Goal: Task Accomplishment & Management: Manage account settings

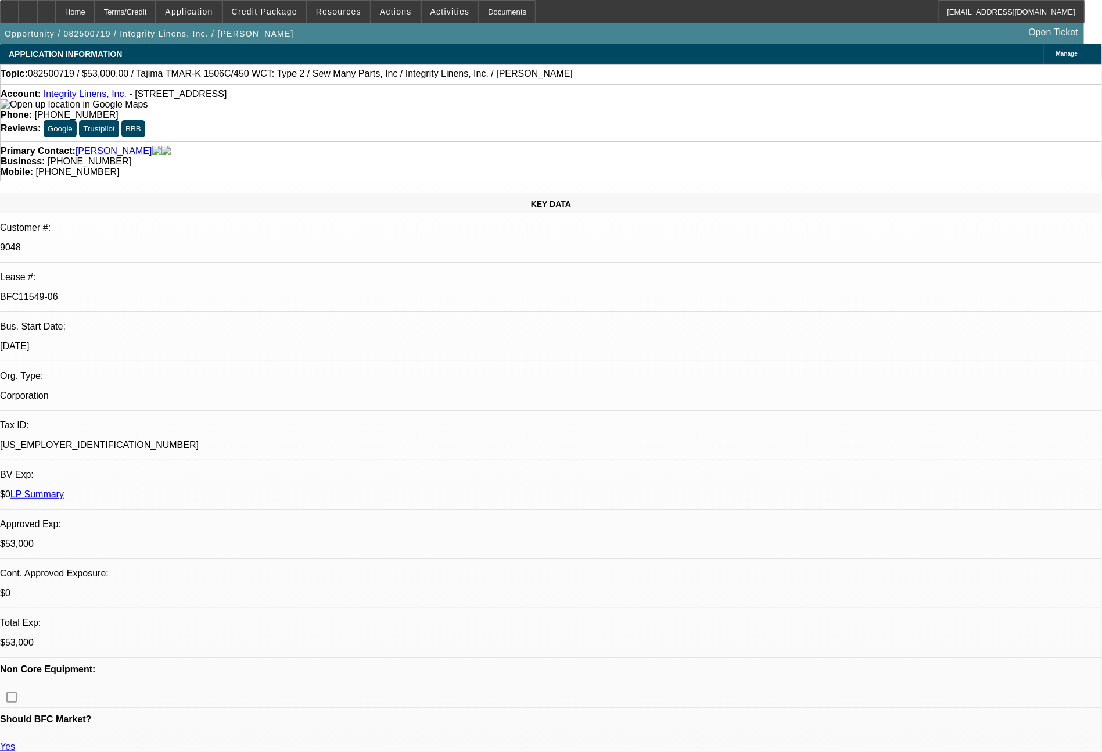
select select "0"
select select "2"
select select "0"
select select "2"
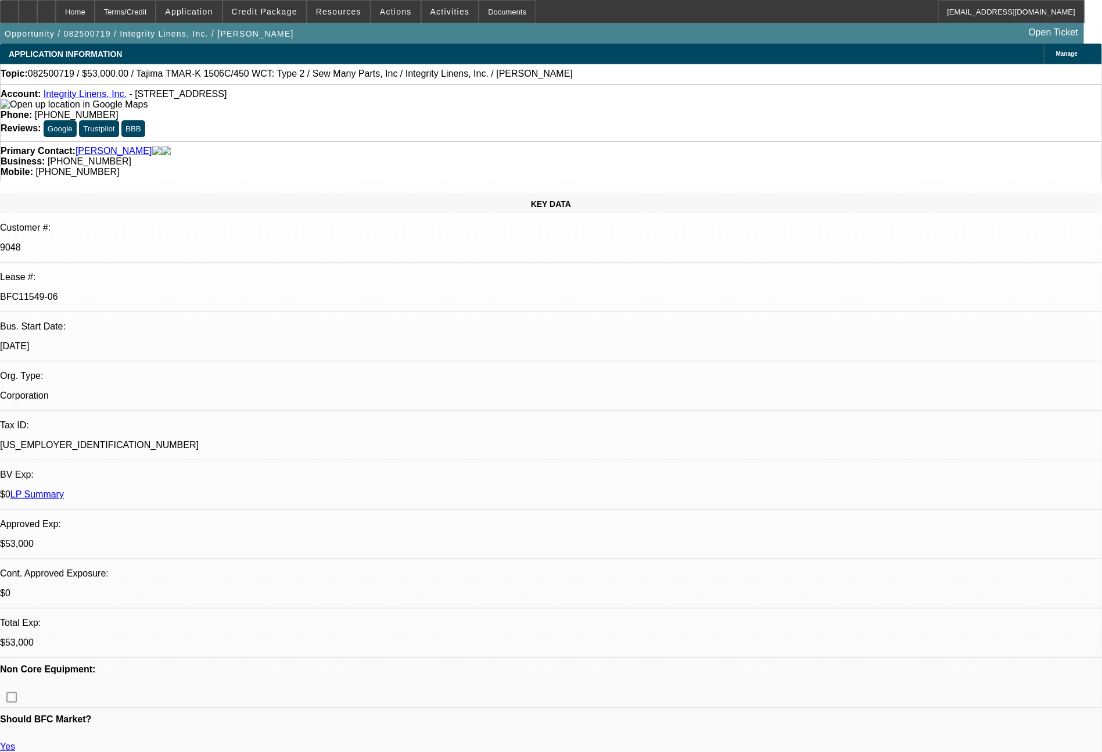
select select "0"
select select "2"
select select "0"
select select "2"
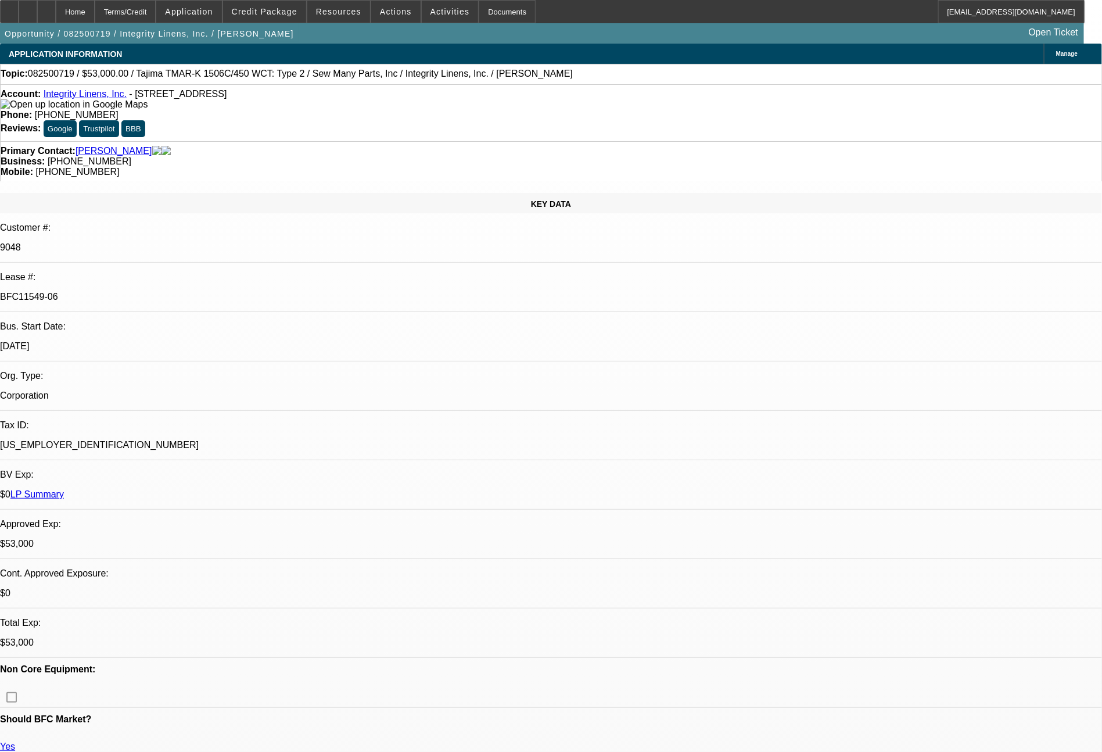
select select "0"
select select "2"
select select "0"
select select "2"
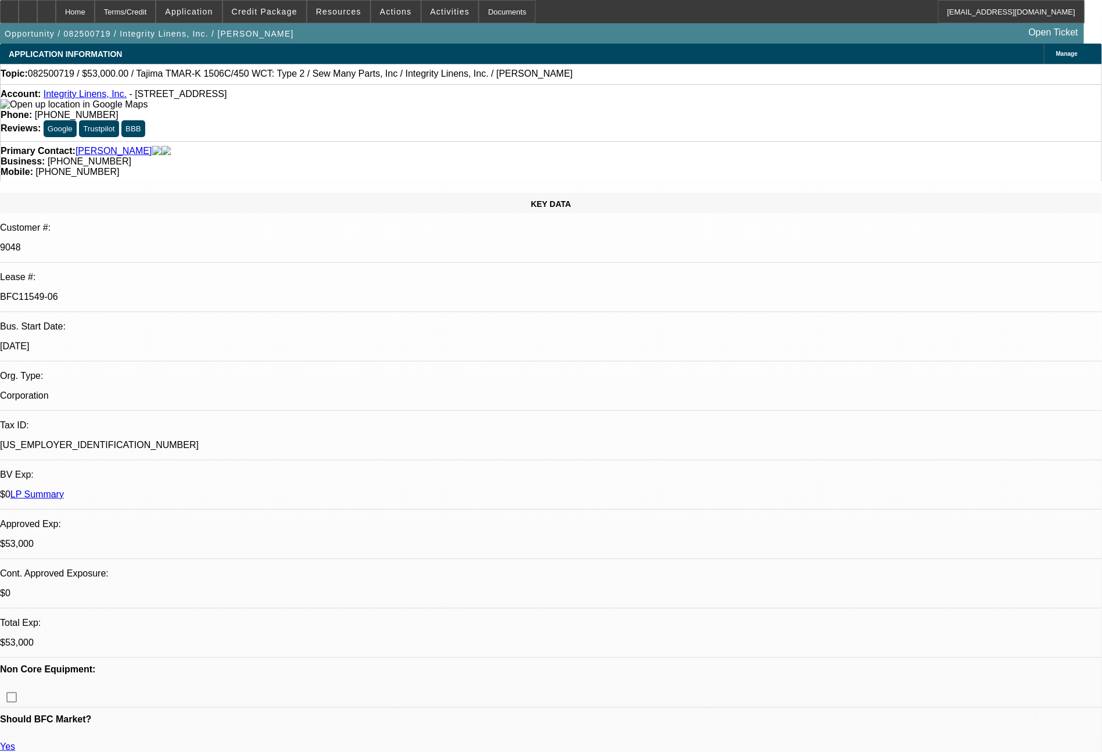
select select "0"
select select "2"
select select "0"
select select "2"
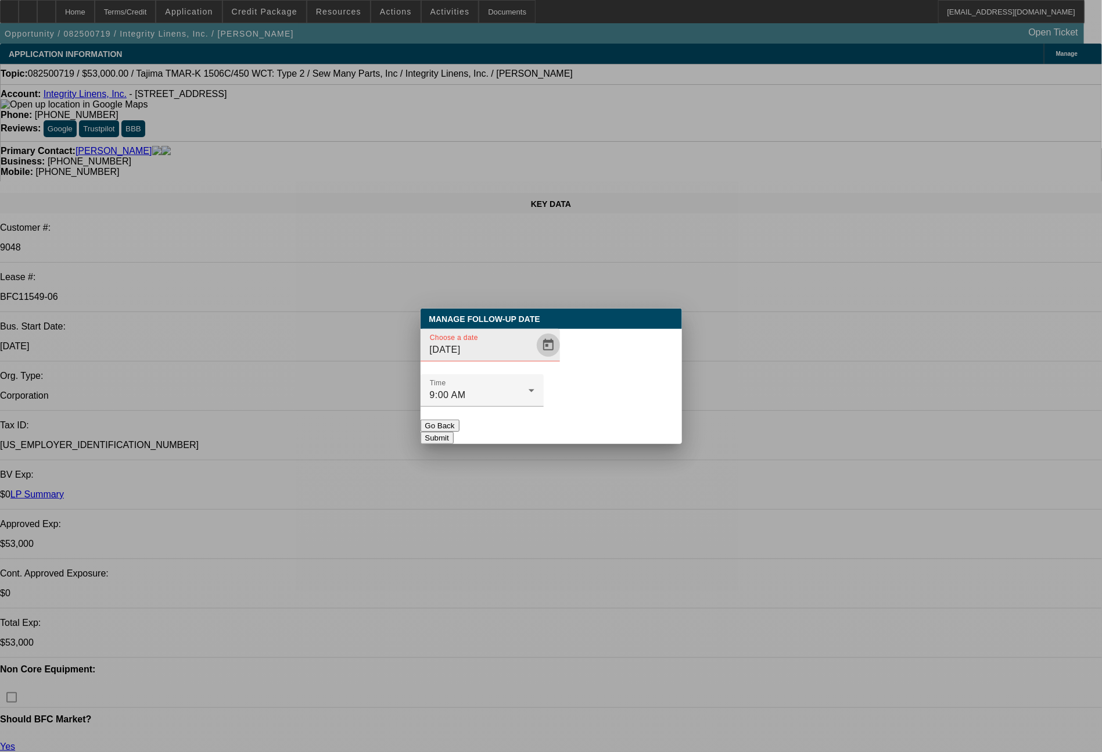
click at [535, 359] on span "Open calendar" at bounding box center [549, 345] width 28 height 28
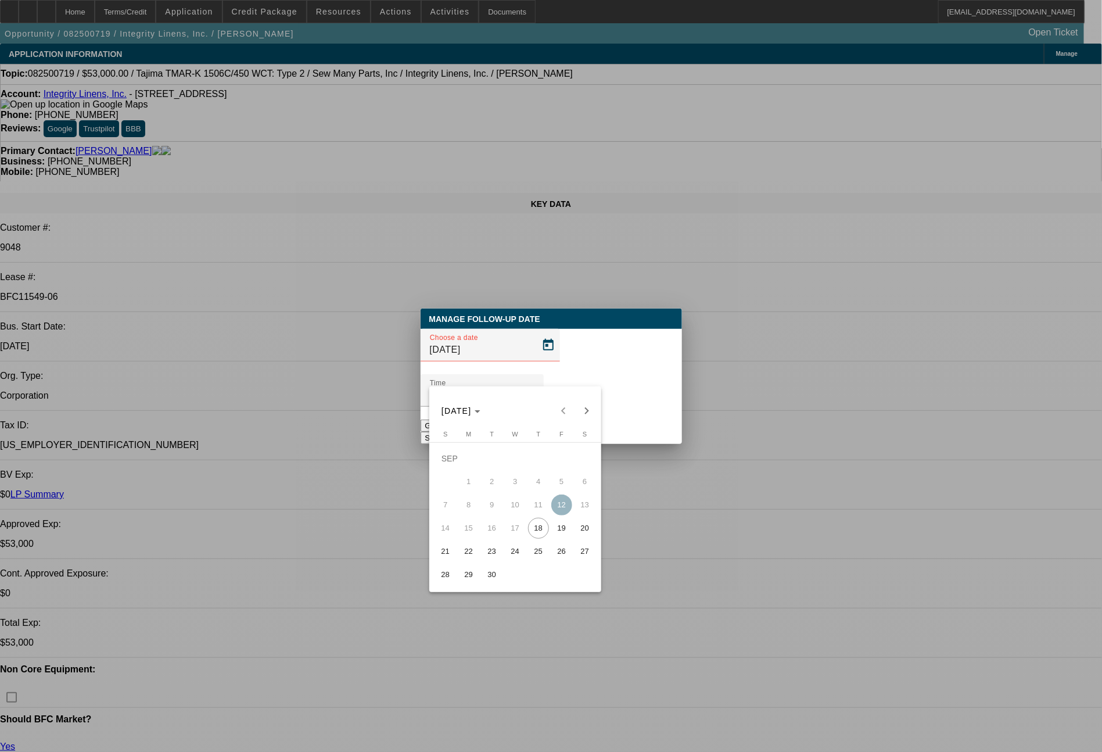
click at [564, 534] on span "19" at bounding box center [561, 528] width 21 height 21
type input "[DATE]"
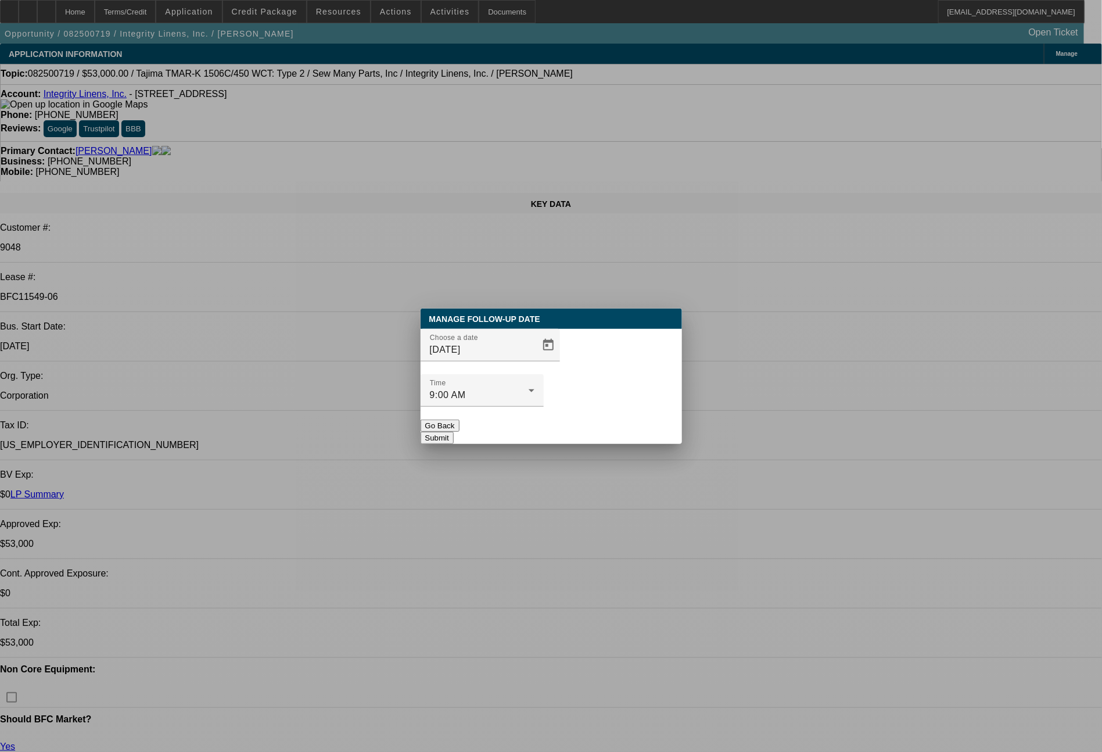
click at [454, 432] on button "Submit" at bounding box center [437, 438] width 33 height 12
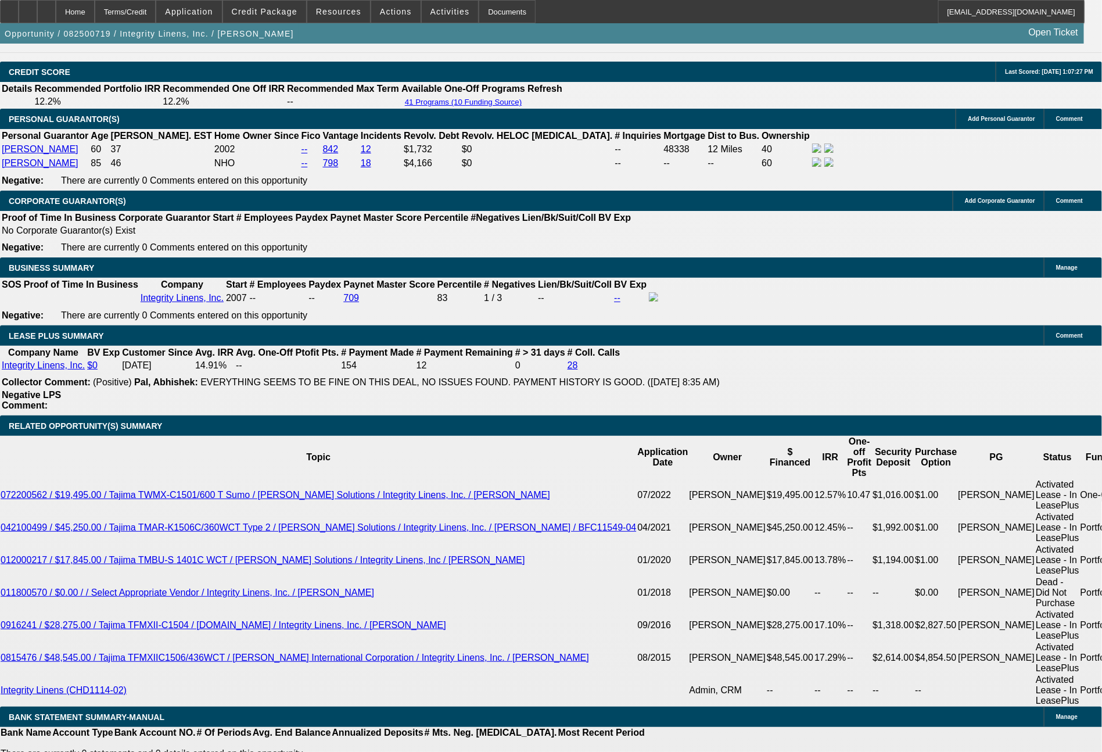
scroll to position [1754, 0]
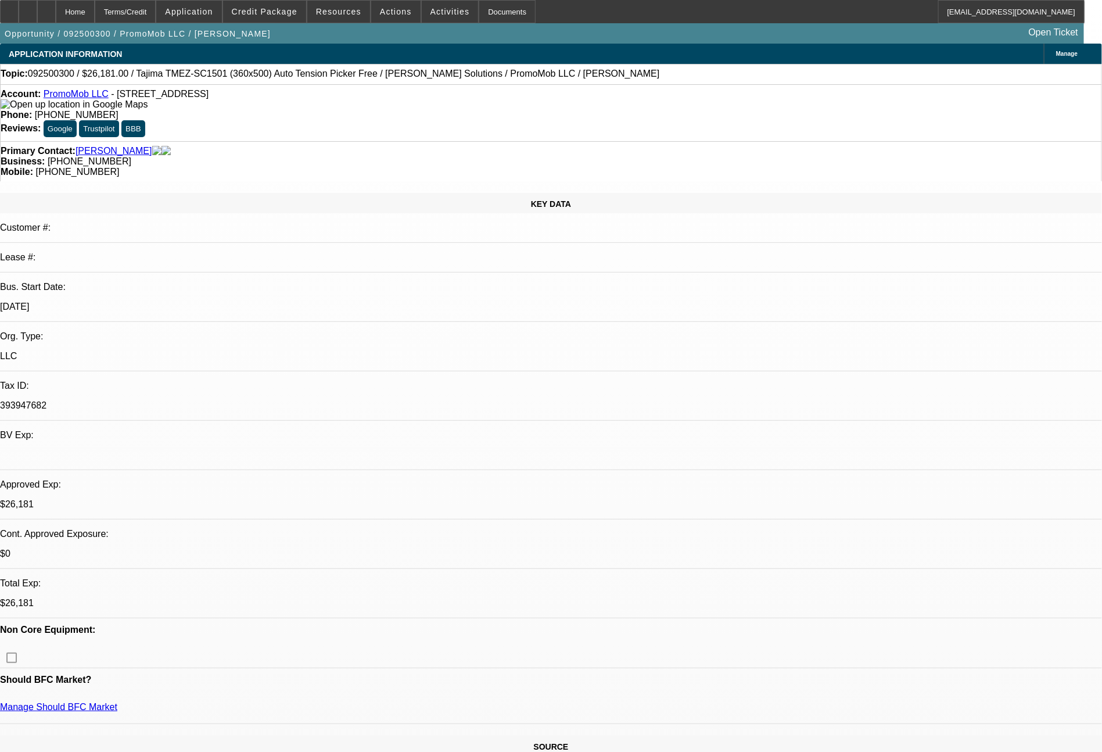
select select "0"
select select "2"
select select "0"
select select "6"
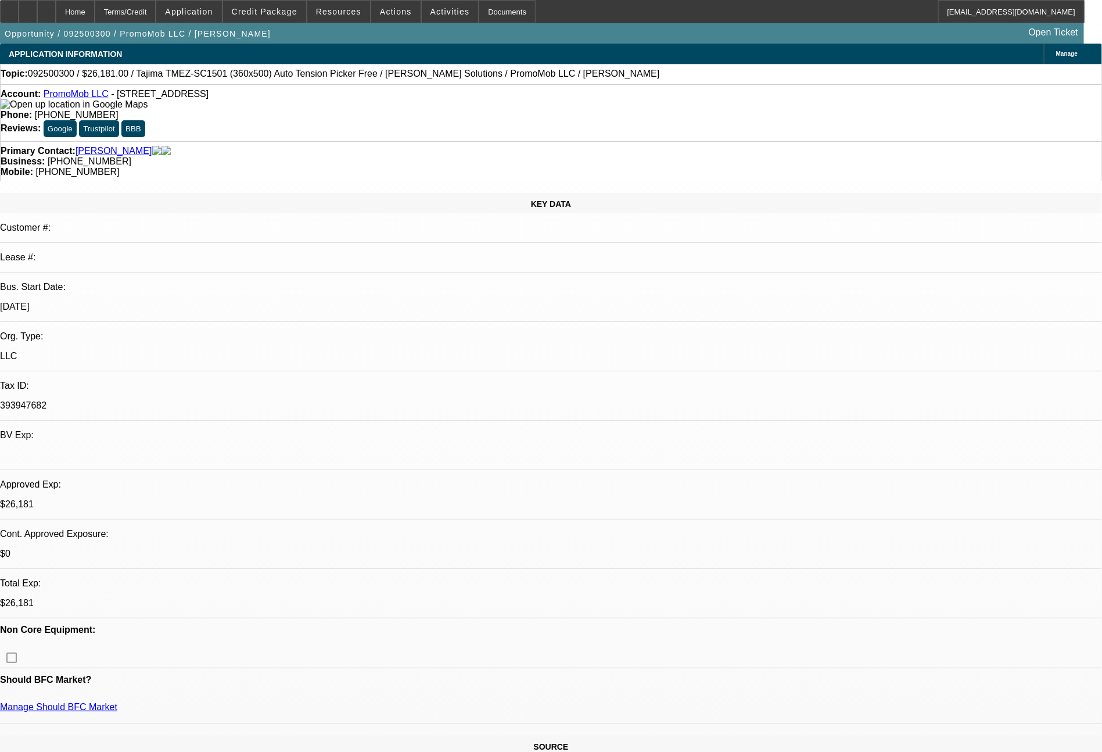
select select "0"
select select "2"
select select "0"
select select "6"
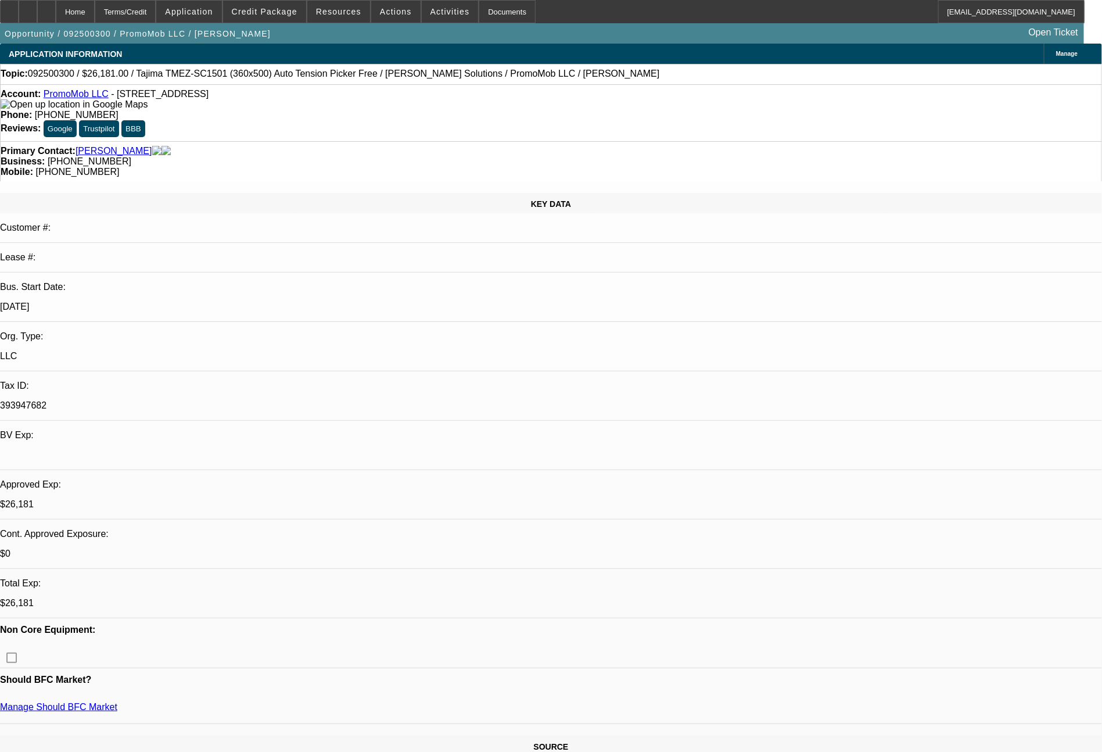
select select "0"
select select "6"
select select "0"
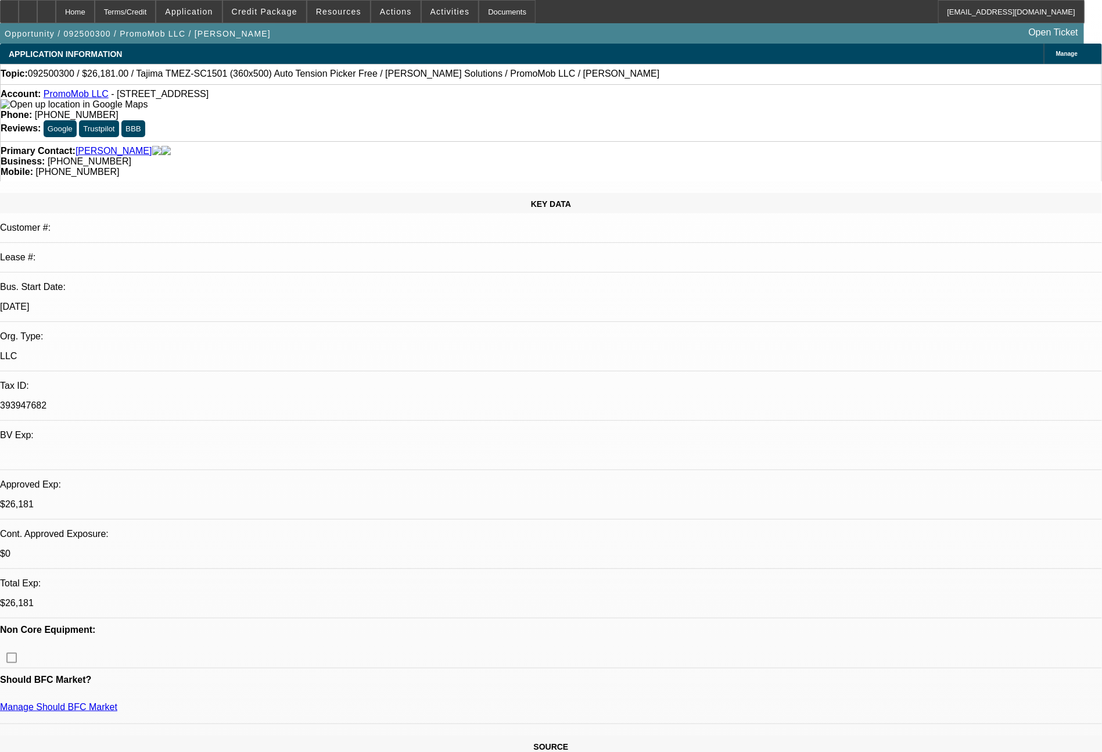
select select "0"
select select "6"
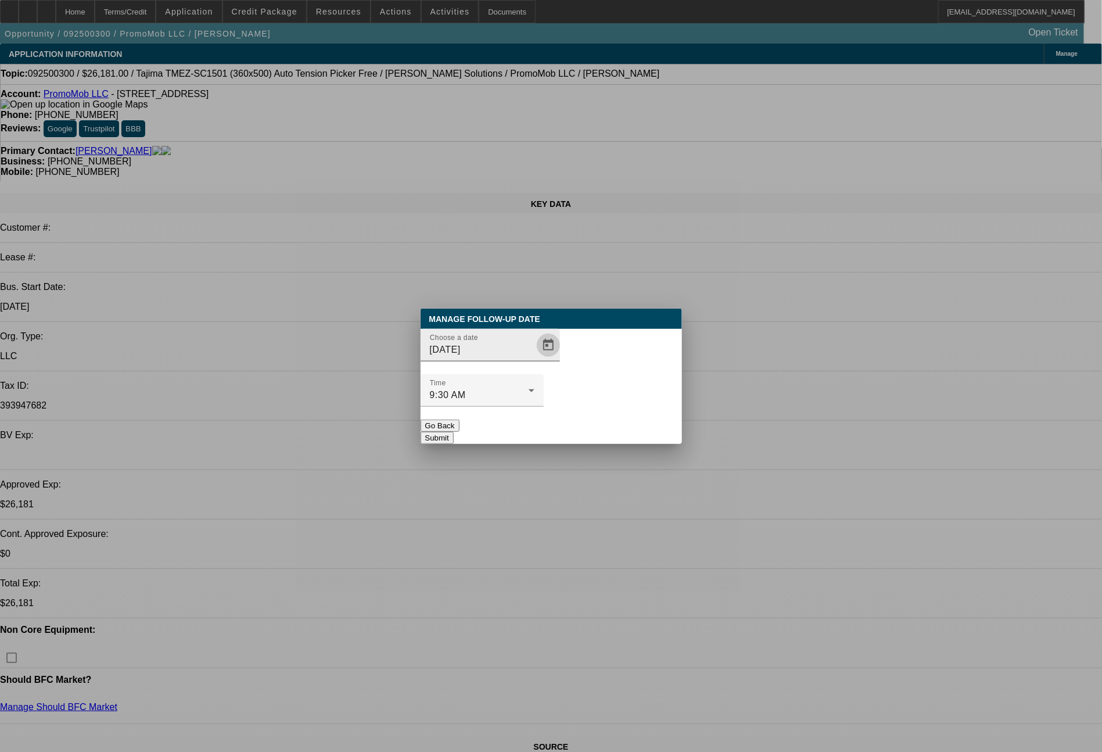
click at [535, 359] on span "Open calendar" at bounding box center [549, 345] width 28 height 28
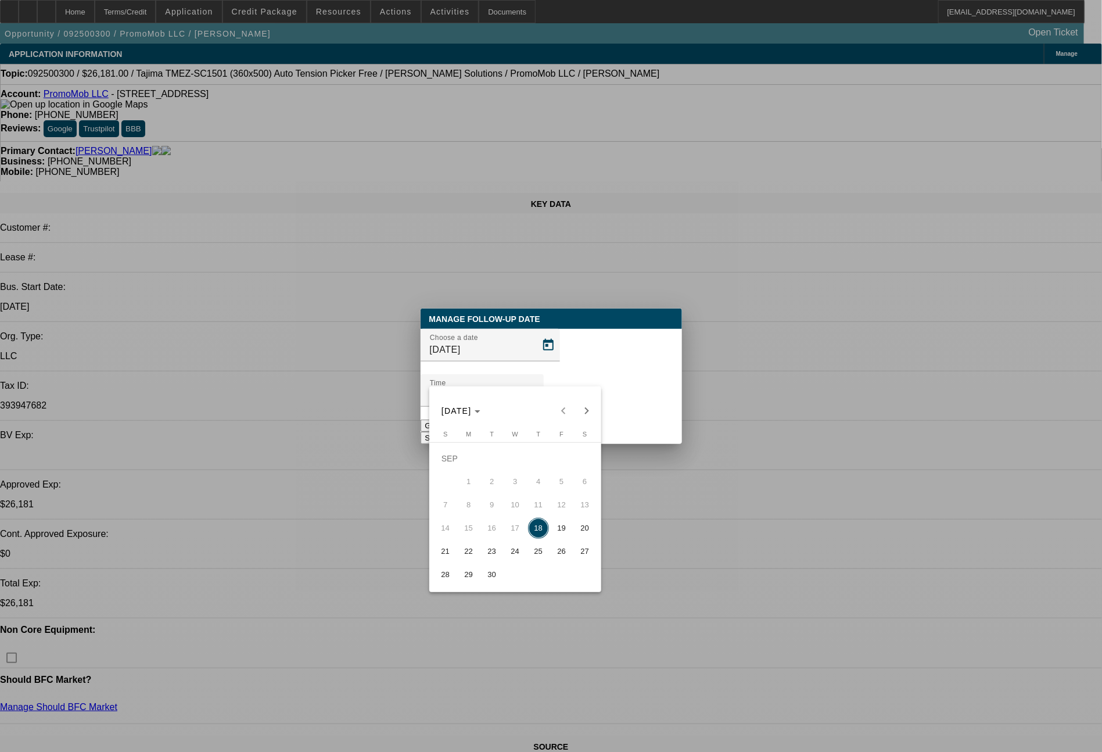
click at [557, 528] on span "19" at bounding box center [561, 528] width 21 height 21
type input "[DATE]"
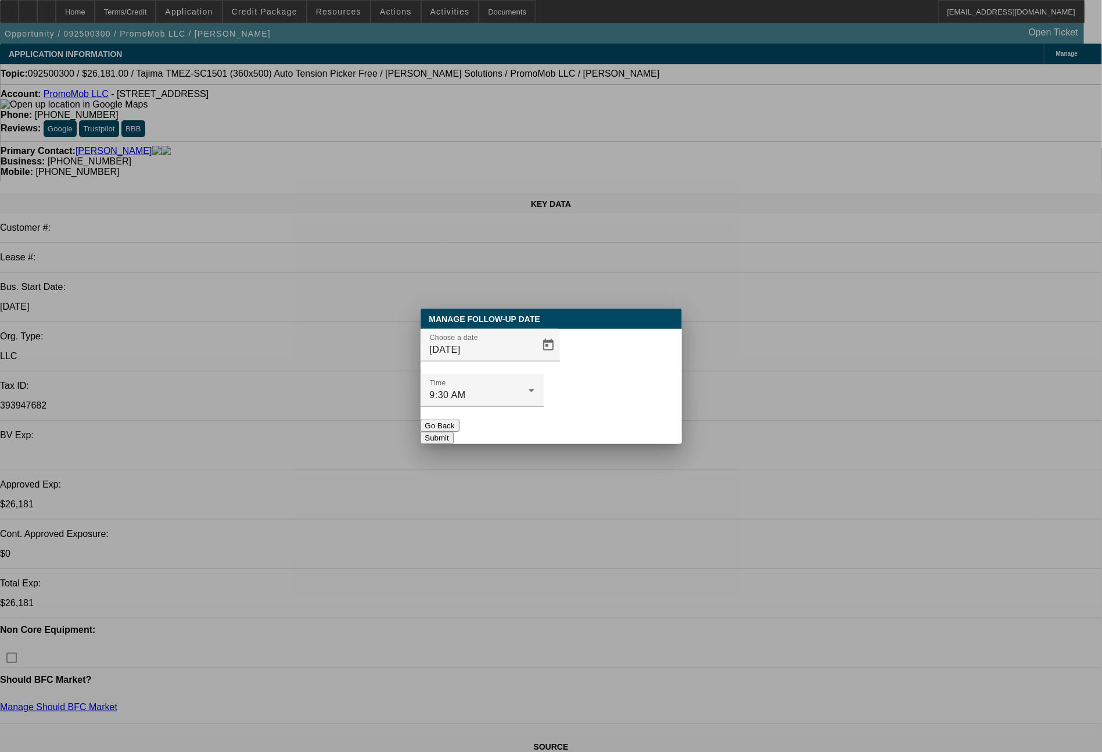
click at [454, 432] on button "Submit" at bounding box center [437, 438] width 33 height 12
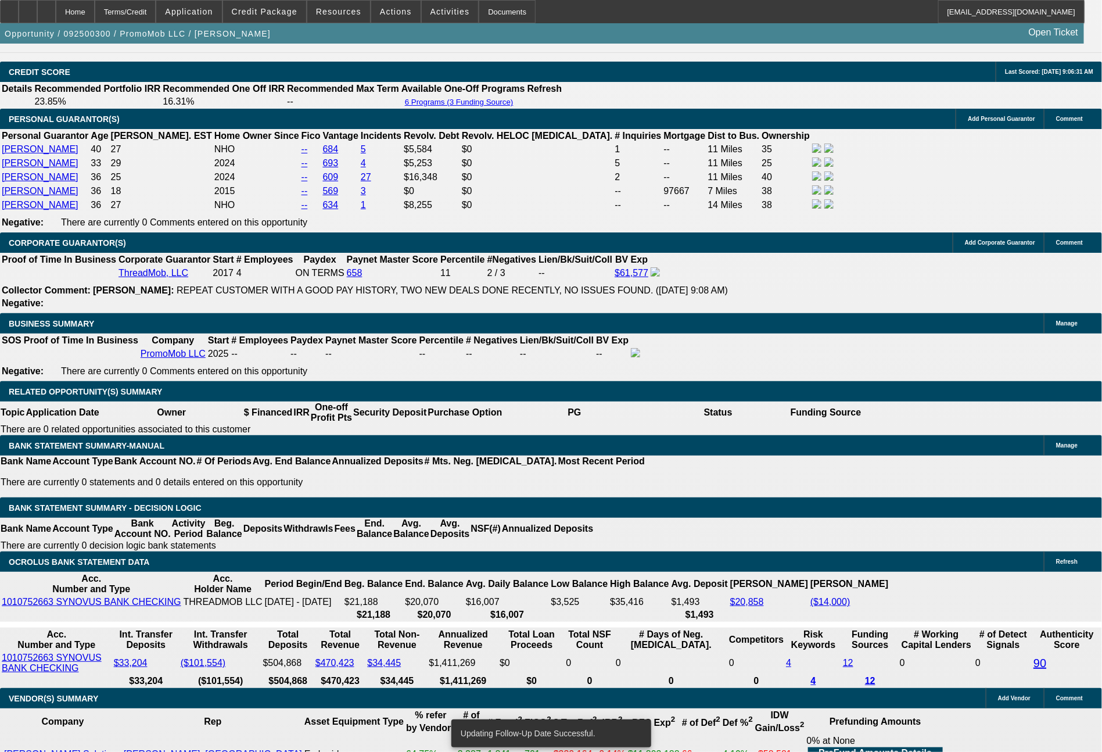
scroll to position [1757, 0]
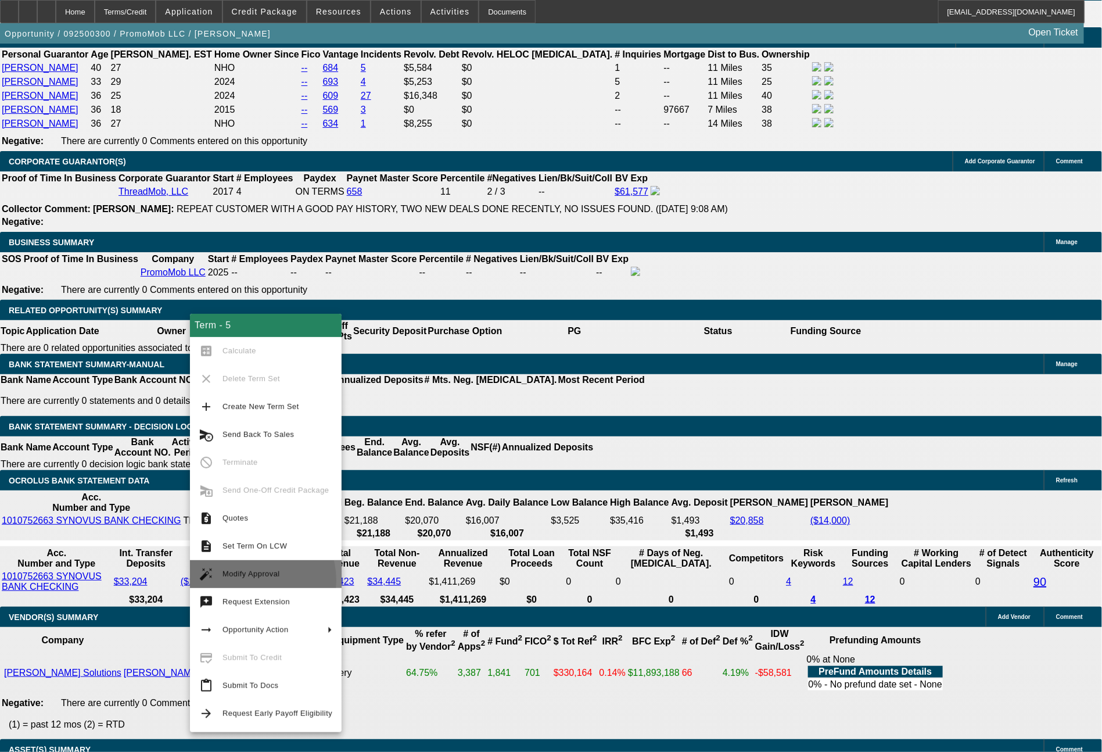
click at [248, 580] on span "Modify Approval" at bounding box center [278, 574] width 110 height 14
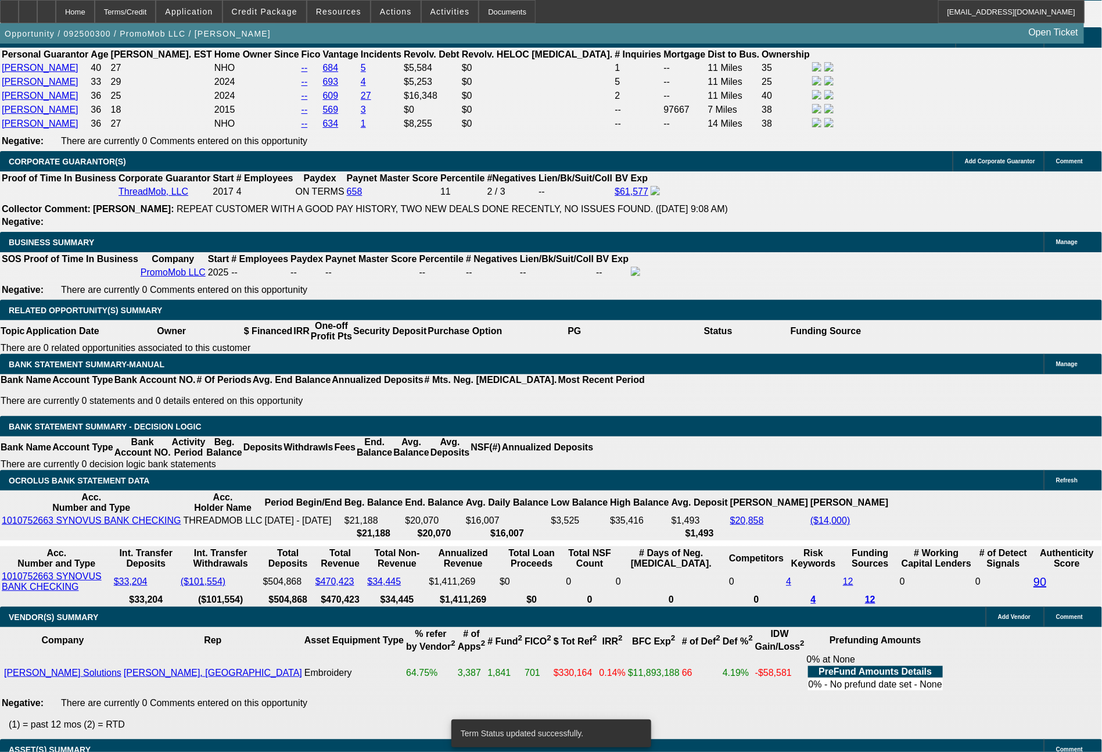
select select "0"
select select "2"
select select "0"
select select "6"
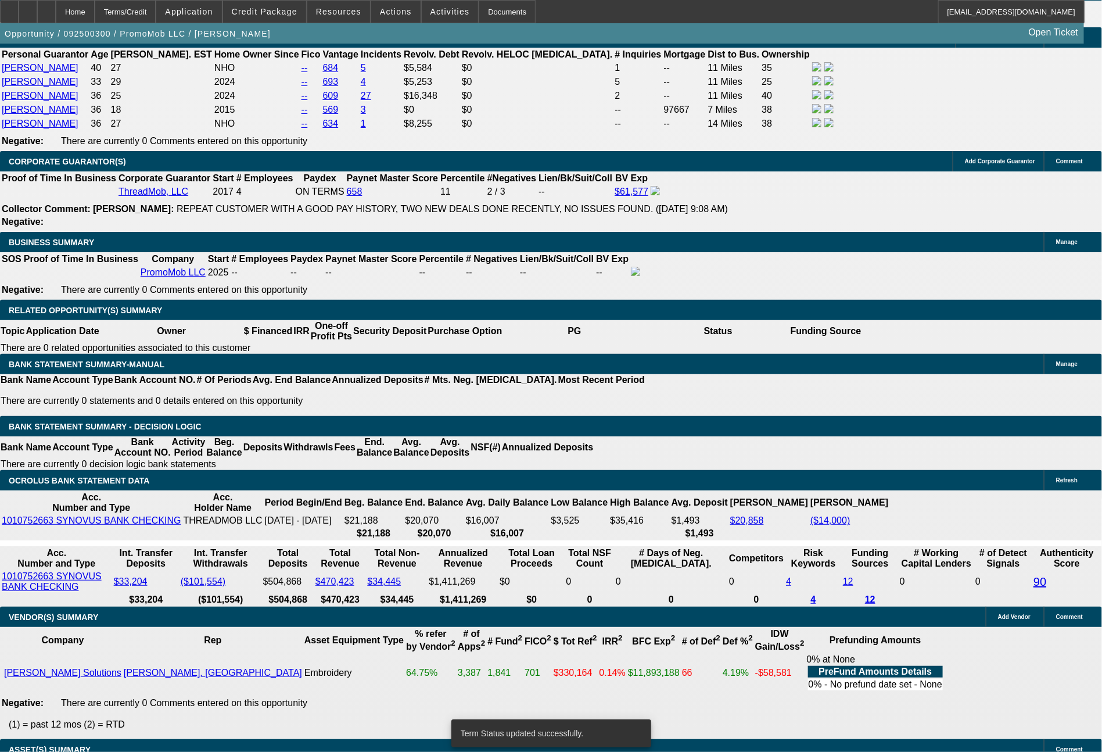
select select "0"
select select "2"
select select "0"
select select "6"
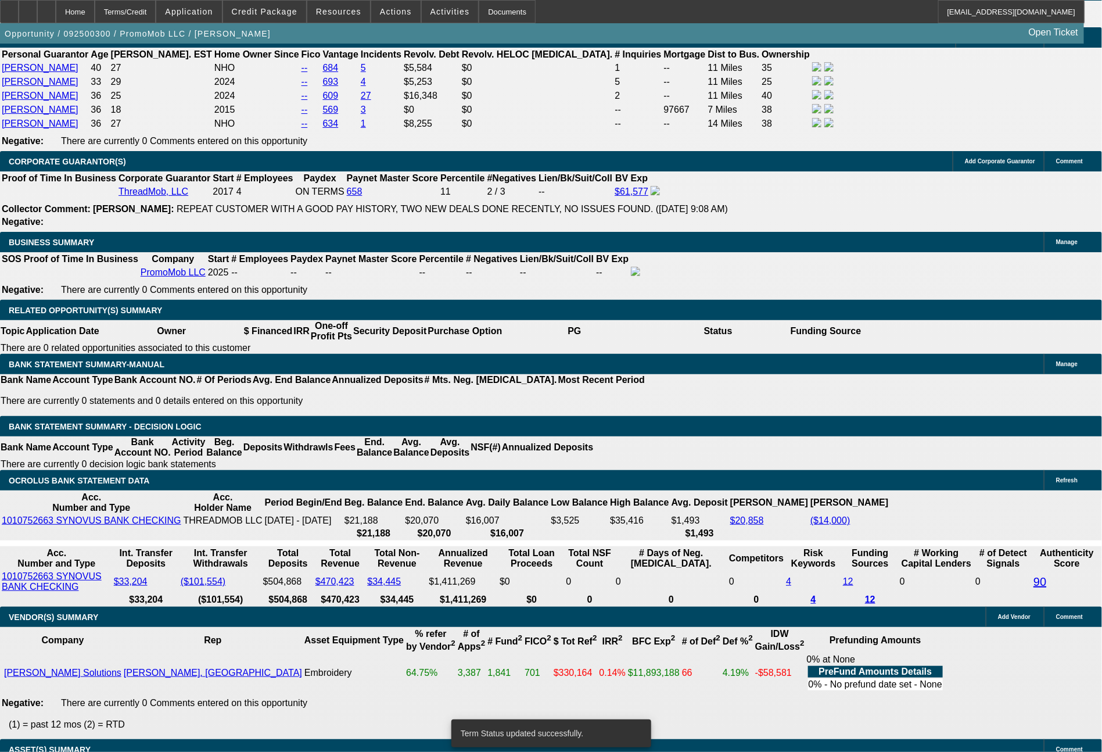
select select "0"
select select "2"
select select "0"
select select "6"
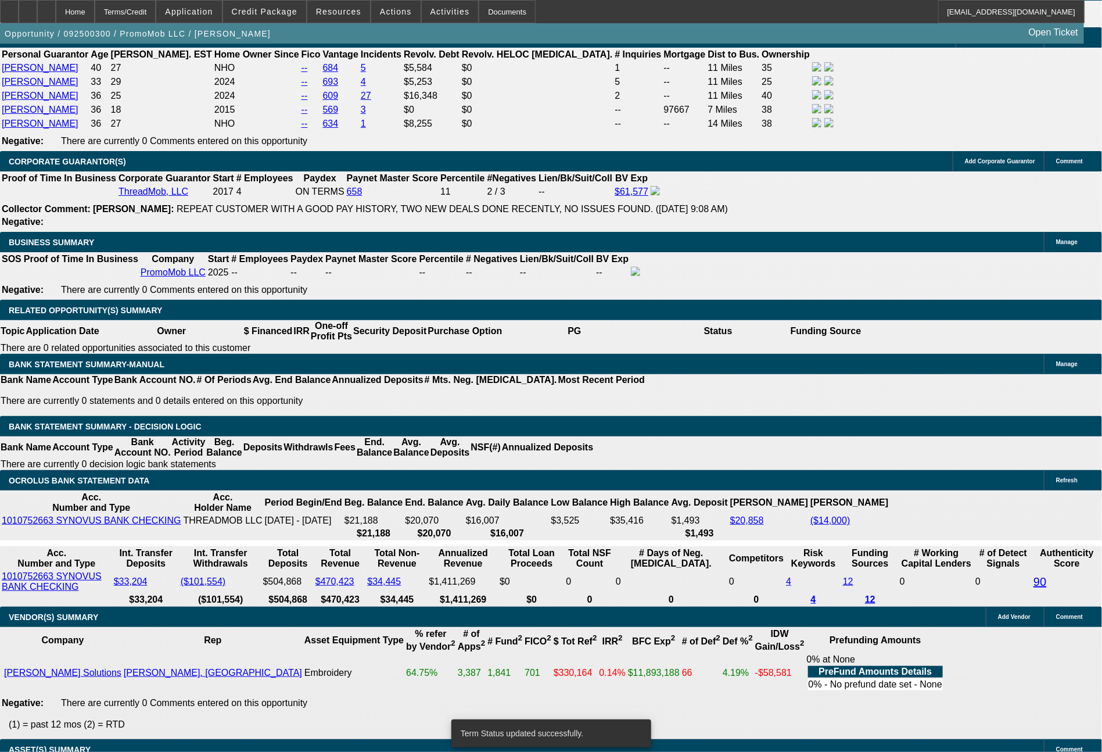
select select "0"
select select "6"
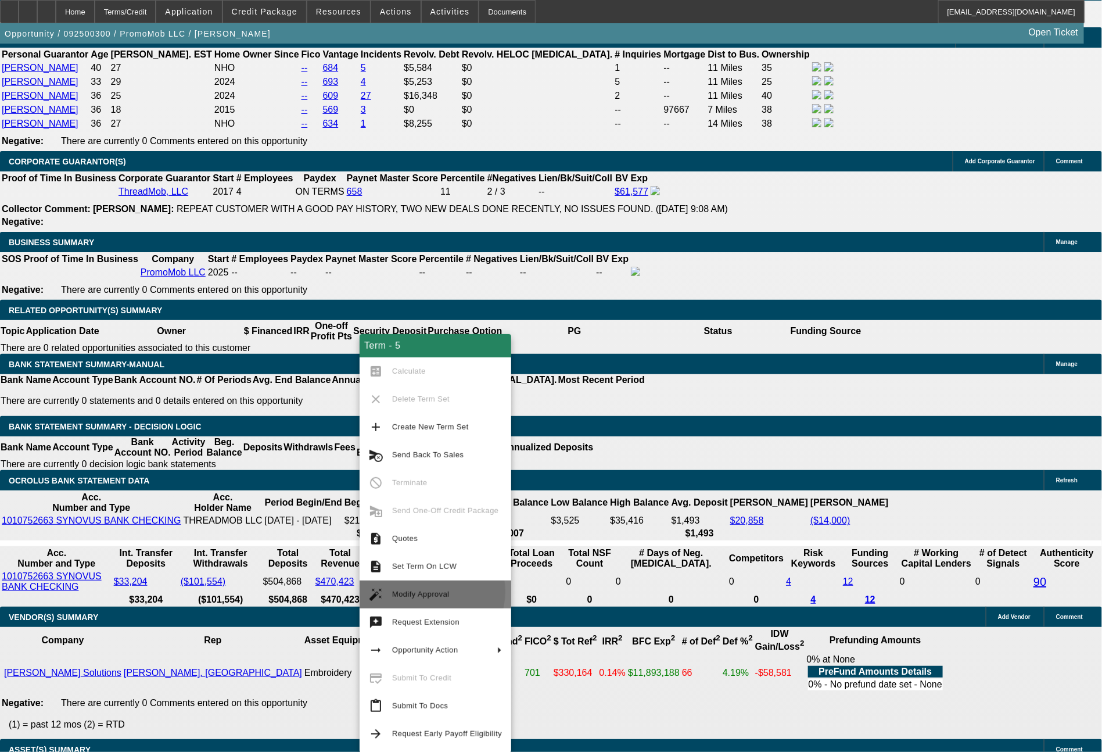
click at [428, 592] on span "Modify Approval" at bounding box center [421, 594] width 58 height 9
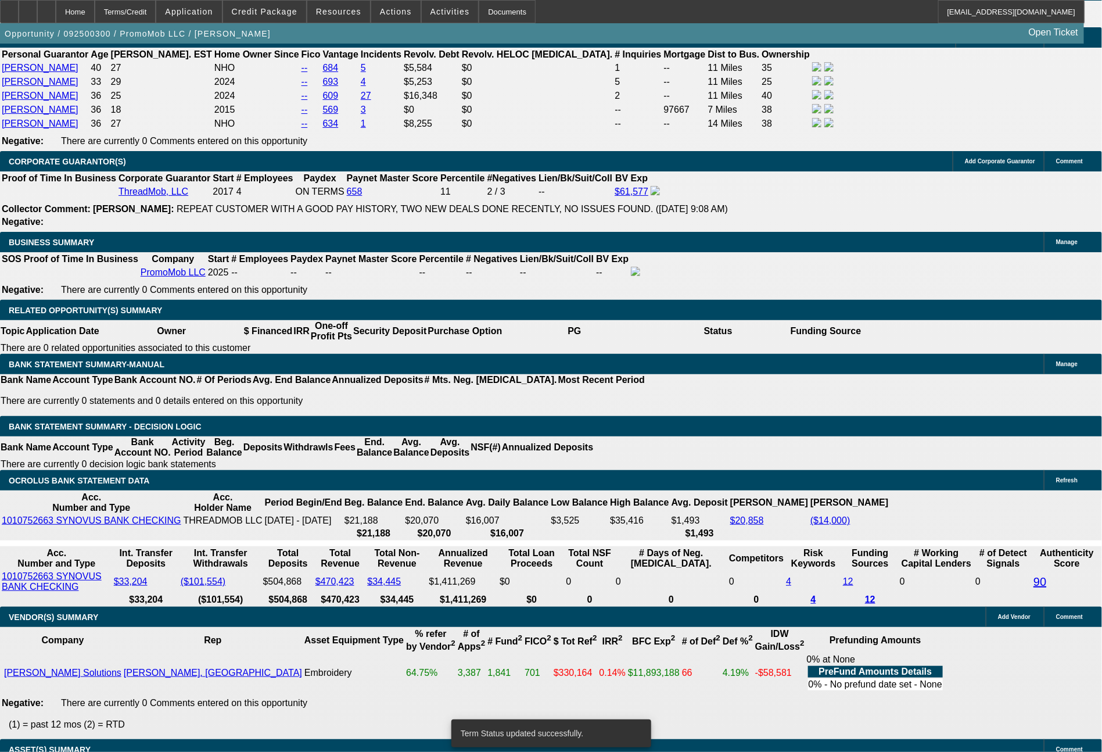
select select "0"
select select "2"
select select "0"
select select "6"
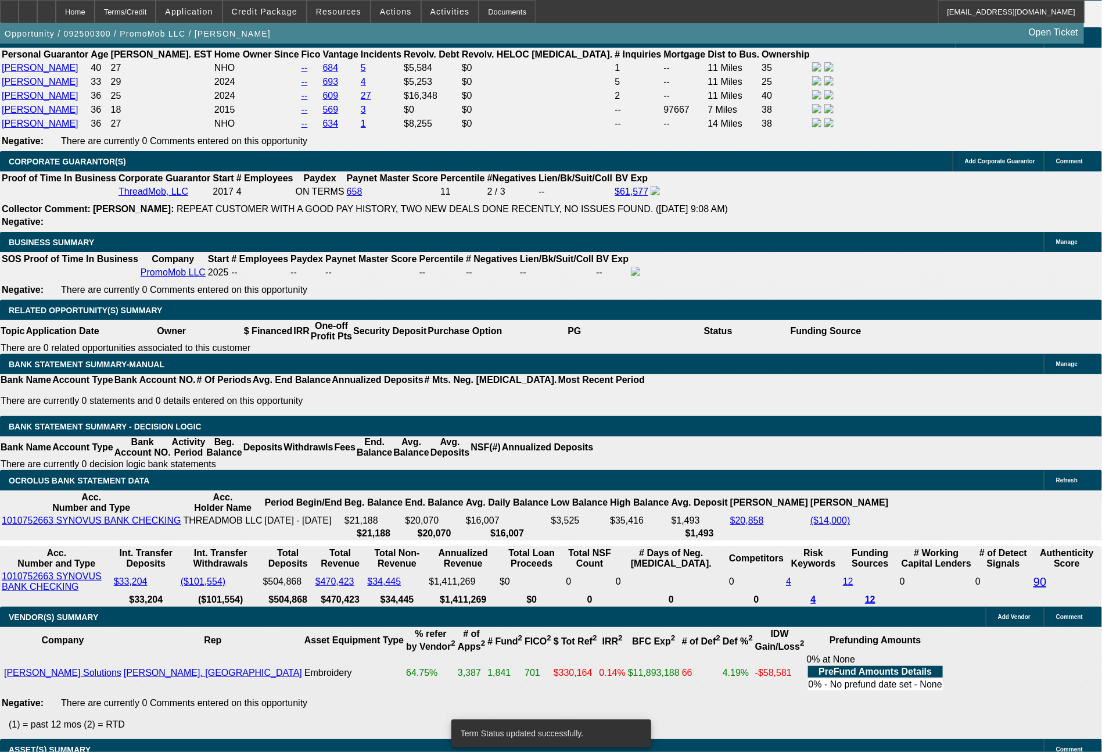
select select "0"
select select "2"
select select "0"
select select "6"
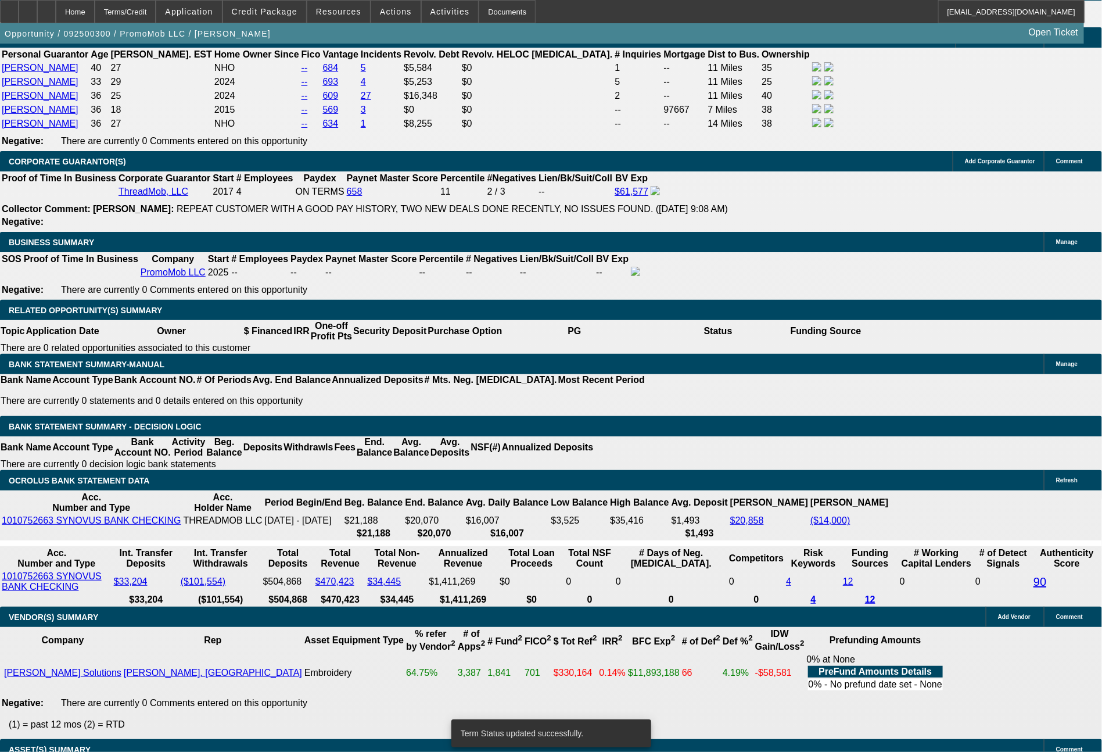
select select "0"
select select "2"
select select "0"
select select "6"
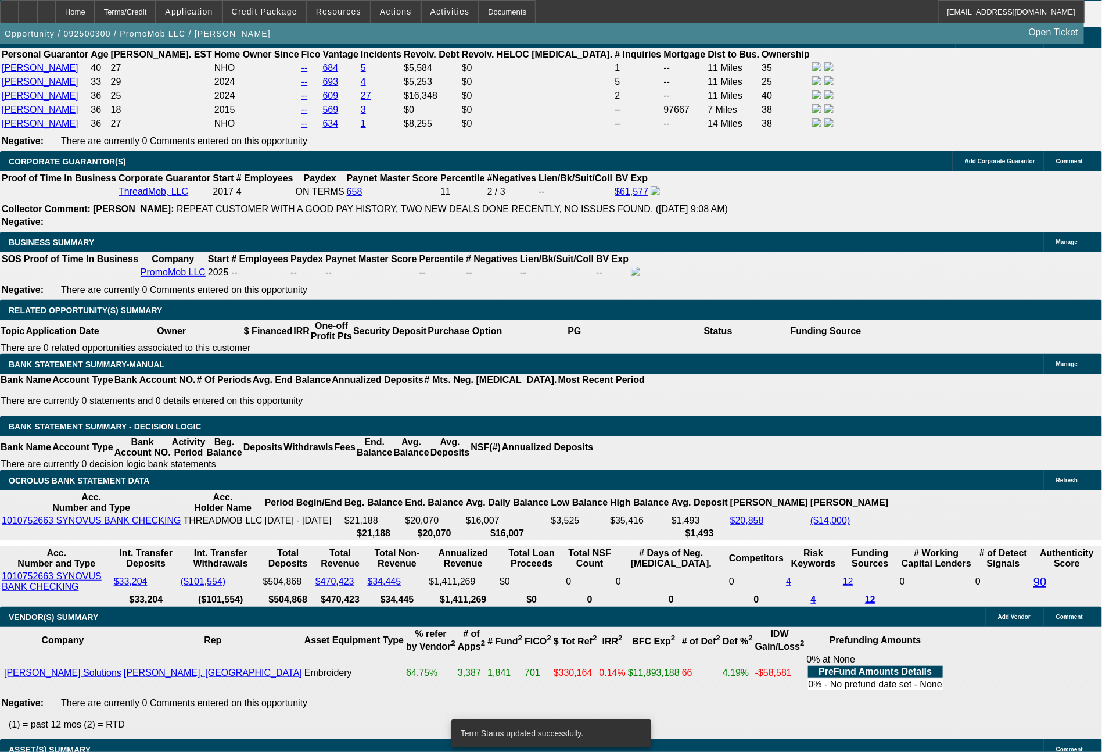
select select "0"
select select "2"
select select "0"
select select "6"
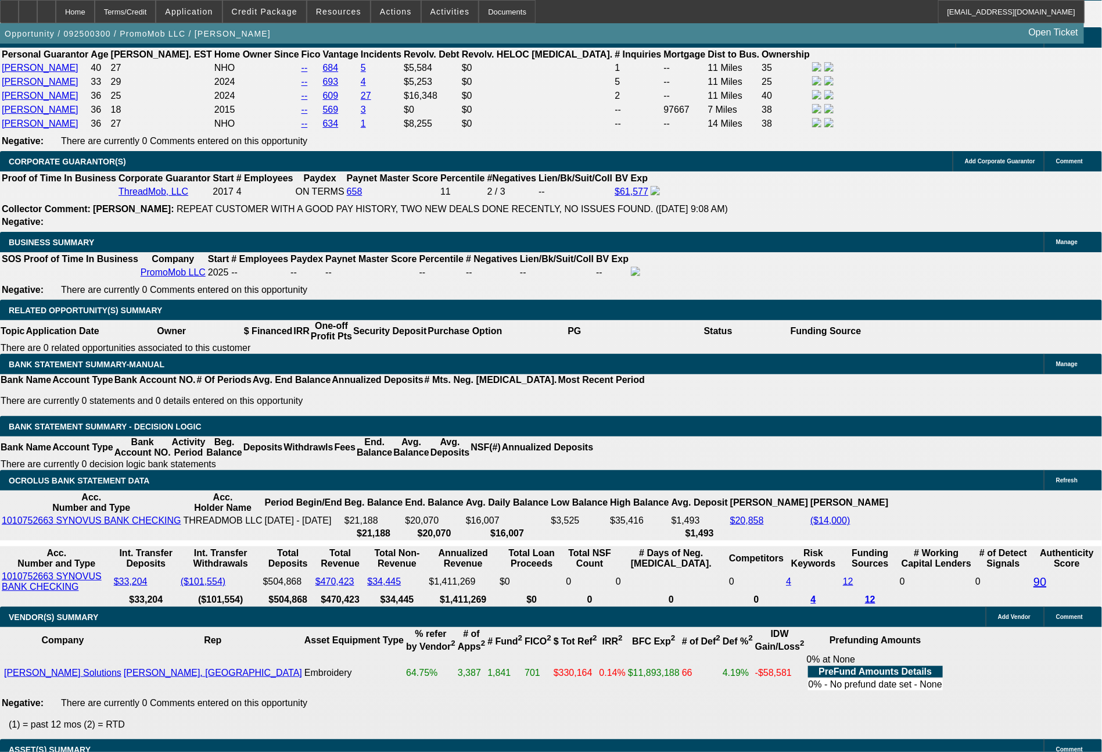
drag, startPoint x: 223, startPoint y: 490, endPoint x: 248, endPoint y: 490, distance: 25.0
type input "4"
type input "UNKNOWN"
type input "$6,792.52"
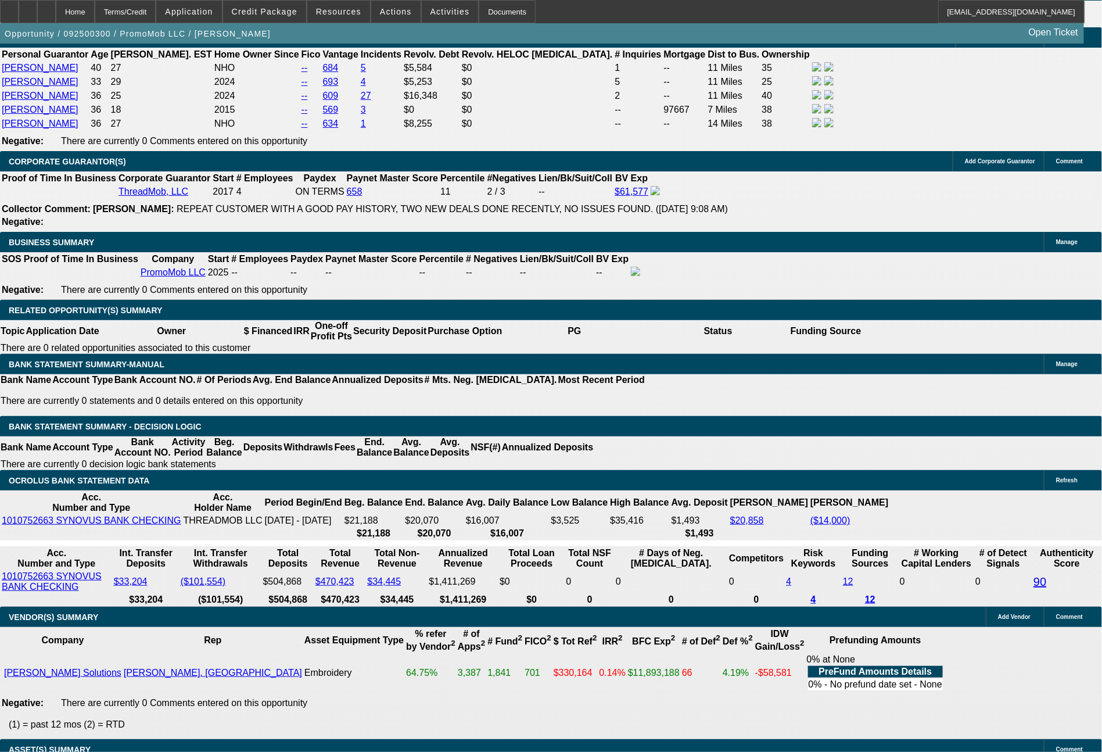
type input "$13,585.04"
type input "48"
type input "$769.07"
type input "$1,538.14"
type input "48"
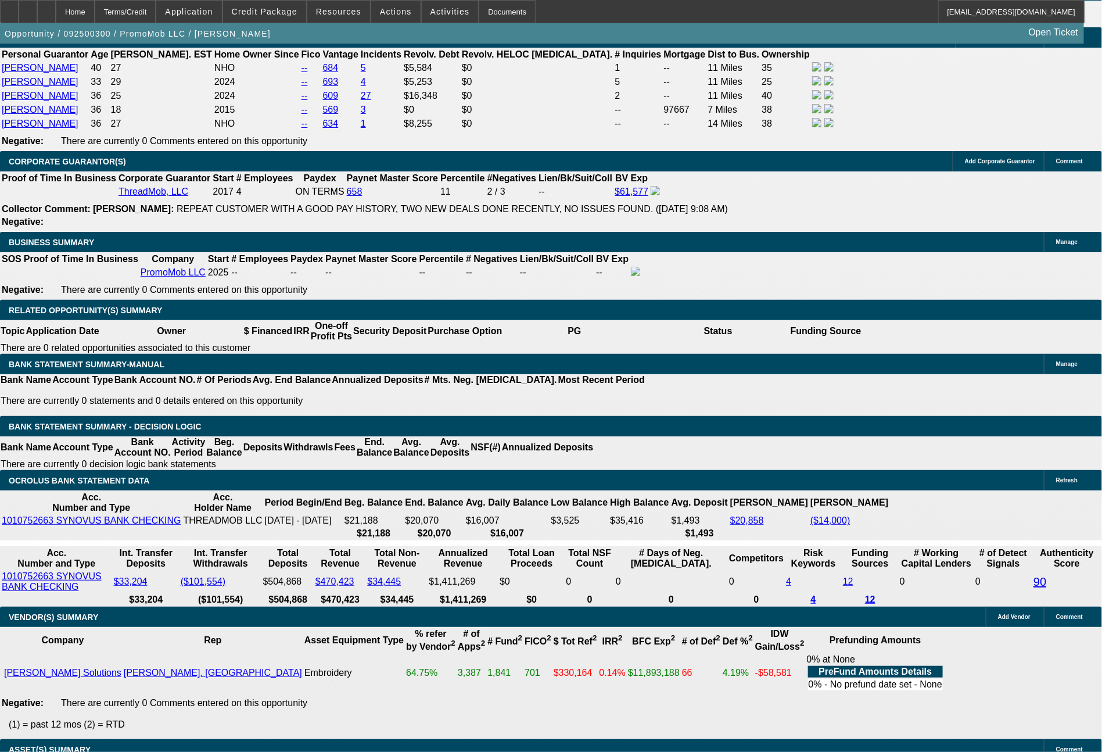
drag, startPoint x: 220, startPoint y: 492, endPoint x: 227, endPoint y: 493, distance: 7.6
type input "7"
type input "$14.00"
type input "749"
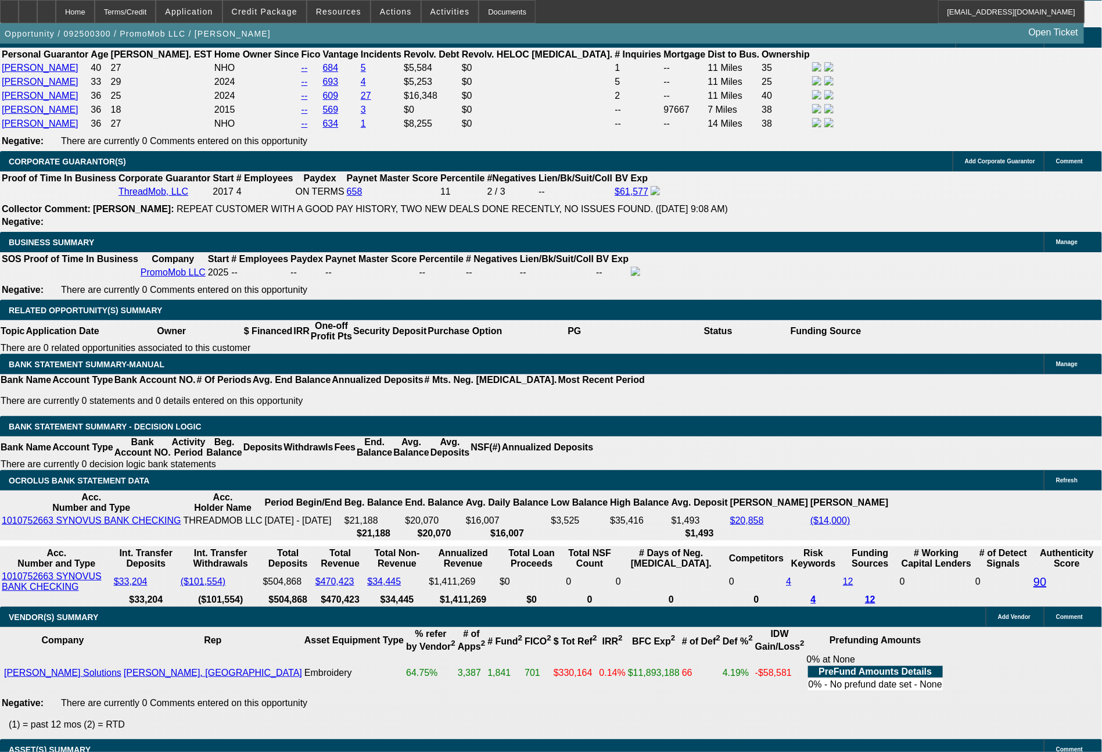
type input "16.5"
type input "$1,498.00"
type input "$749.00"
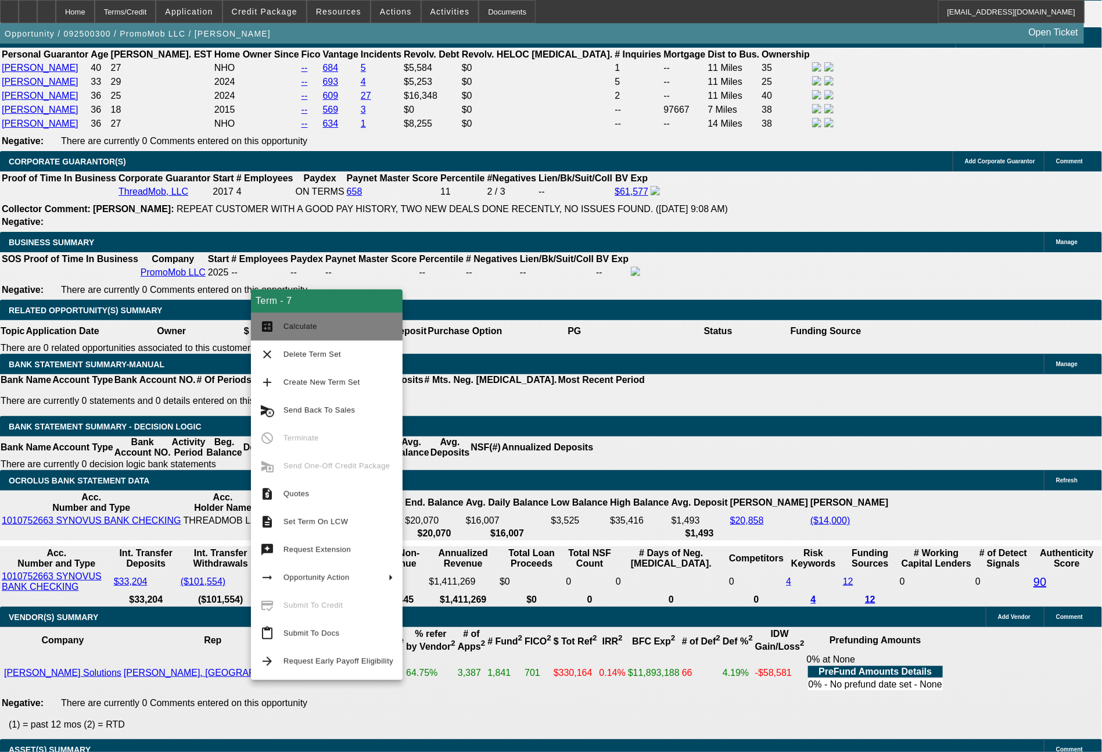
click at [296, 330] on span "Calculate" at bounding box center [301, 326] width 34 height 9
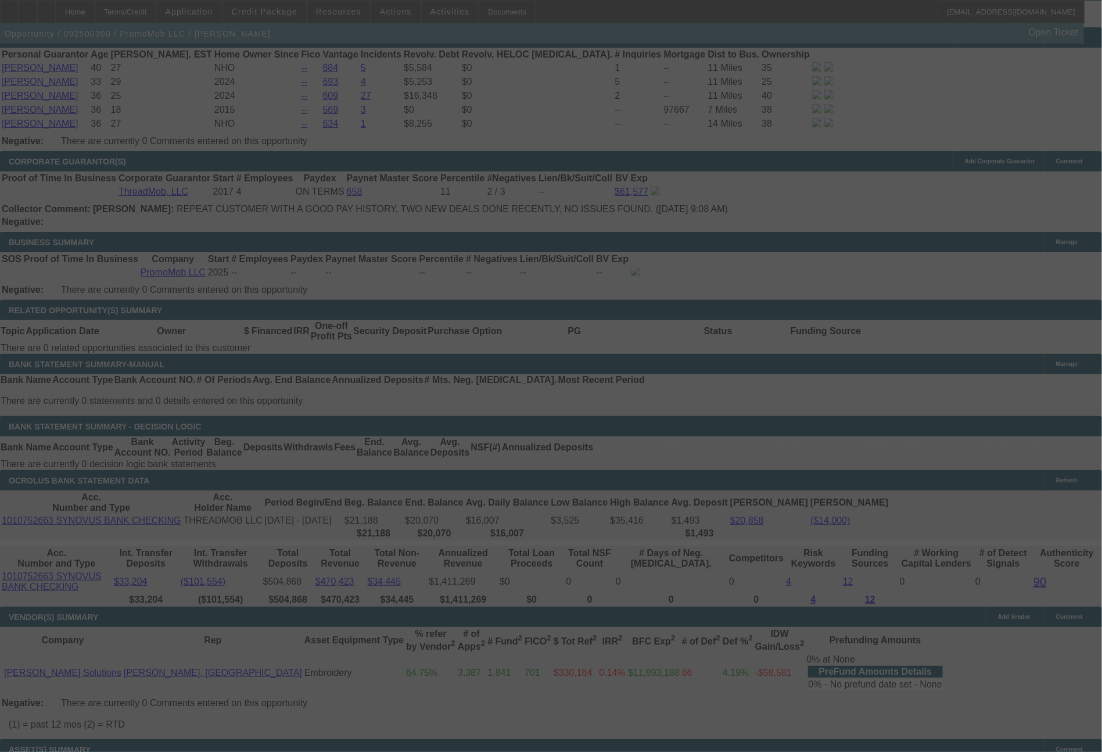
select select "0"
select select "2"
select select "0"
select select "6"
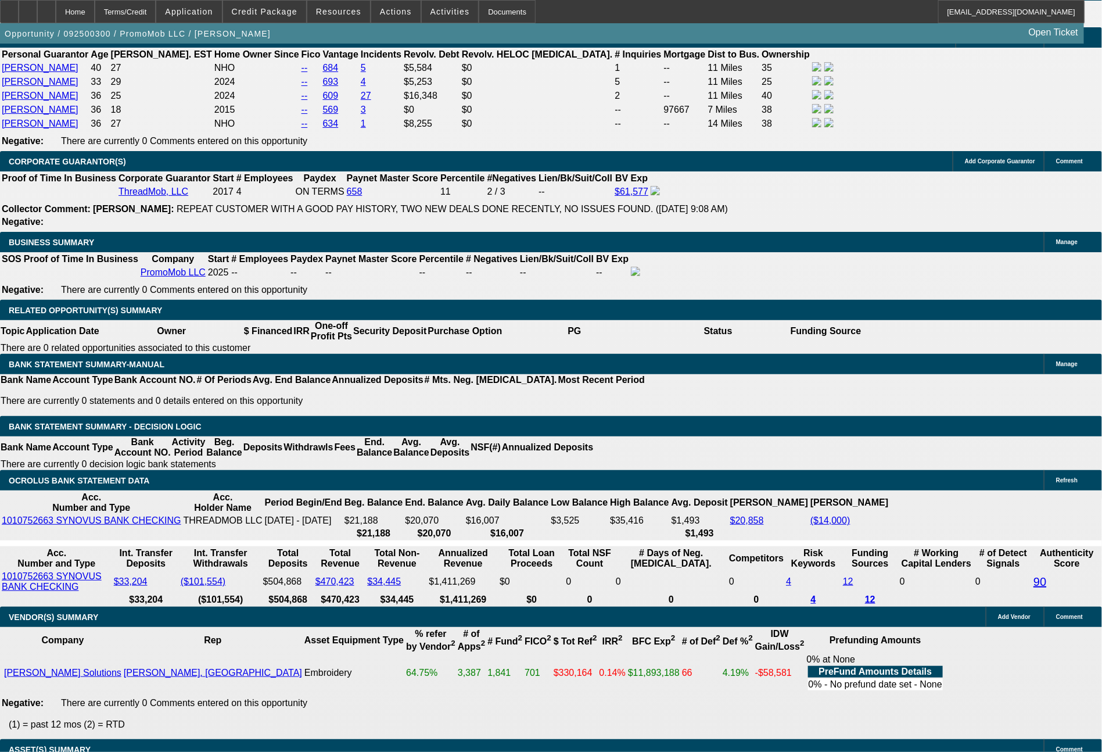
drag, startPoint x: 167, startPoint y: 492, endPoint x: 250, endPoint y: 485, distance: 82.8
type input "7"
type input "$14.00"
type input "UNKNOWN"
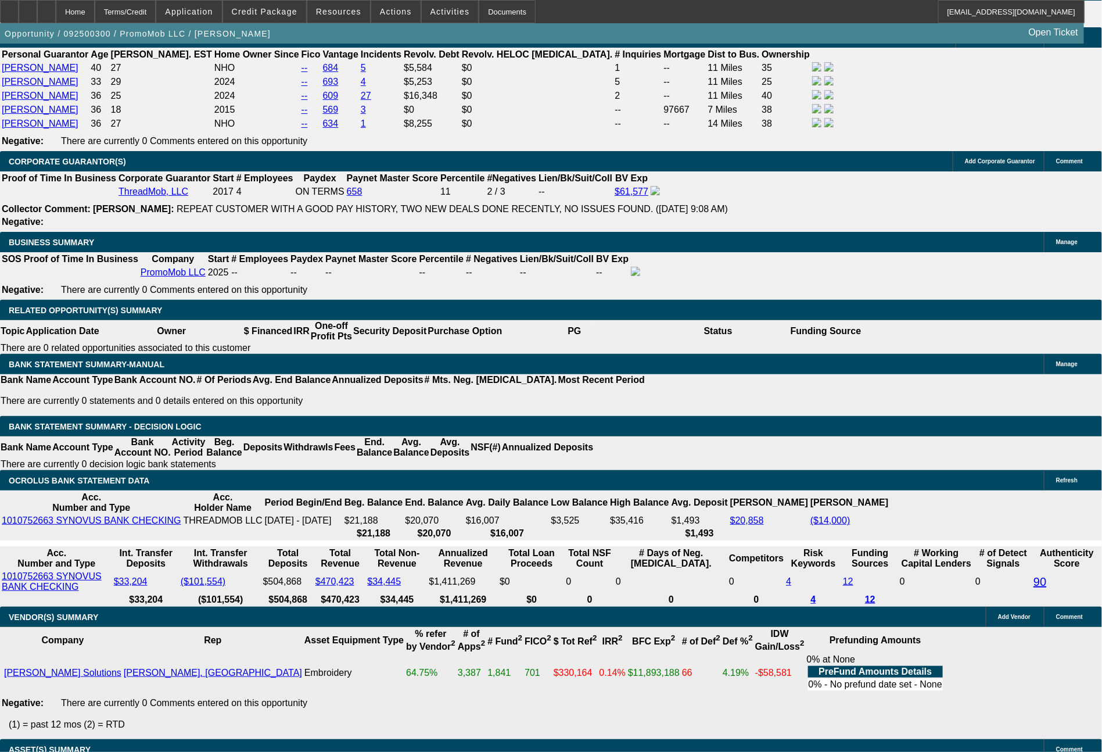
type input "761"
type input "$1,522.00"
type input "17.4"
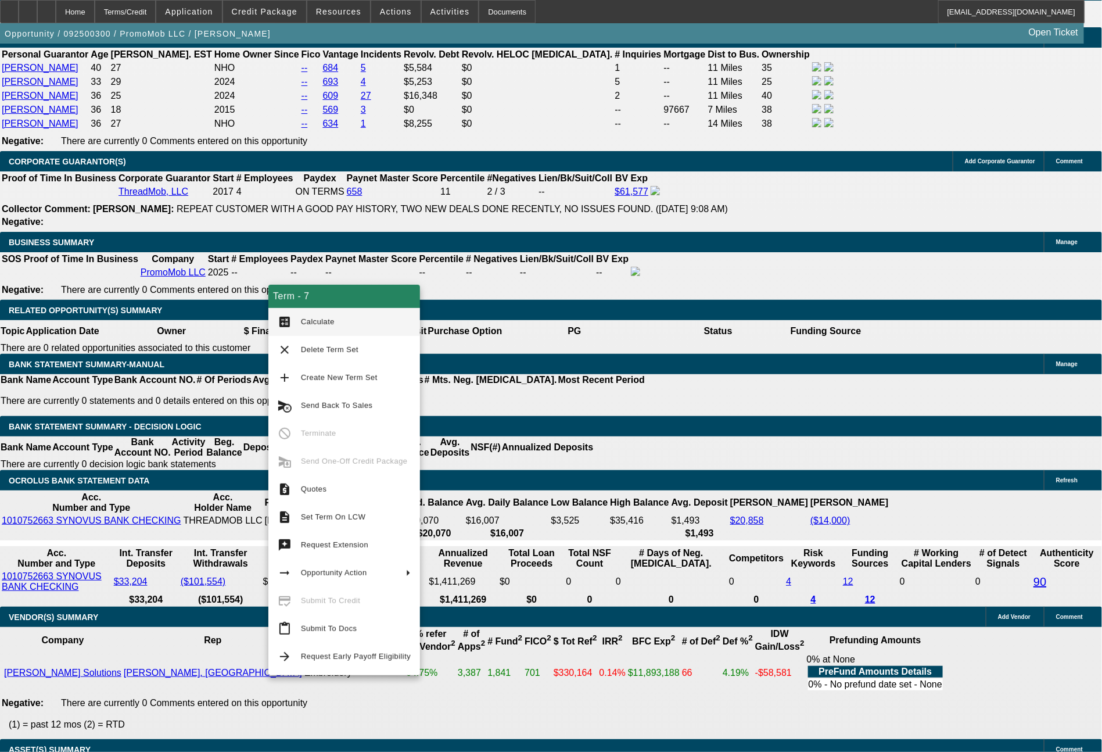
type input "$761.00"
click at [347, 325] on span "Calculate" at bounding box center [356, 322] width 110 height 14
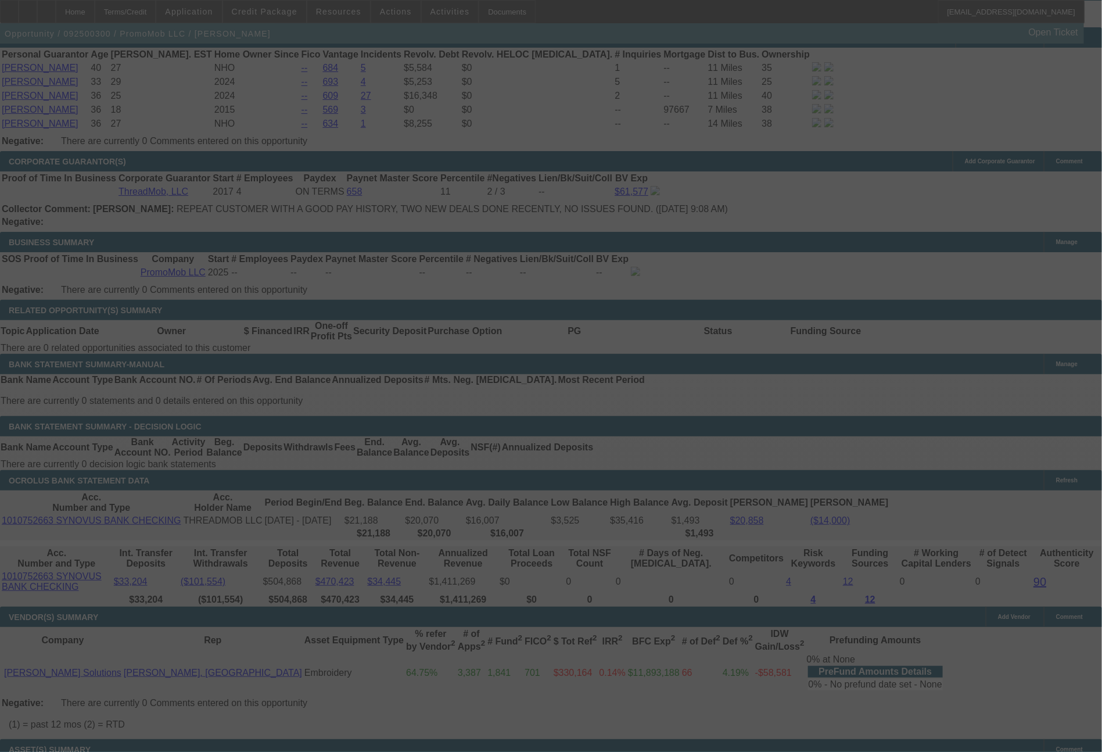
select select "0"
select select "2"
select select "0"
select select "6"
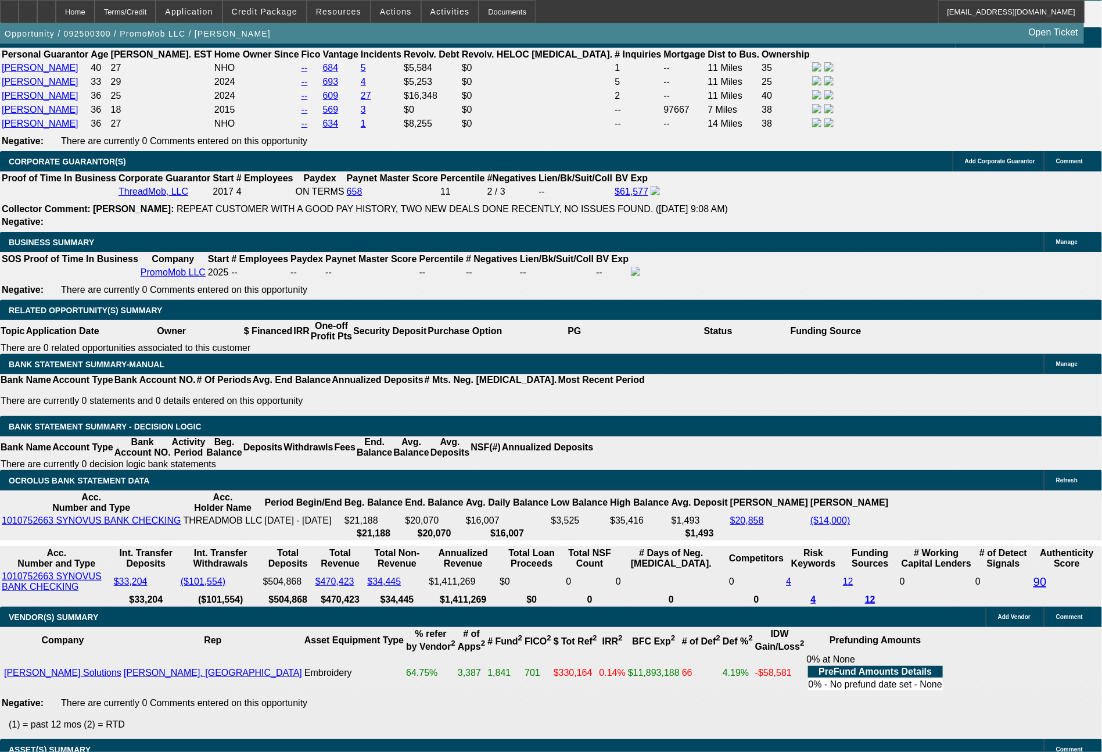
drag, startPoint x: 175, startPoint y: 486, endPoint x: 218, endPoint y: 494, distance: 44.2
type input "7"
type input "$14.00"
type input "UNKNOWN"
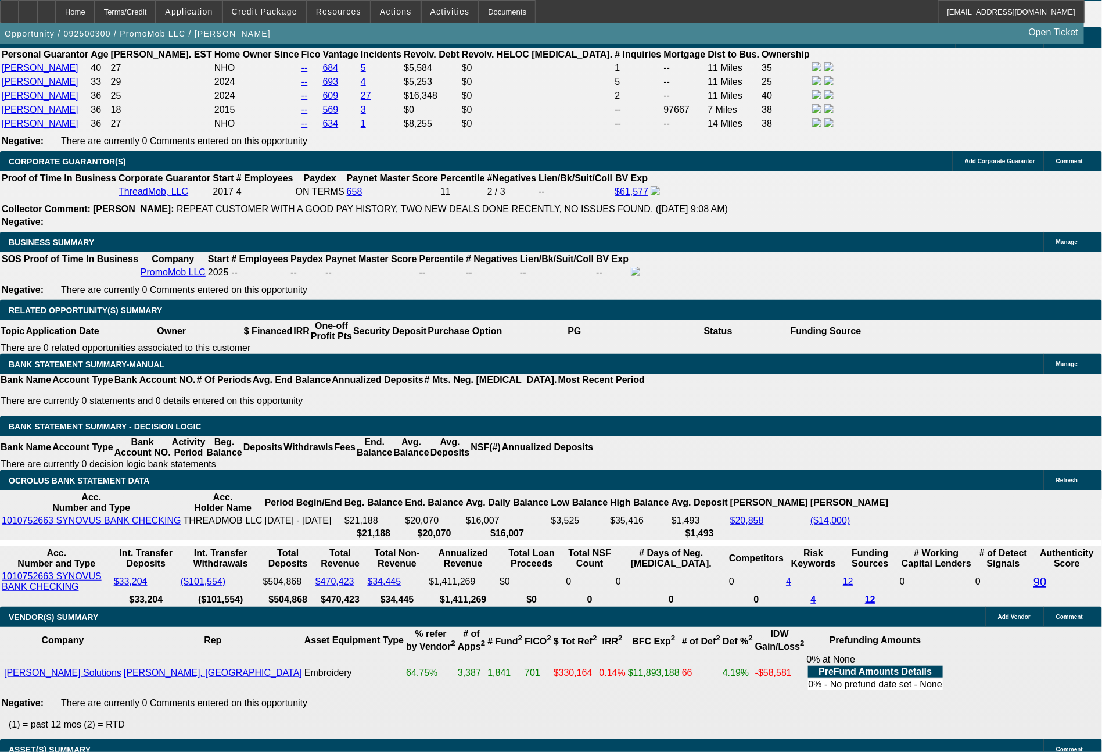
type input "767"
type input "17.8"
type input "$1,534.00"
type input "76741"
type input "351.7"
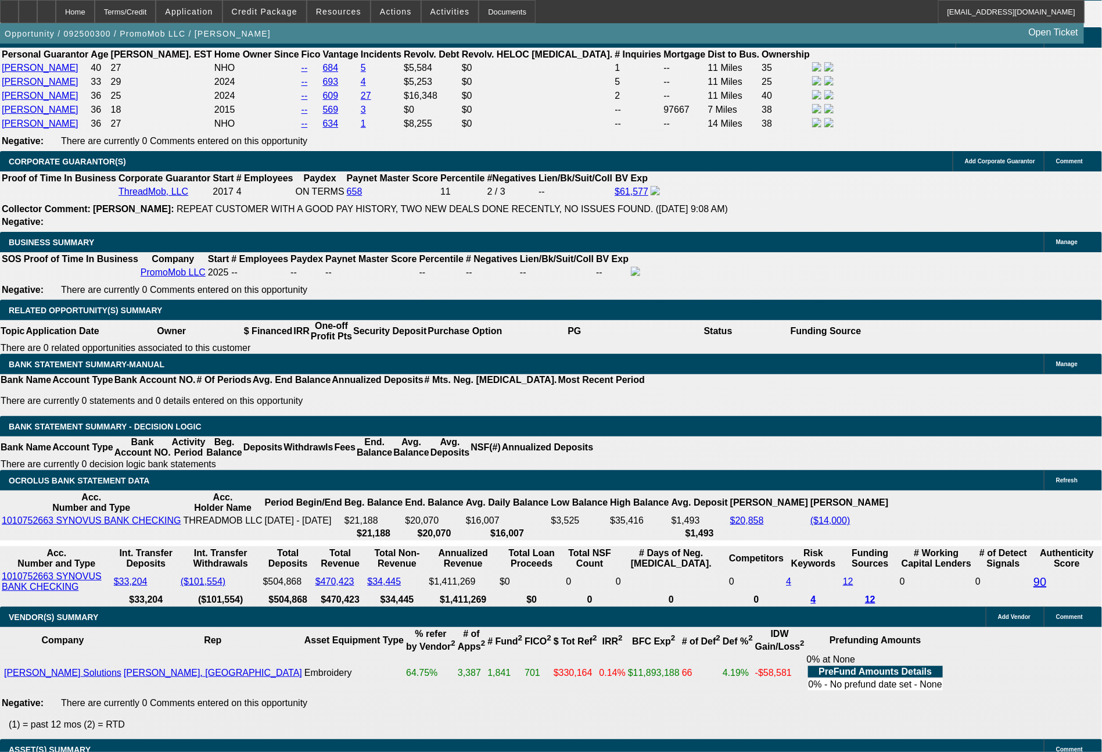
type input "$153,482.00"
type input "767"
type input "351.7"
type input "$1,534.00"
type input "17.8"
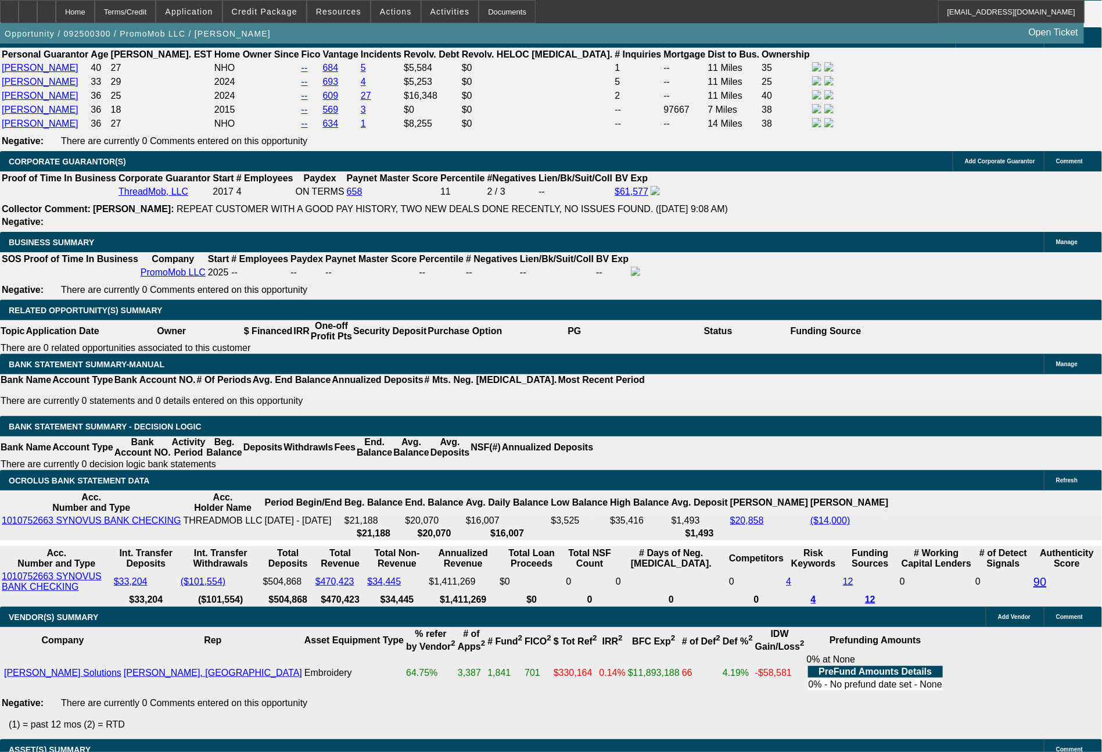
type input "767.41"
type input "$1,534.80"
type input "17.9"
type input "$1,534.82"
type input "$767.41"
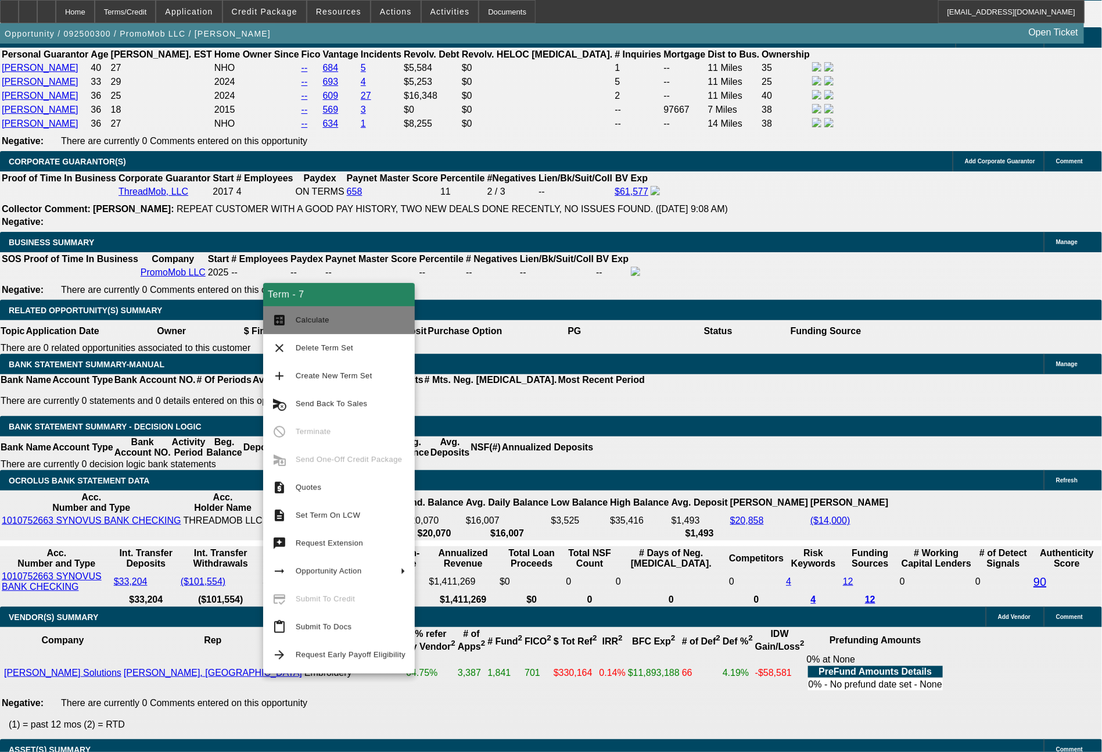
click at [311, 322] on span "Calculate" at bounding box center [313, 320] width 34 height 9
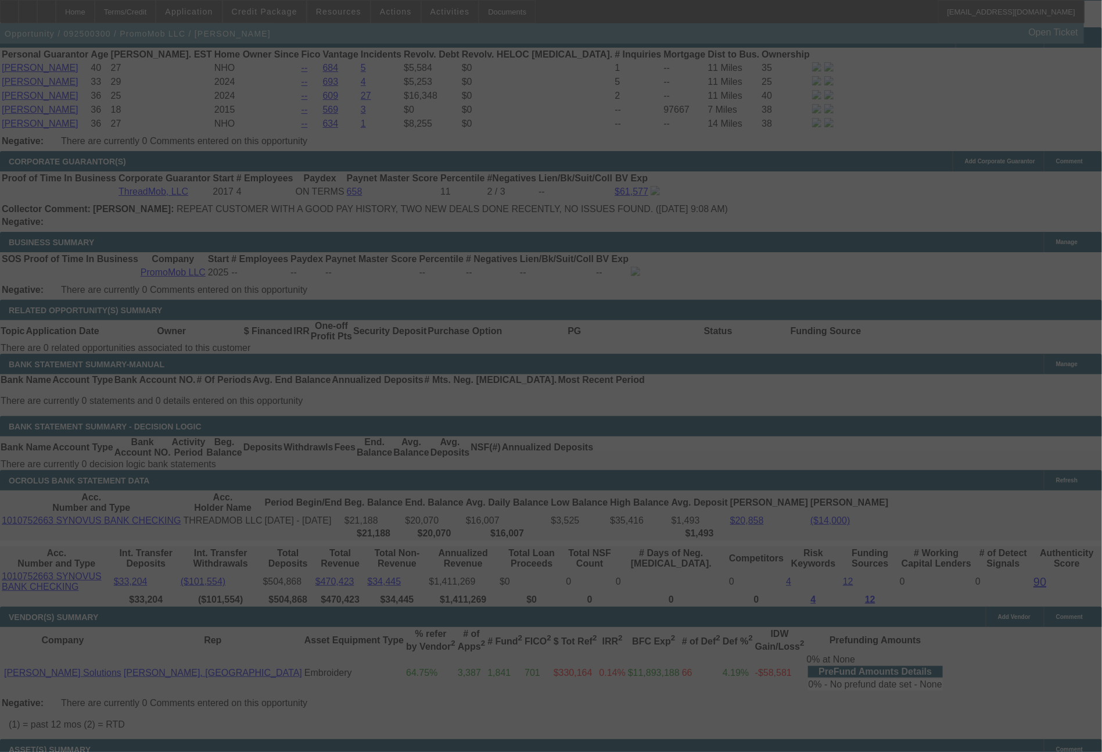
select select "0"
select select "2"
select select "0"
select select "6"
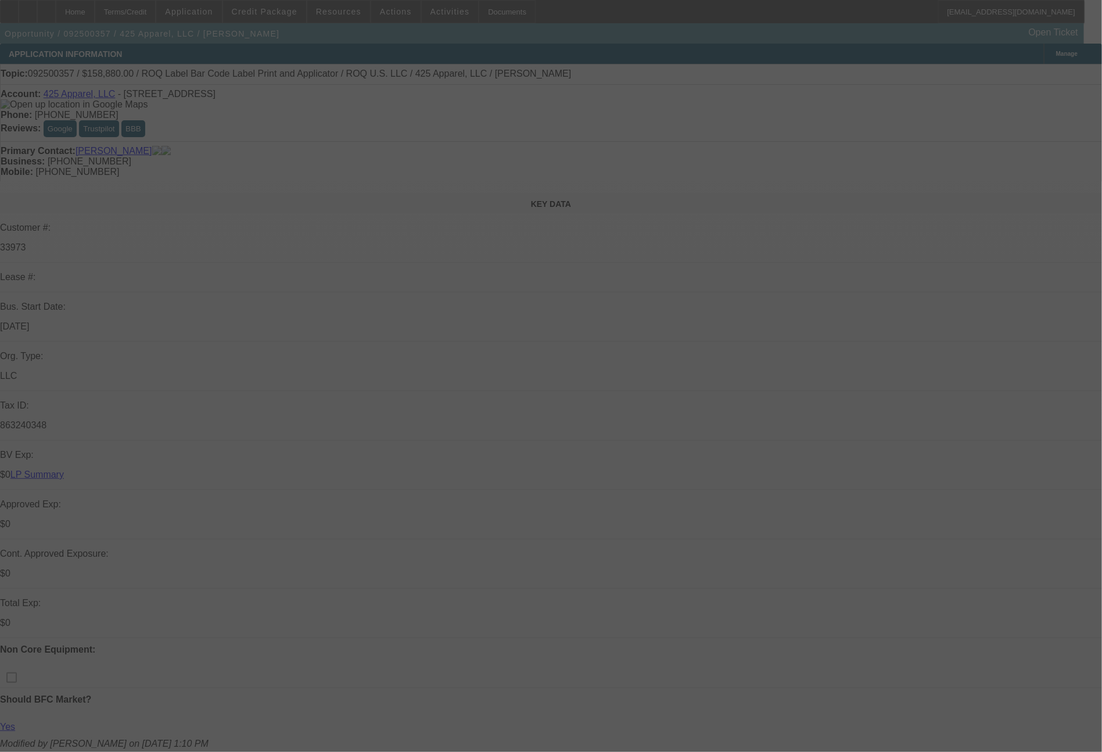
select select "0"
select select "2"
select select "0"
select select "6"
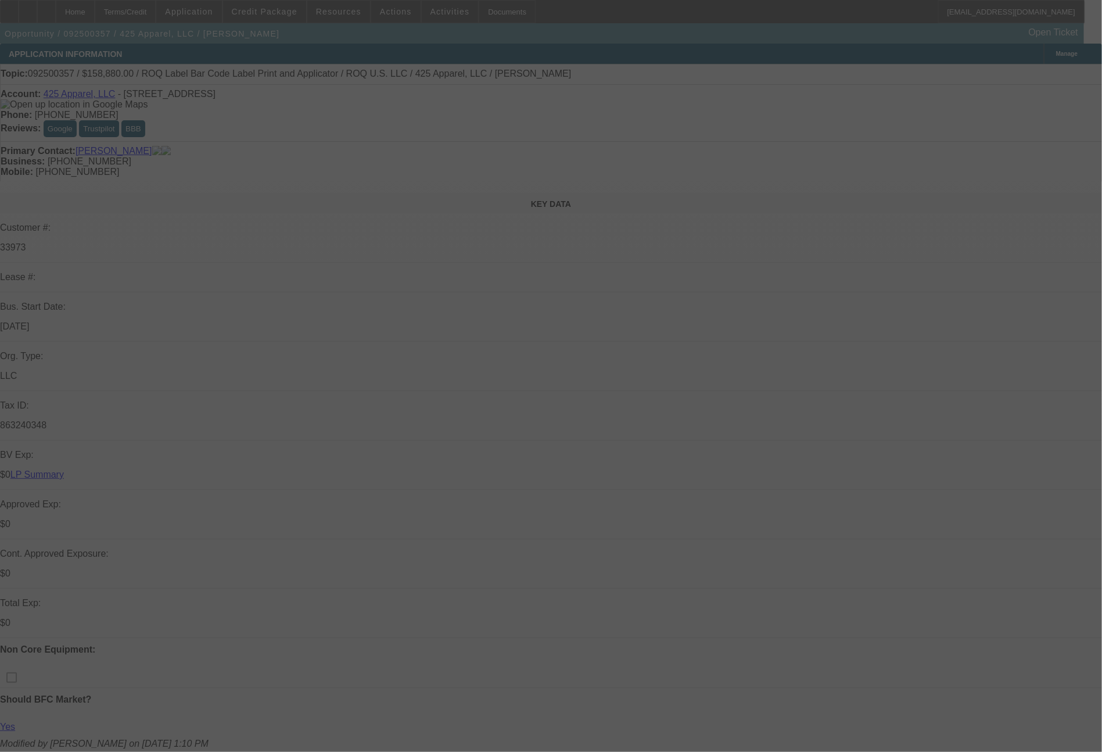
select select "0"
select select "2"
select select "0"
select select "6"
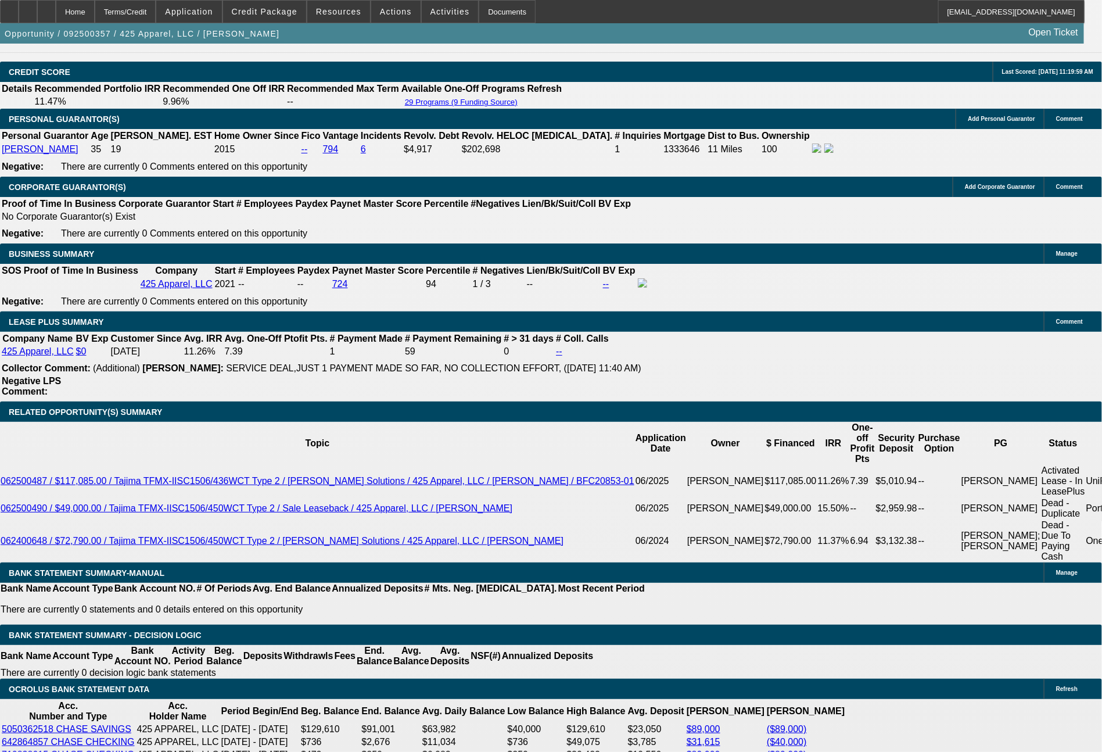
scroll to position [1769, 0]
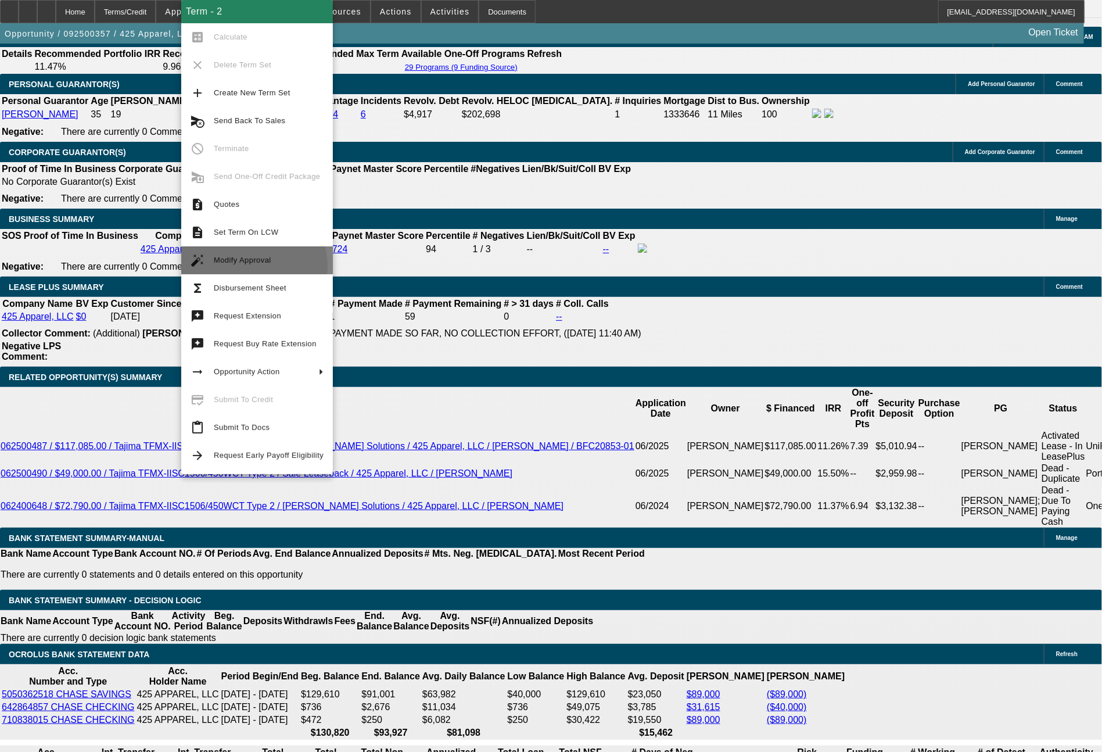
click at [246, 267] on span "Modify Approval" at bounding box center [269, 260] width 110 height 14
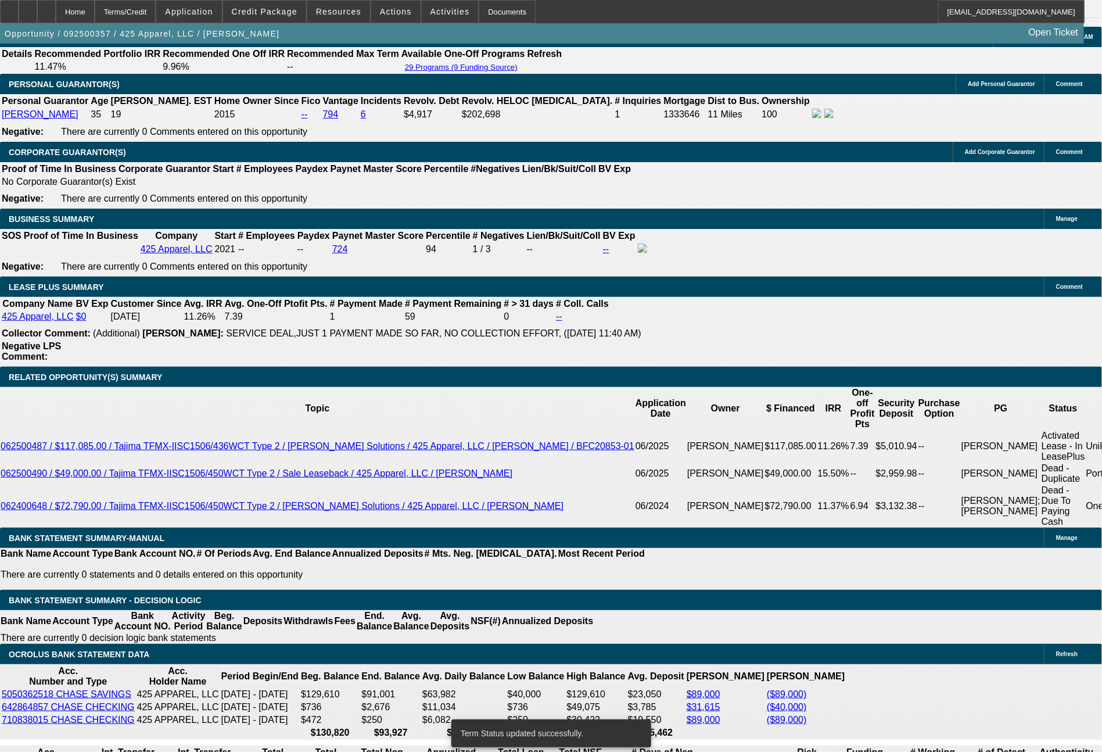
select select "0"
select select "2"
select select "0"
select select "6"
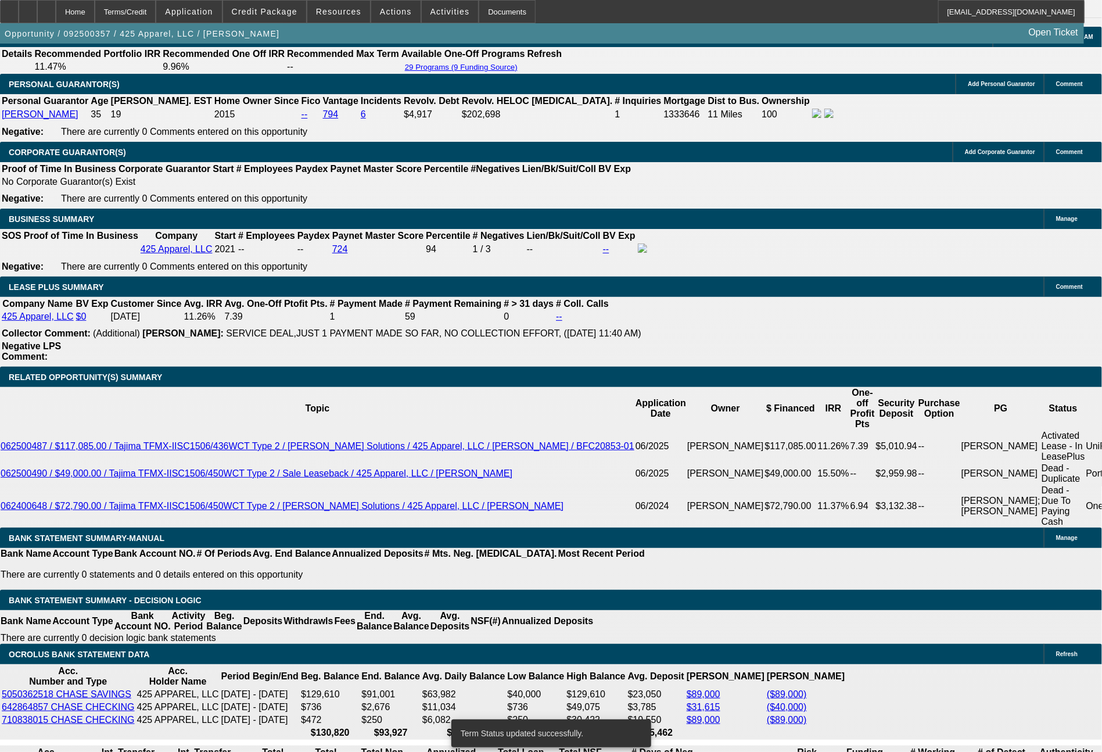
select select "0"
select select "2"
select select "0"
select select "6"
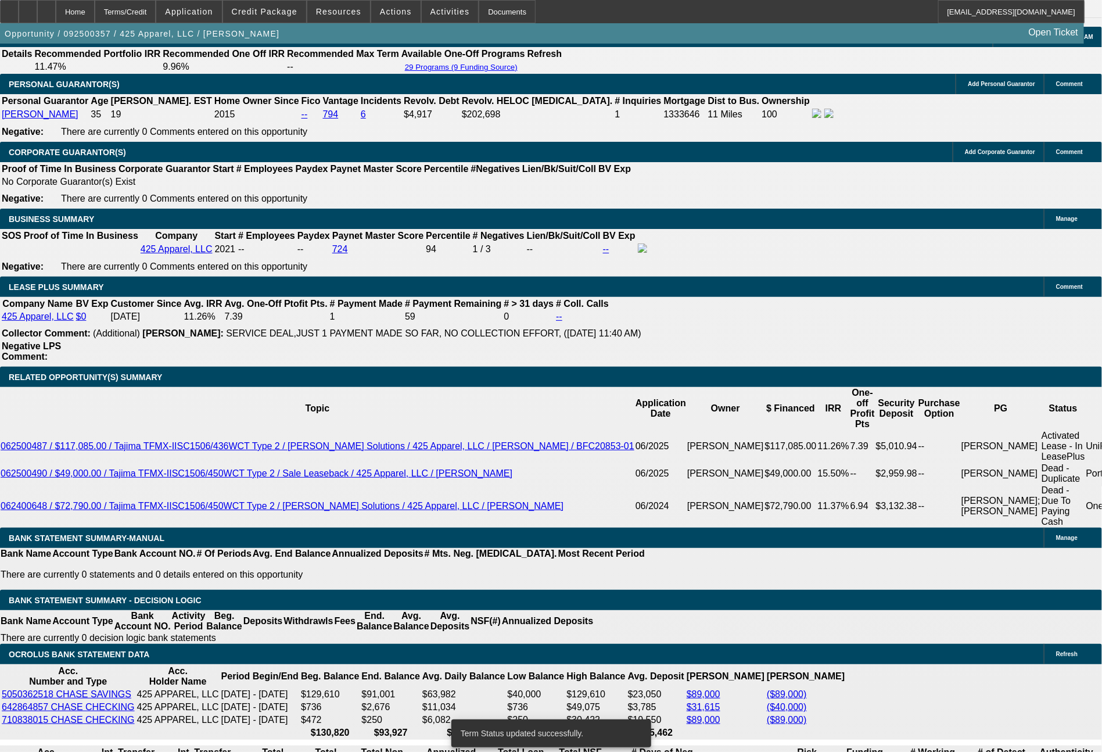
select select "0"
select select "2"
select select "0"
select select "6"
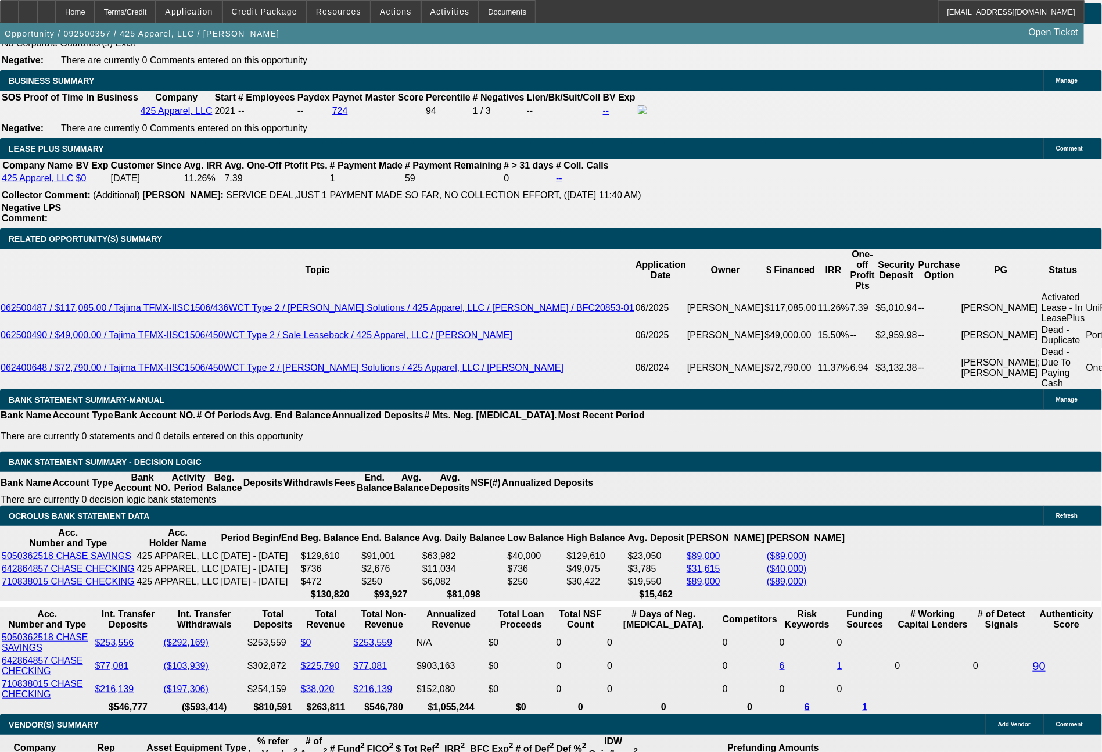
scroll to position [1944, 0]
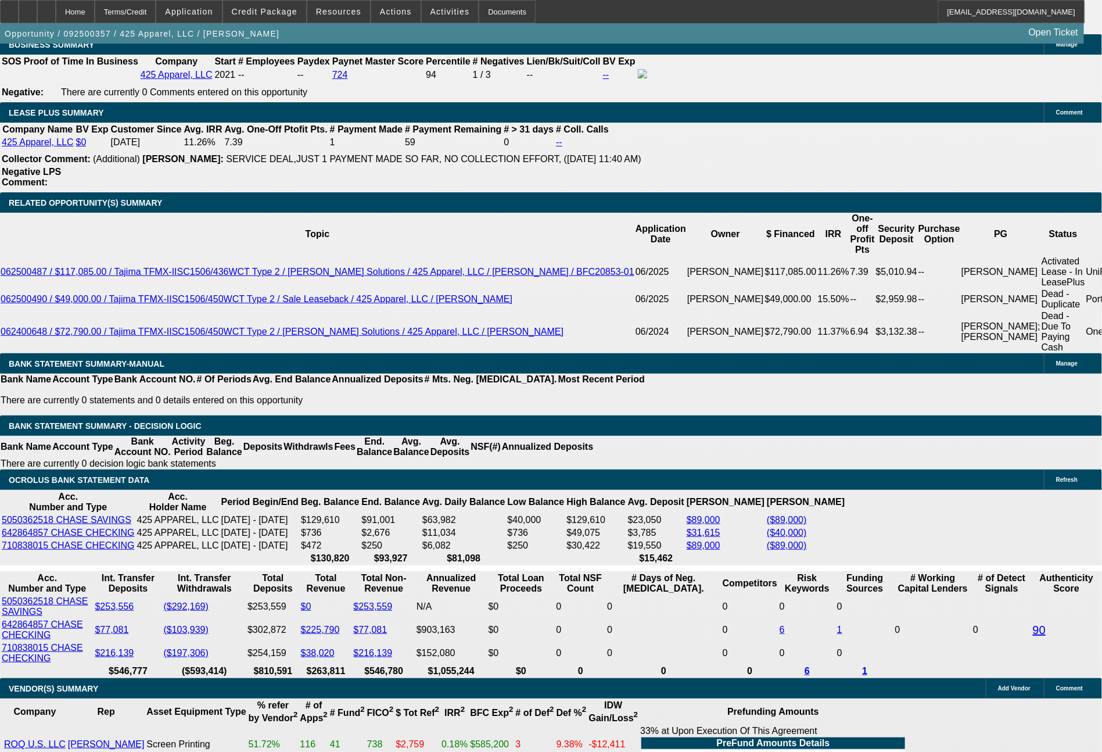
drag, startPoint x: 166, startPoint y: 400, endPoint x: 246, endPoint y: 404, distance: 80.3
type input "34"
type input "$6.00"
type input "UNKNOWN"
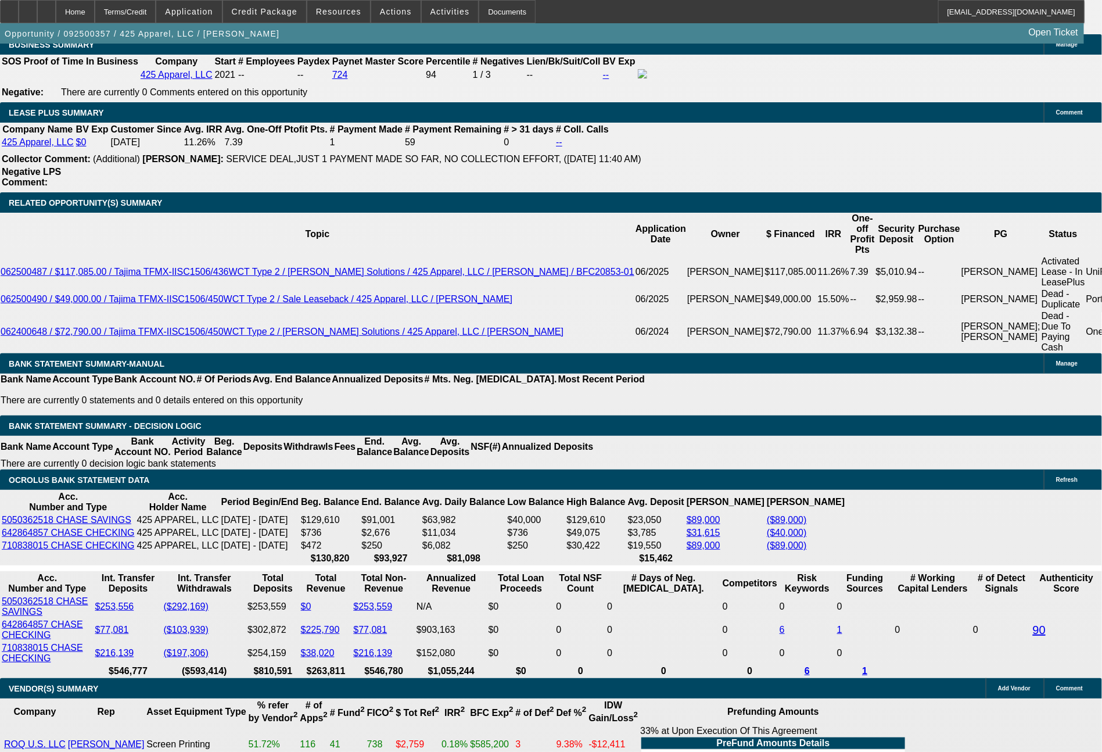
type input "3431"
type input "10.7"
type input "$6,862.00"
type input "3431.47"
type input "$6,862.94"
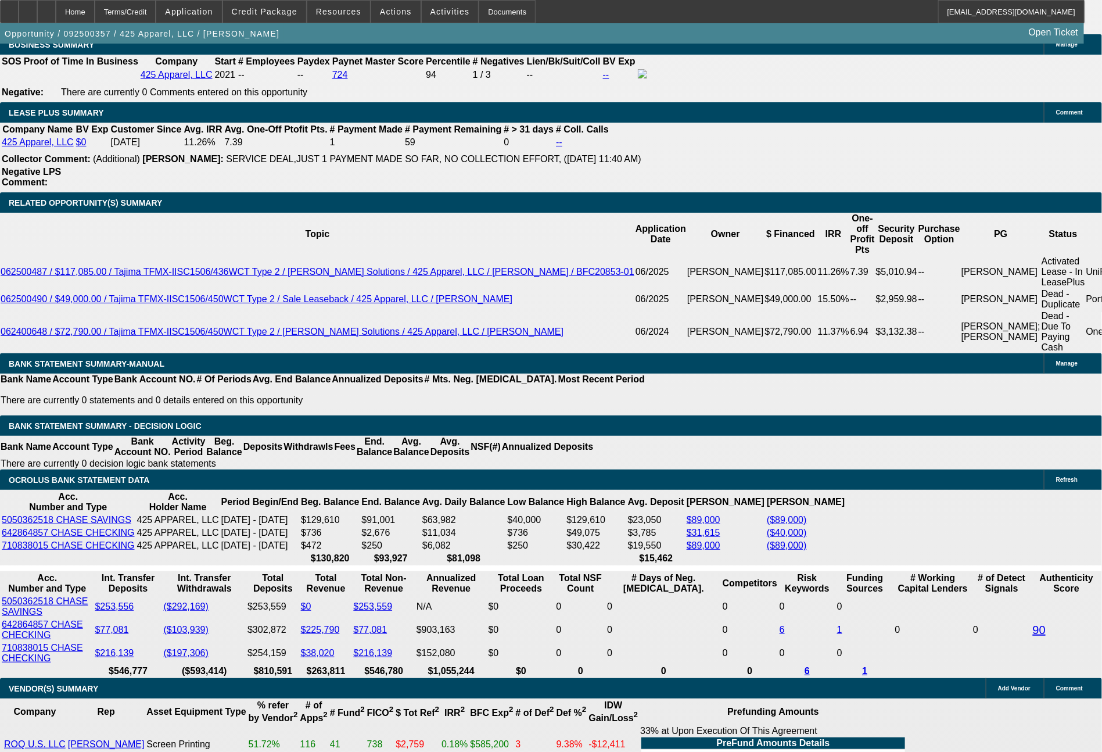
type input "3431.4"
type input "$6,862.80"
type input "3431."
type input "$6,862.00"
type input "3431.41"
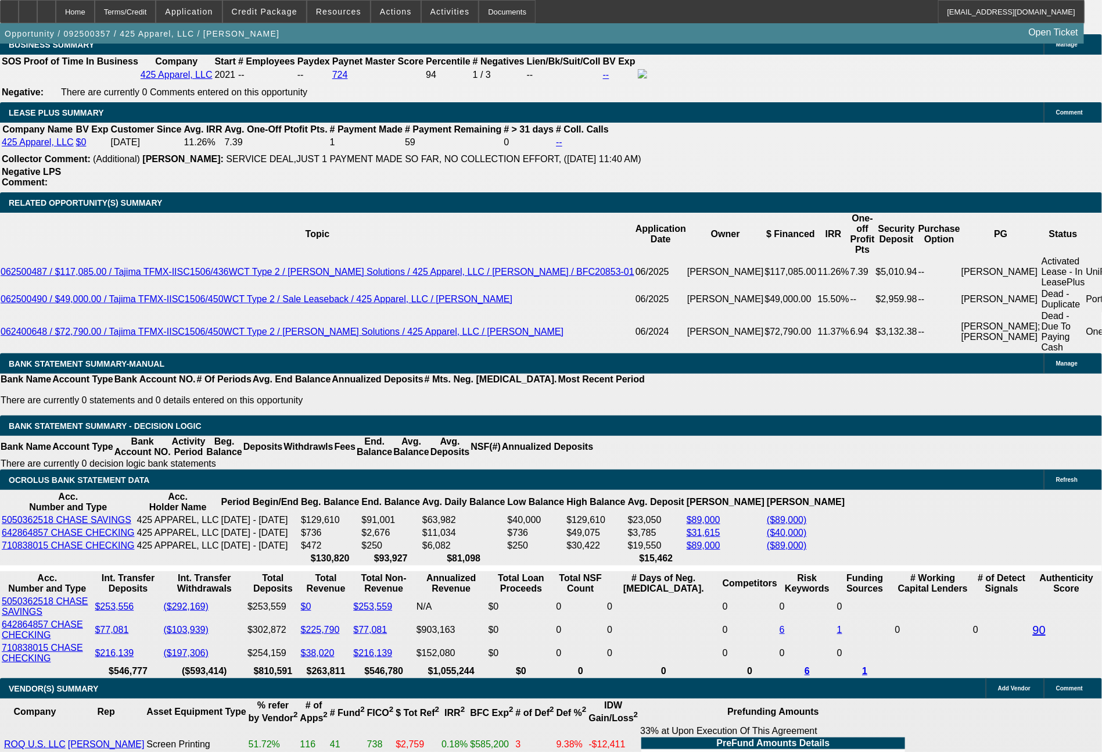
type input "$6,862.82"
type input "3431.4"
type input "$6,862.80"
type input "3431."
type input "$6,862.00"
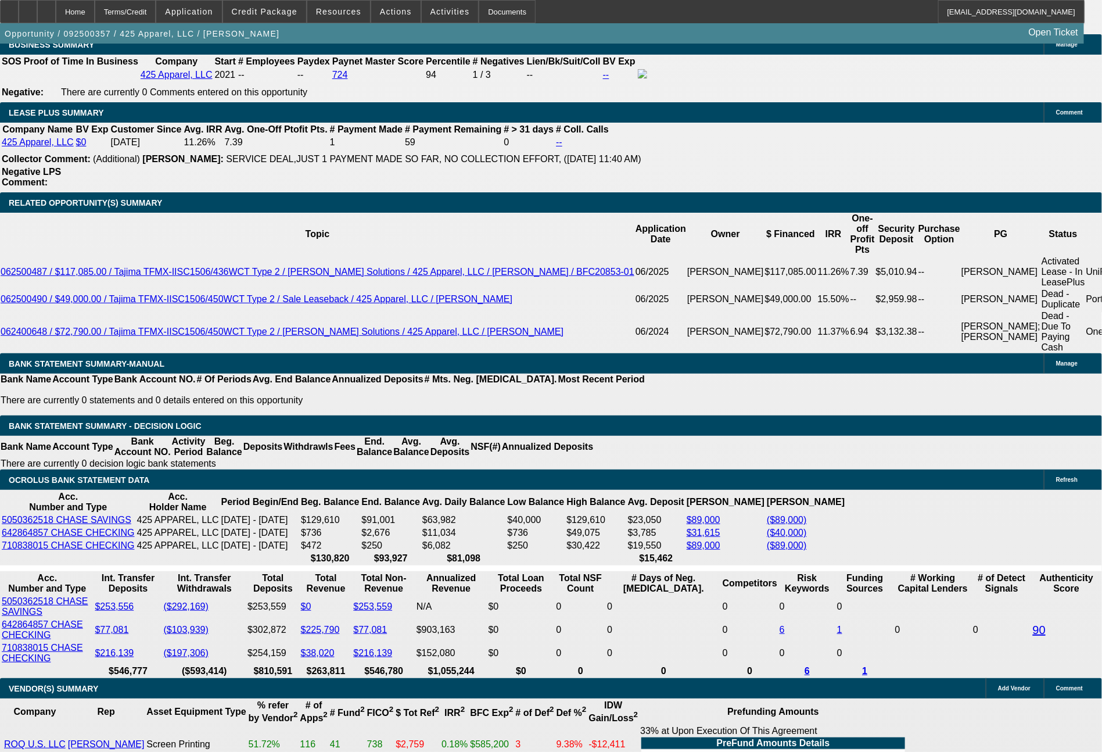
type input "3431.7"
type input "$6,863.40"
type input "3431.74"
type input "$6,863.48"
type input "$3,431.74"
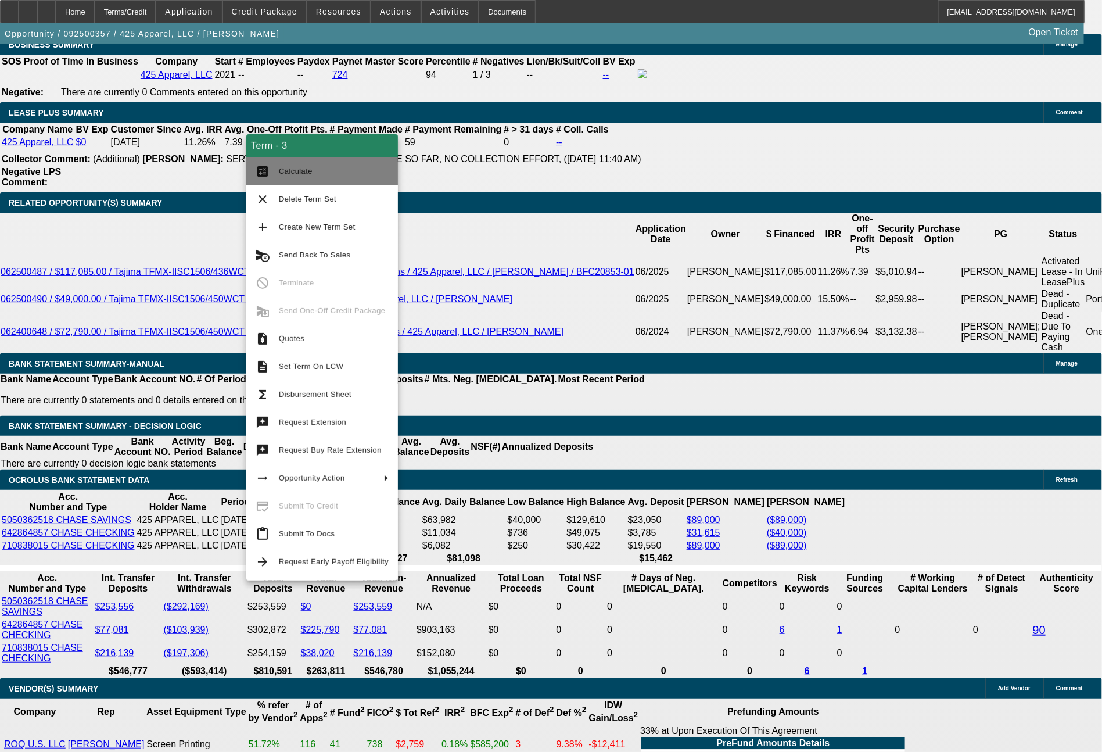
click at [295, 177] on span "Calculate" at bounding box center [334, 171] width 110 height 14
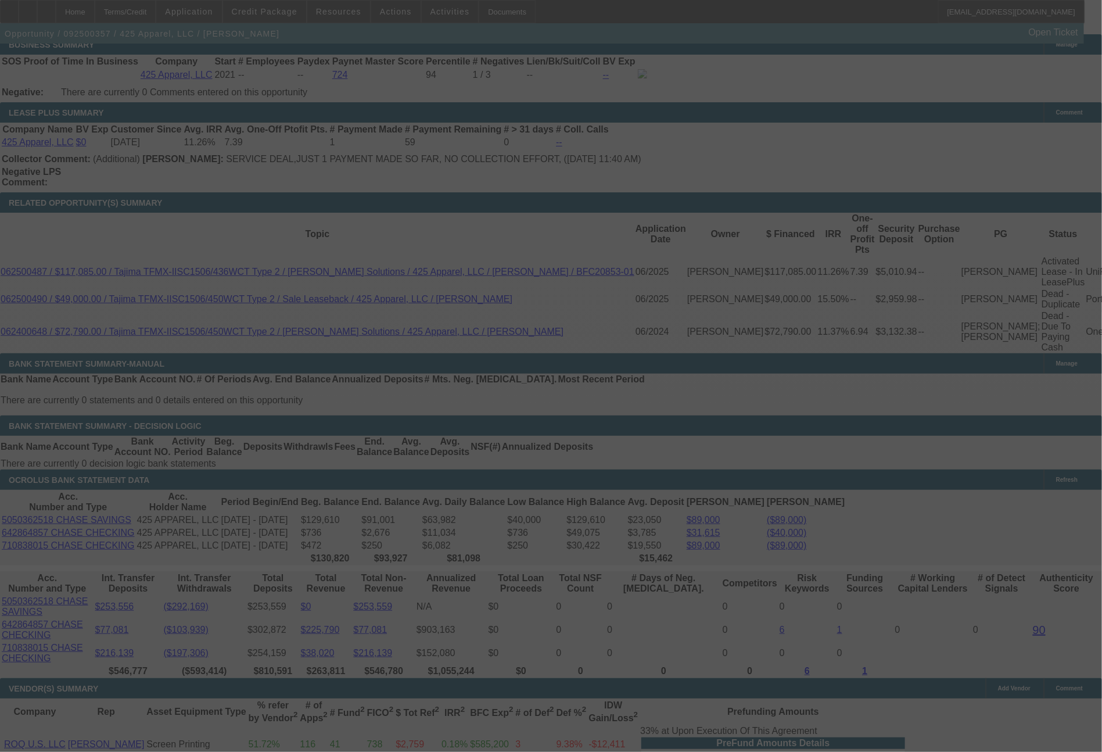
select select "0"
select select "2"
select select "0"
select select "6"
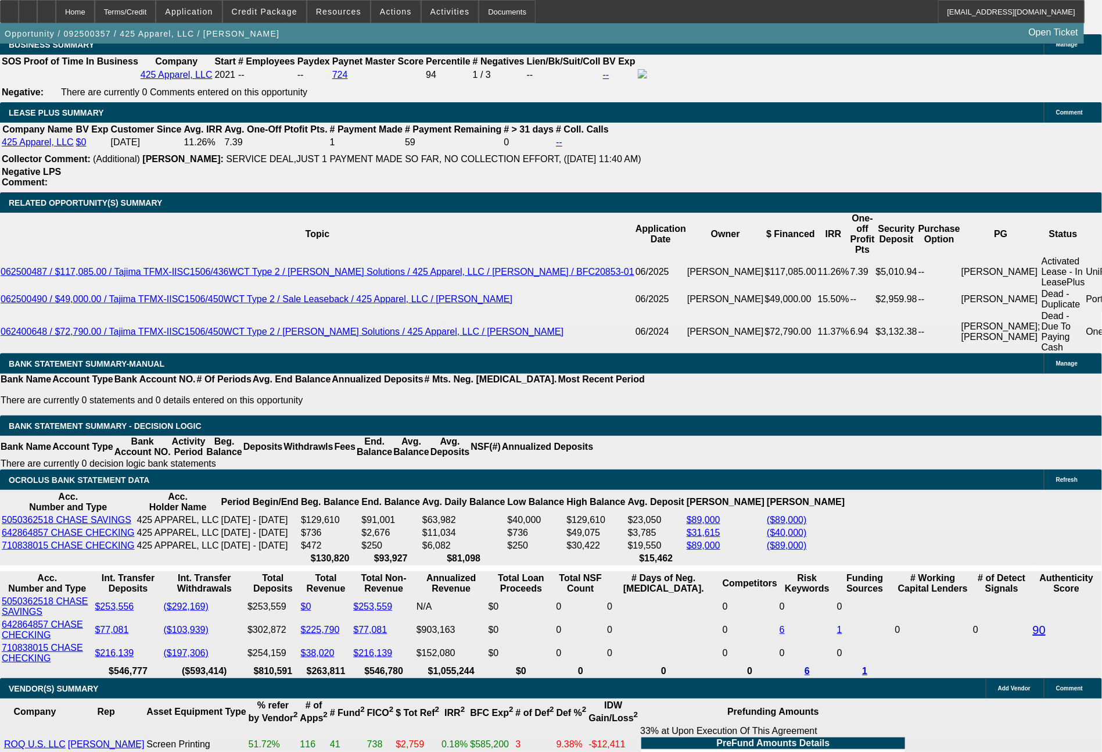
drag, startPoint x: 175, startPoint y: 397, endPoint x: 241, endPoint y: 402, distance: 65.8
type input "34"
type input "$68.00"
type input "UNKNOWN"
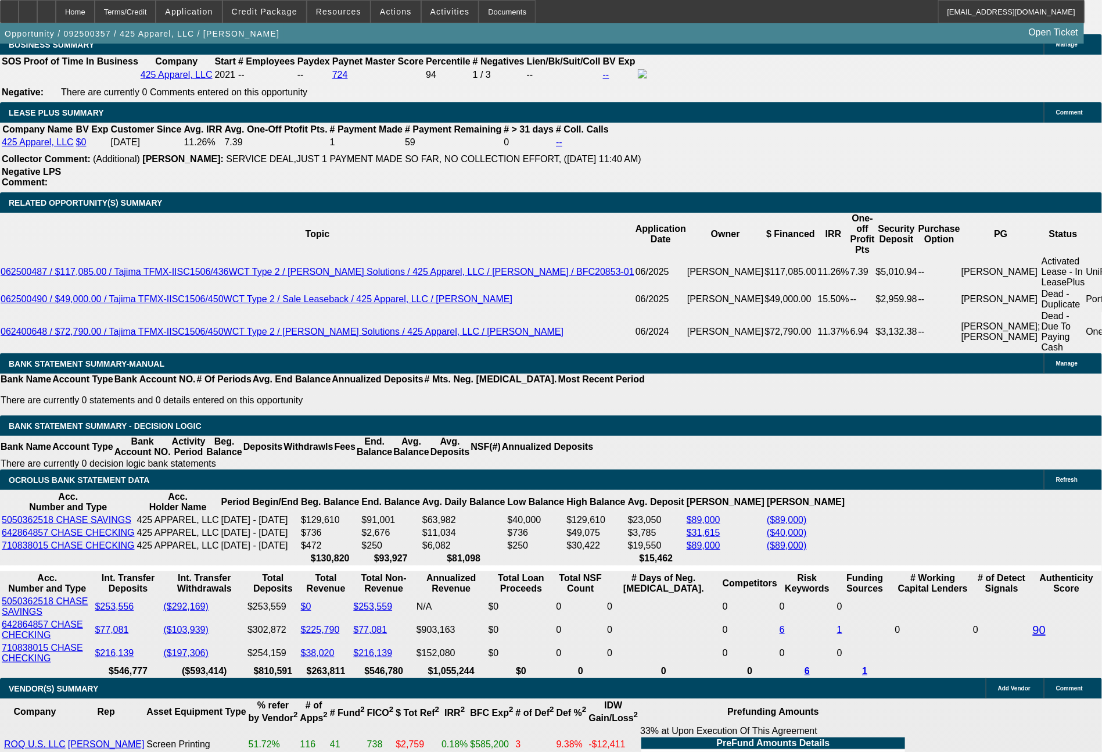
type input "3441"
type input "$6,882.00"
type input "10.8"
type input "3441.7"
type input "$6,883.40"
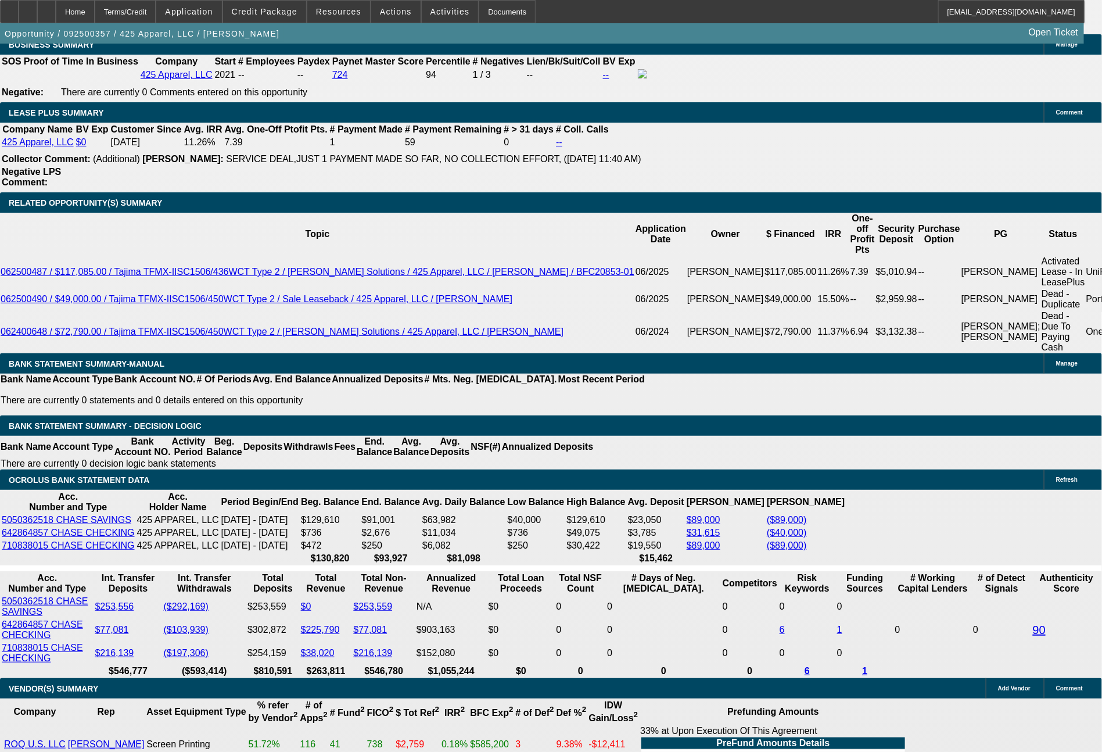
type input "3441.74"
type input "$6,883.48"
type input "3441"
type input "$6,882.00"
type input "344"
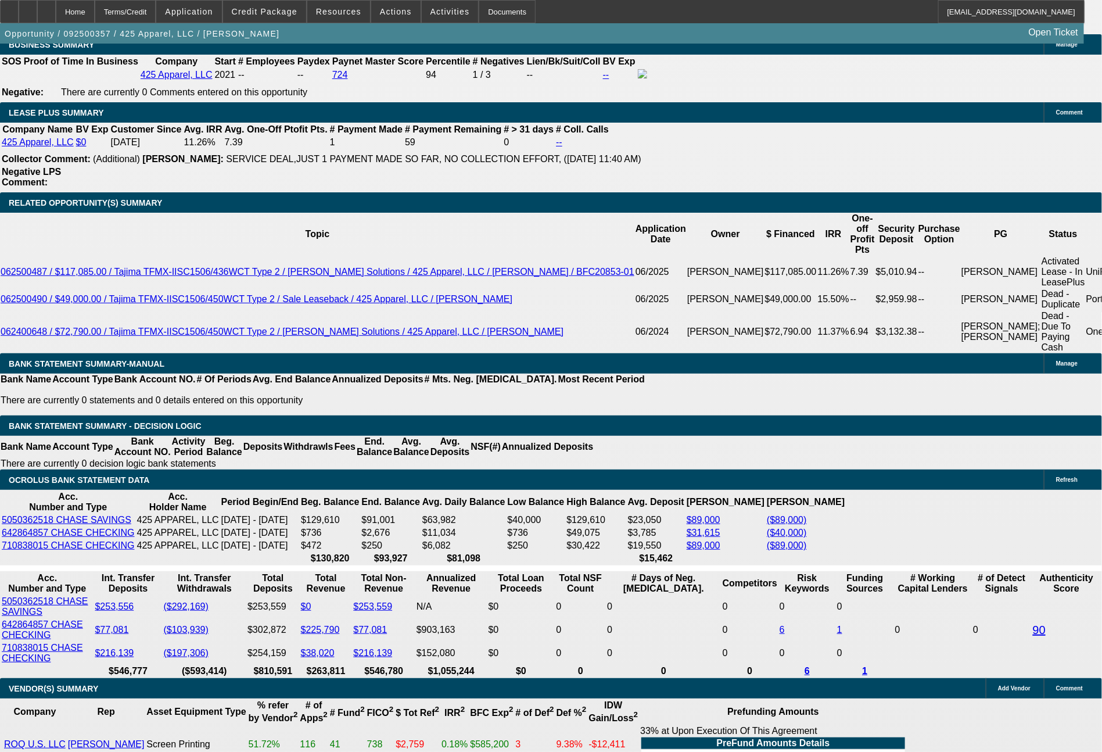
type input "$688.00"
type input "3447"
type input "$6,894.00"
type input "10.9"
type input "344"
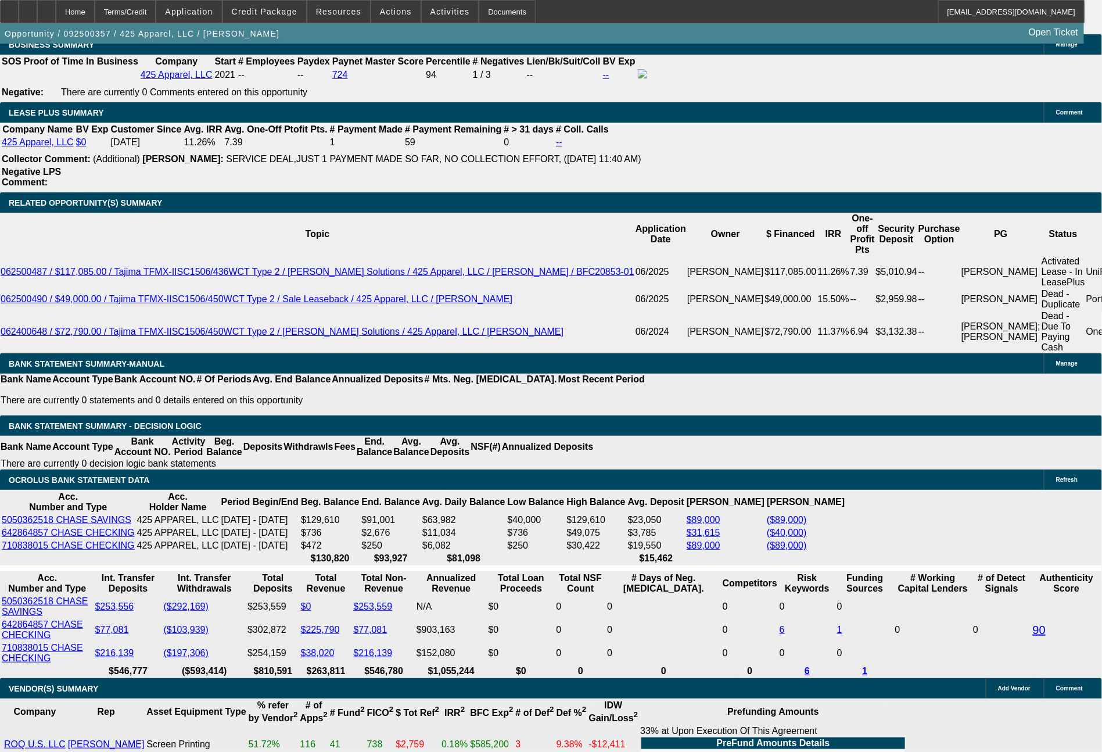
type input "$688.00"
type input "3446"
type input "$6,892.00"
type input "10.9"
type input "3446.31"
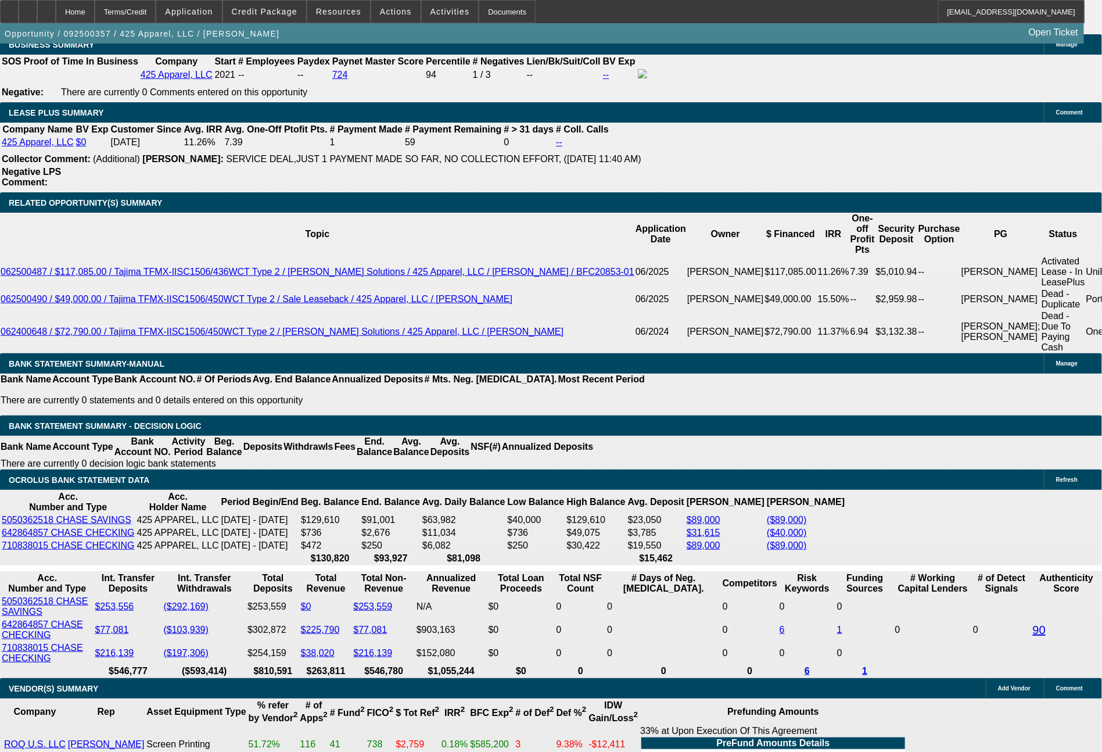
type input "$6,892.62"
type input "3446"
type input "$6,892.00"
type input "344"
type input "$688.00"
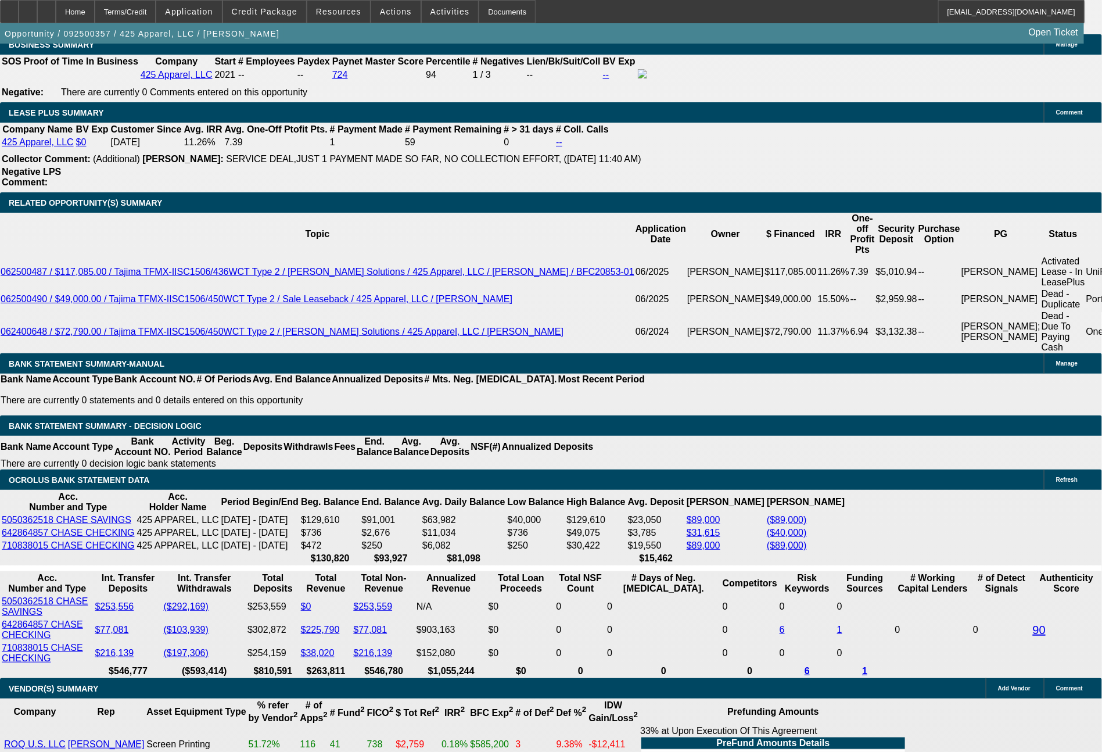
type input "3447"
type input "$6,894.00"
type input "10.9"
type input "3447.3"
type input "$6,894.60"
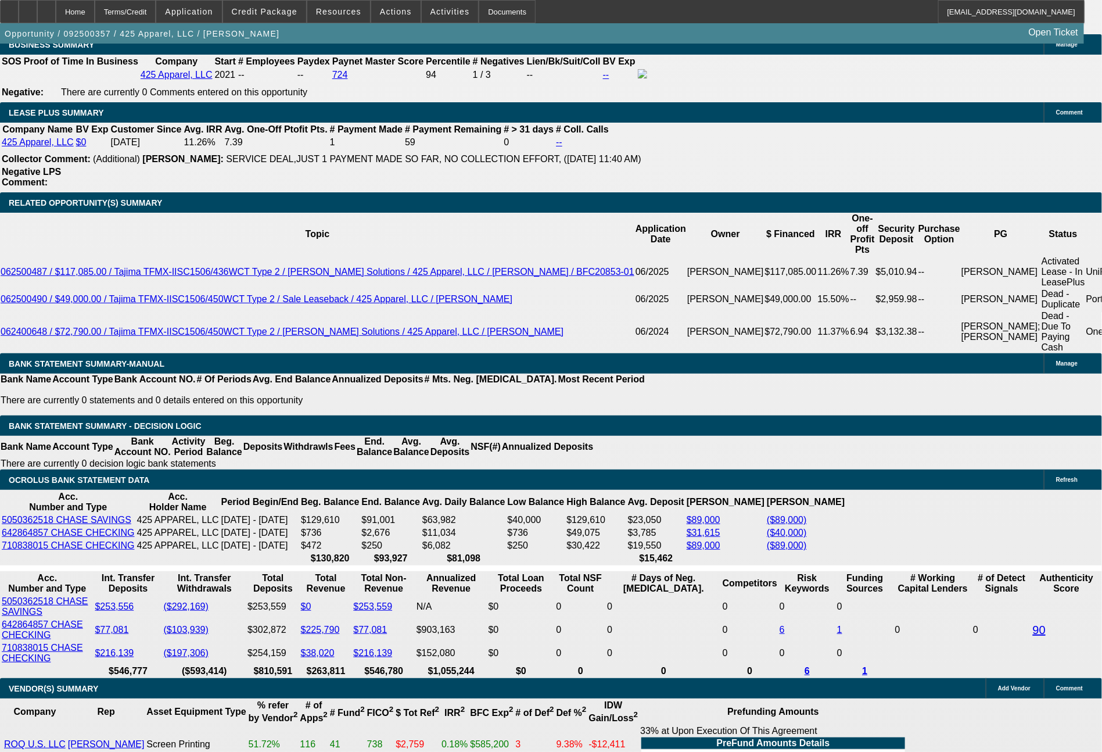
type input "3447.31"
type input "$6,894.62"
type input "$3,447.31"
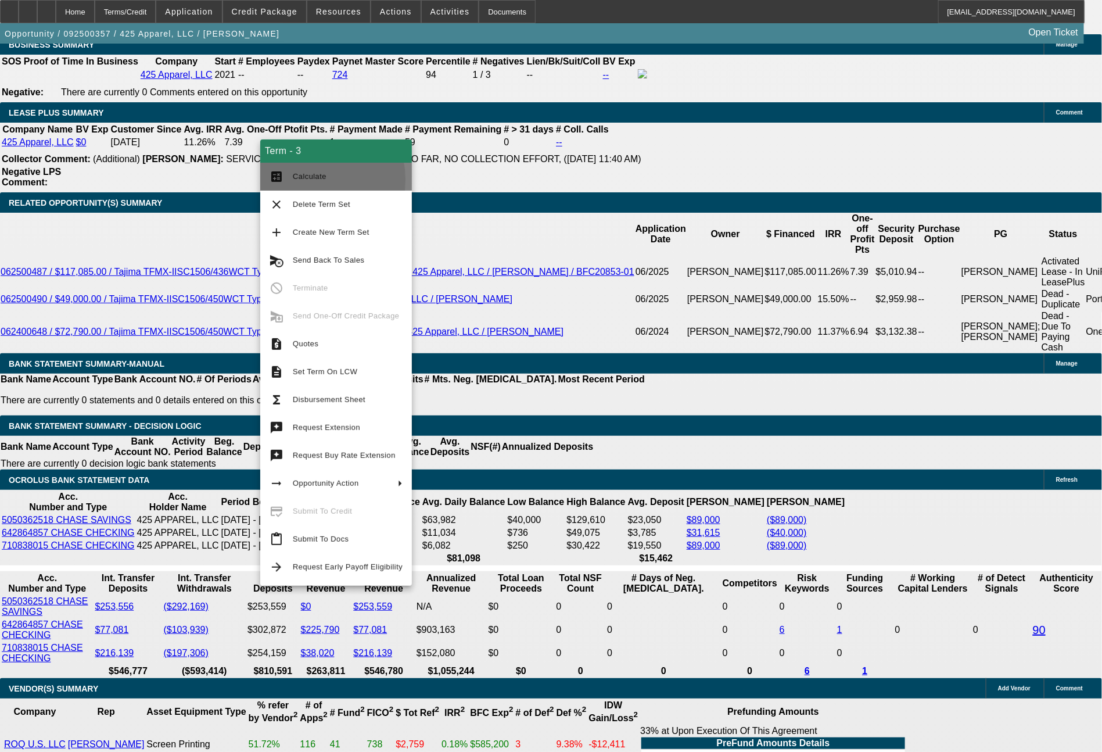
click at [300, 180] on span "Calculate" at bounding box center [310, 176] width 34 height 9
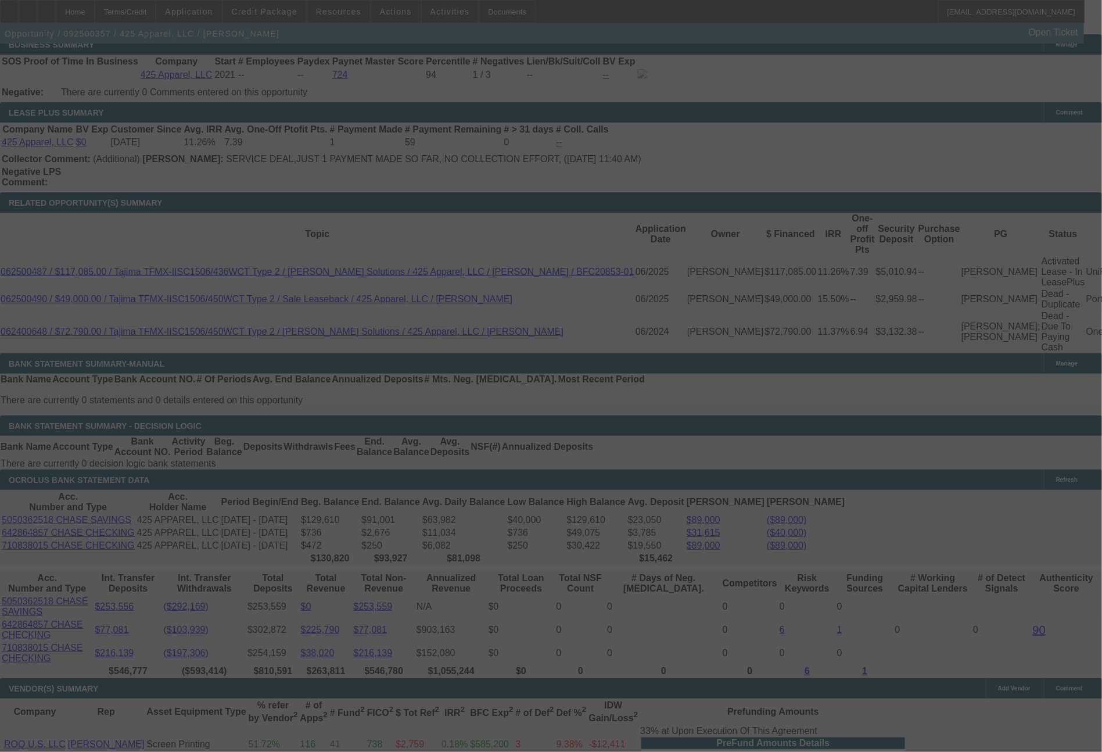
select select "0"
select select "2"
select select "0"
select select "6"
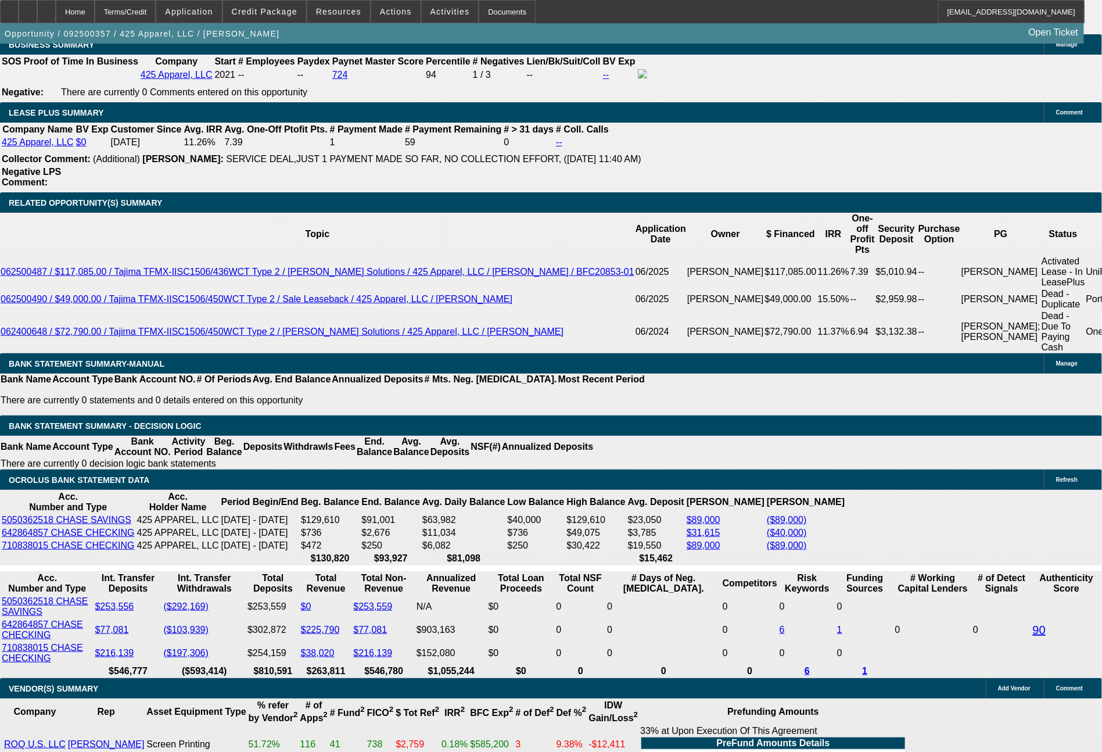
drag, startPoint x: 168, startPoint y: 399, endPoint x: 225, endPoint y: 399, distance: 57.5
type input "2"
type input "$4.00"
type input "UNKNOWN"
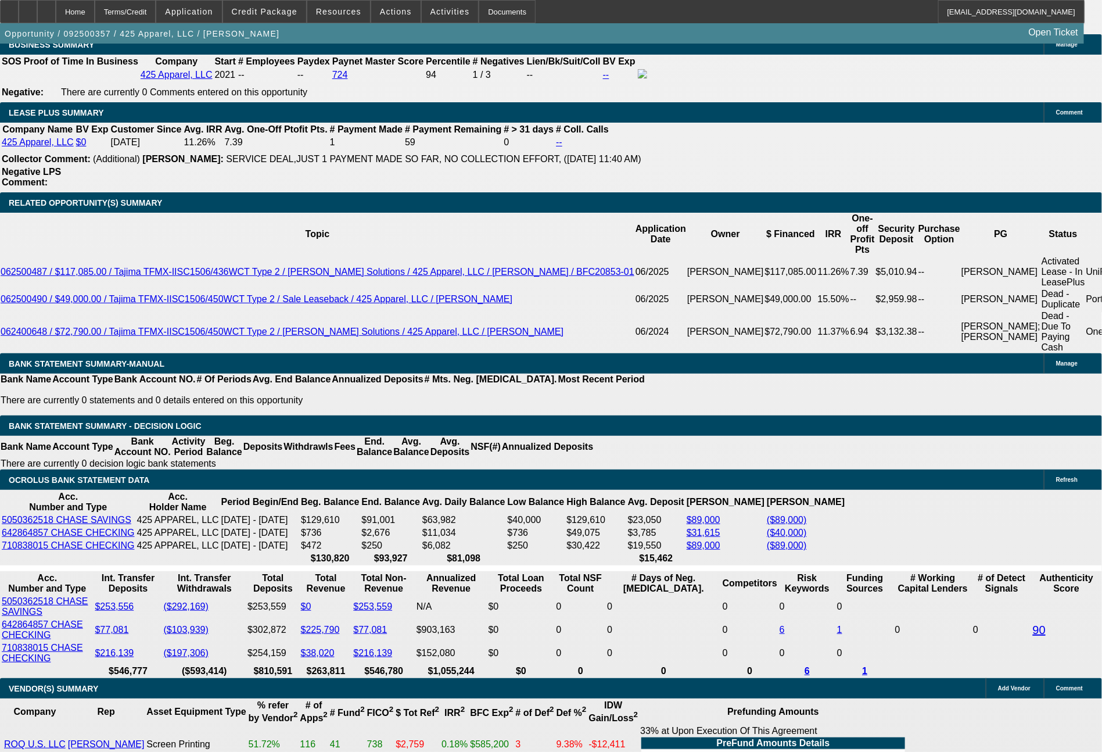
type input "3423"
type input "$6,846.00"
type input "10.6"
type input "3423.74"
type input "$6,847.48"
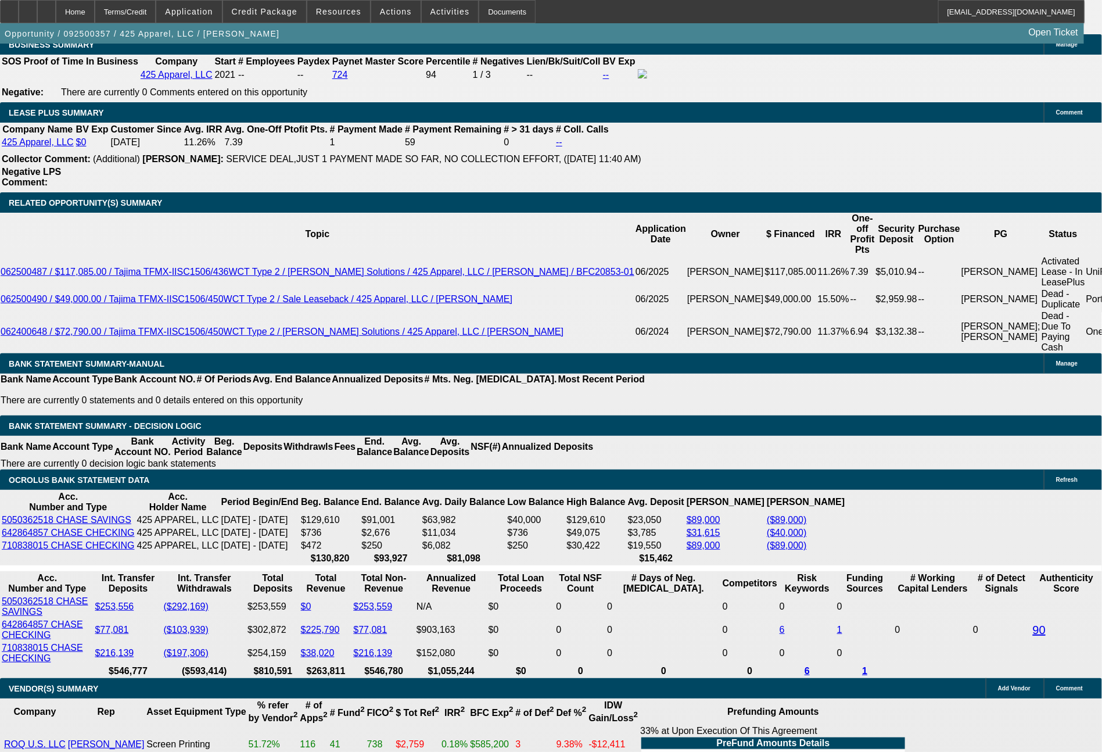
type input "$3,423.74"
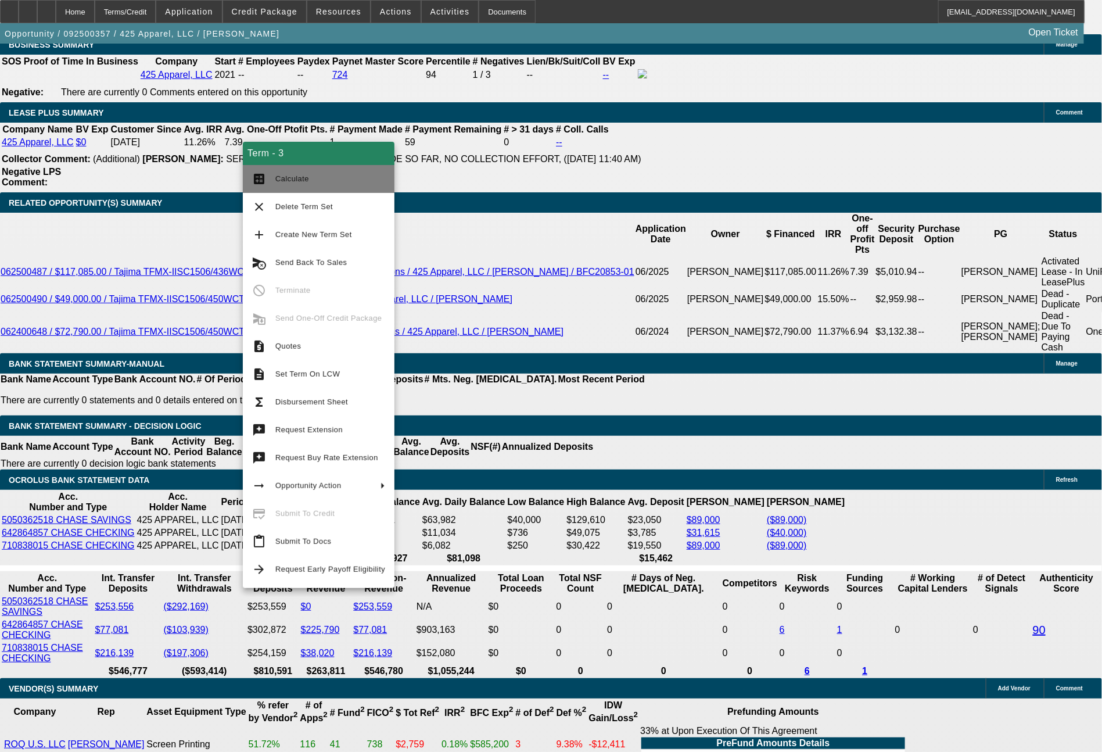
click at [312, 180] on span "Calculate" at bounding box center [330, 179] width 110 height 14
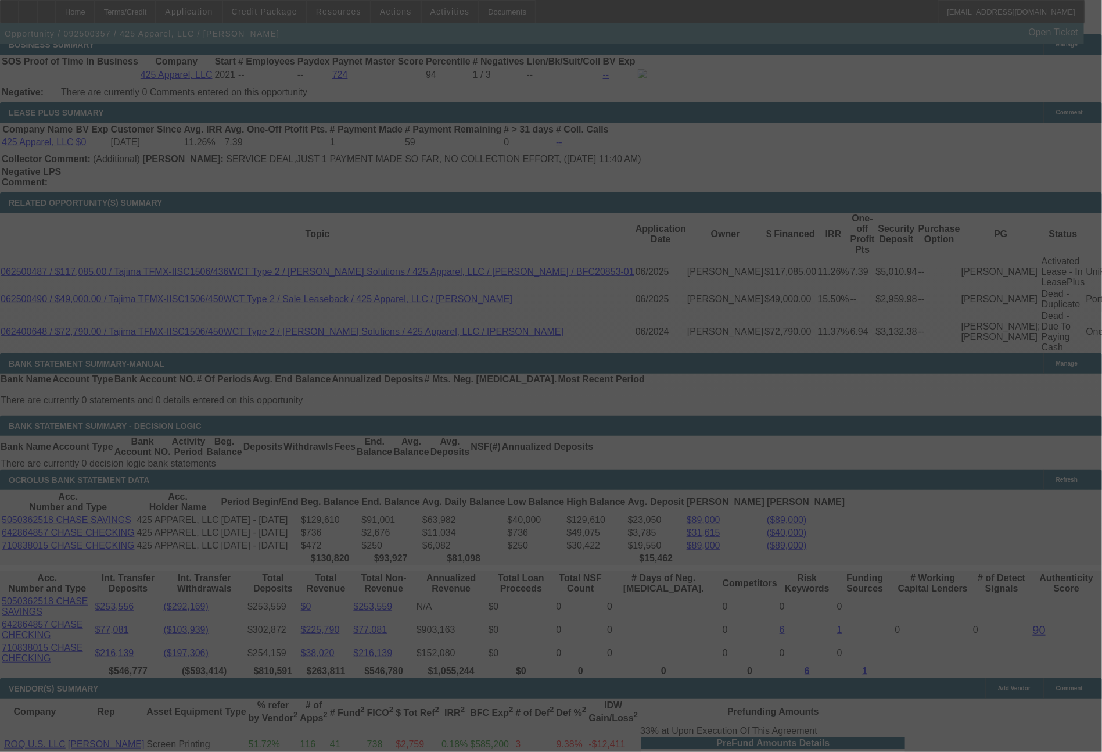
select select "0"
select select "2"
select select "0"
select select "6"
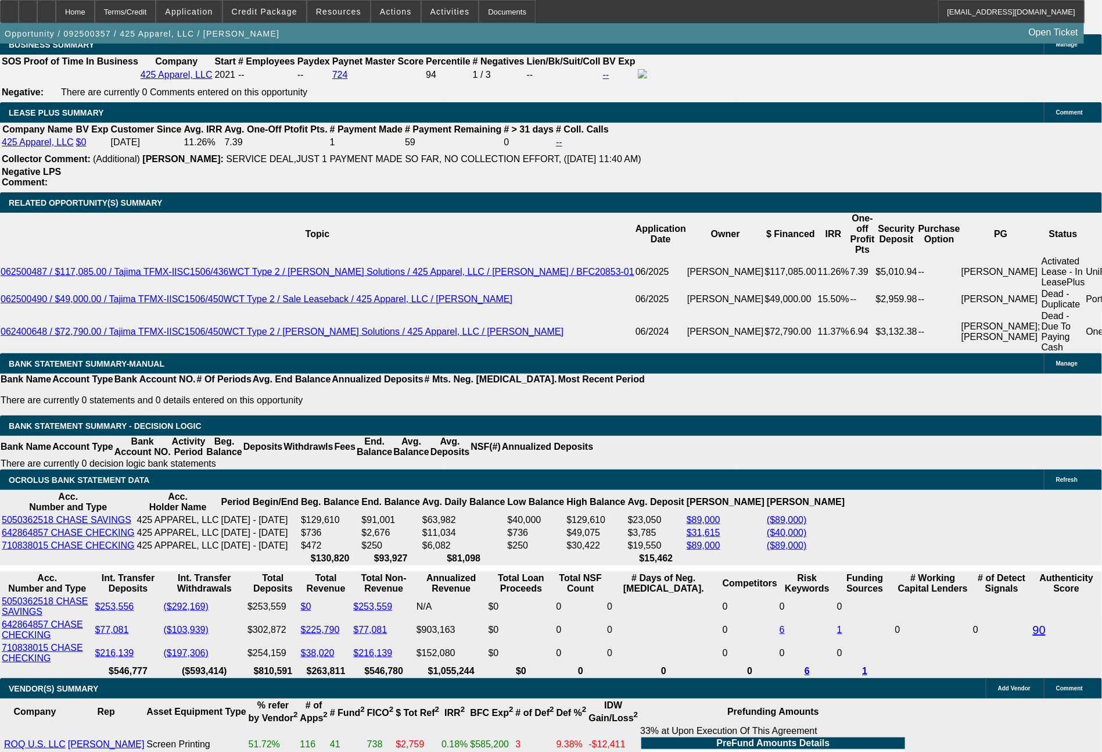
drag, startPoint x: 173, startPoint y: 400, endPoint x: 253, endPoint y: 400, distance: 80.2
type input "339"
type input "$678.00"
type input "UNKNOWN"
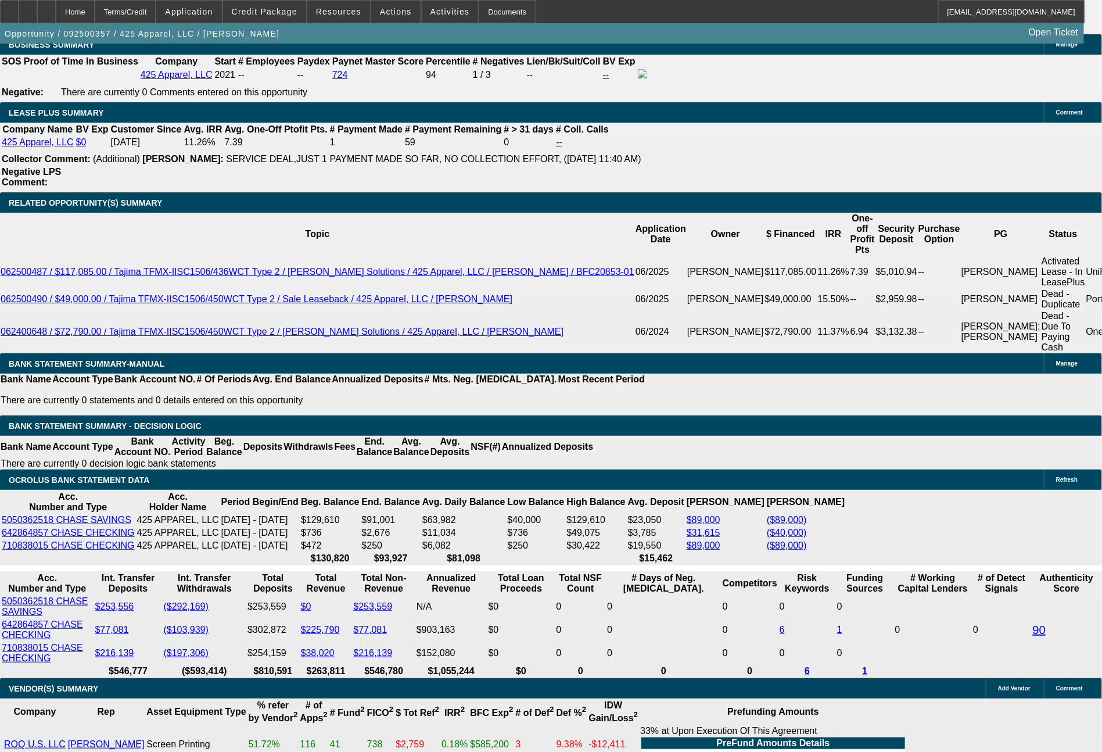
type input "3397"
type input "$6,794.00"
type input "10.3"
type input "3397.4"
type input "$6,794.80"
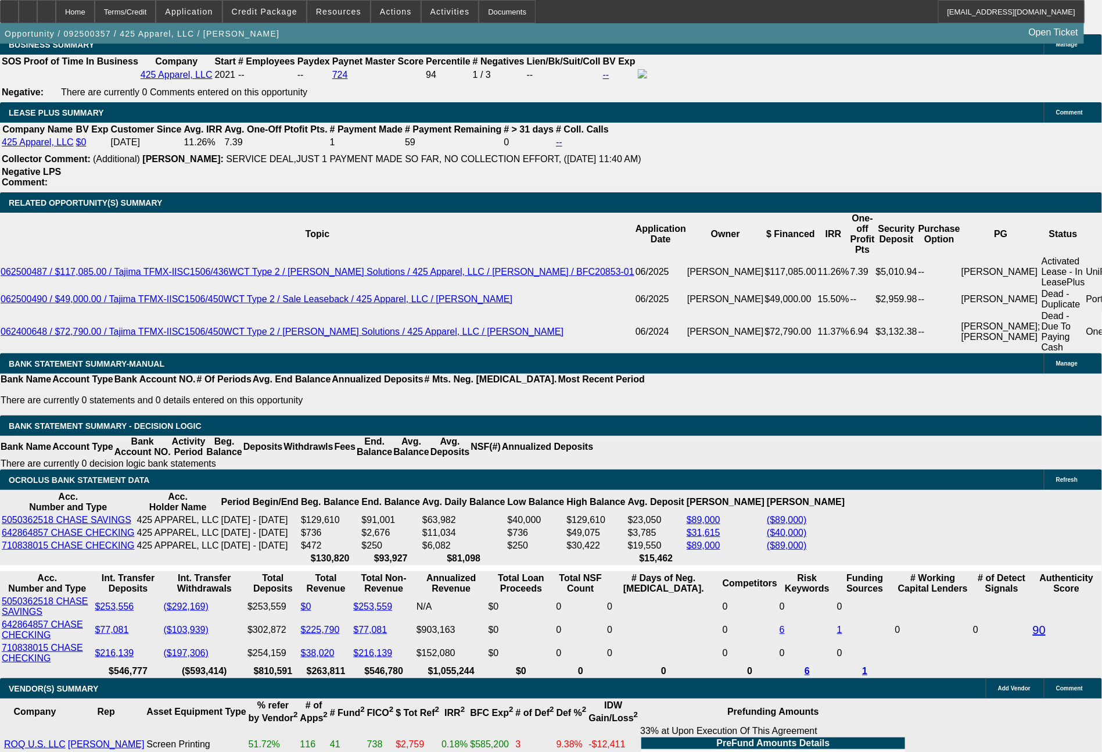
type input "3397."
type input "$6,794.00"
type input "3397.66"
type input "$6,795.32"
type input "3397.6"
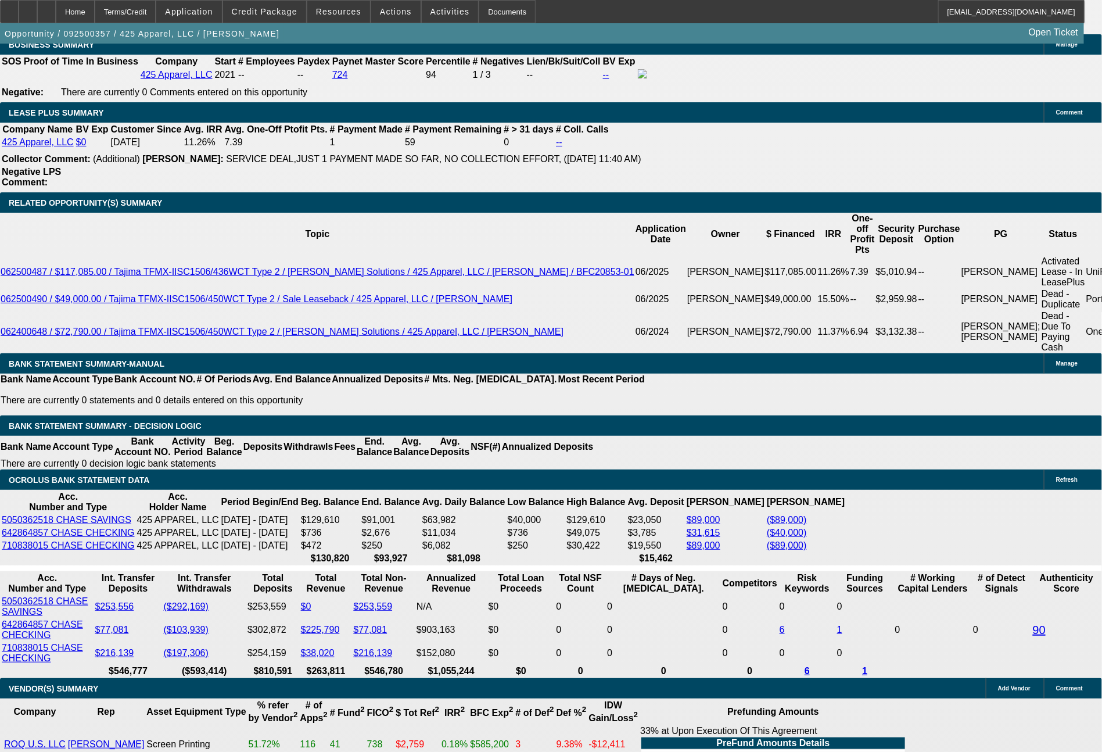
type input "$6,795.20"
type input "3397.63"
type input "$6,795.26"
type input "3397.6"
type input "$6,795.20"
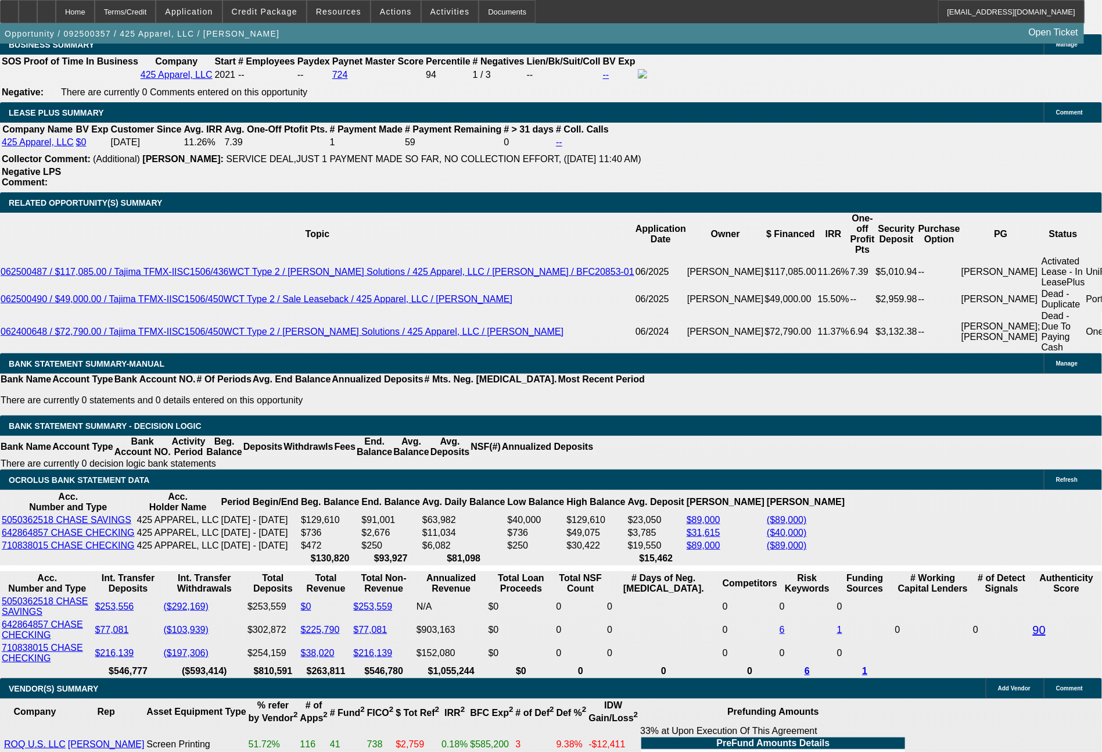
type input "3397.69"
type input "$6,795.38"
type input "$3,397.69"
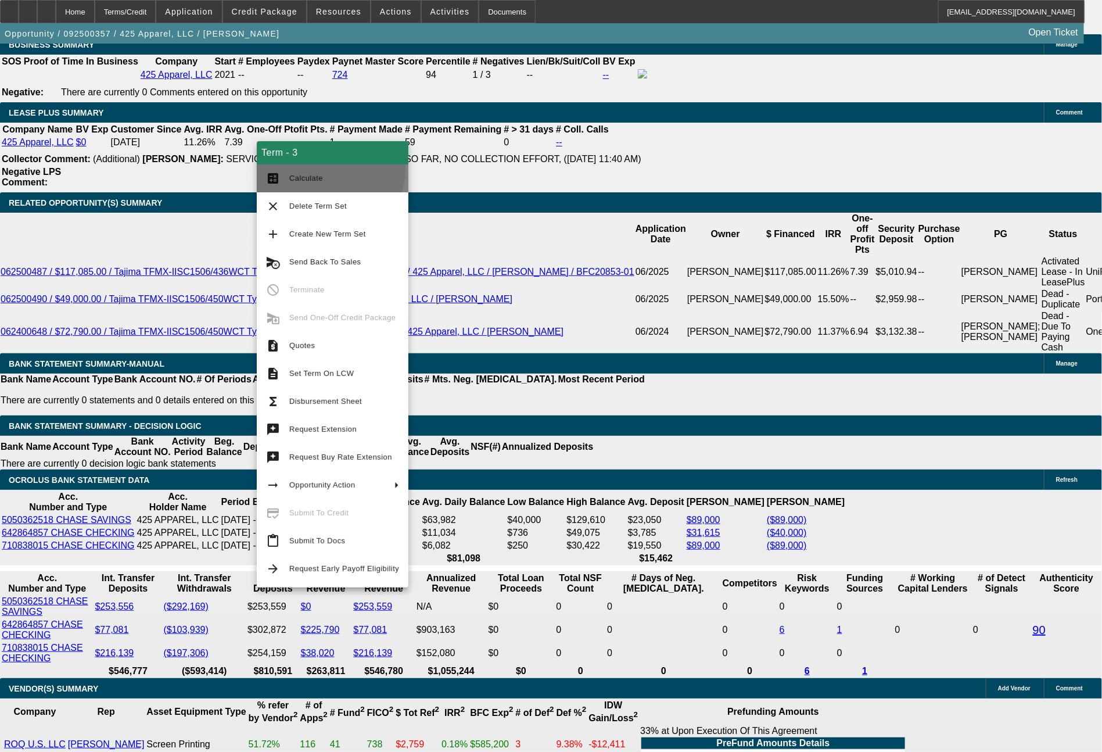
click at [329, 170] on button "calculate Calculate" at bounding box center [333, 178] width 152 height 28
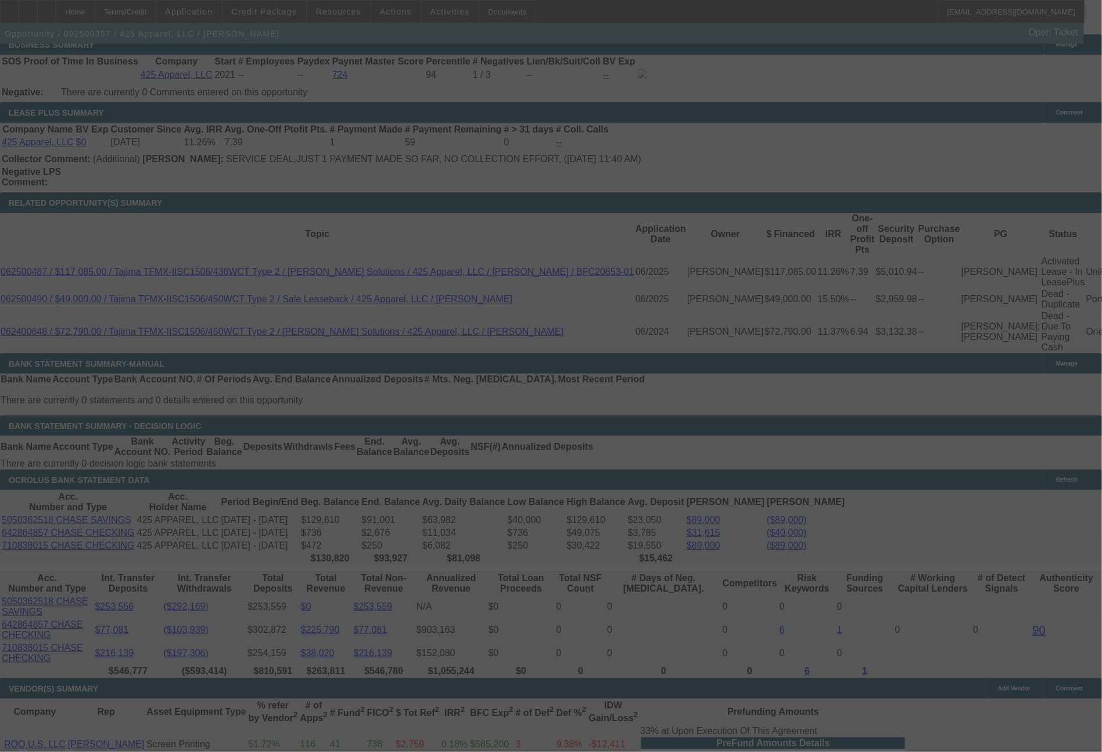
select select "0"
select select "2"
select select "0"
select select "6"
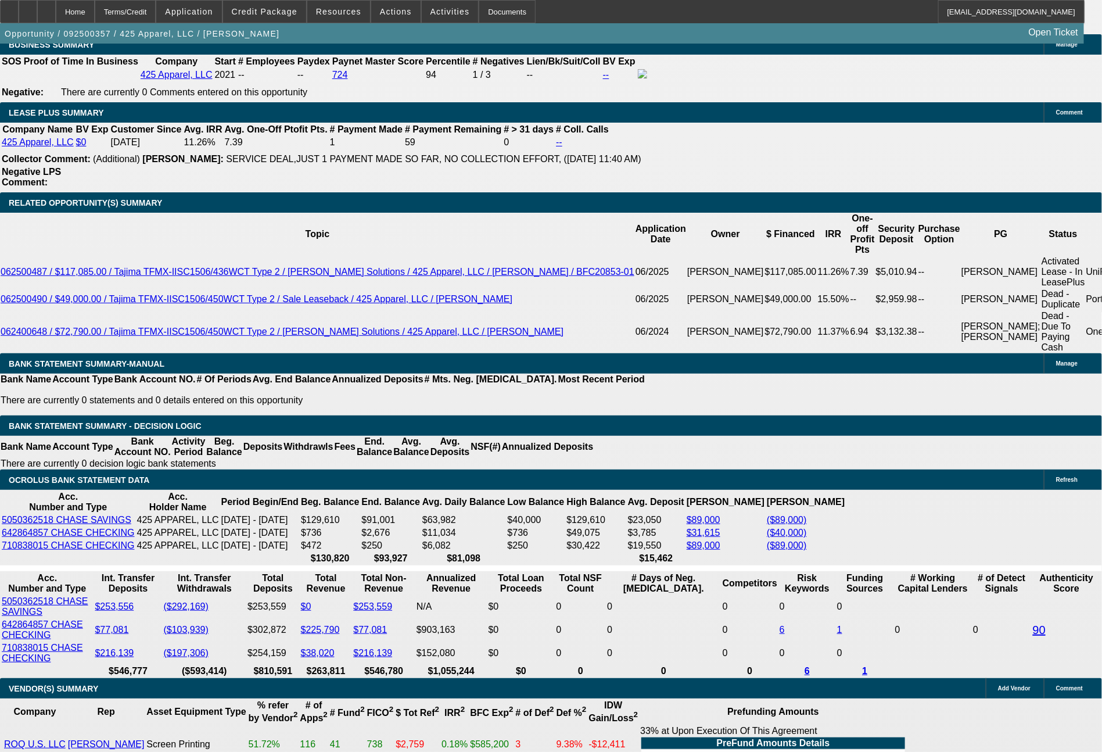
drag, startPoint x: 166, startPoint y: 400, endPoint x: 228, endPoint y: 404, distance: 62.9
type input "3"
type input "$6.00"
type input "UNKNOWN"
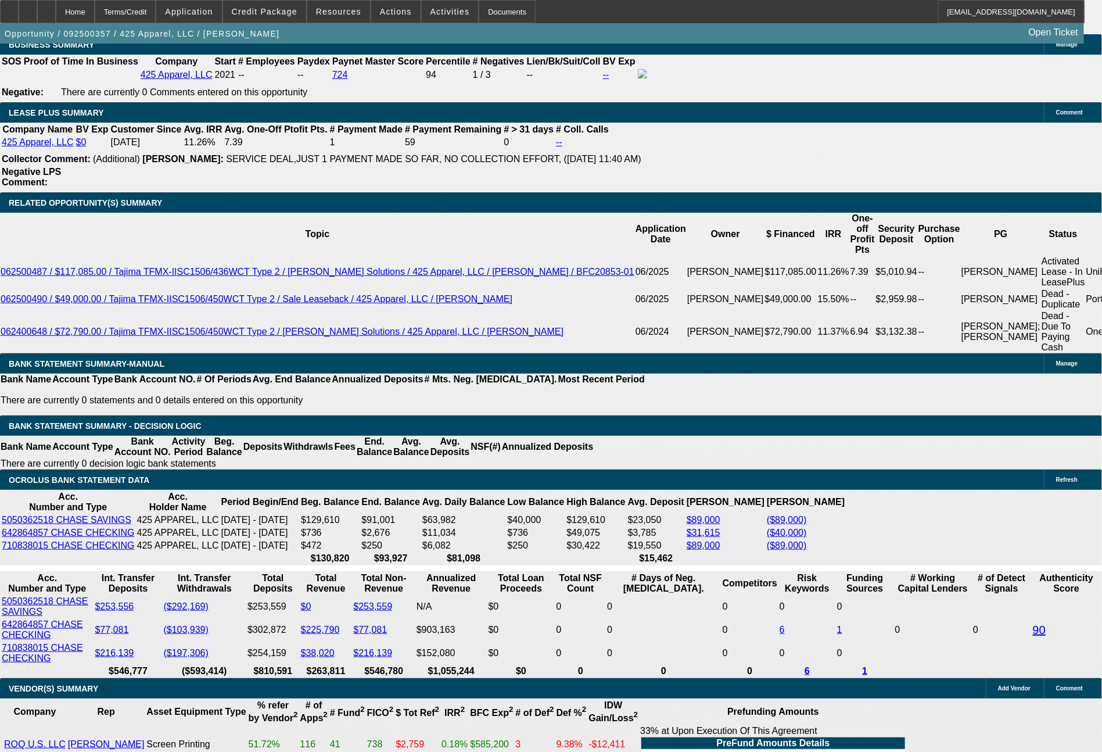
type input "3447"
type input "$6,894.00"
type input "10.9"
type input "3447.3"
type input "$6,894.60"
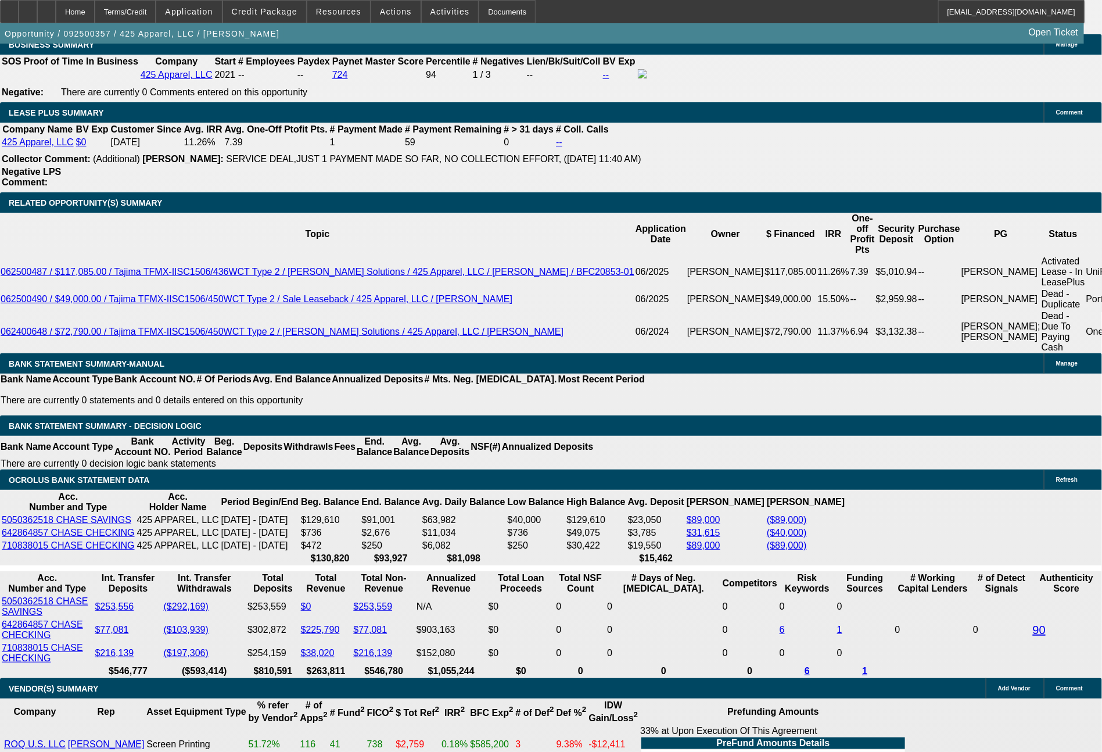
type input "3447.31"
type input "$6,894.62"
type input "$3,447.31"
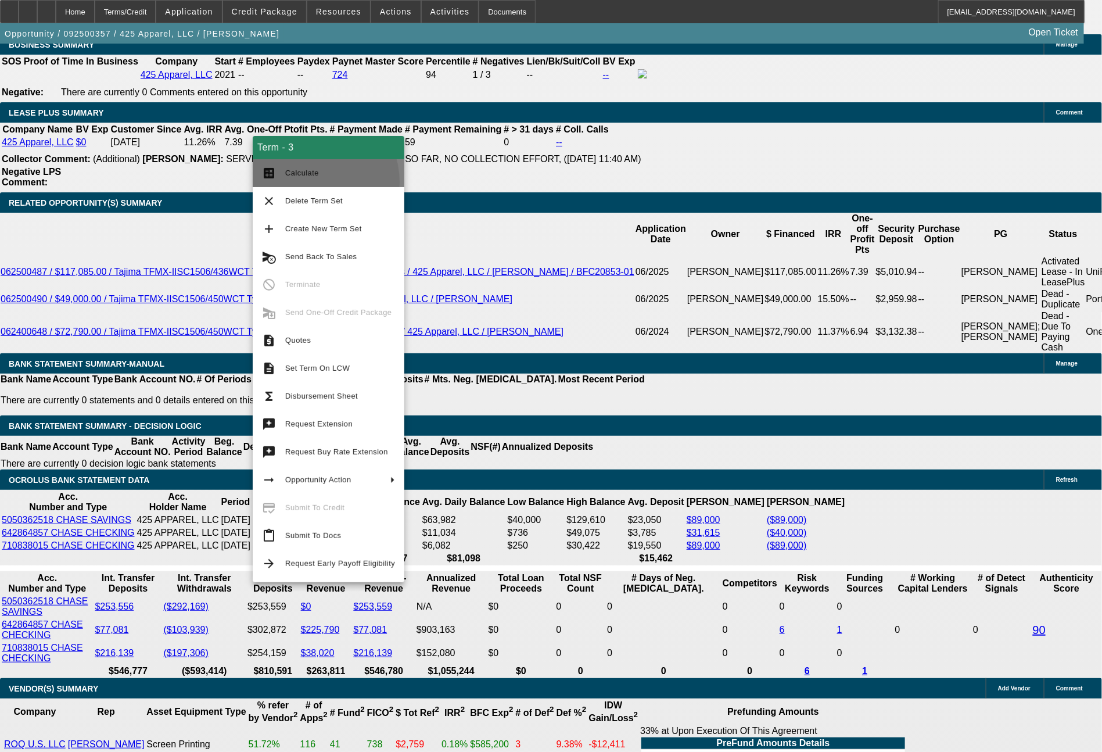
click at [305, 183] on button "calculate Calculate" at bounding box center [329, 173] width 152 height 28
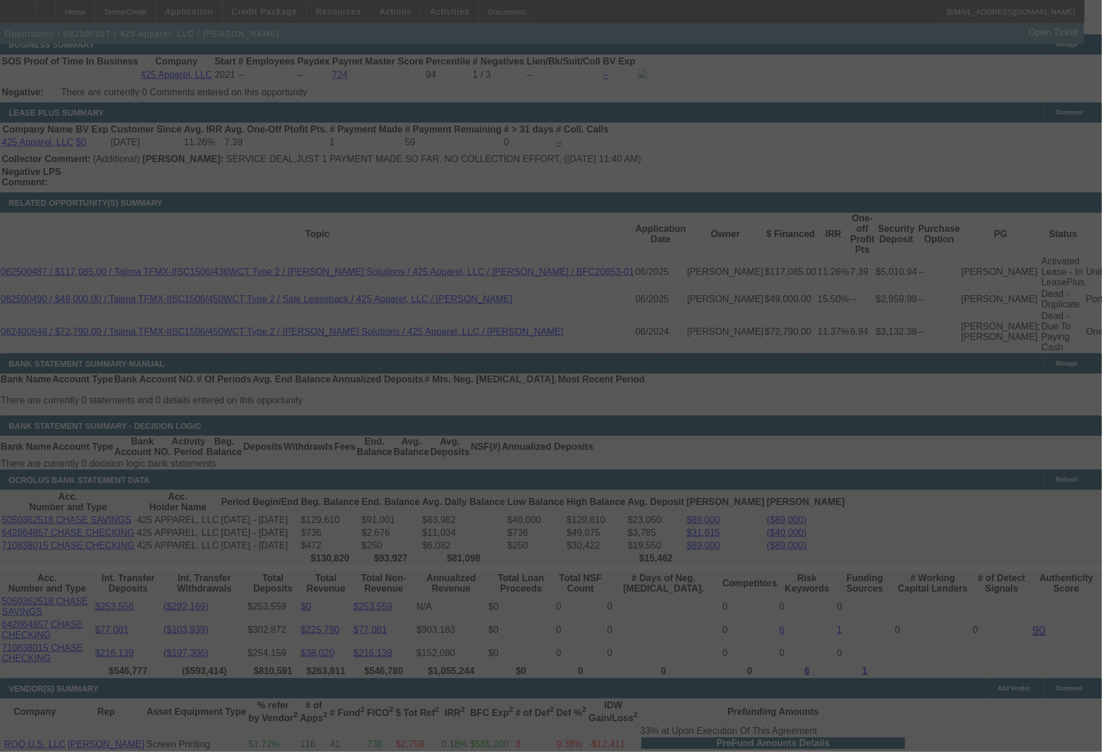
select select "0"
select select "2"
select select "0"
select select "6"
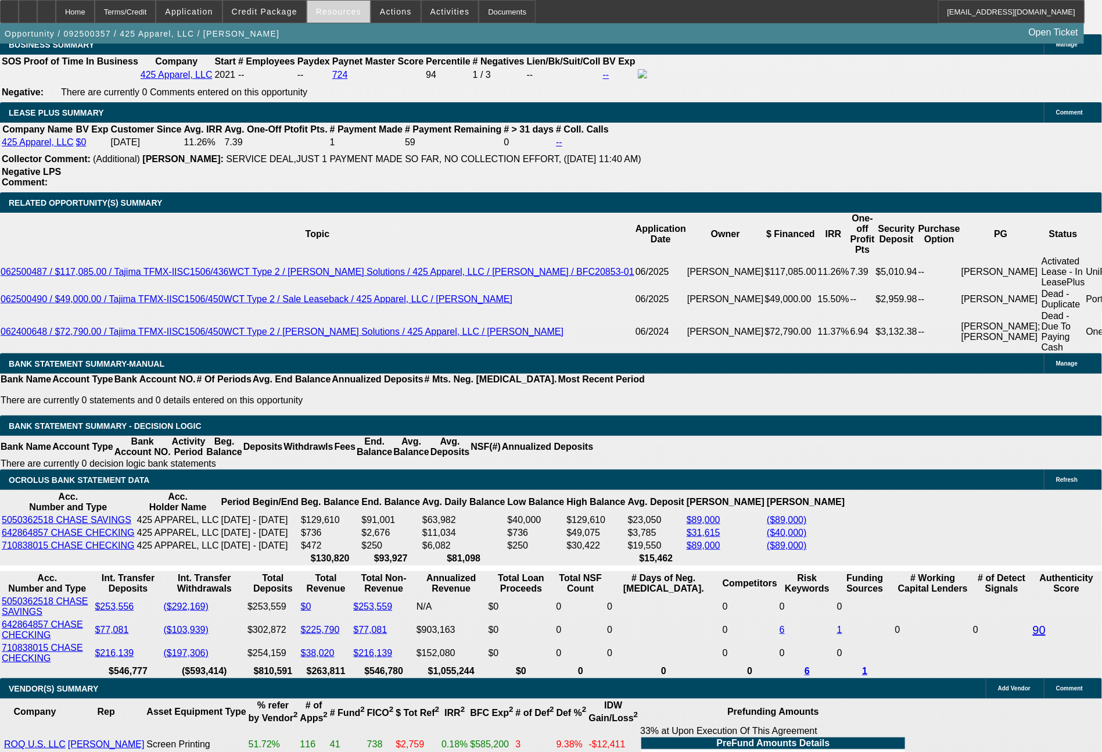
click at [339, 9] on span "Resources" at bounding box center [338, 11] width 45 height 9
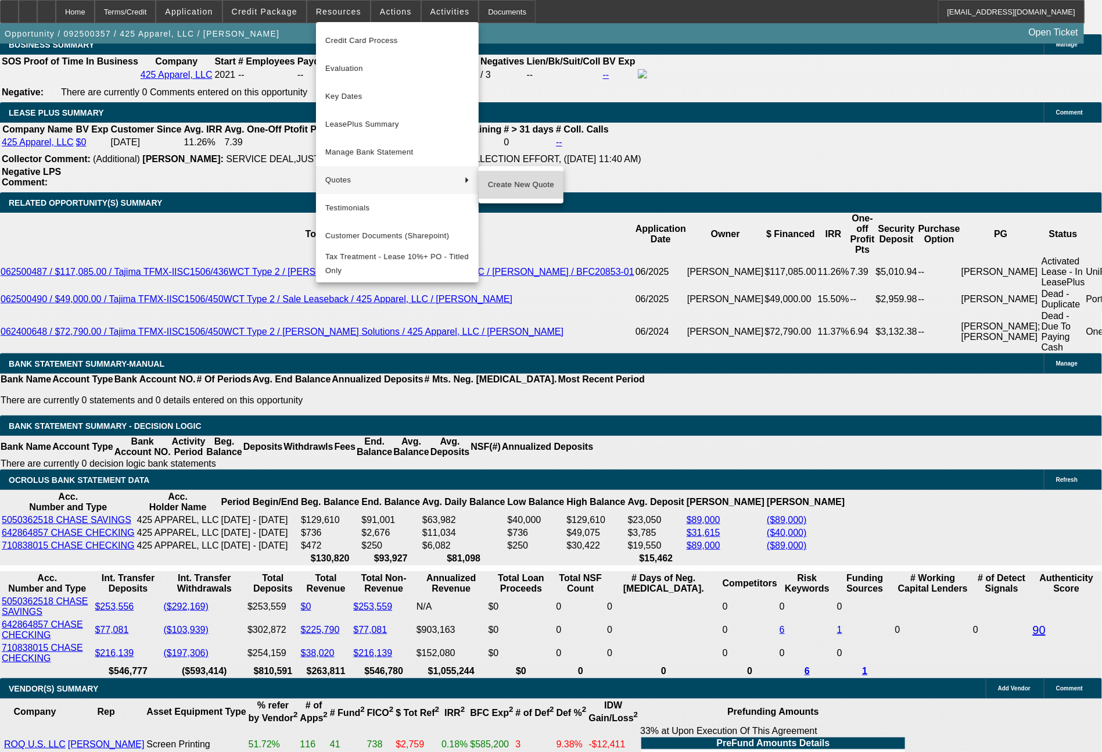
click at [506, 189] on span "Create New Quote" at bounding box center [521, 185] width 66 height 14
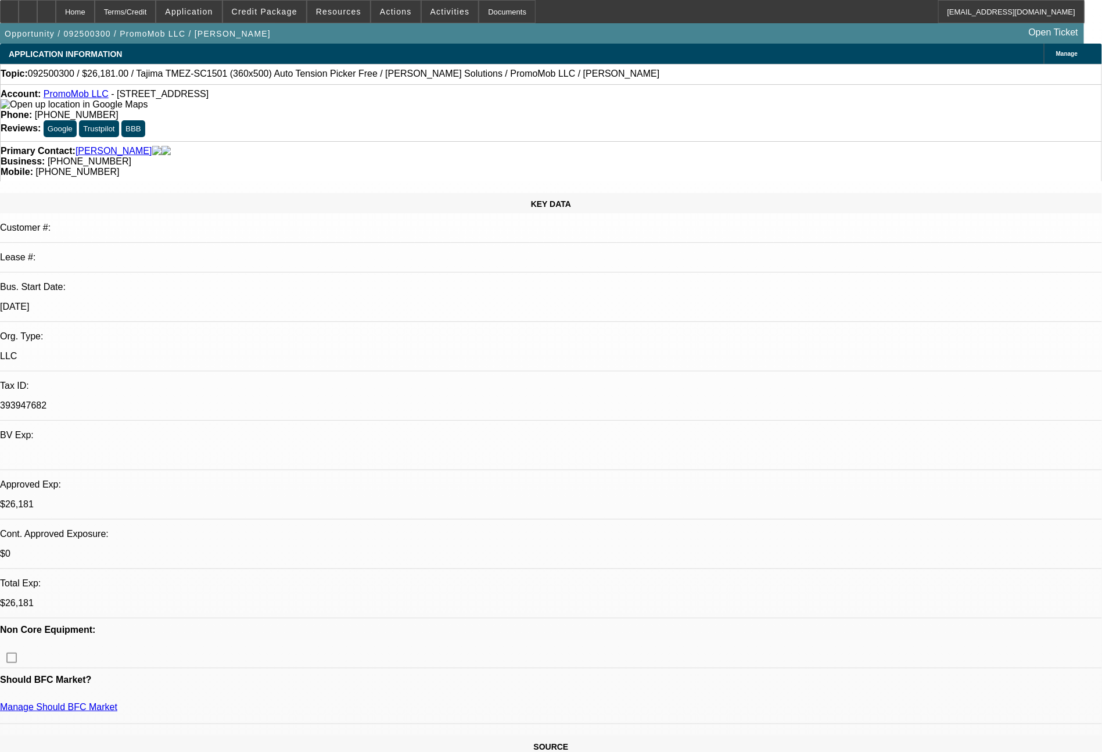
select select "0"
select select "2"
select select "0"
select select "6"
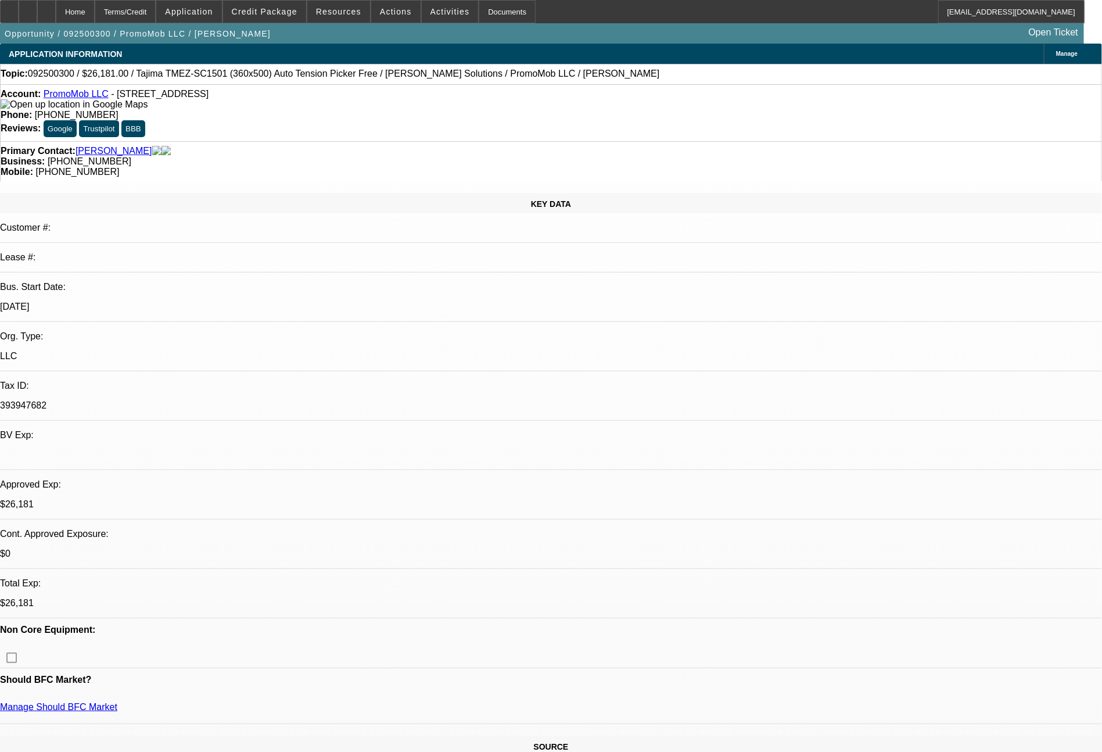
select select "0"
select select "2"
select select "0"
select select "6"
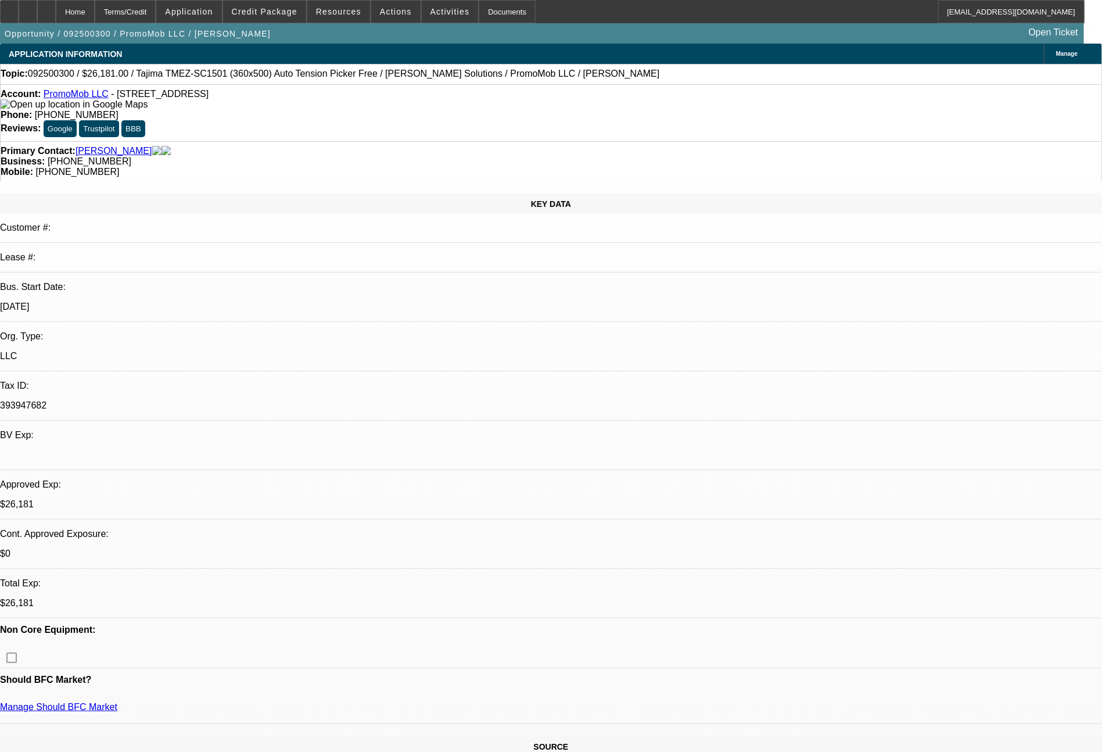
select select "0"
select select "2"
select select "0"
select select "6"
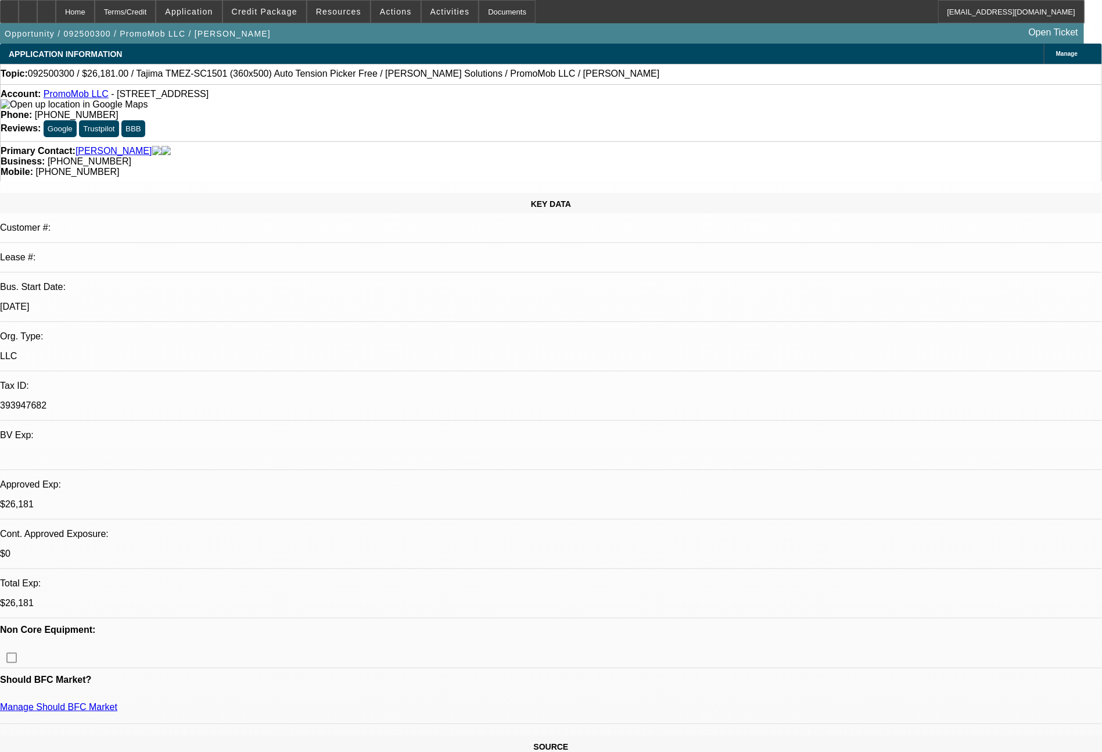
select select "0"
select select "2"
select select "0"
select select "6"
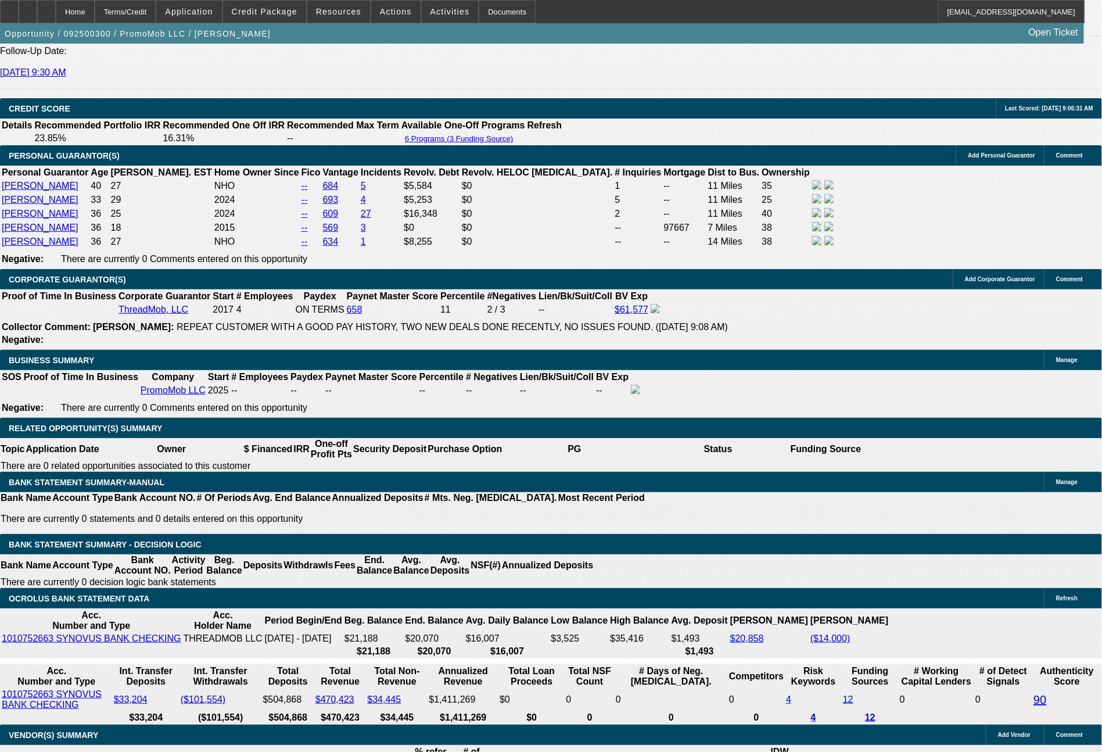
scroll to position [1689, 0]
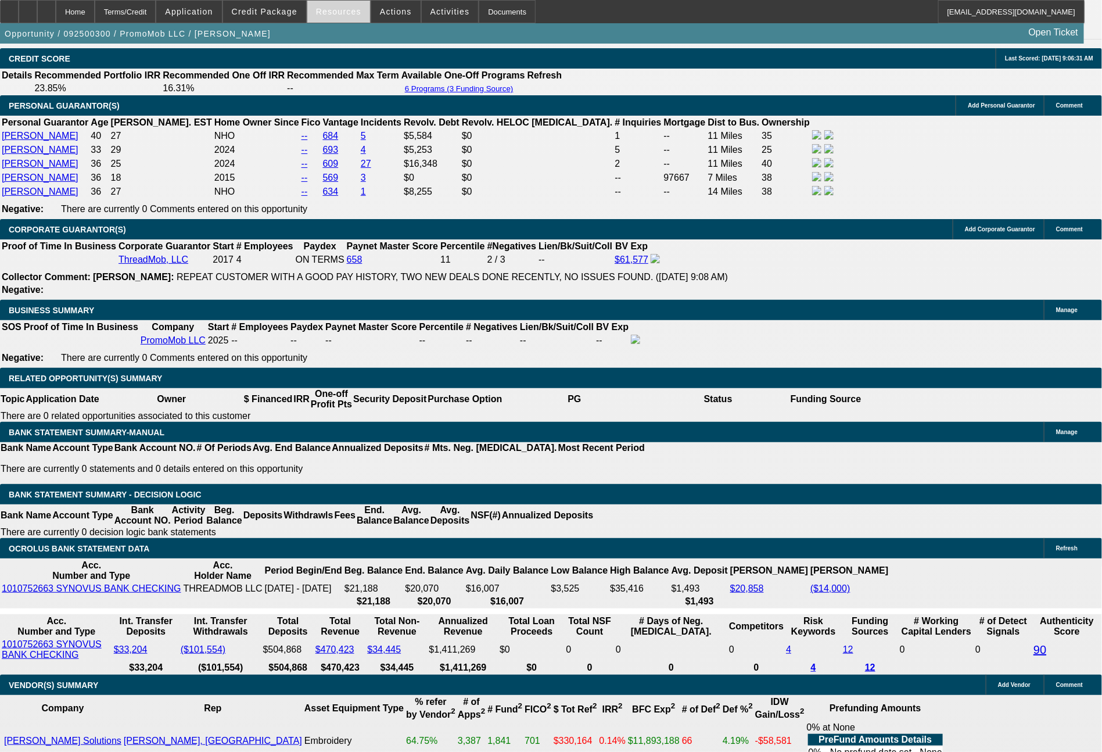
click at [350, 16] on span "Resources" at bounding box center [338, 11] width 45 height 9
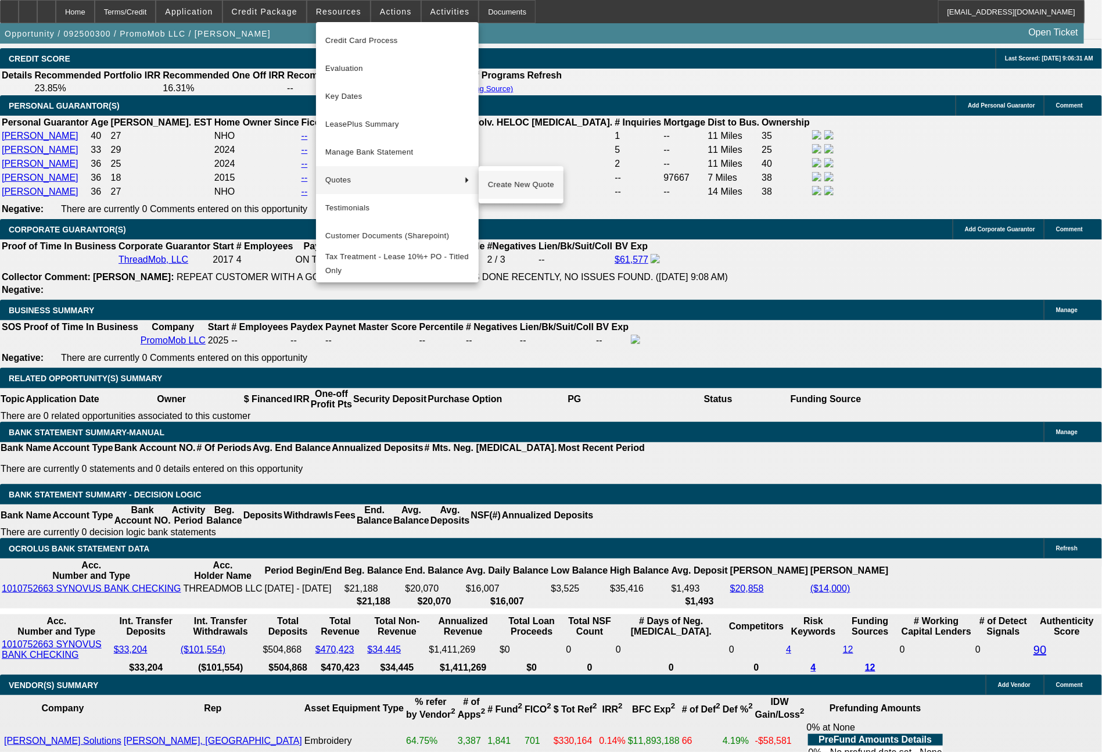
click at [499, 185] on span "Create New Quote" at bounding box center [521, 185] width 66 height 14
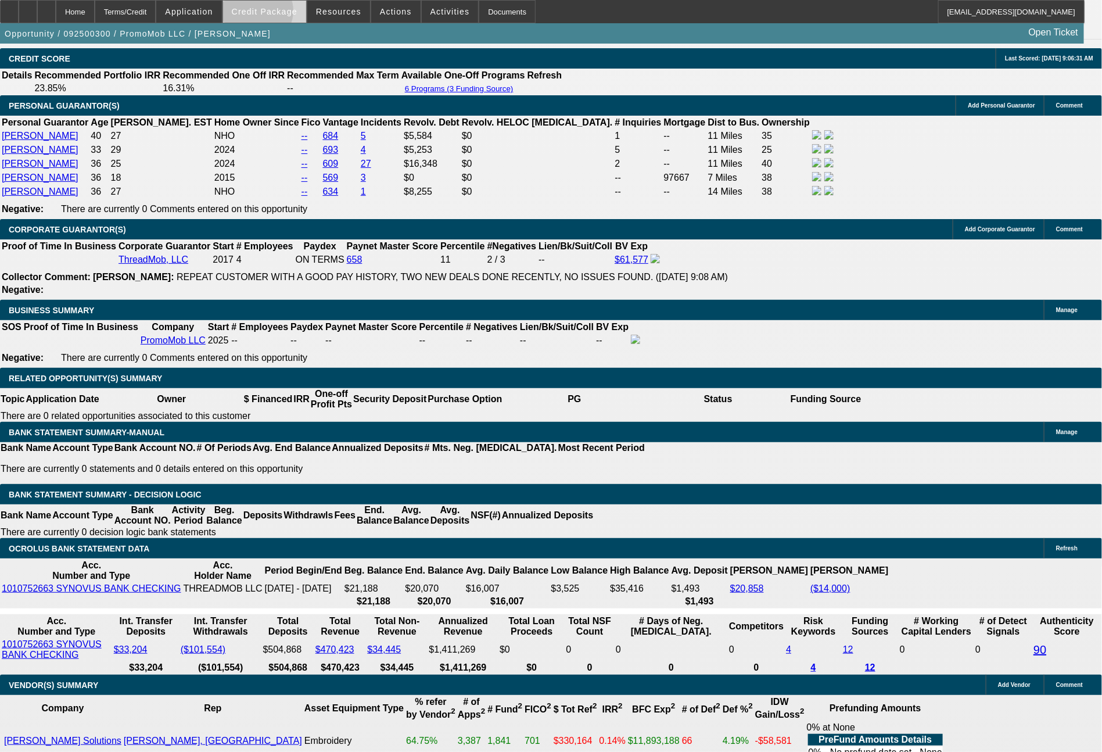
click at [278, 14] on span "Credit Package" at bounding box center [265, 11] width 66 height 9
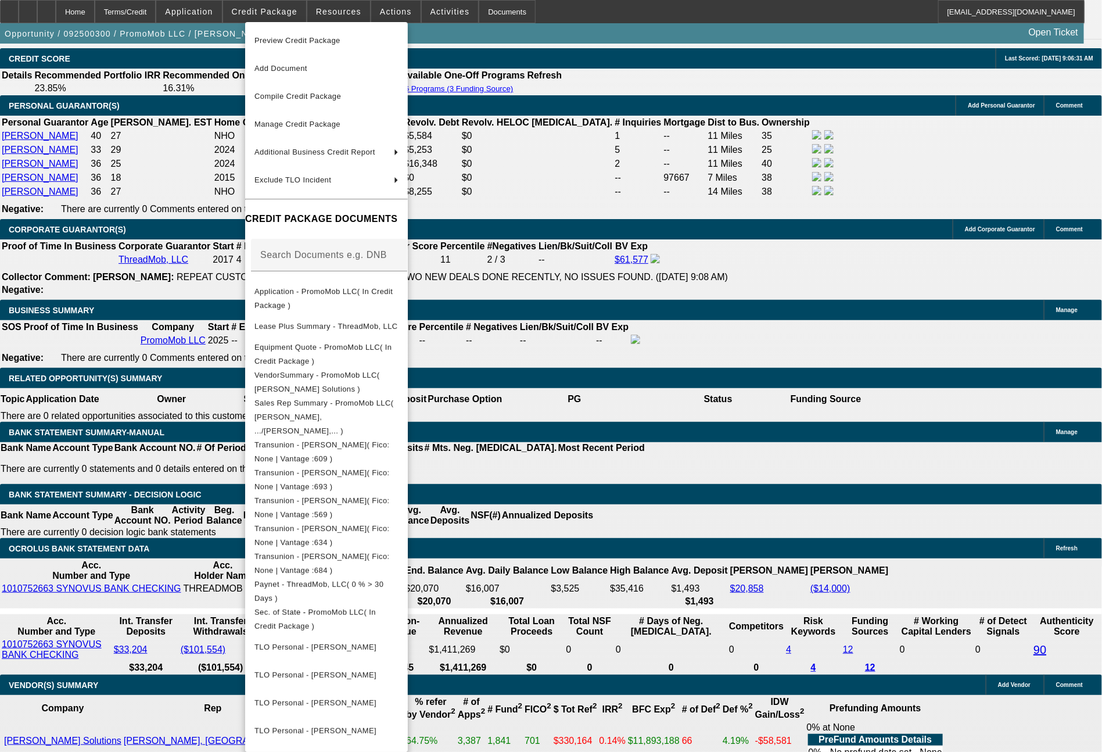
click at [342, 4] on div at bounding box center [551, 376] width 1102 height 752
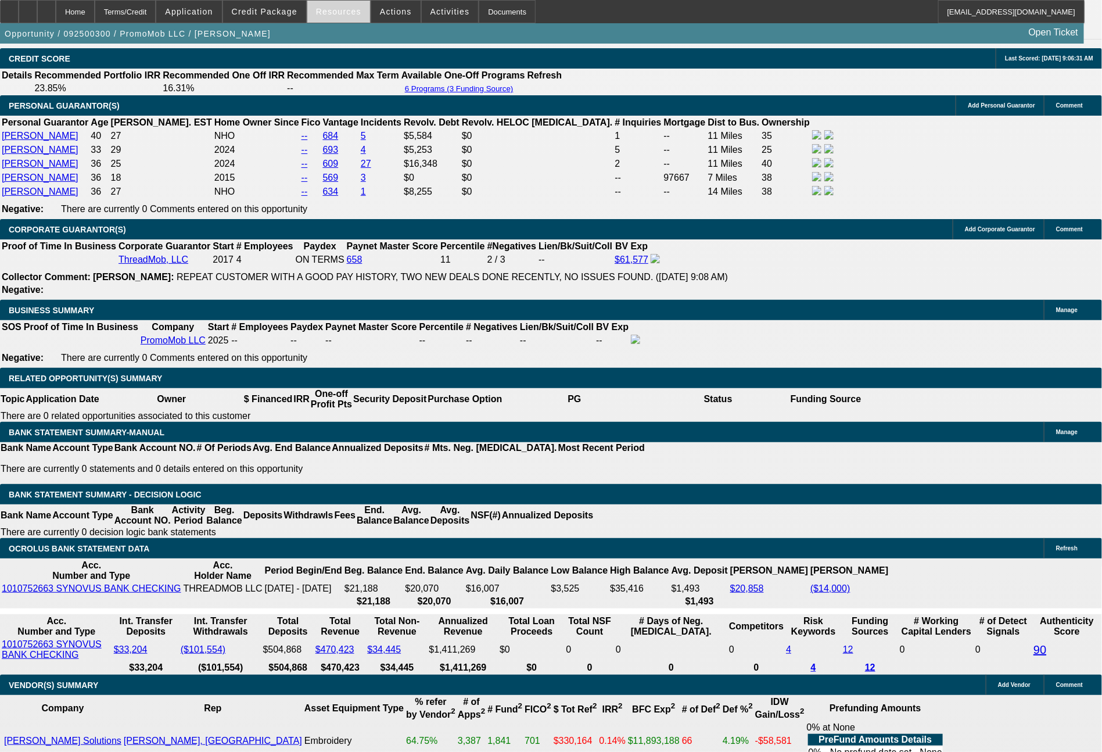
click at [339, 10] on span "Resources" at bounding box center [338, 11] width 45 height 9
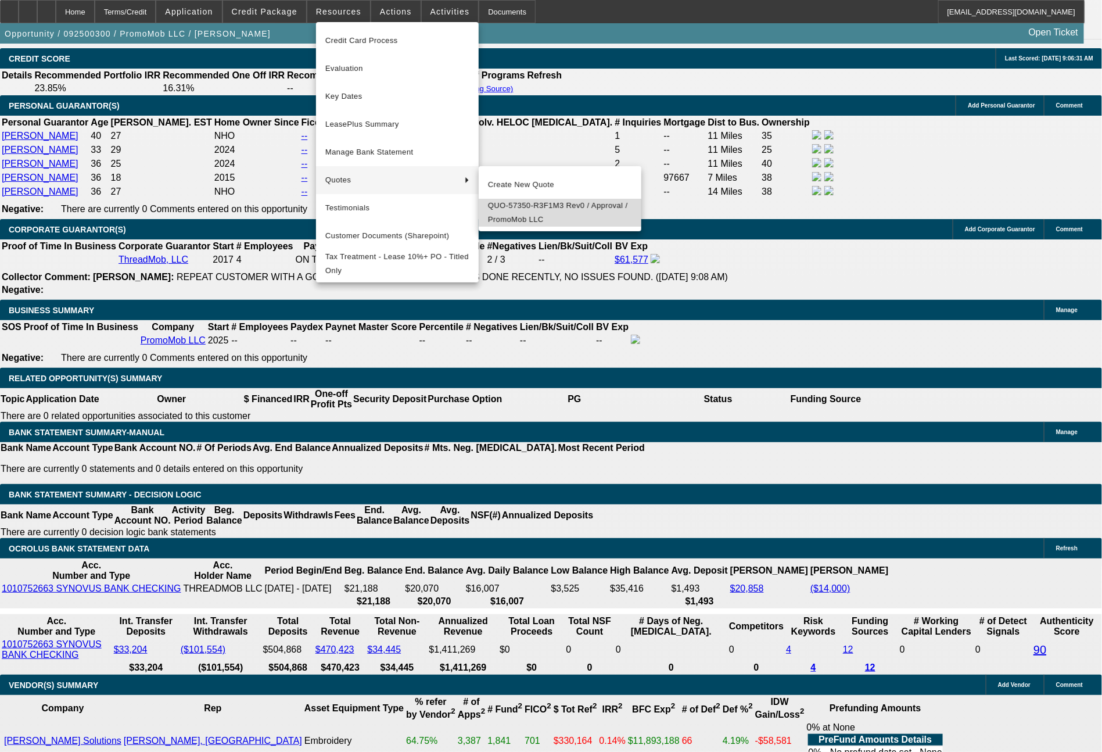
click at [509, 207] on span "QUO-57350-R3F1M3 Rev0 / Approval / PromoMob LLC" at bounding box center [560, 213] width 144 height 28
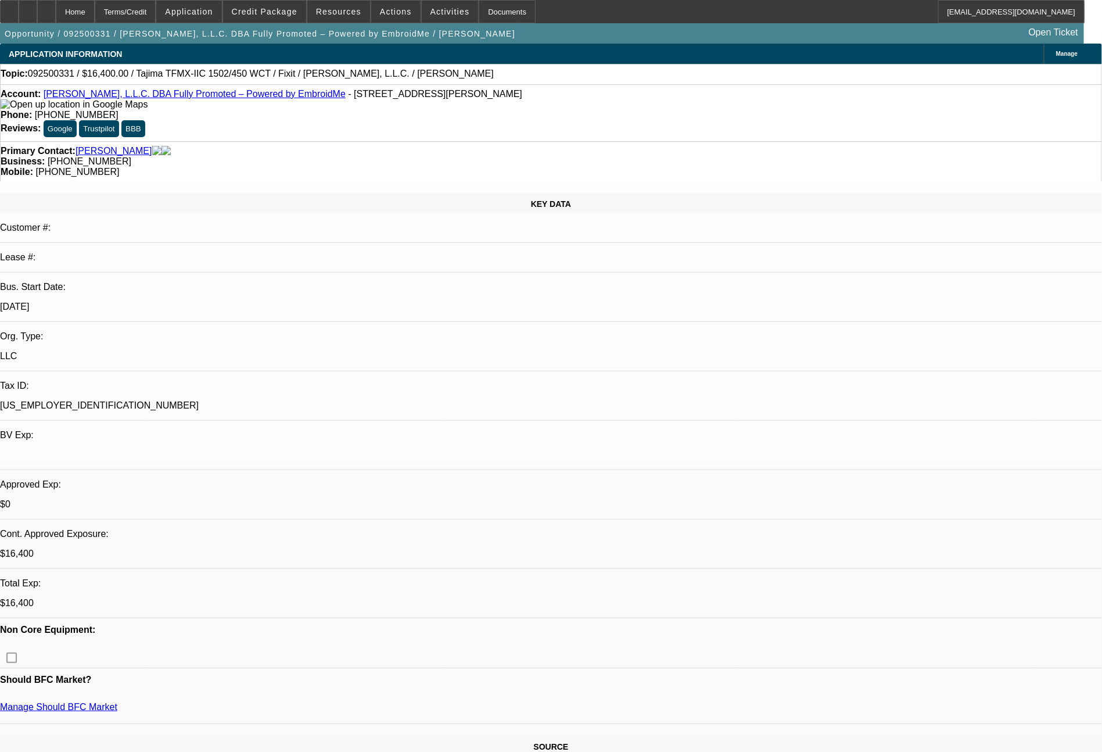
select select "0"
select select "2"
select select "0"
select select "6"
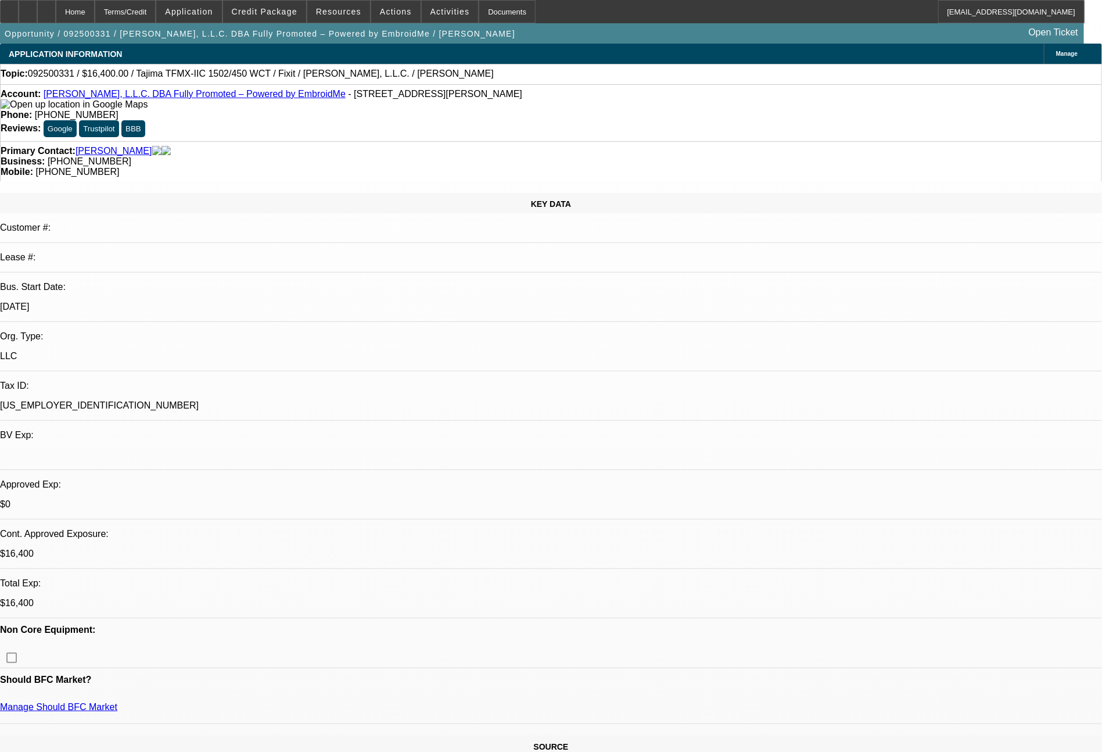
select select "0"
select select "2"
select select "0.1"
select select "4"
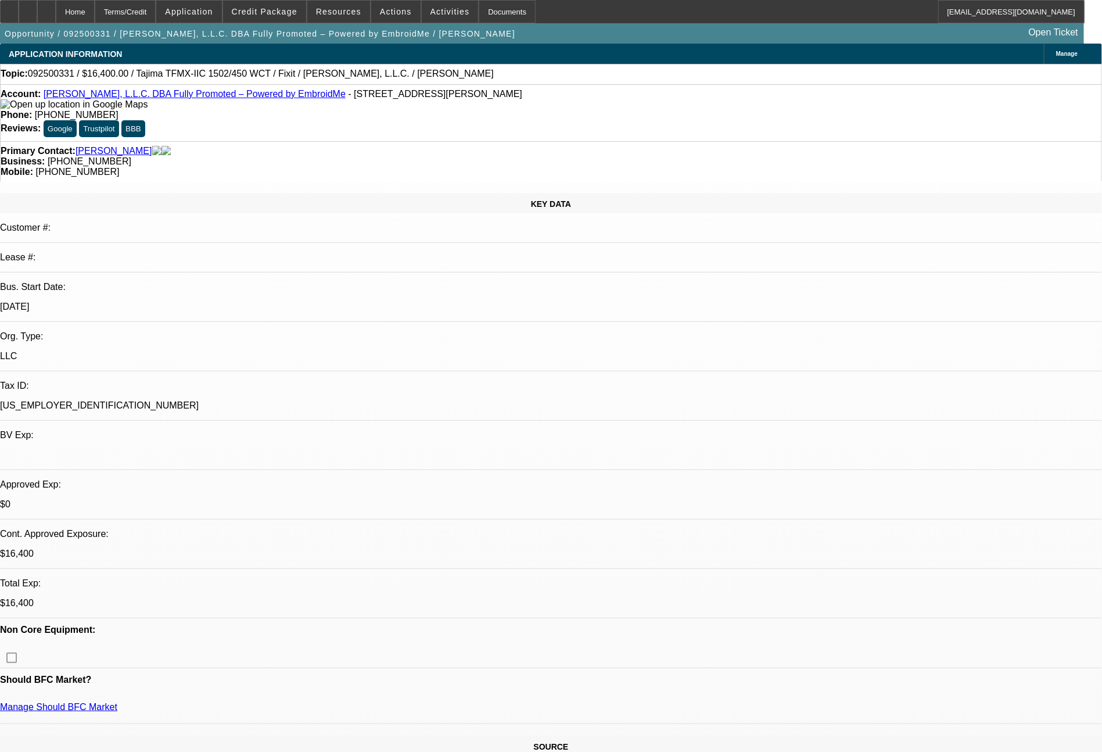
select select "0"
select select "2"
select select "0"
select select "6"
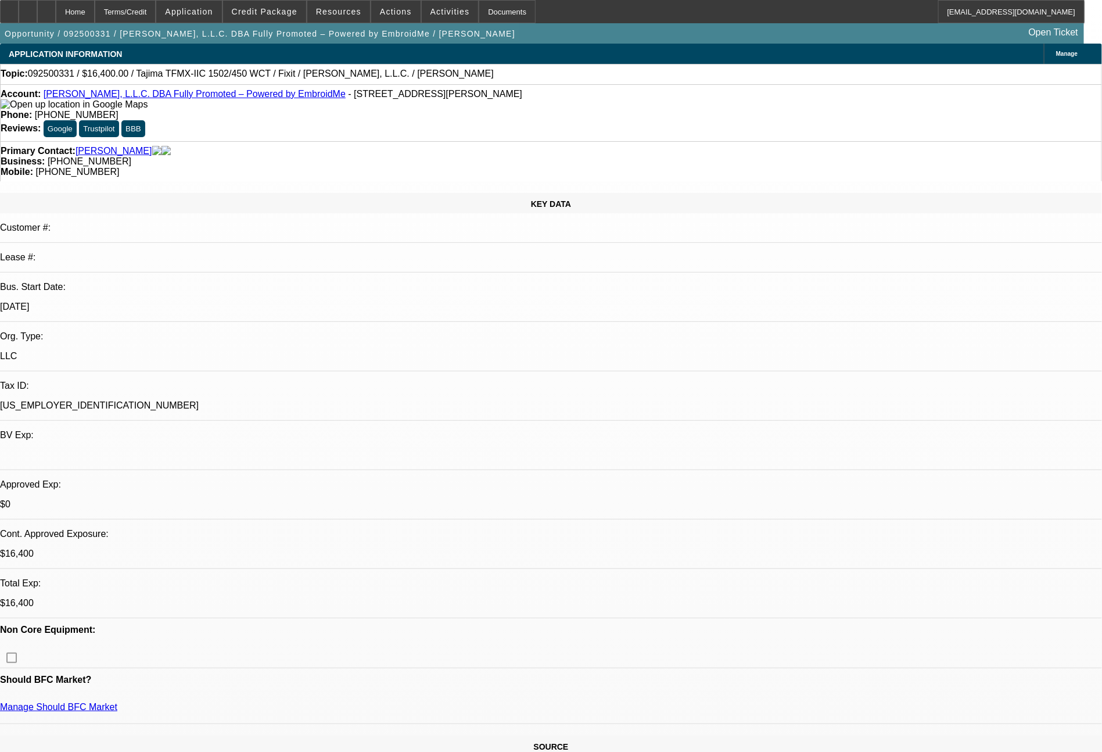
select select "0"
select select "2"
select select "0.1"
select select "4"
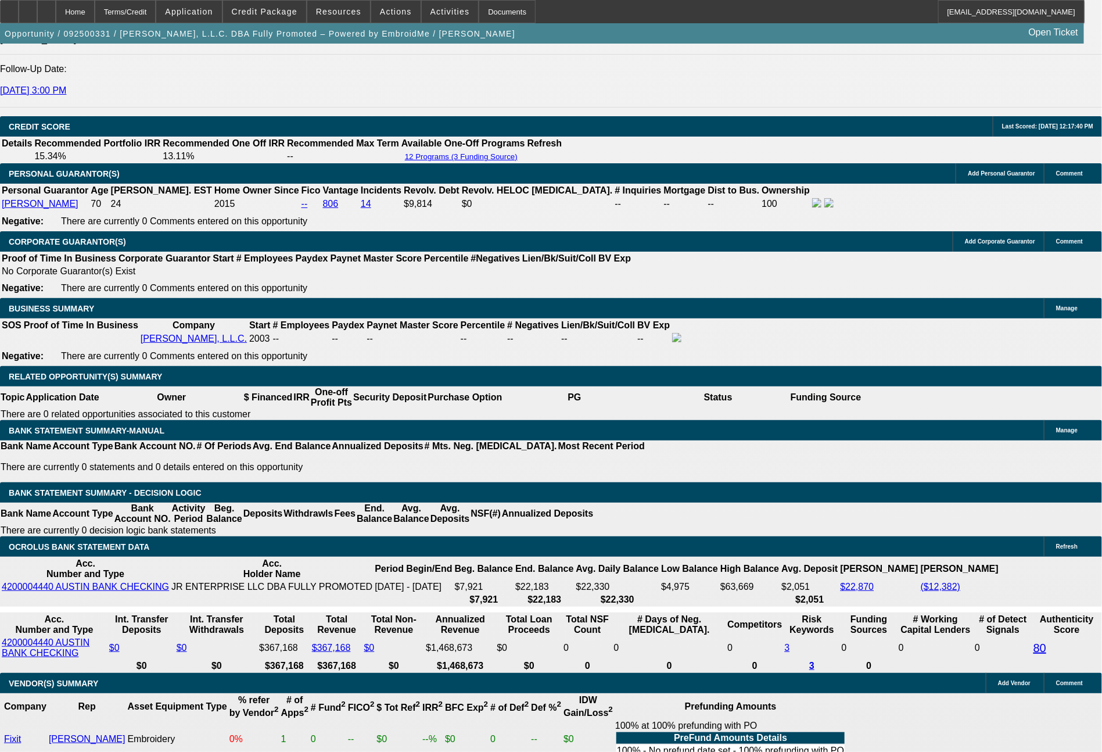
scroll to position [1660, 0]
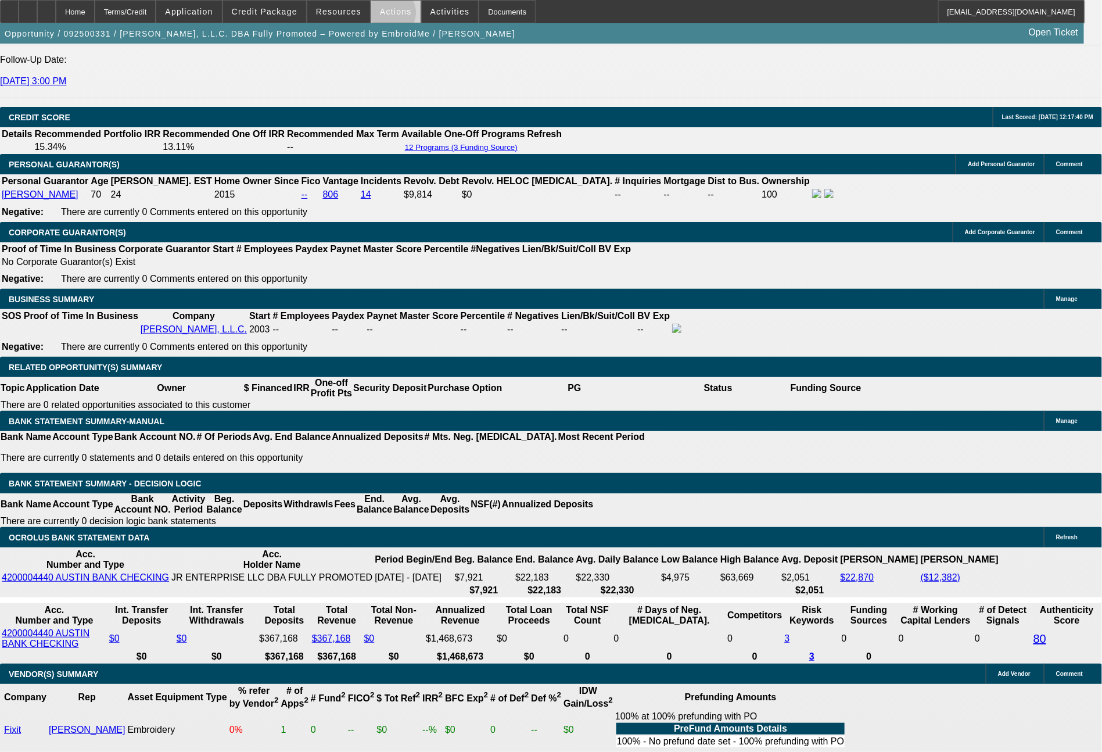
click at [387, 16] on span "Actions" at bounding box center [396, 11] width 32 height 9
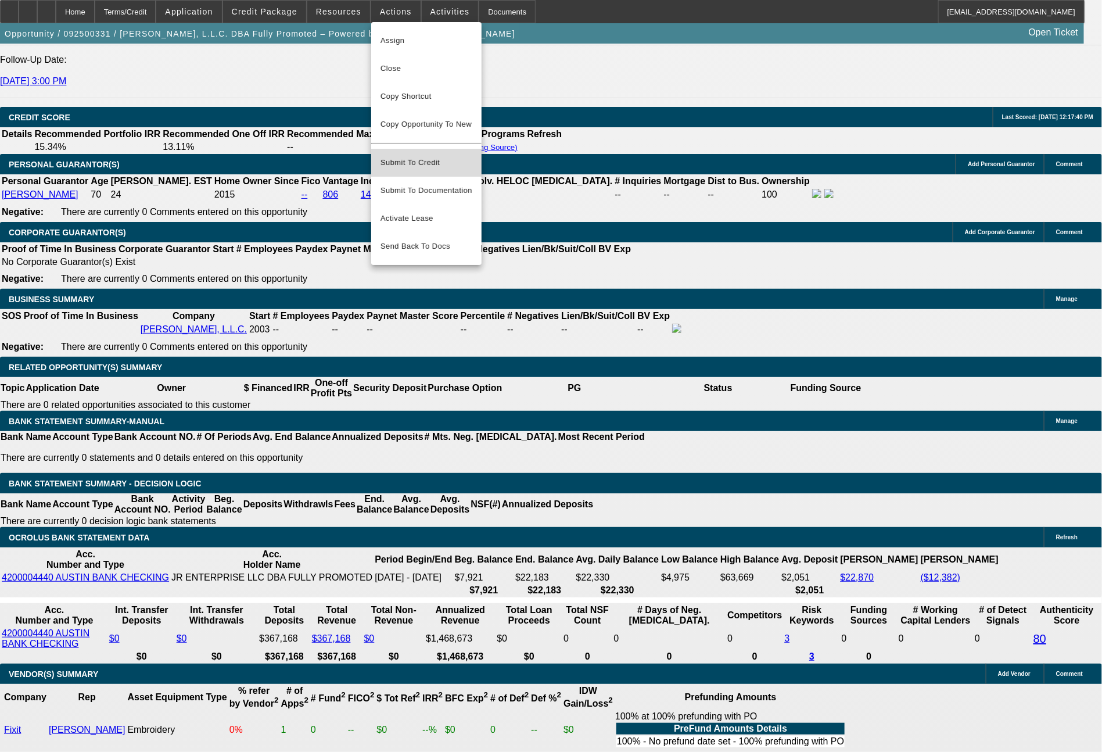
click at [424, 157] on span "Submit To Credit" at bounding box center [427, 163] width 92 height 14
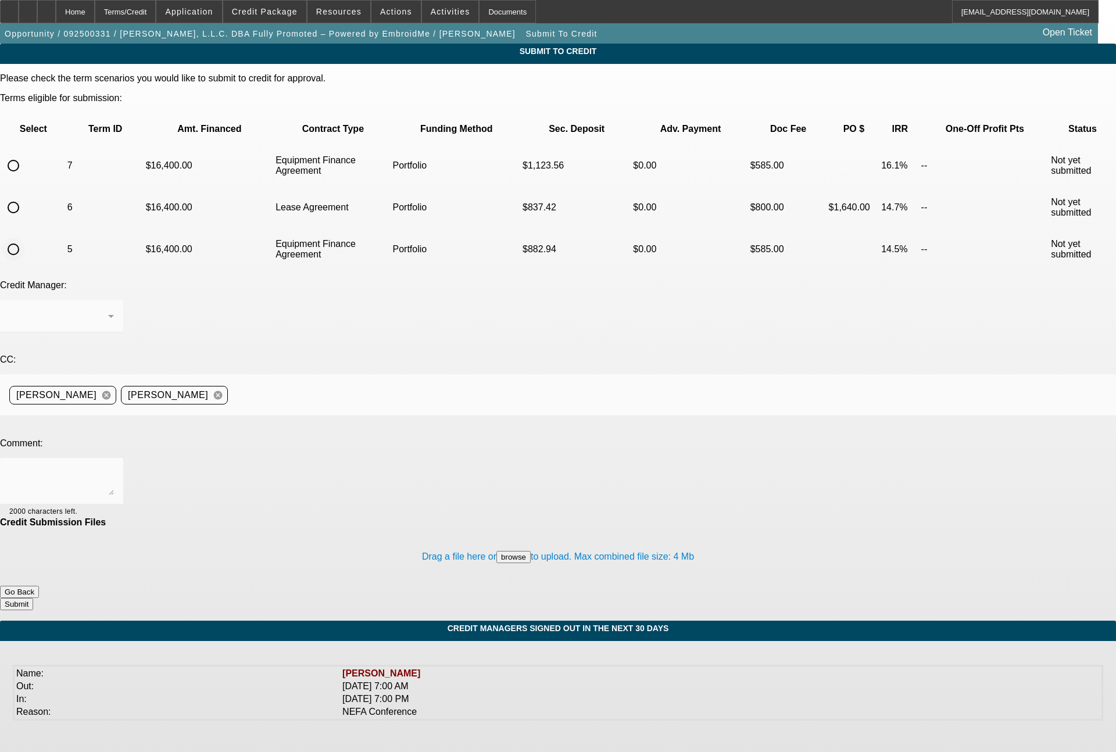
click at [25, 238] on input "radio" at bounding box center [13, 249] width 23 height 23
radio input "true"
click at [108, 309] on div "[PERSON_NAME]" at bounding box center [58, 316] width 99 height 14
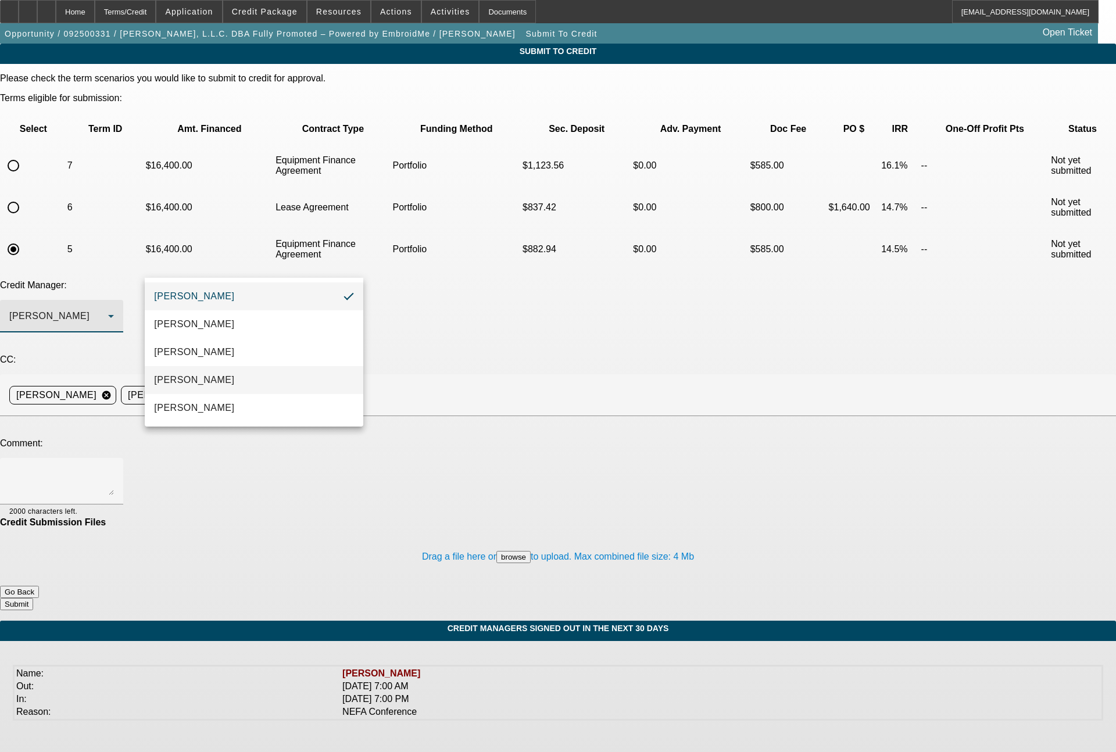
click at [237, 374] on mat-option "Magner, Bill" at bounding box center [254, 380] width 218 height 28
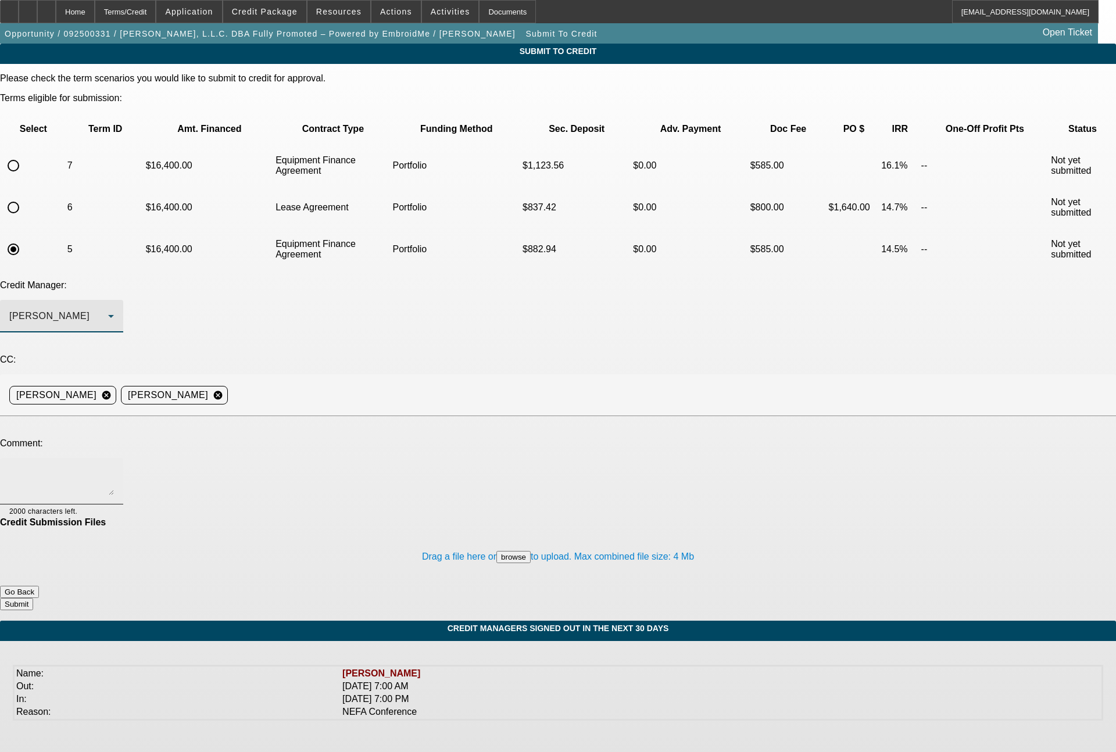
click at [114, 467] on textarea at bounding box center [61, 481] width 105 height 28
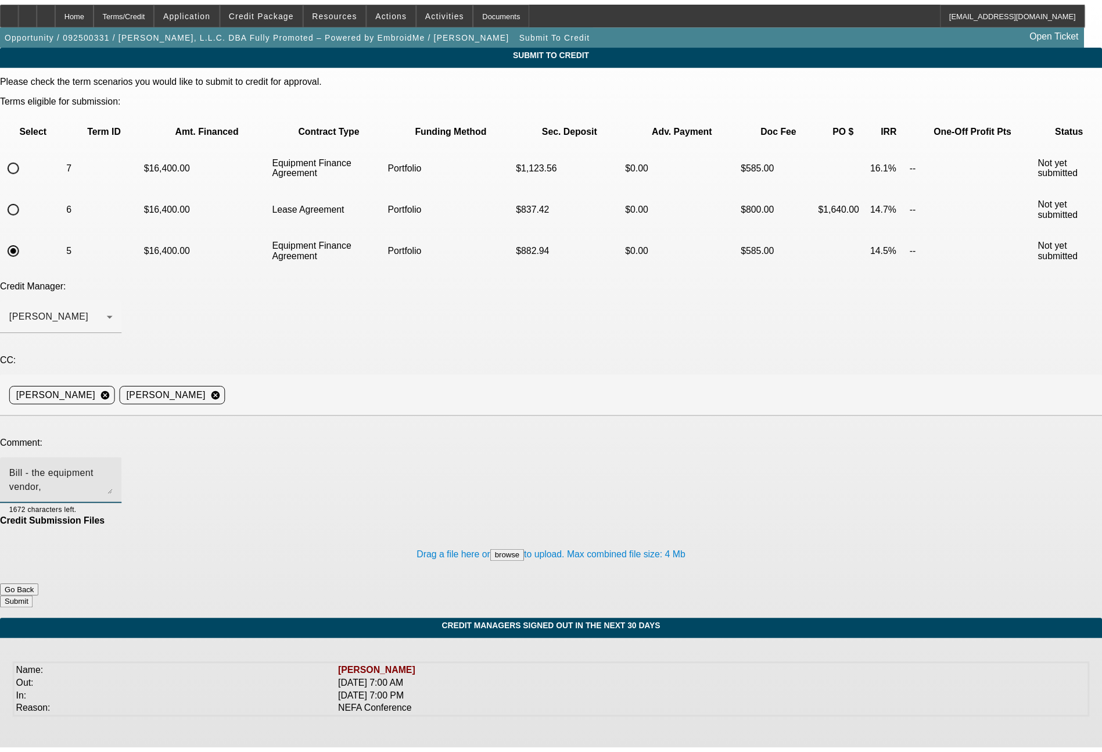
scroll to position [12, 0]
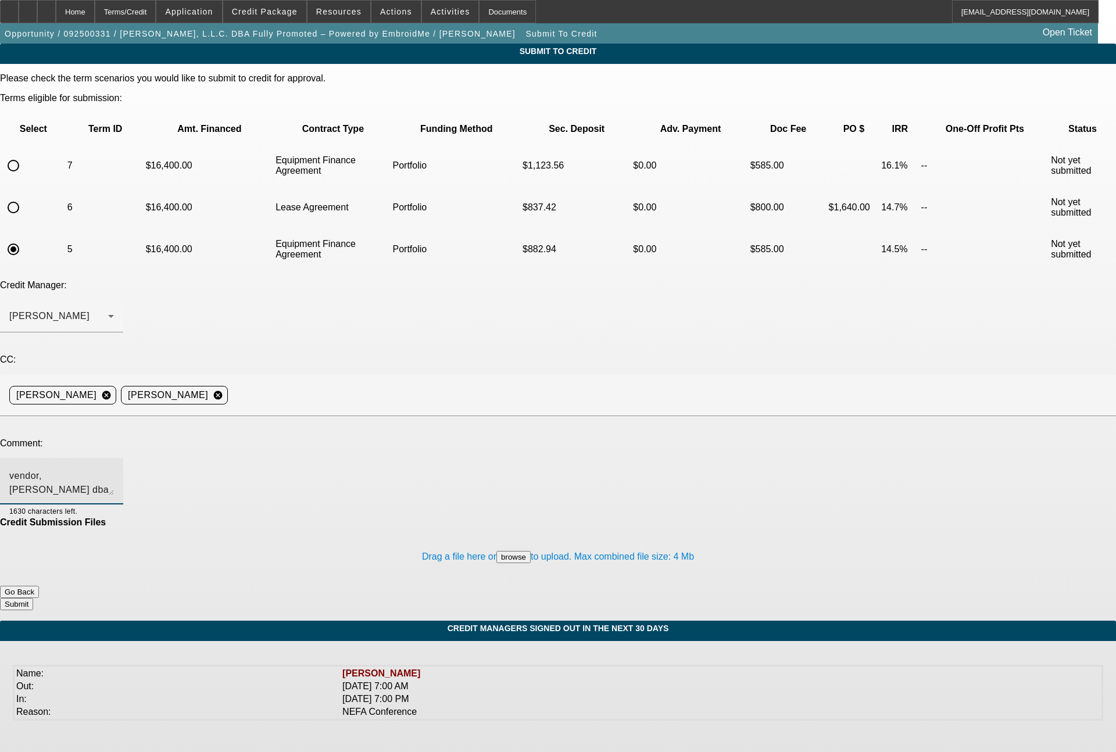
type textarea "Bill - the equipment vendor, Hector Hernandez Jr dba Fix It EMRS, has agreed to…"
click at [33, 598] on button "Submit" at bounding box center [16, 604] width 33 height 12
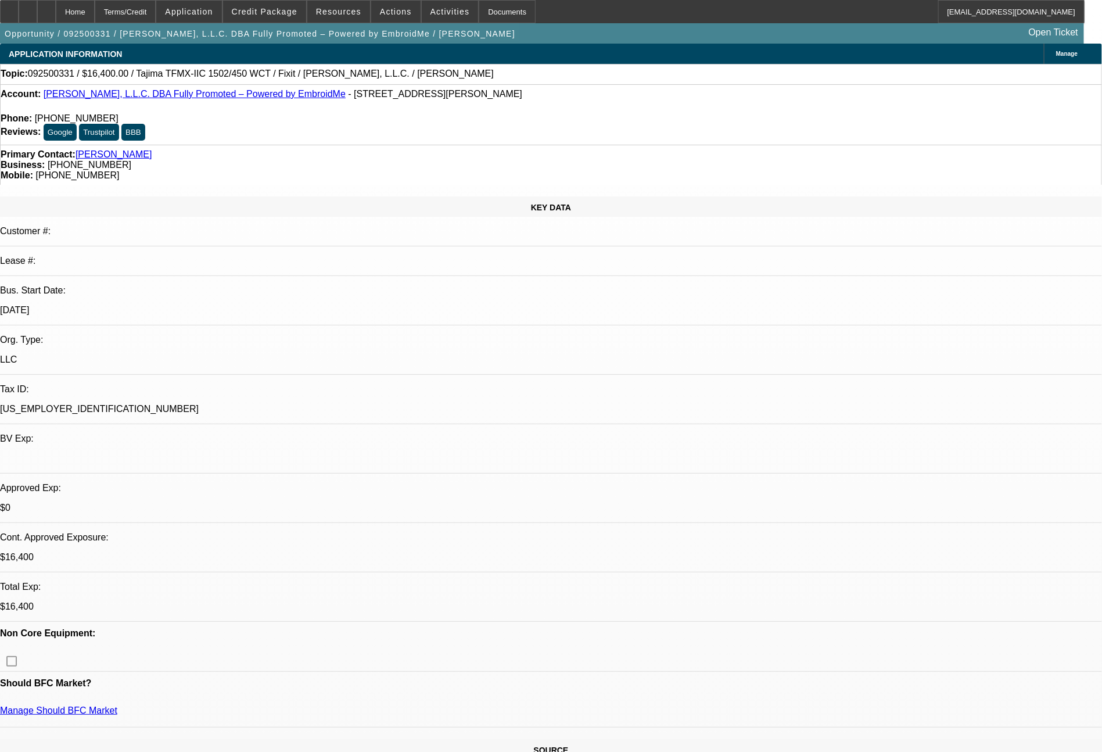
select select "0"
select select "2"
select select "0"
select select "6"
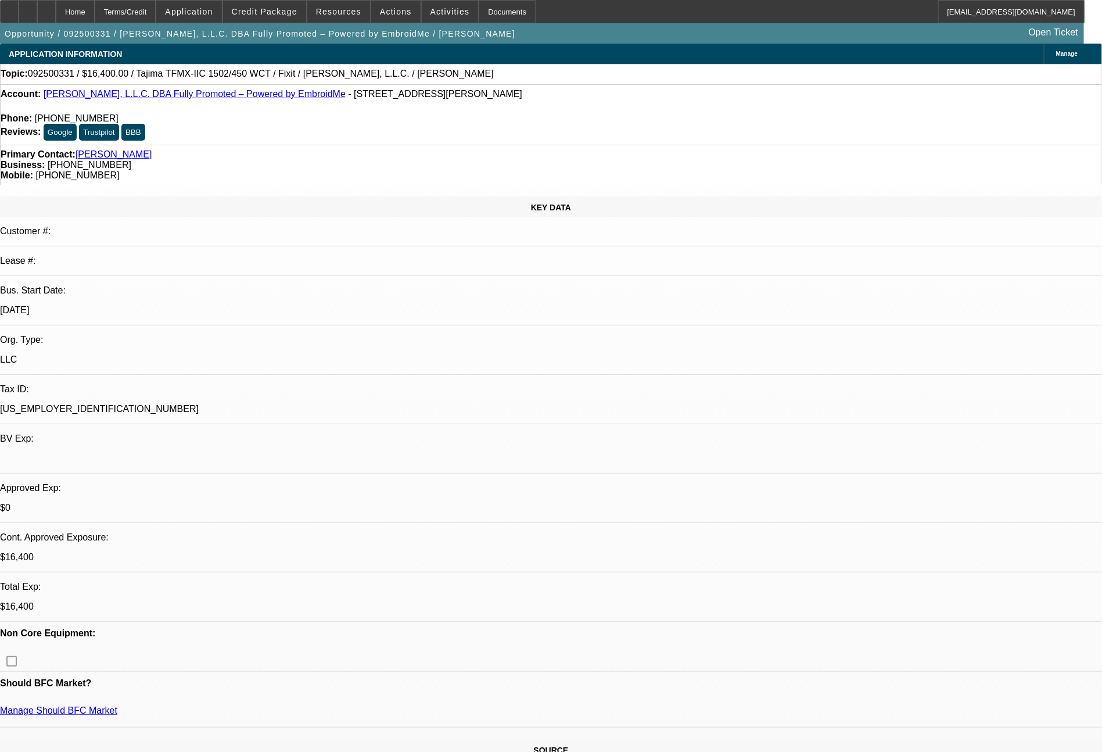
select select "0"
select select "2"
select select "0.1"
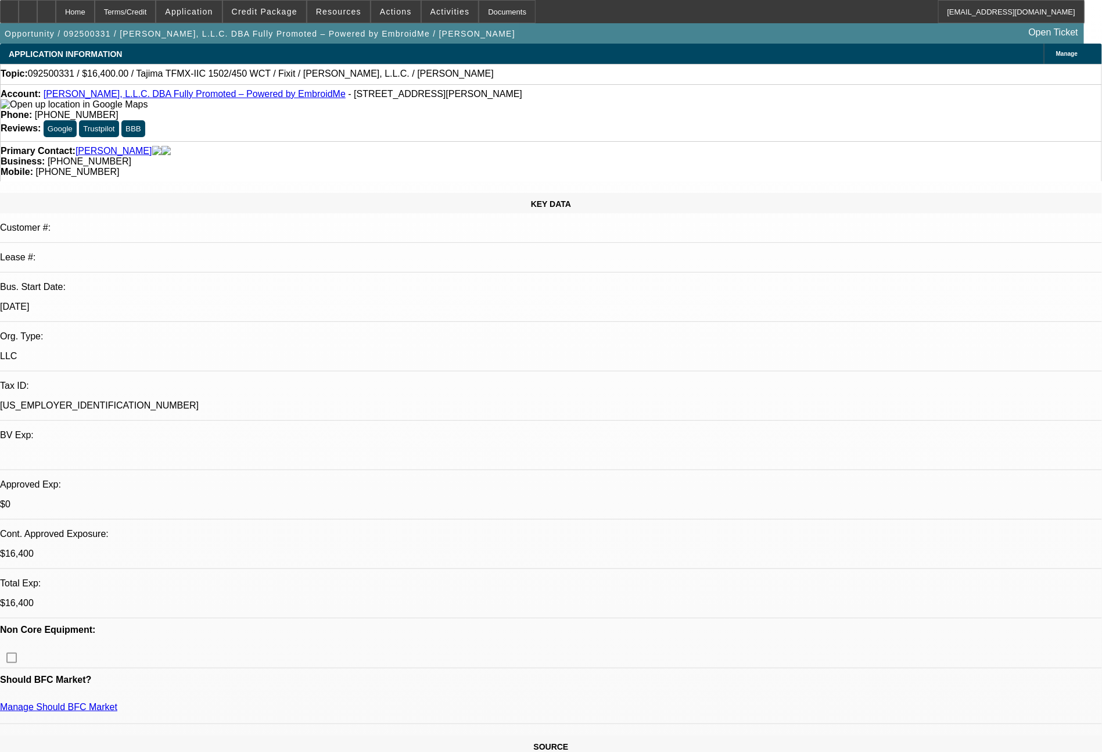
select select "4"
select select "0"
select select "2"
select select "0"
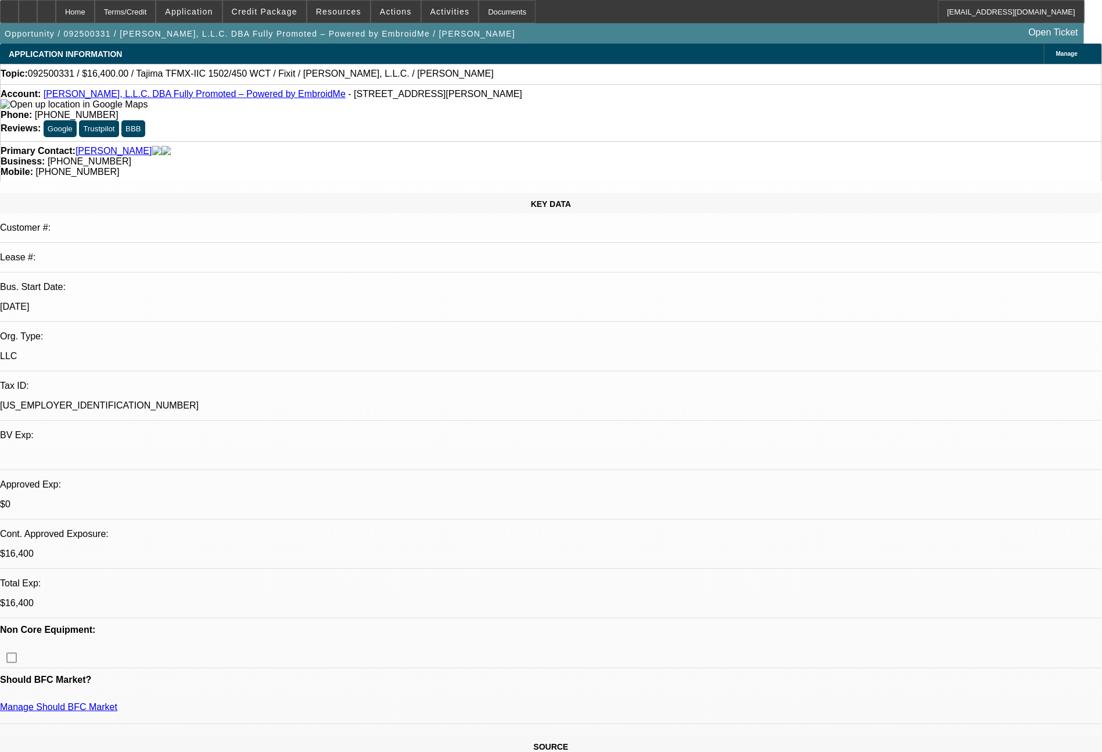
select select "6"
select select "0"
select select "2"
select select "0.1"
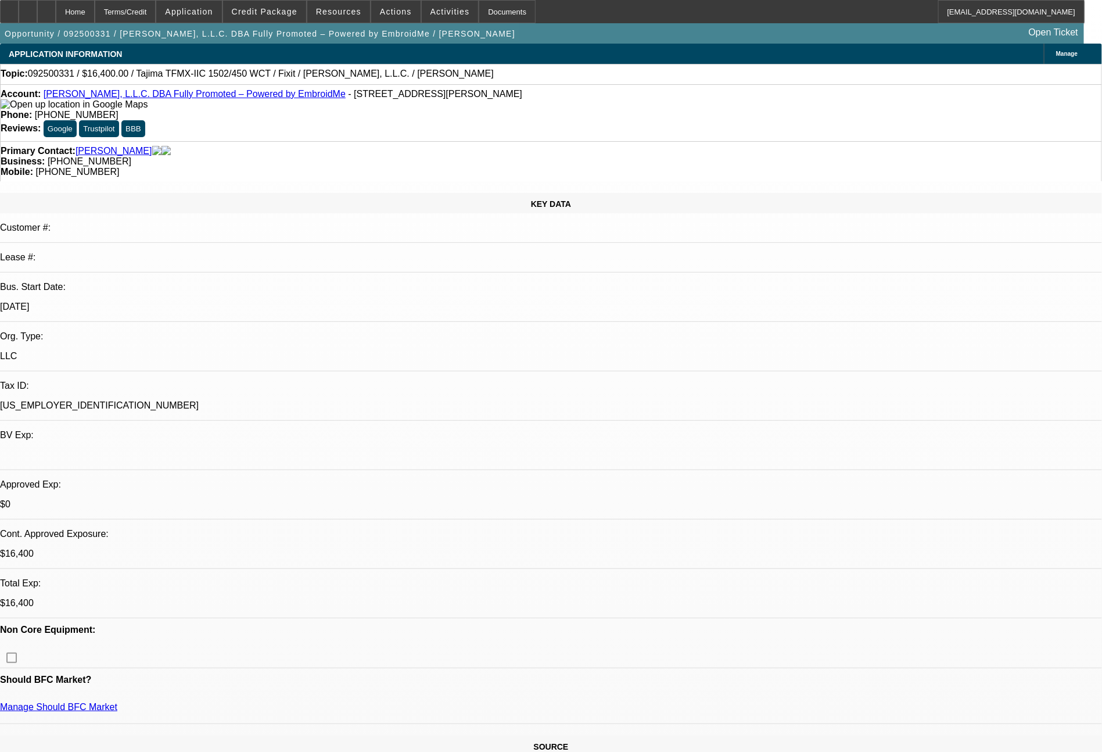
select select "4"
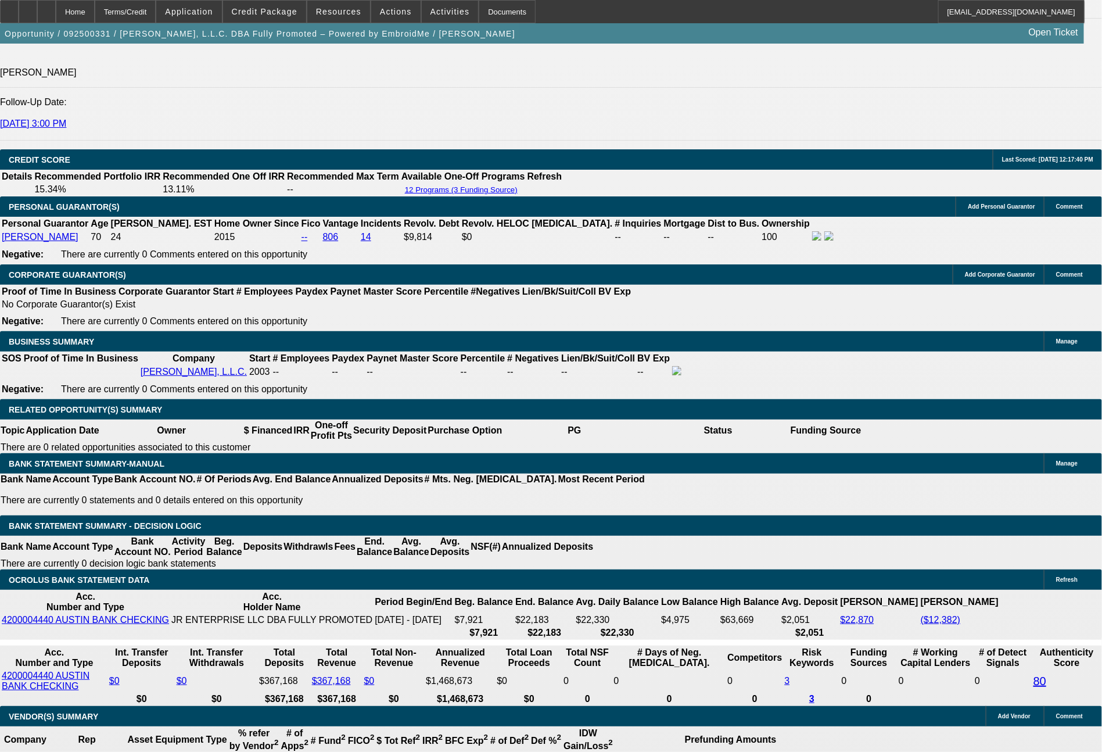
scroll to position [1630, 0]
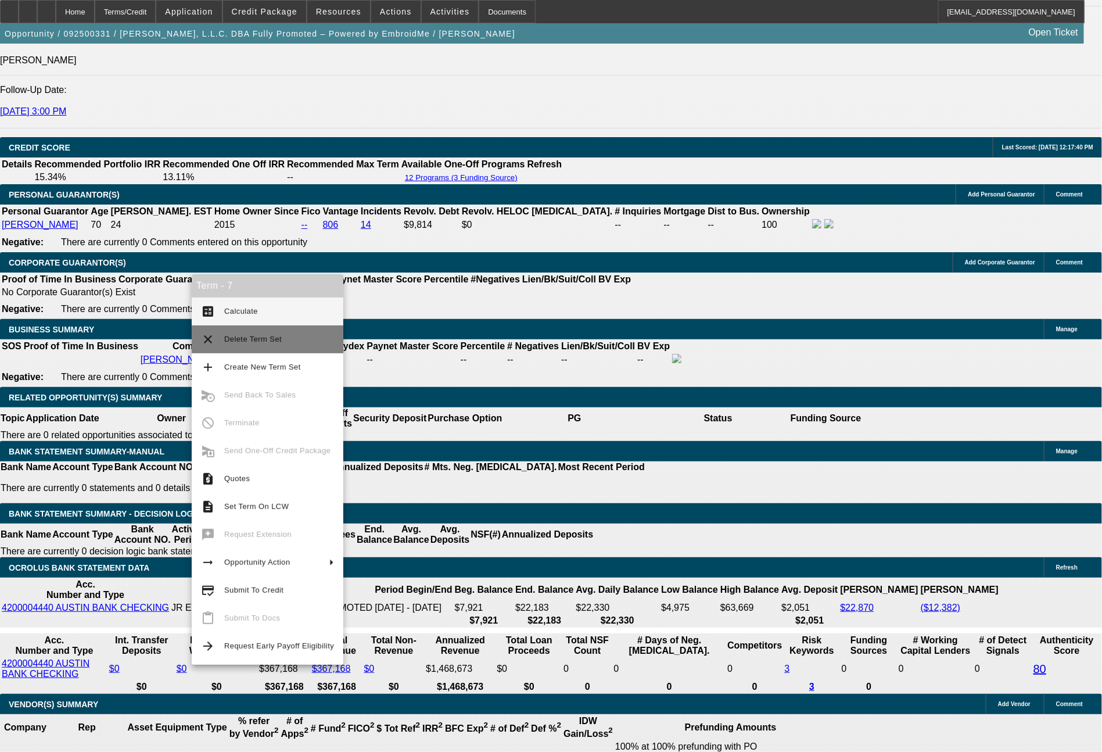
click at [266, 345] on span "Delete Term Set" at bounding box center [279, 339] width 110 height 14
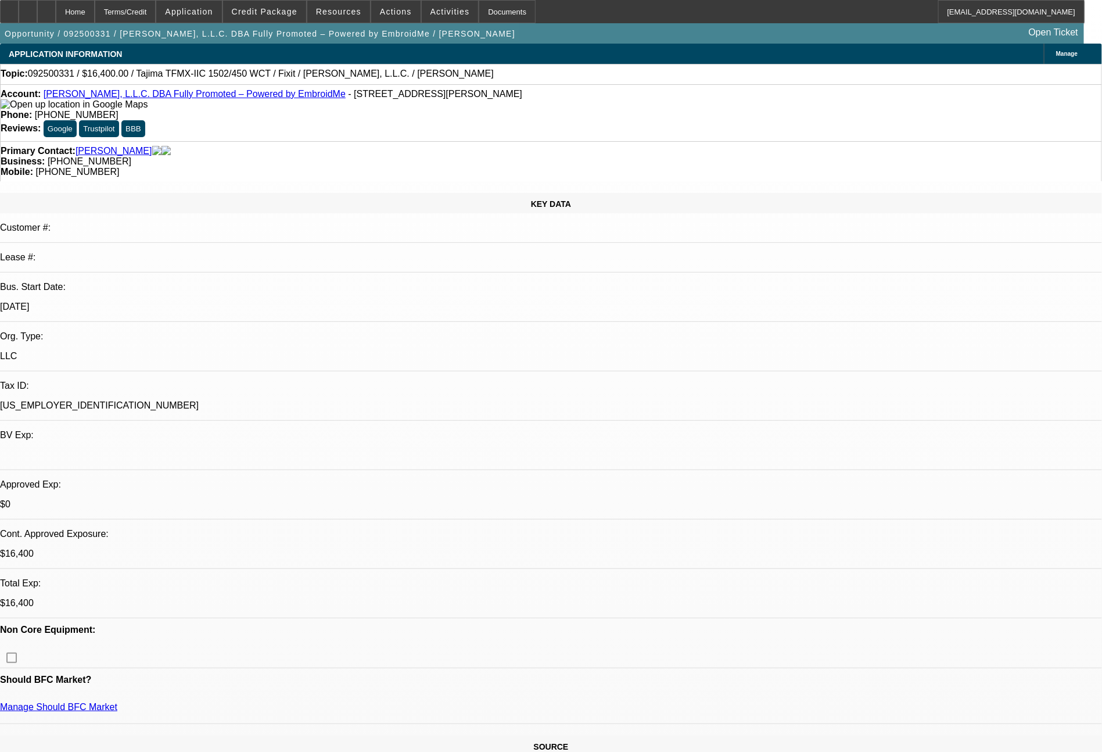
select select "0"
select select "2"
select select "0.1"
select select "4"
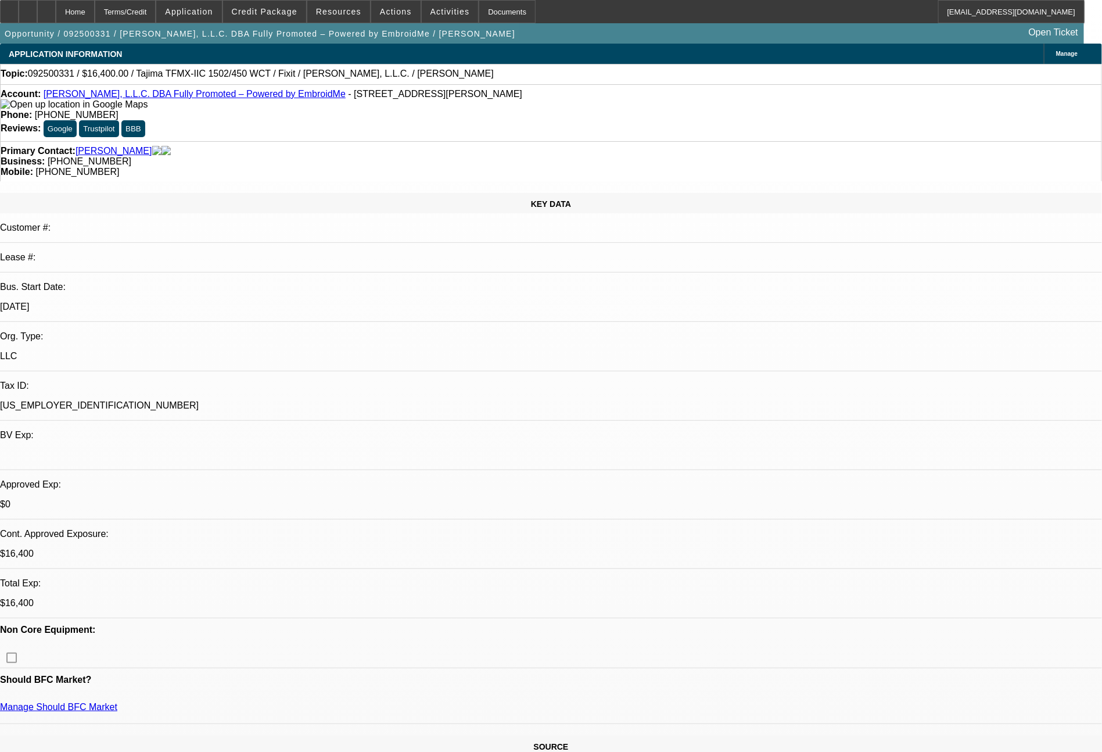
select select "0"
select select "2"
select select "0"
select select "6"
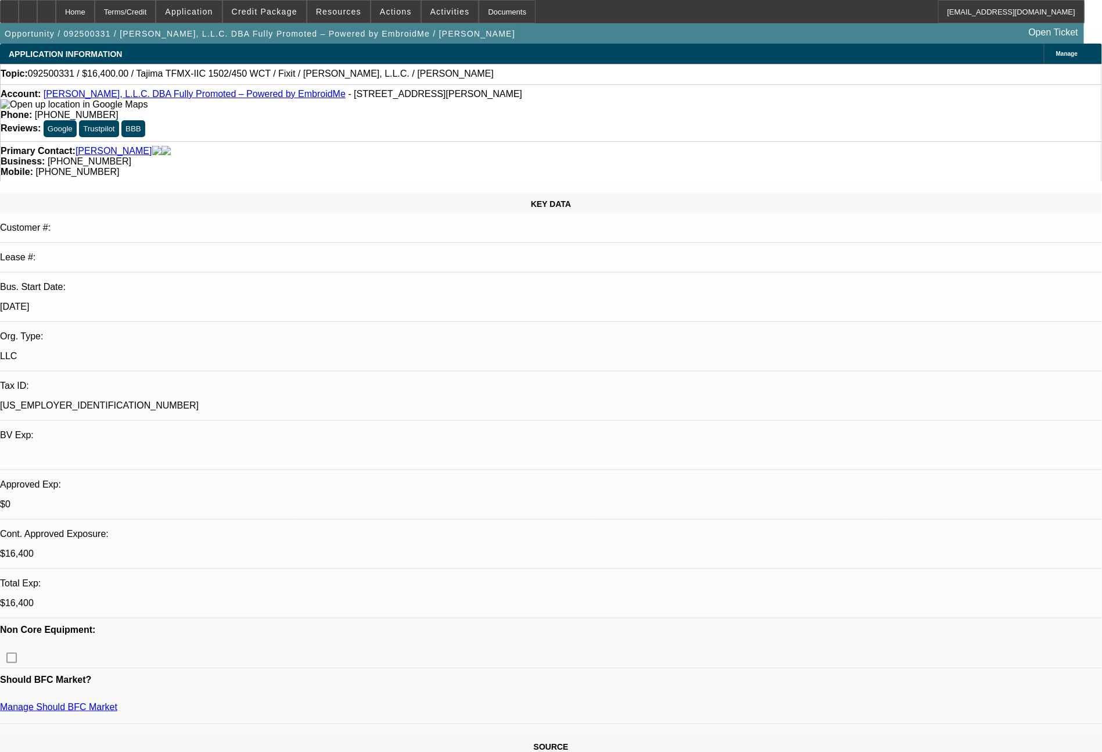
select select "0"
select select "2"
select select "0.1"
select select "4"
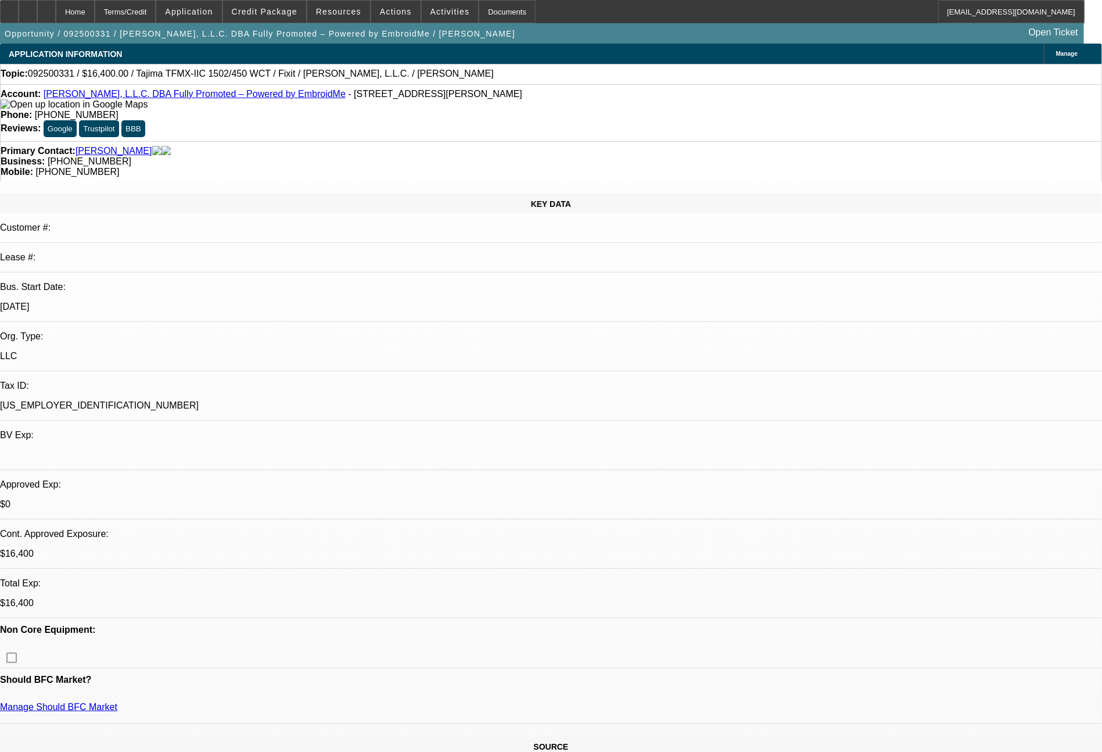
select select "0"
select select "2"
select select "0"
select select "6"
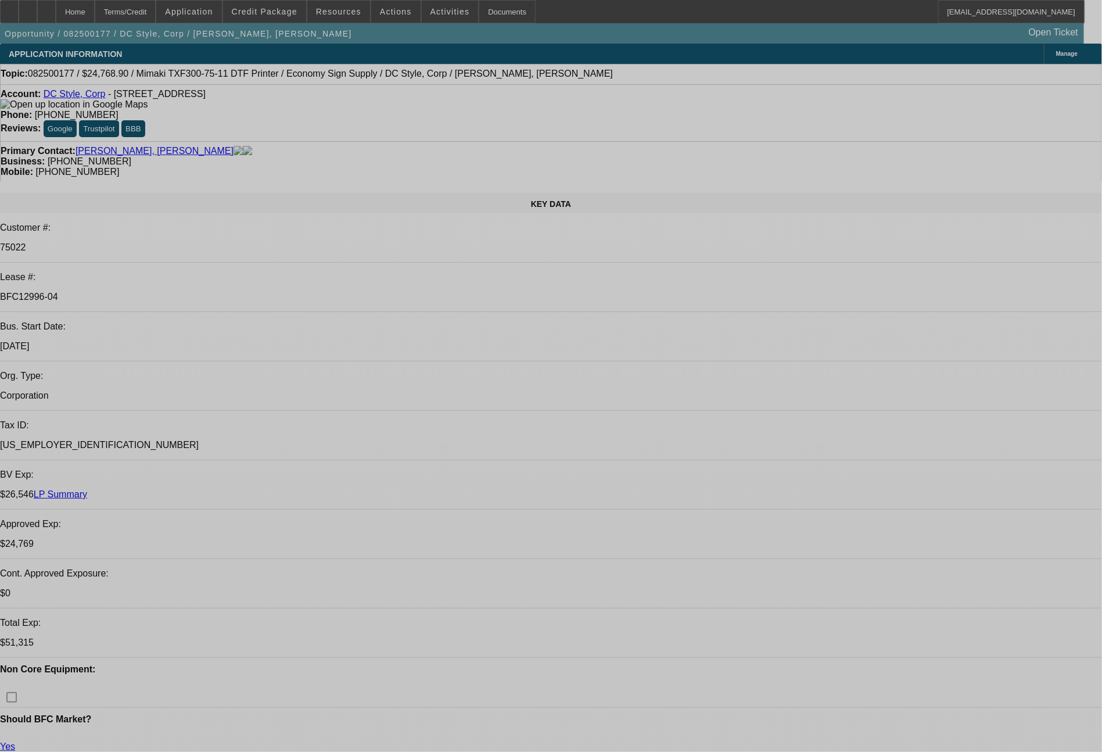
select select "0"
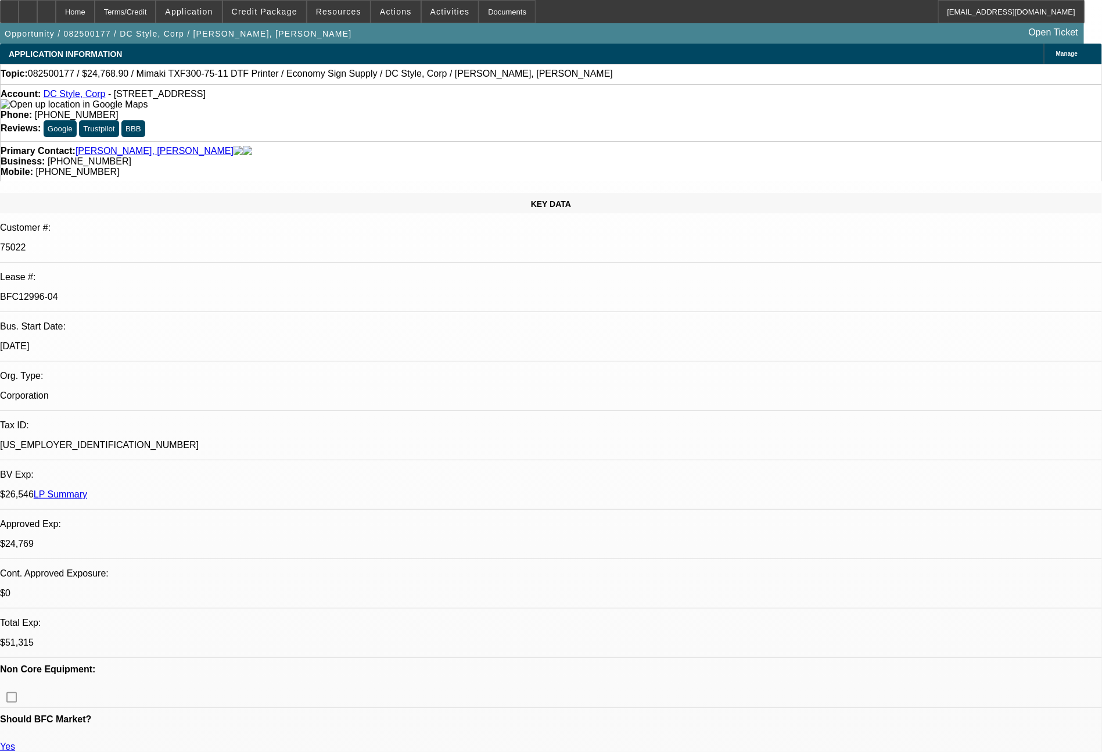
select select "0"
select select "6"
select select "0"
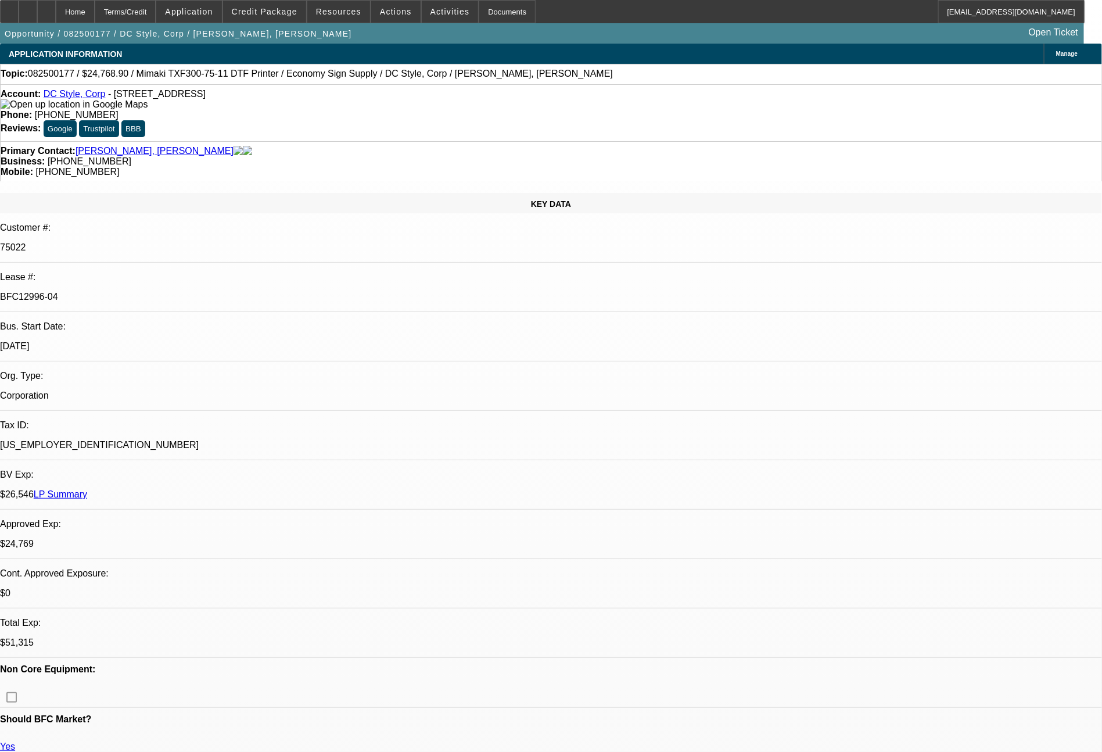
select select "6"
select select "0"
select select "6"
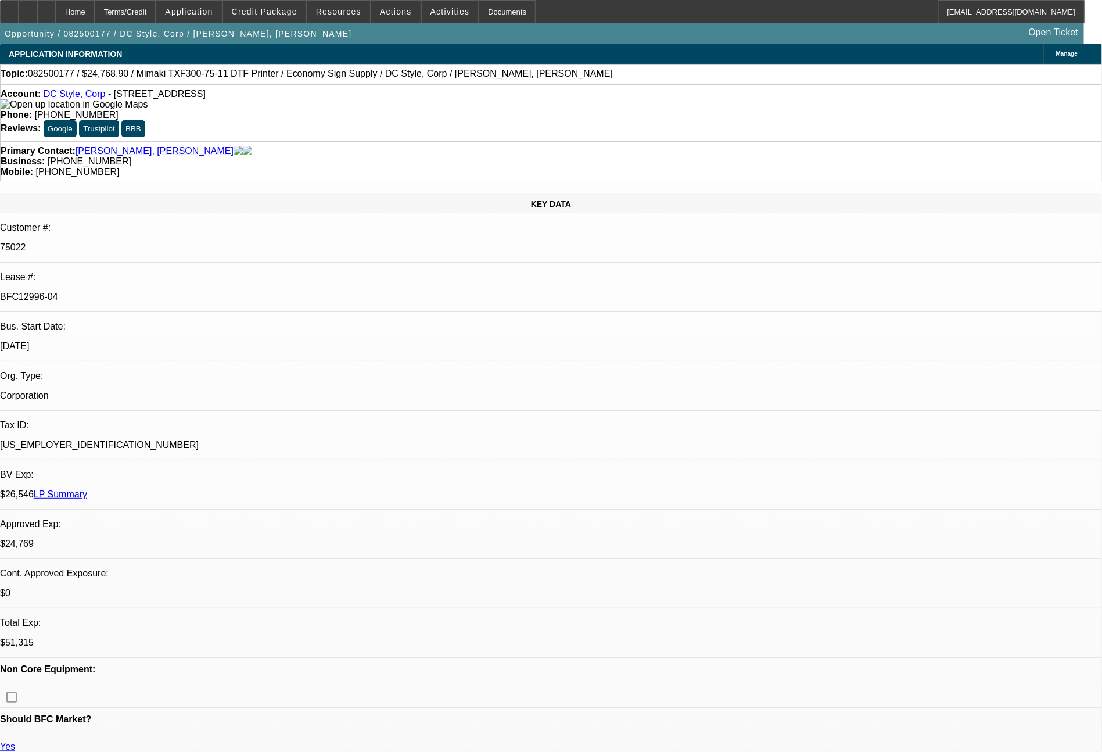
select select "0"
select select "6"
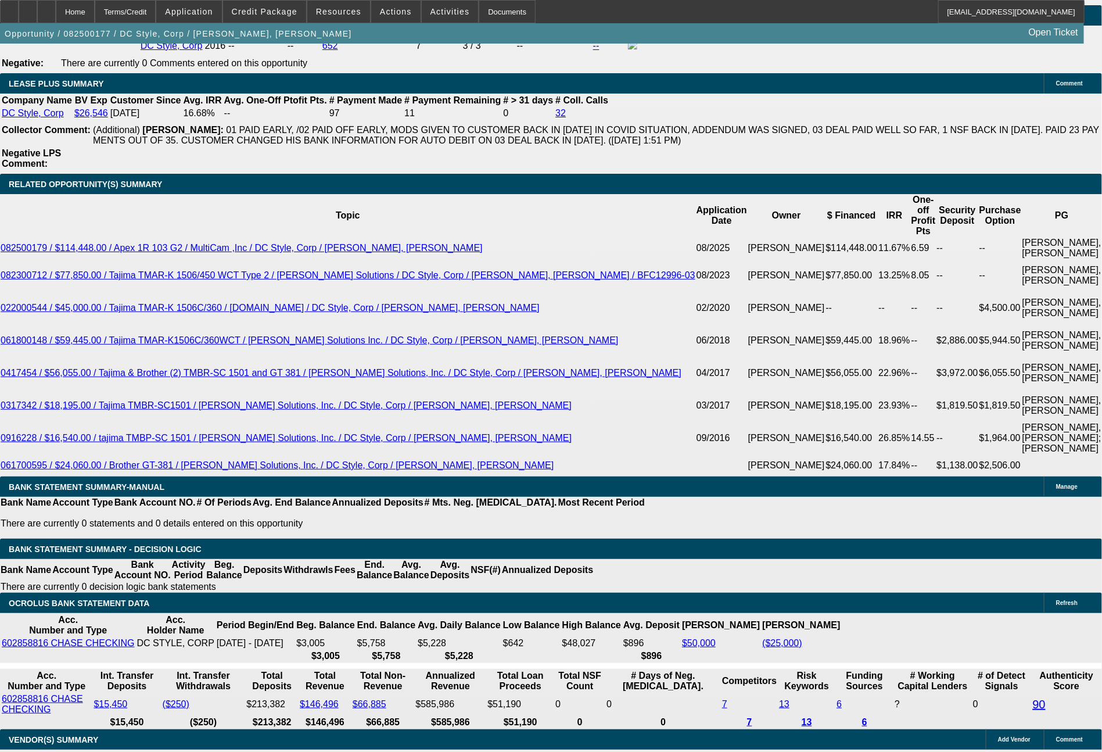
scroll to position [2192, 0]
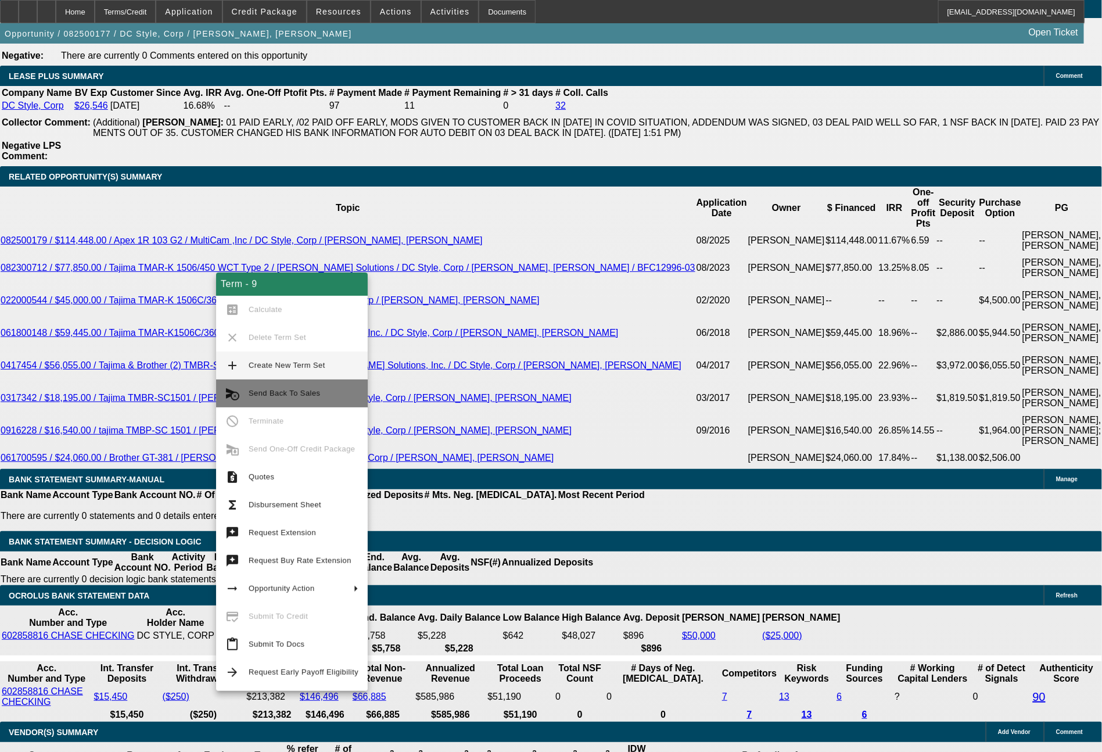
click at [282, 386] on span "Send Back To Sales" at bounding box center [304, 393] width 110 height 14
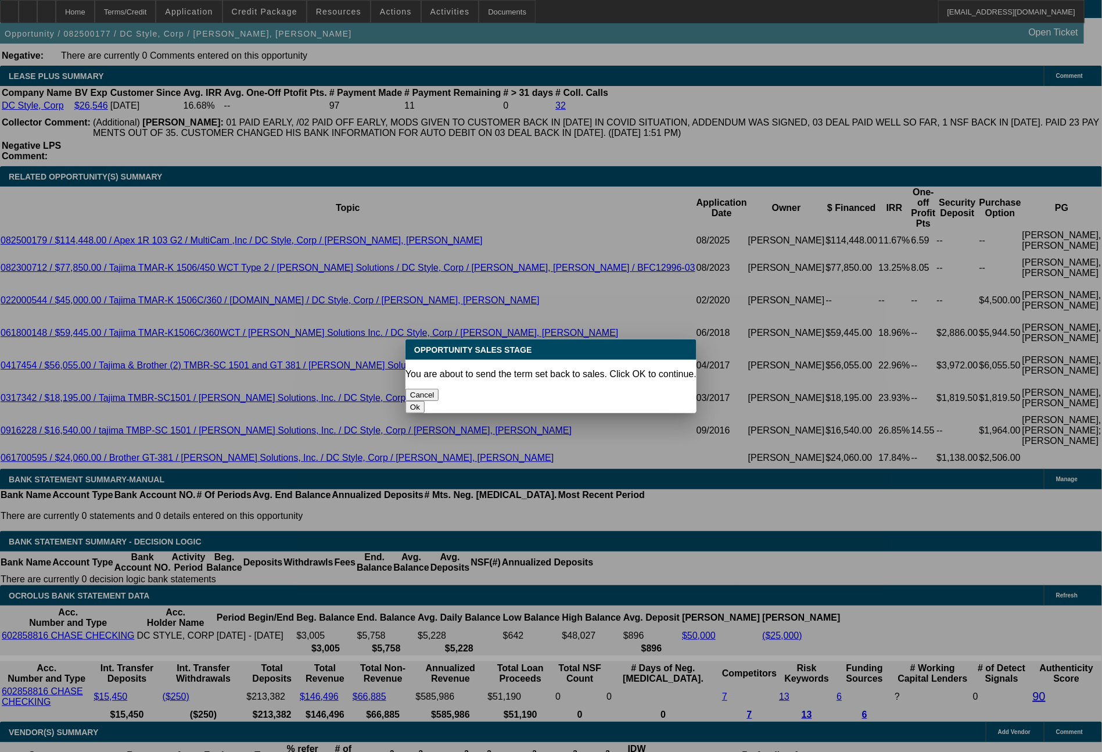
scroll to position [0, 0]
click at [425, 401] on button "Ok" at bounding box center [415, 407] width 19 height 12
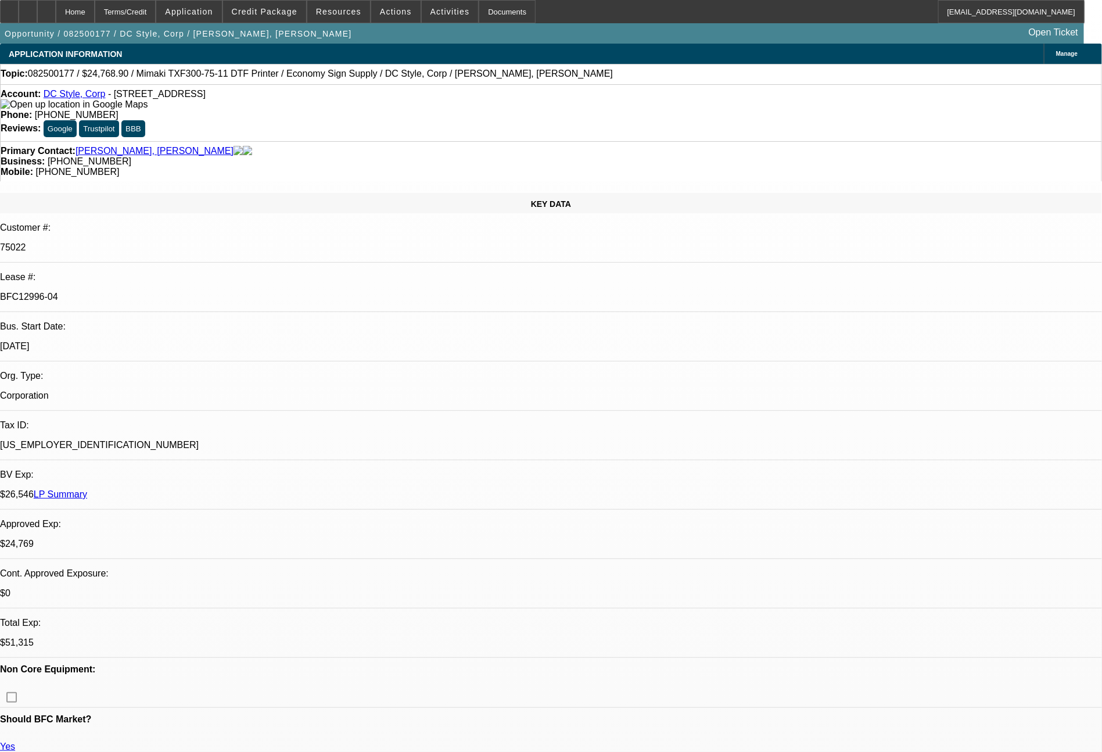
type textarea "customer now going back to the initial equipment, so will send the initial term…"
select select "0"
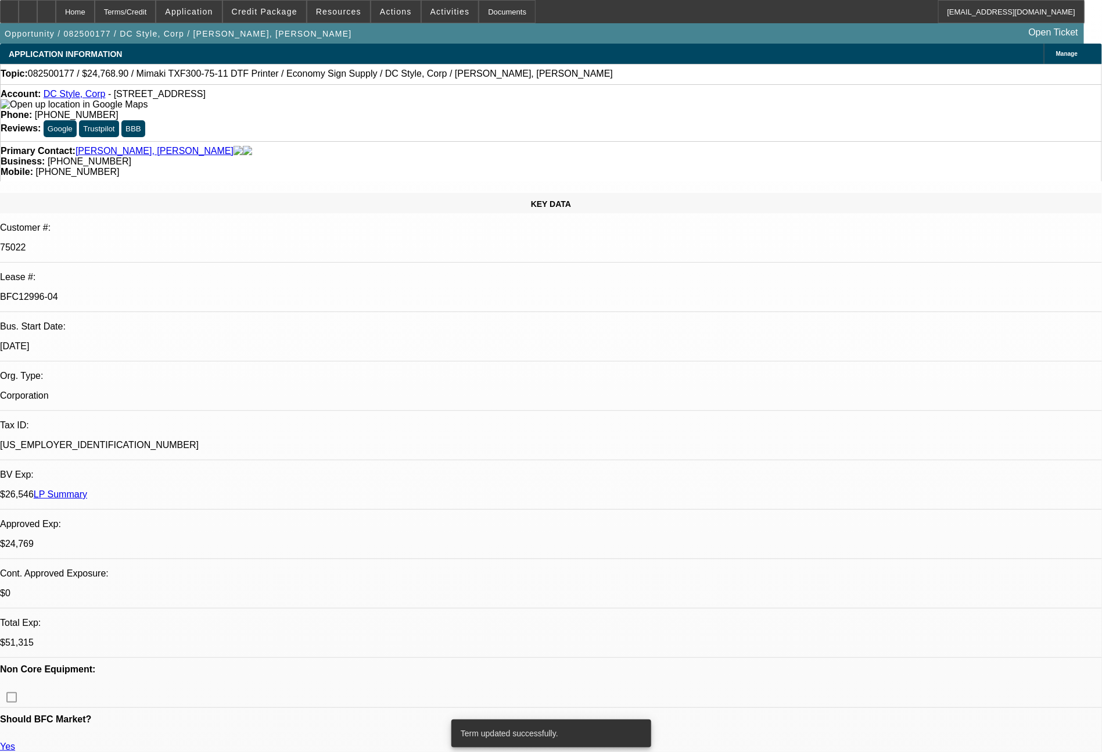
select select "0"
select select "6"
select select "0"
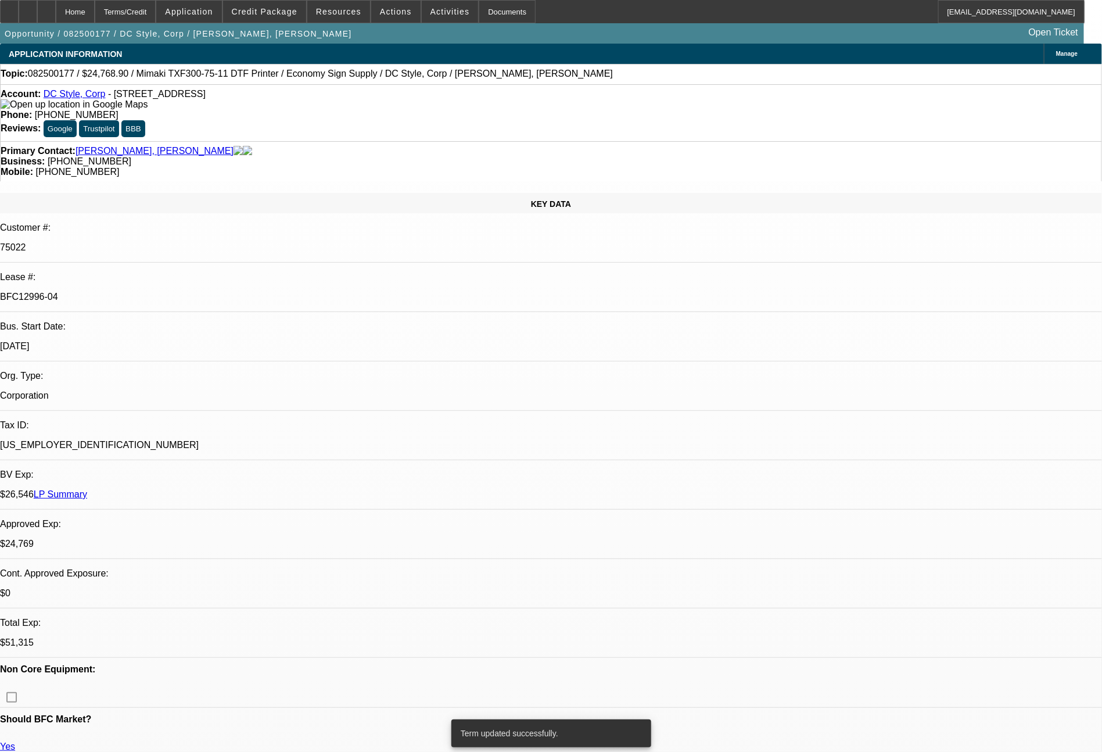
select select "6"
select select "0"
select select "6"
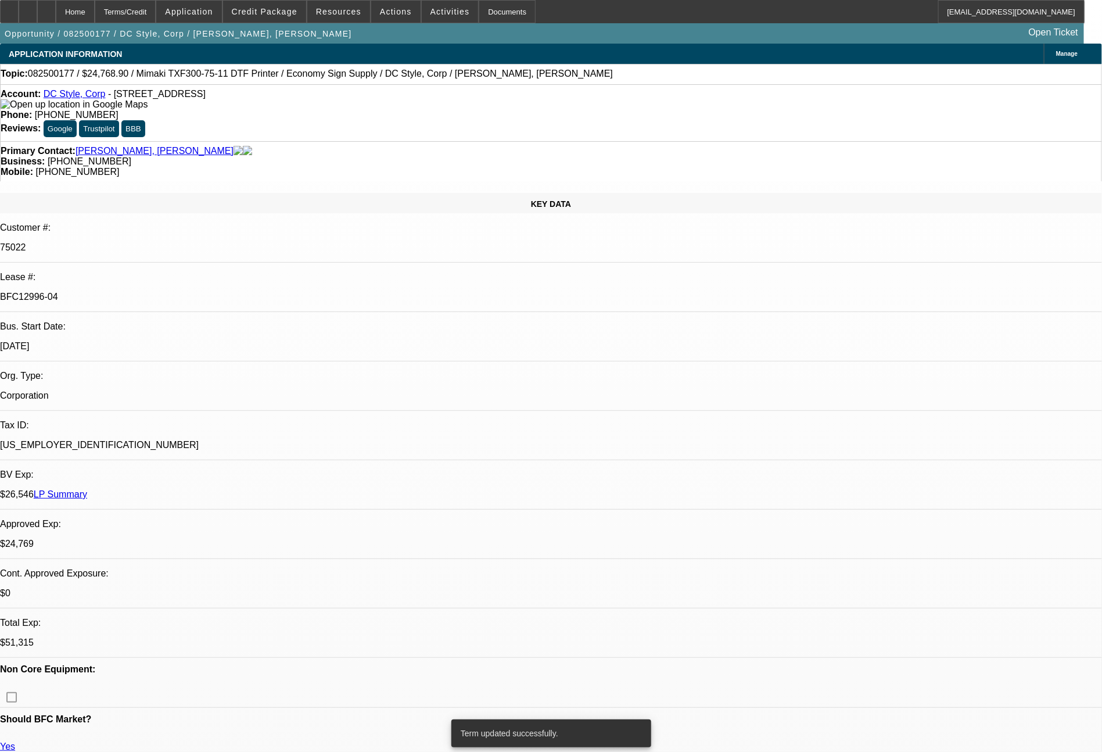
select select "0"
select select "6"
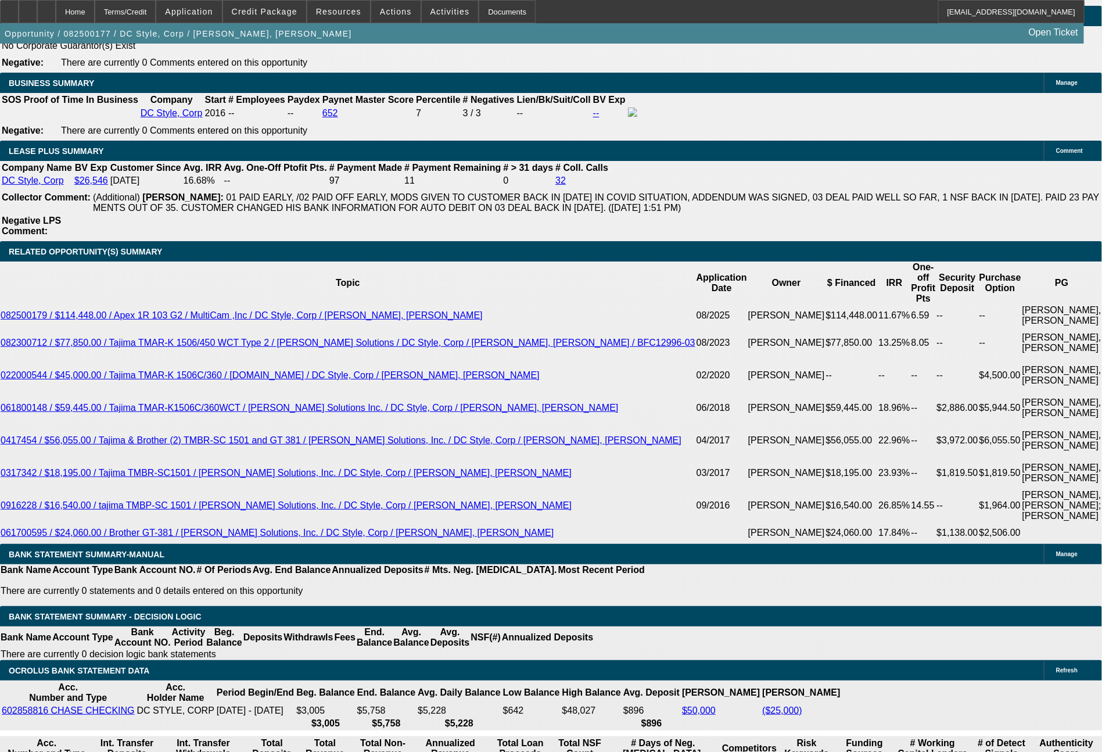
scroll to position [2118, 0]
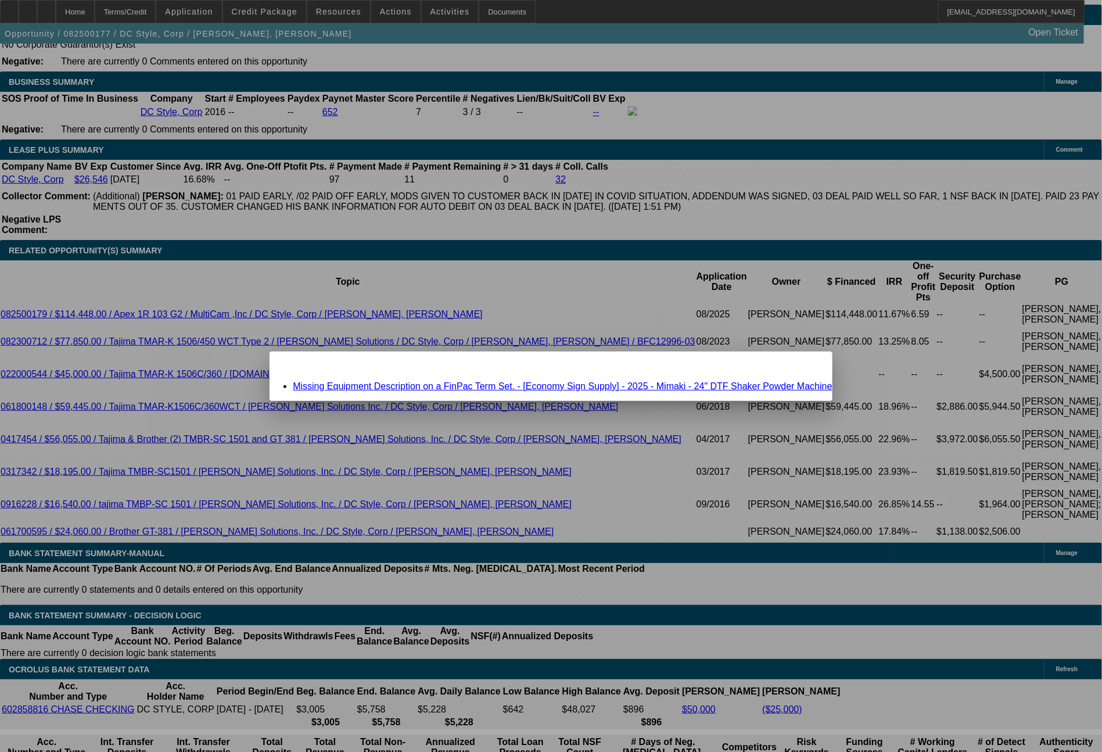
scroll to position [0, 0]
click at [807, 363] on div "Close" at bounding box center [820, 358] width 26 height 13
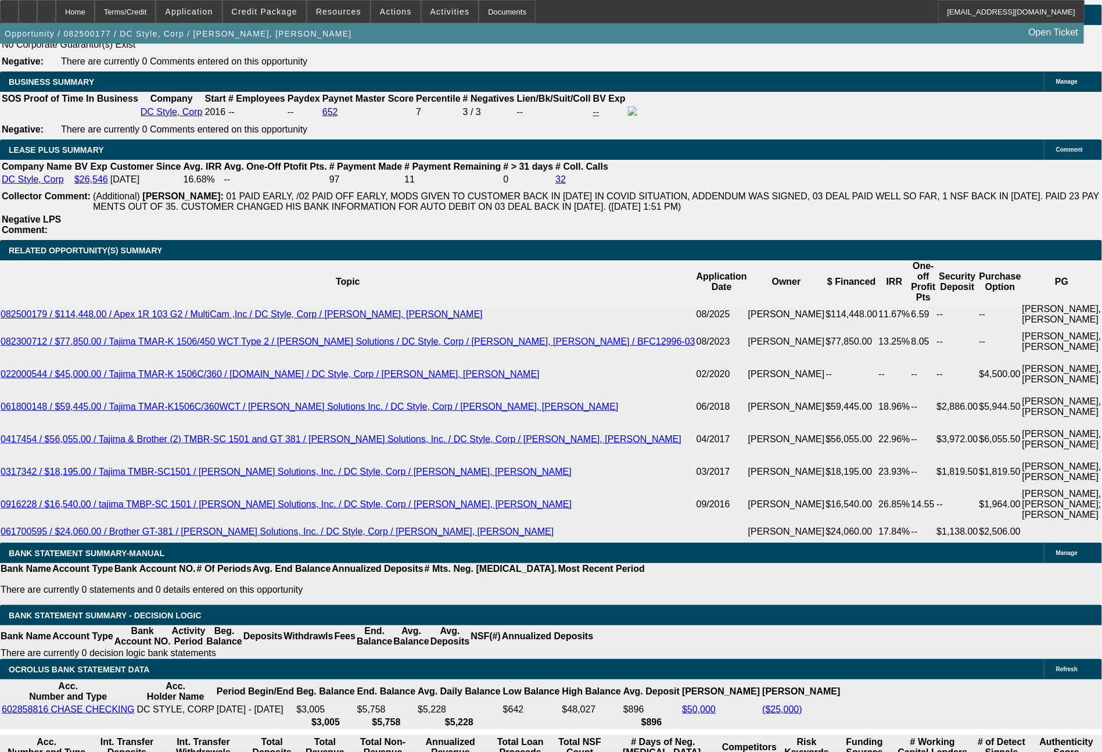
scroll to position [2118, 0]
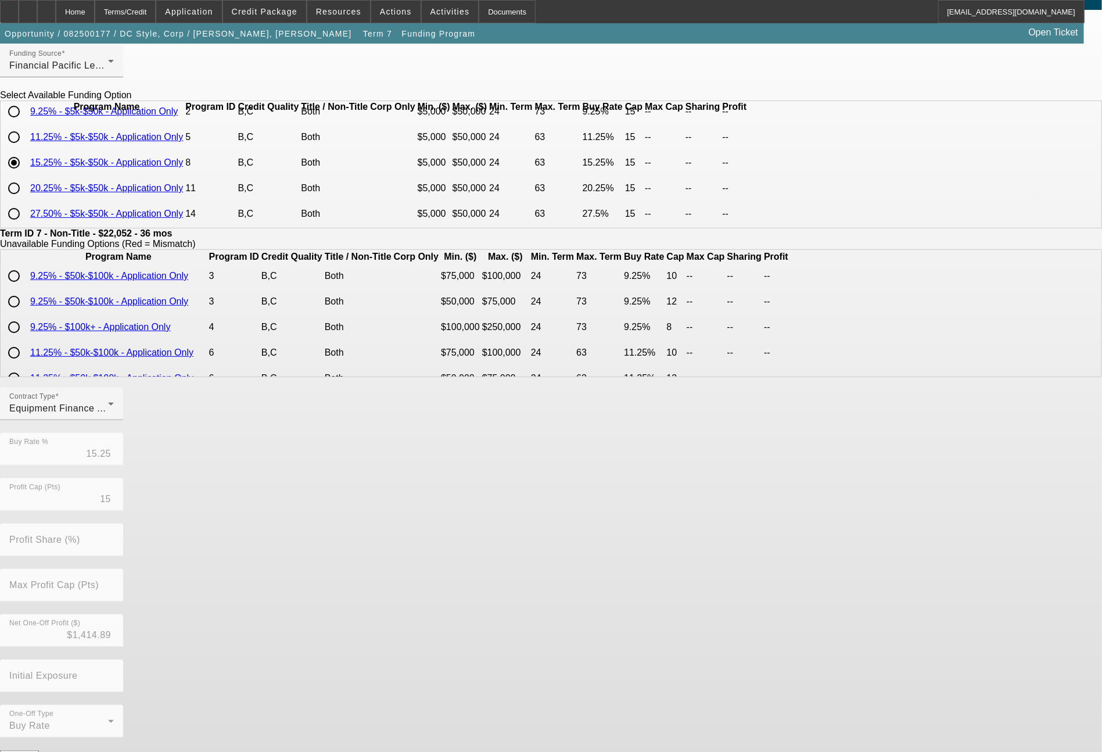
scroll to position [56, 0]
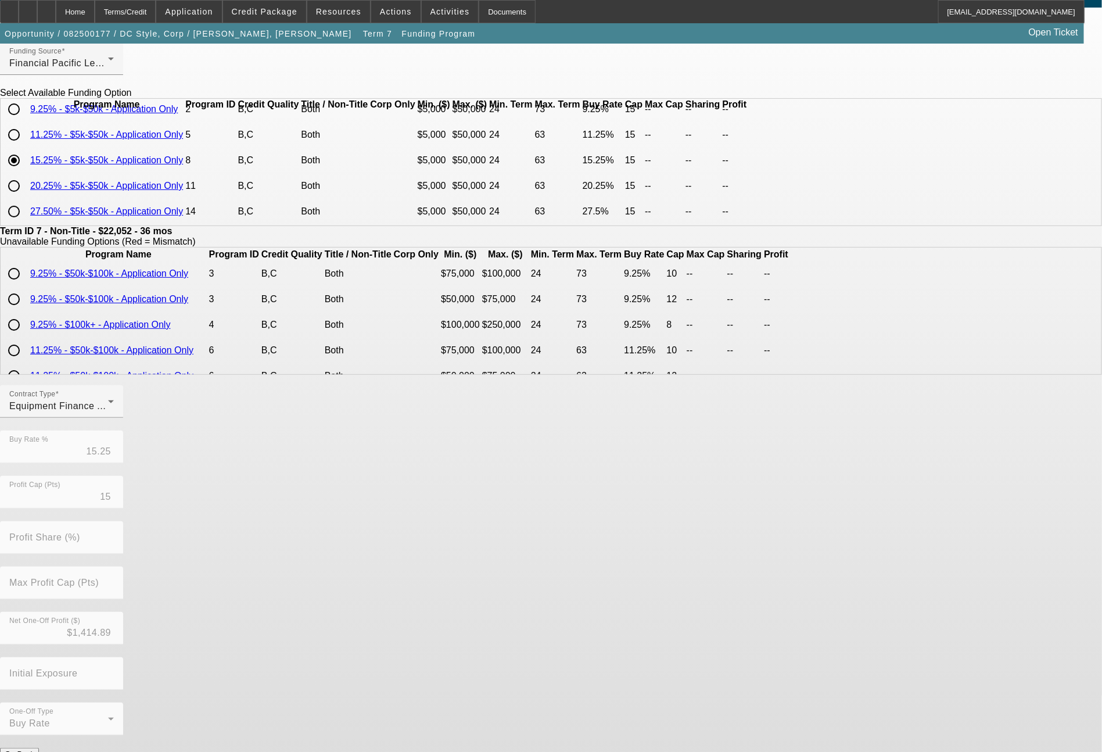
click at [33, 751] on button "Submit" at bounding box center [16, 766] width 33 height 12
click at [156, 16] on div "Terms/Credit" at bounding box center [126, 11] width 62 height 23
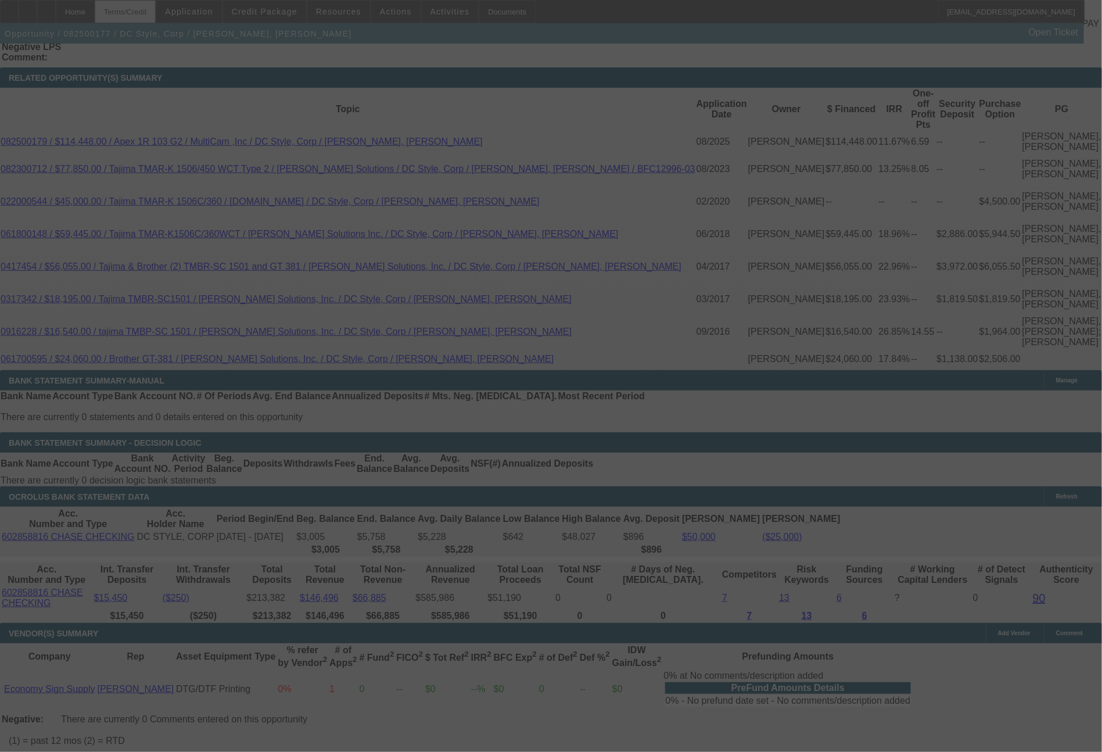
scroll to position [2272, 0]
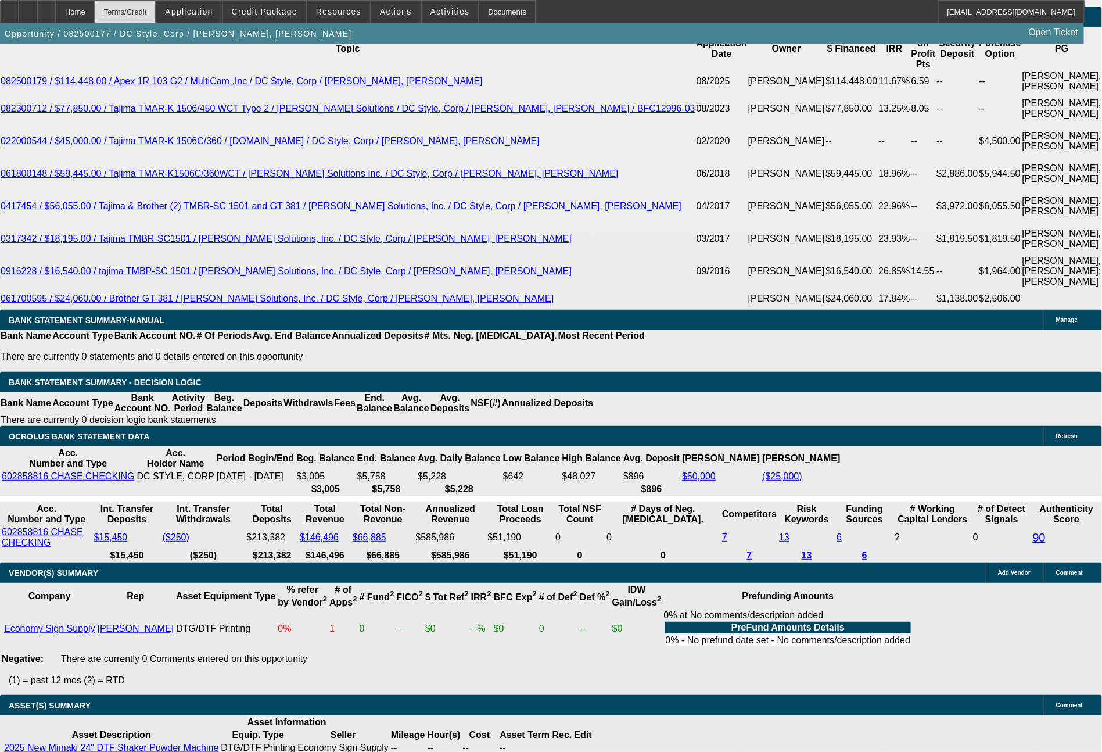
select select "0"
select select "6"
select select "0"
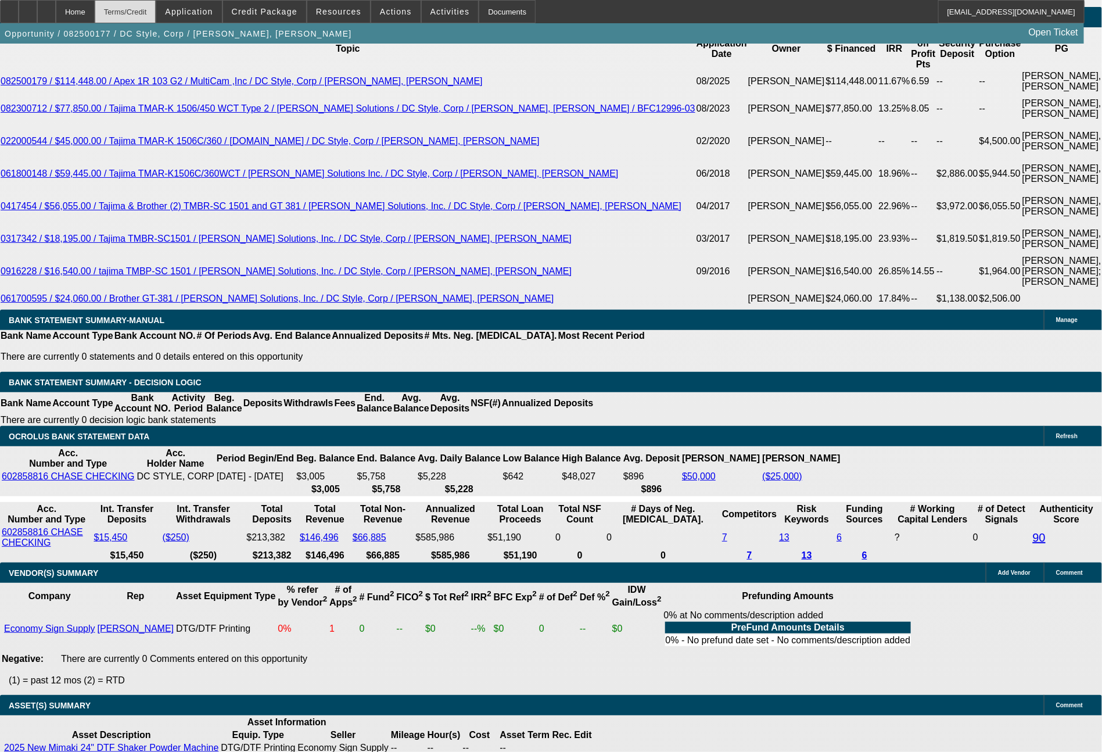
select select "0"
select select "6"
select select "0"
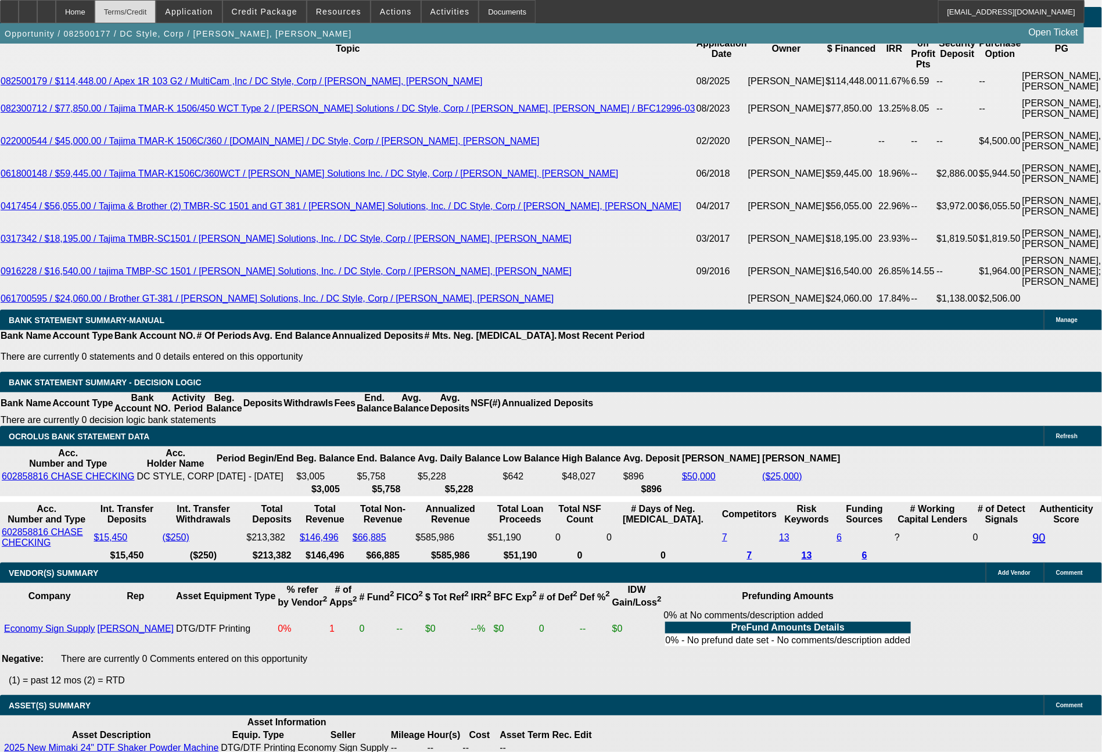
select select "0"
select select "6"
select select "0"
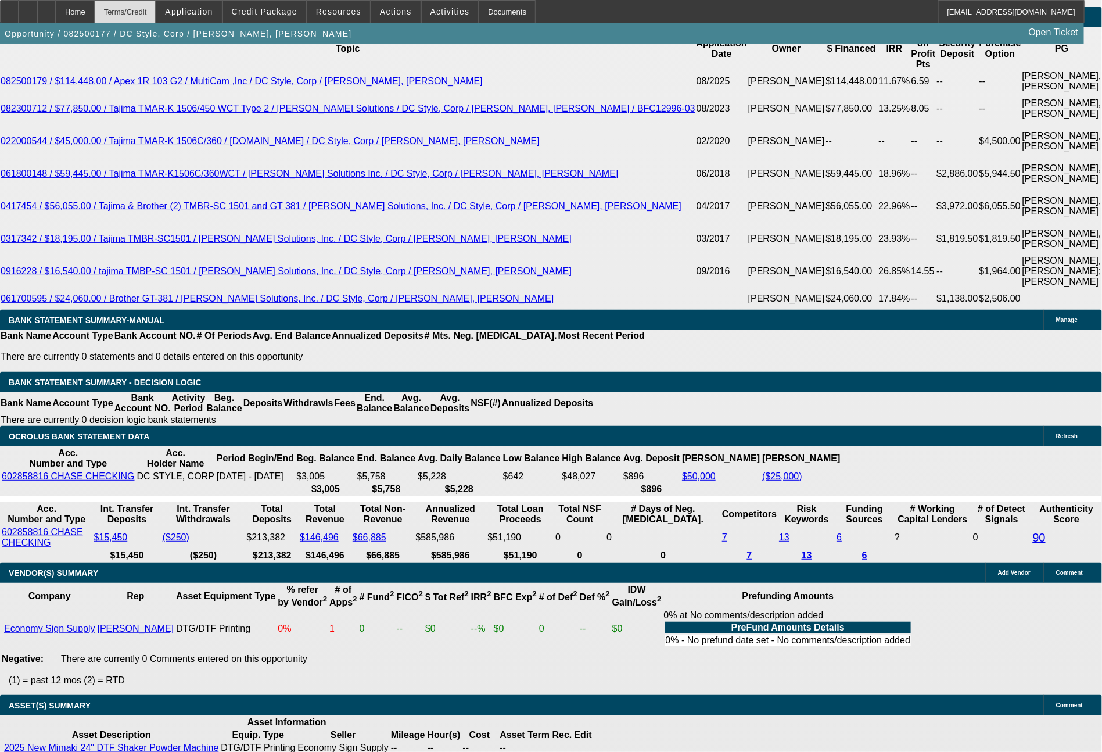
select select "6"
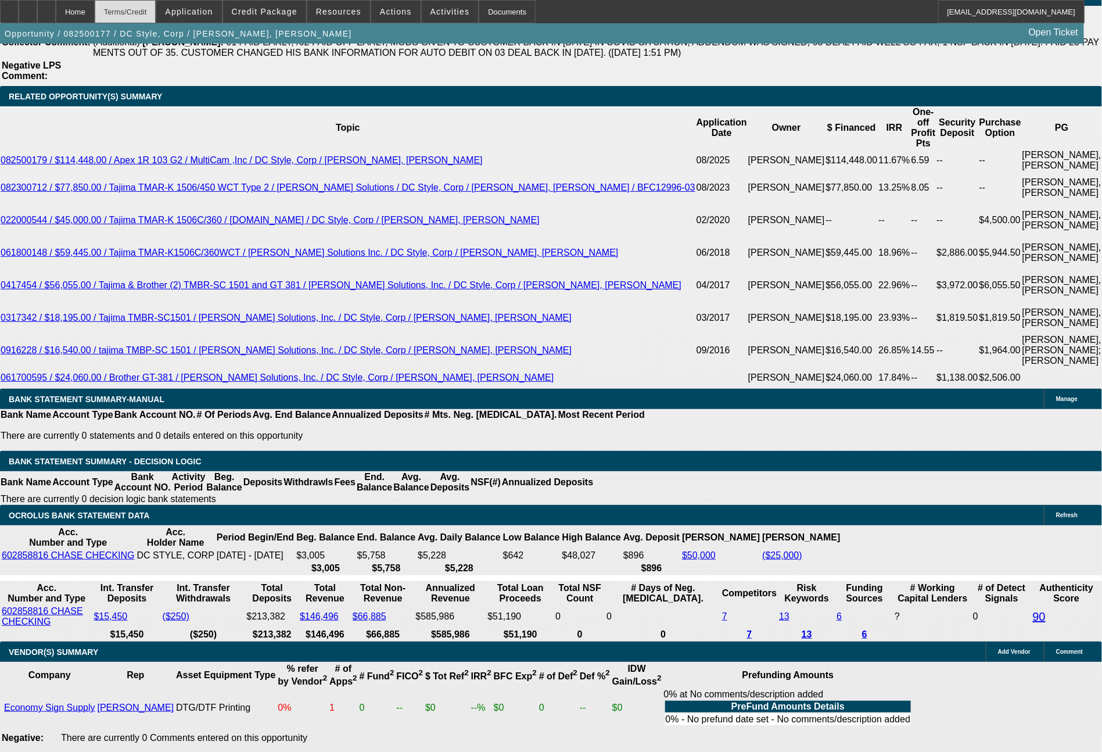
scroll to position [2268, 0]
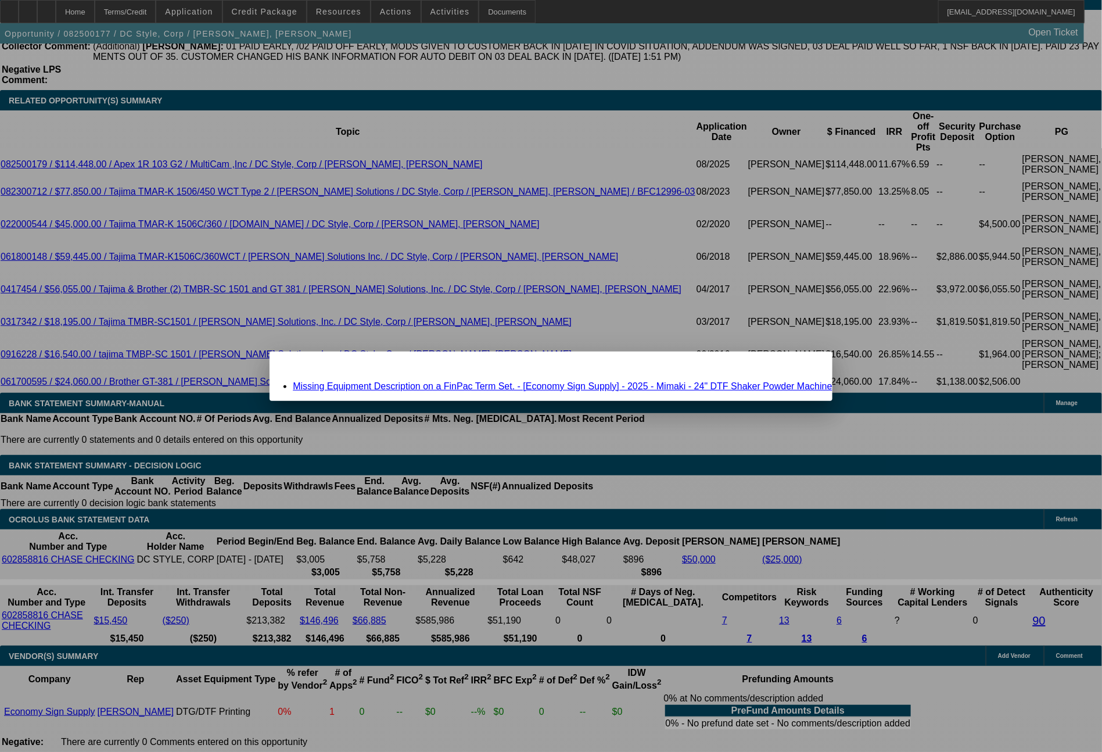
scroll to position [0, 0]
click at [809, 365] on span "Close" at bounding box center [817, 362] width 16 height 6
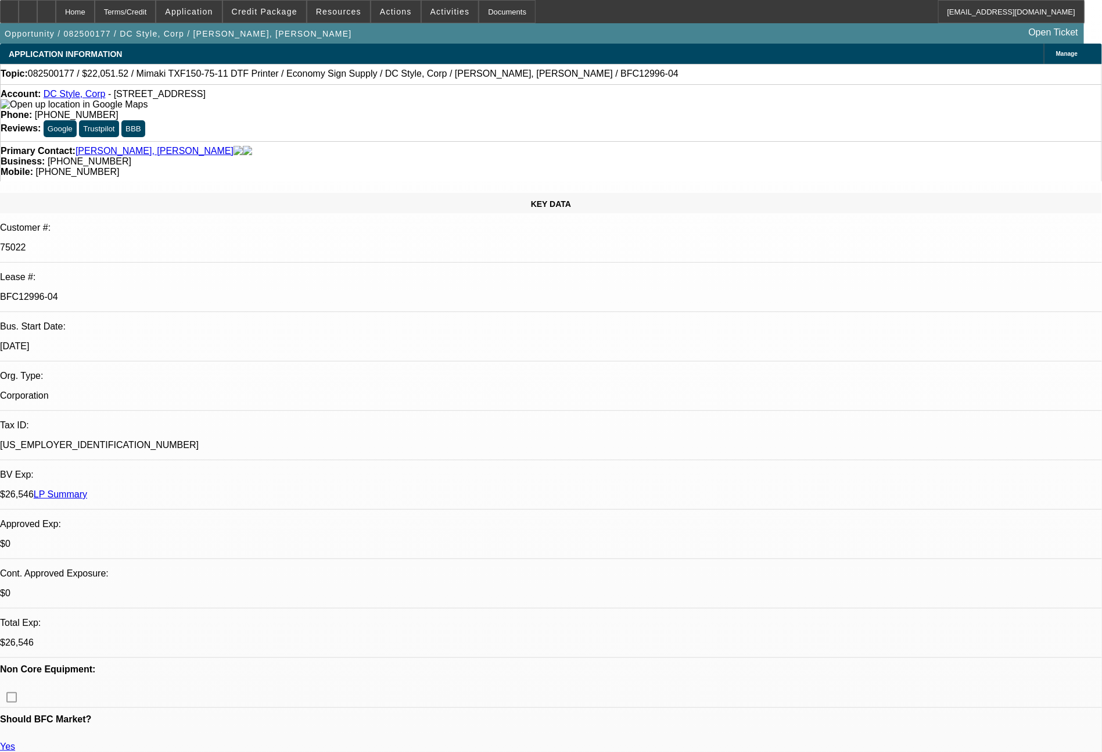
scroll to position [2268, 0]
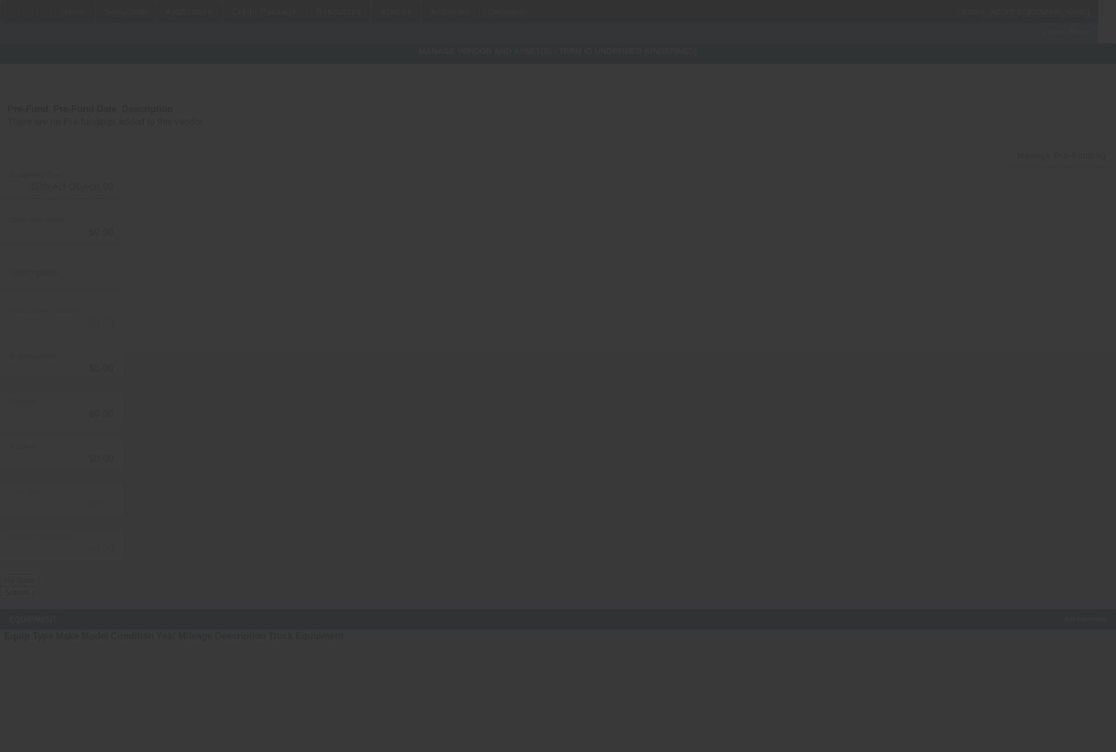
type input "$22,051.52"
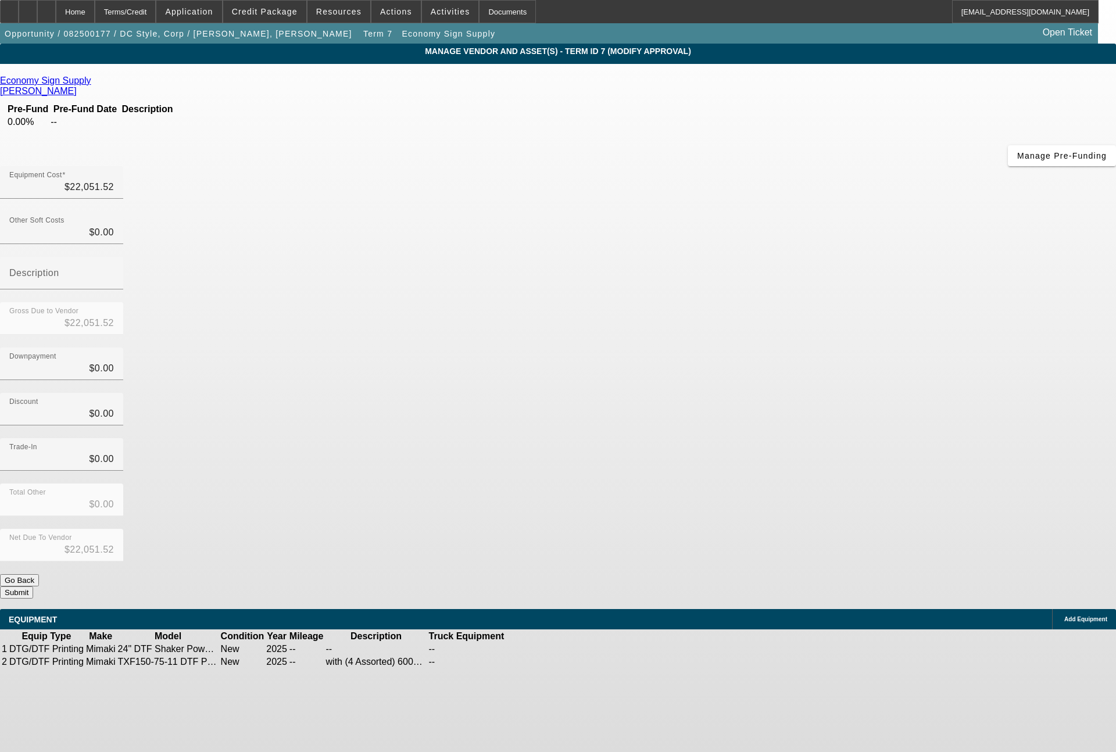
click at [541, 649] on icon at bounding box center [541, 649] width 0 height 0
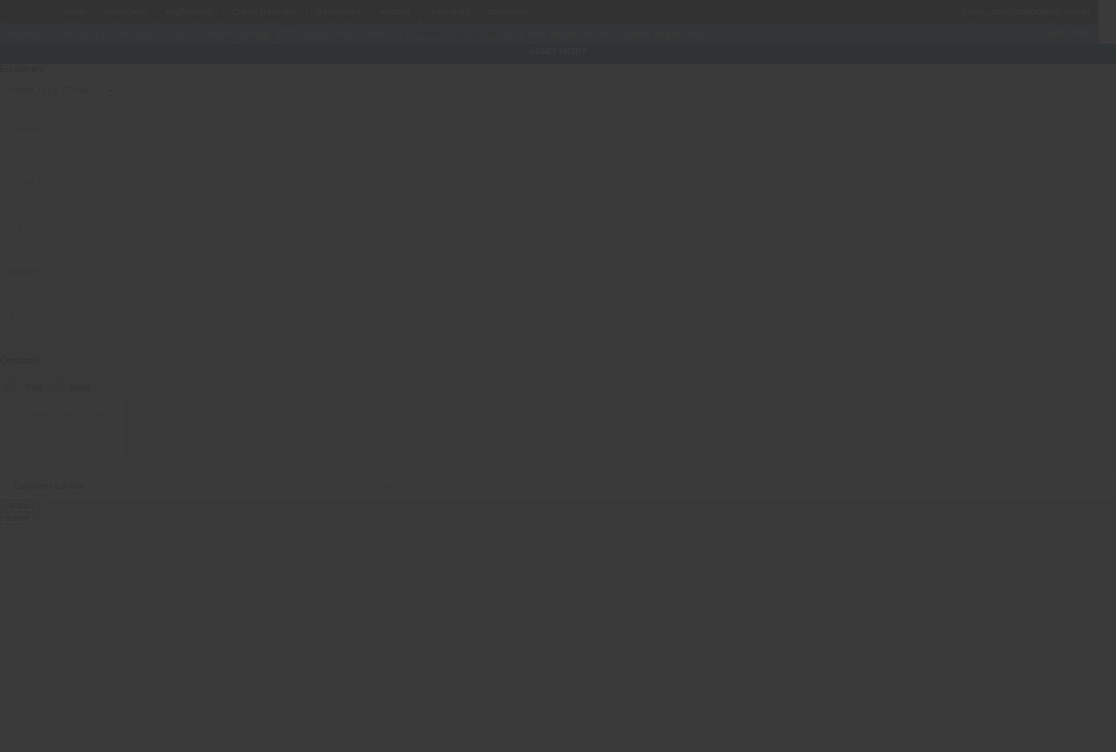
type input "Mimaki"
type input "24" DTF Shaker Powder Machine"
radio input "true"
type input "1490 NE Pine Island Rd Ste 5D"
type input "Cape Coral"
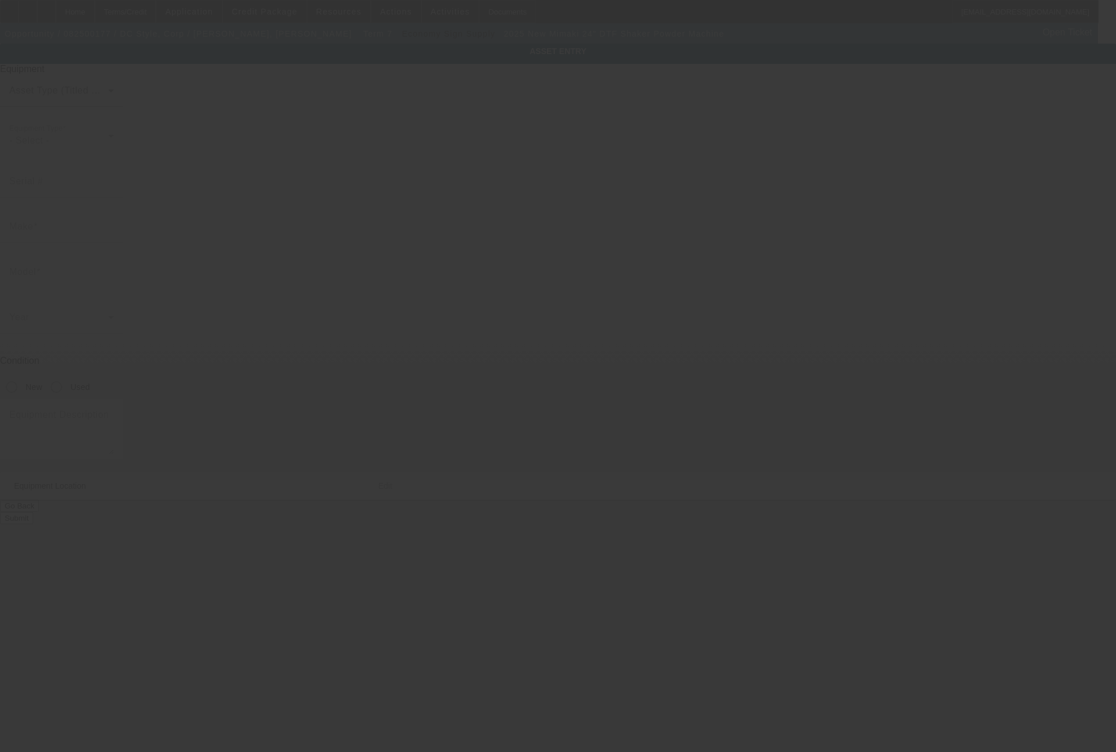
type input "33909"
type input "Lee"
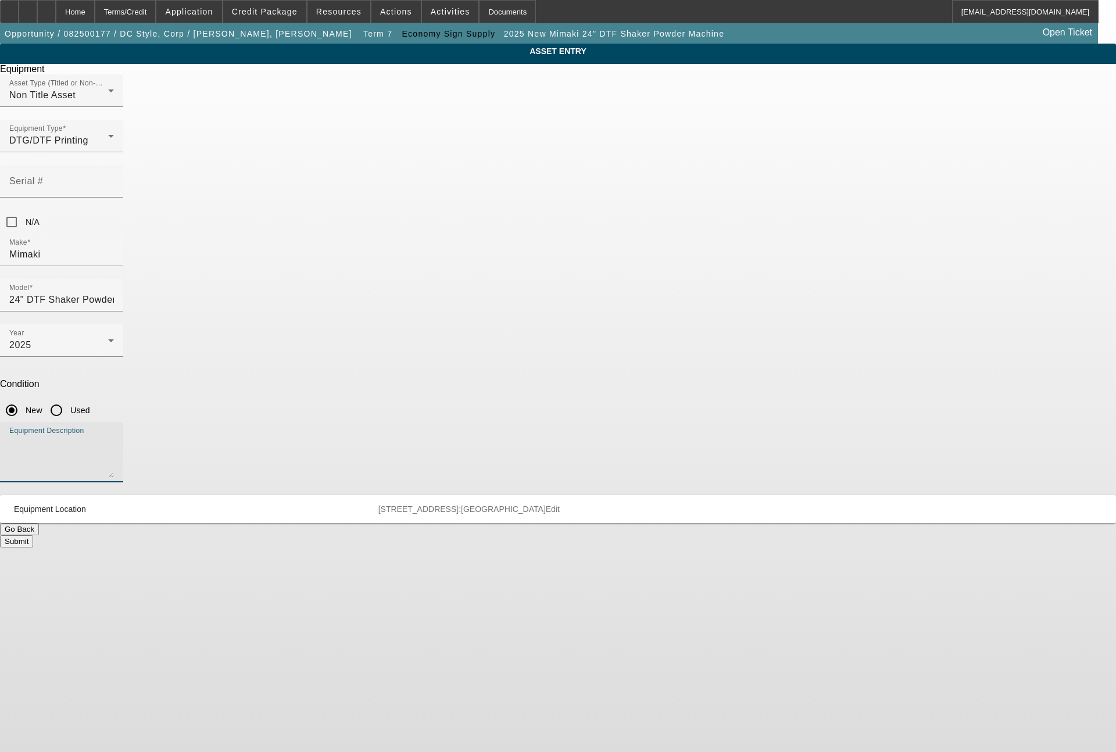
click at [114, 436] on textarea "Equipment Description" at bounding box center [61, 457] width 105 height 42
type textarea "DTF shaker"
click at [33, 535] on button "Submit" at bounding box center [16, 541] width 33 height 12
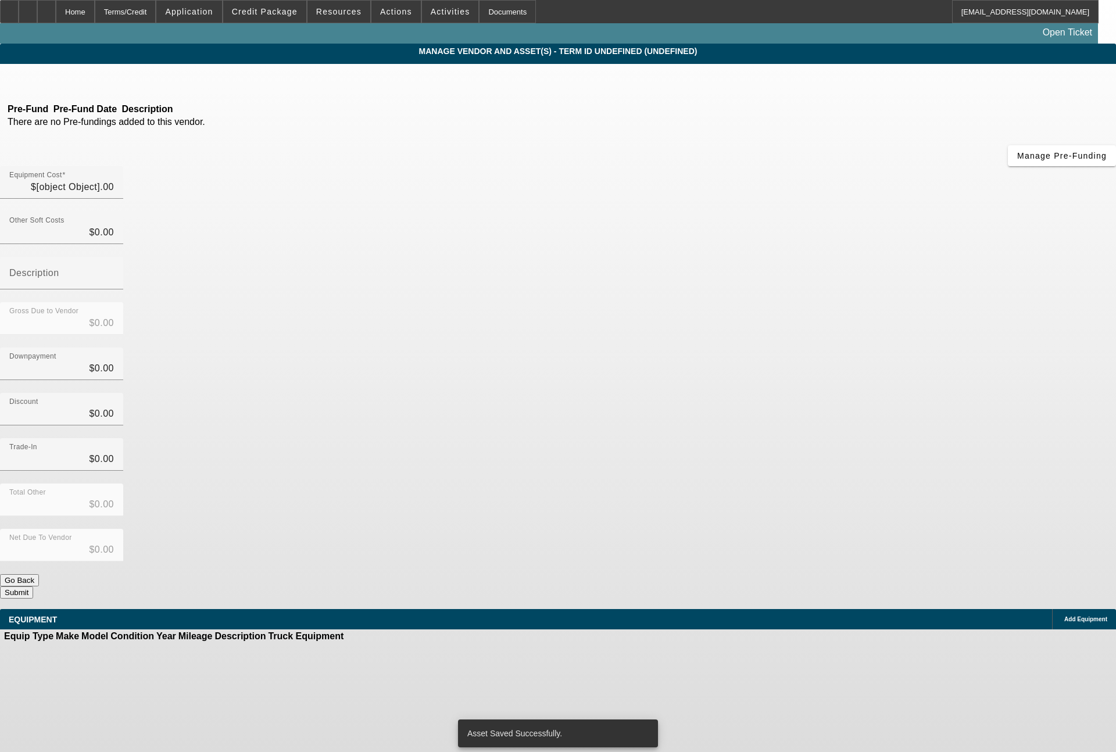
type input "$22,051.52"
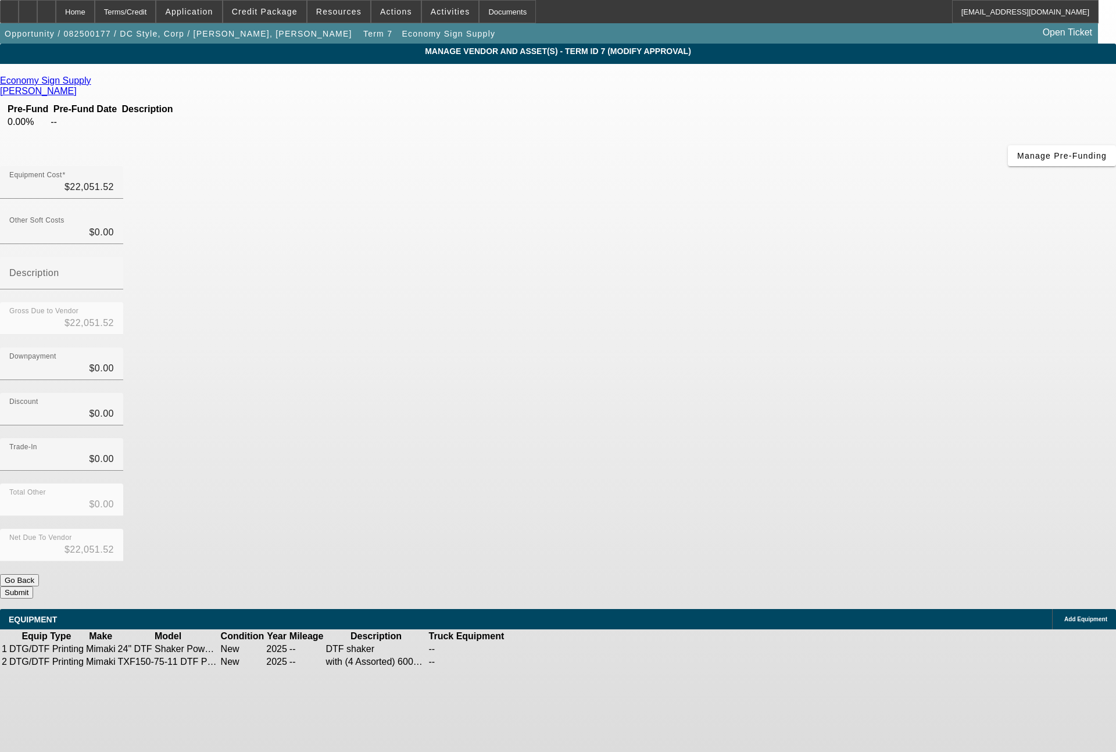
click at [33, 586] on button "Submit" at bounding box center [16, 592] width 33 height 12
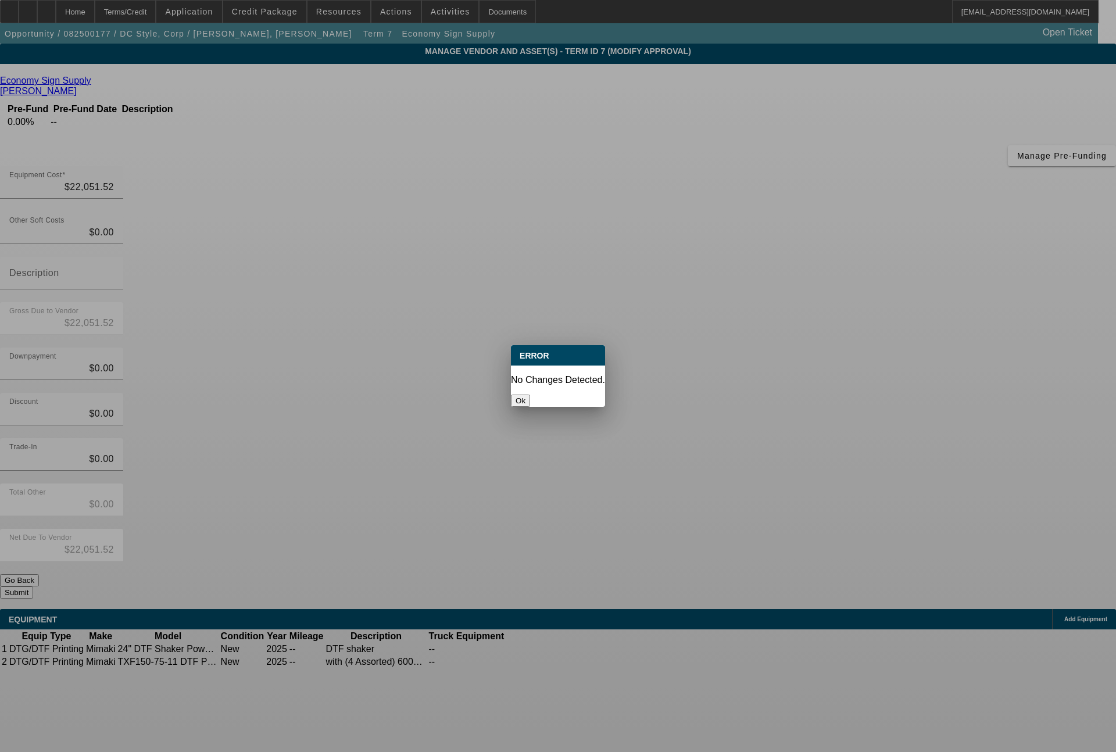
click at [530, 395] on button "Ok" at bounding box center [520, 401] width 19 height 12
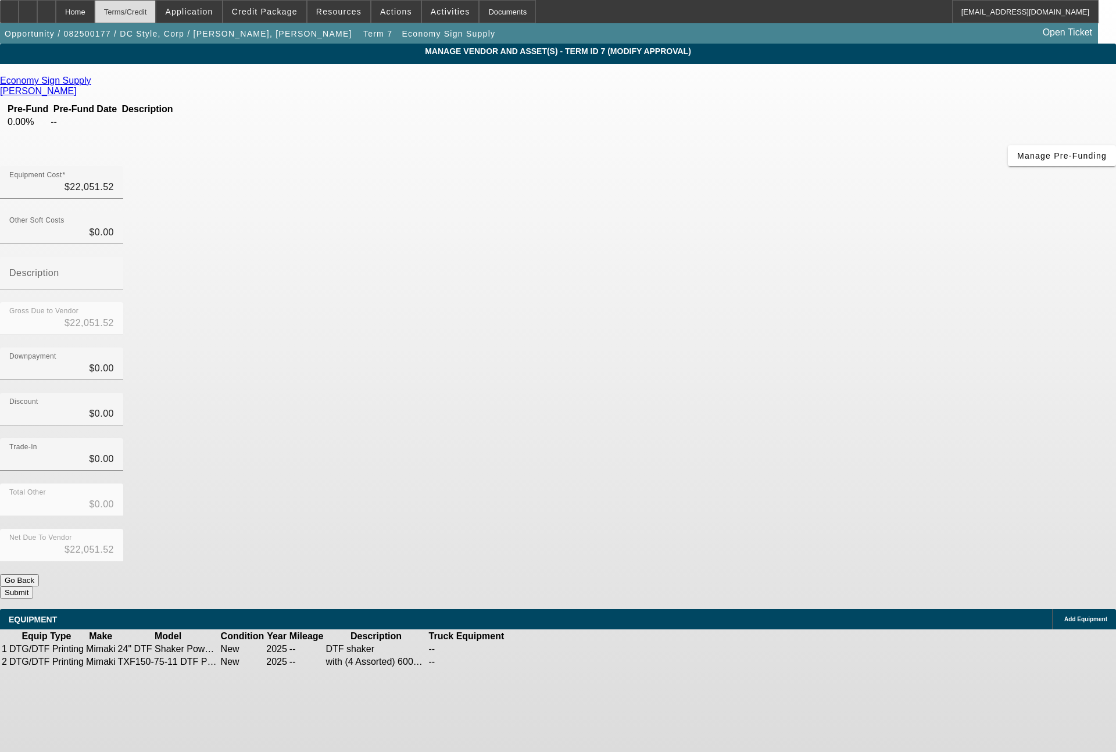
click at [156, 11] on div "Terms/Credit" at bounding box center [126, 11] width 62 height 23
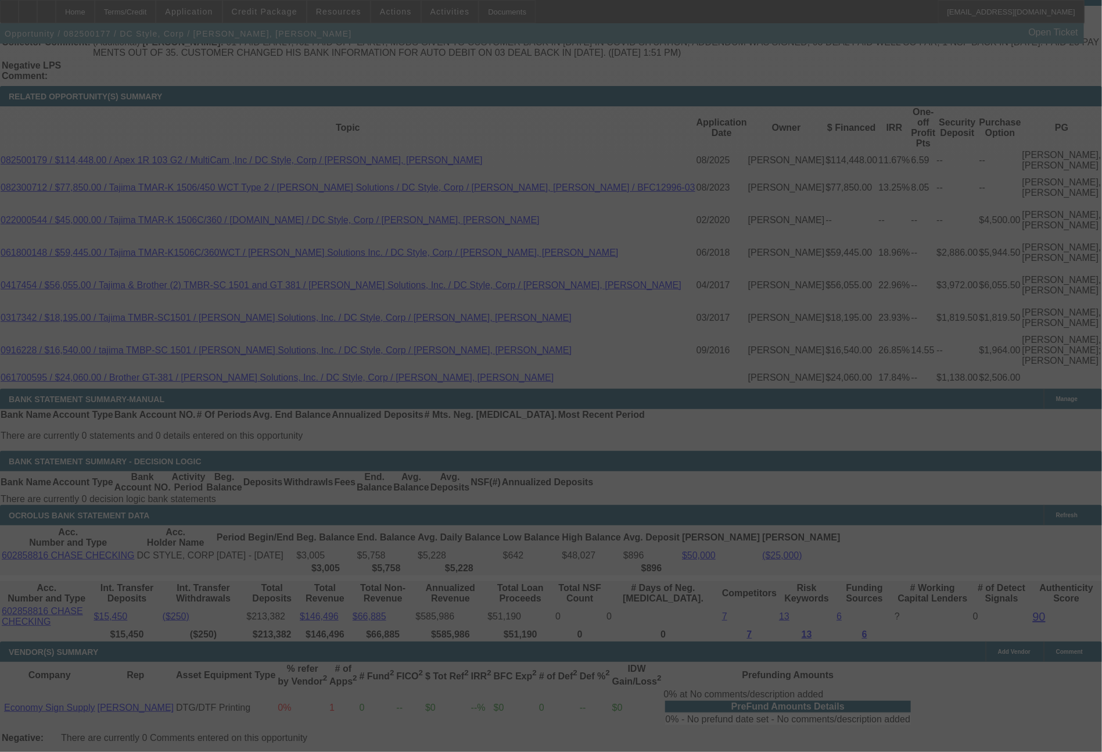
scroll to position [2268, 0]
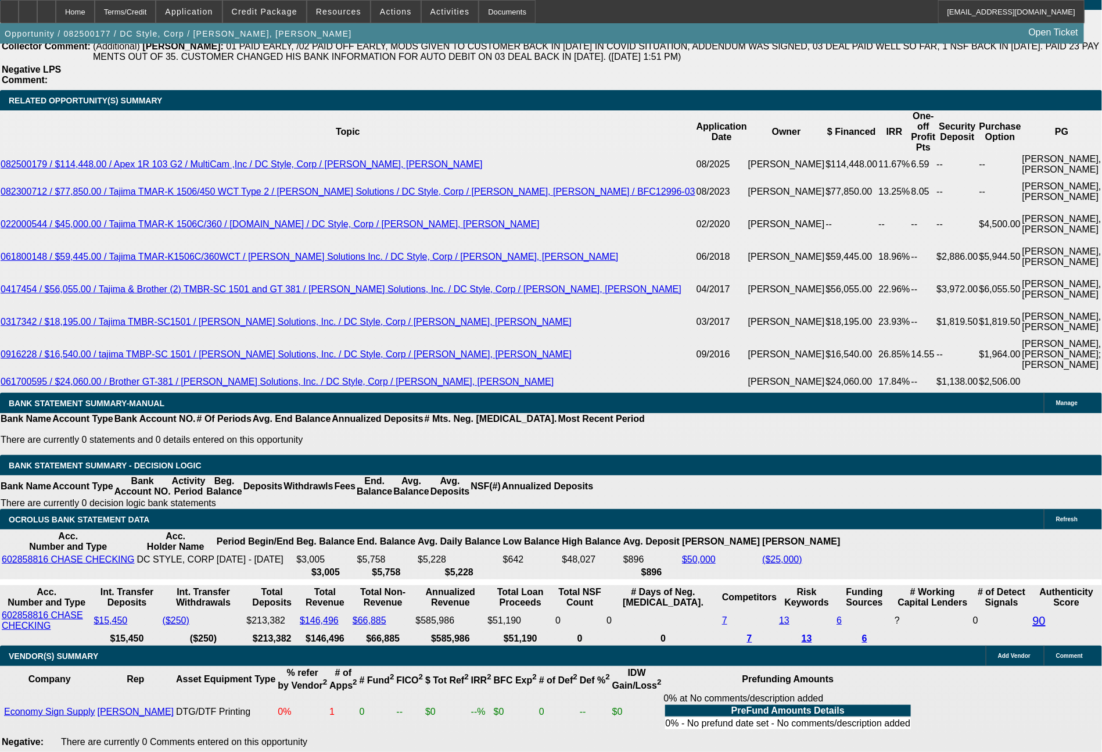
select select "0"
select select "6"
select select "0"
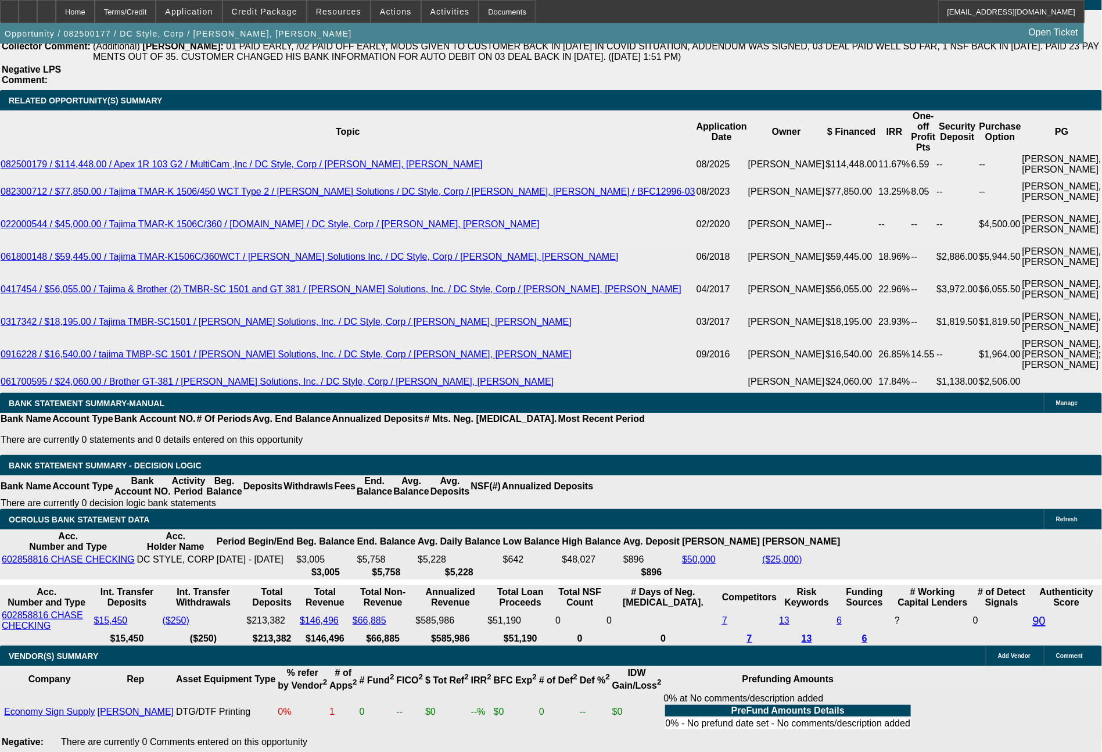
select select "0"
select select "6"
select select "0"
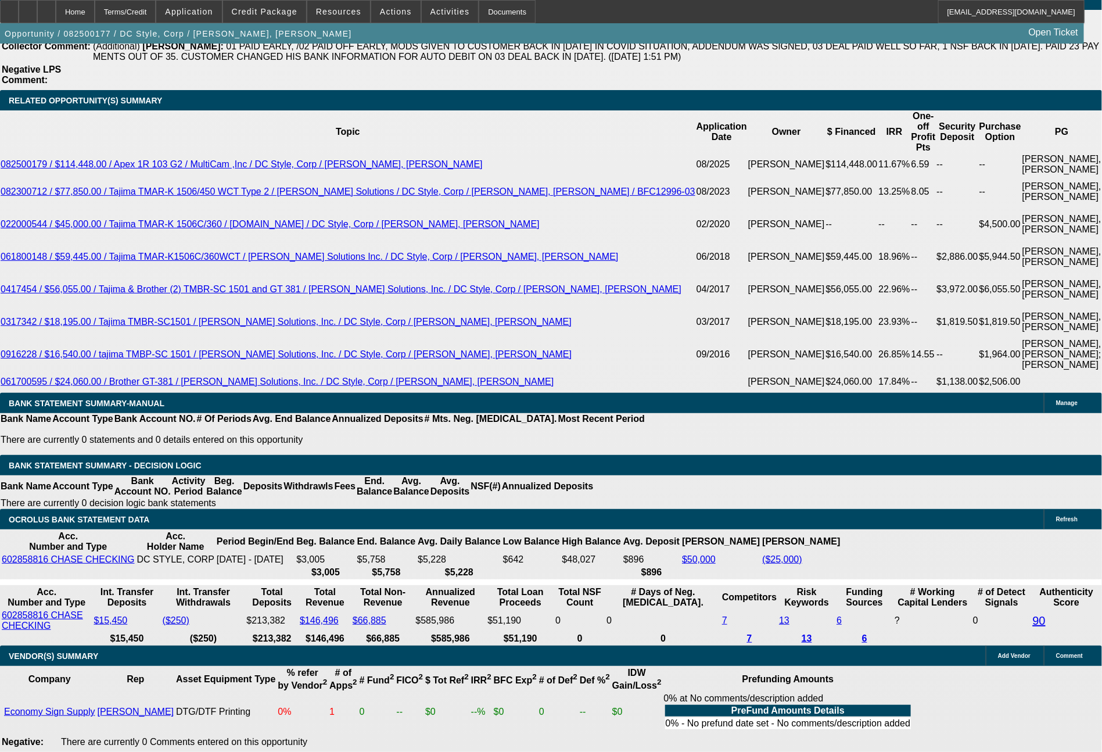
select select "0"
select select "6"
select select "0"
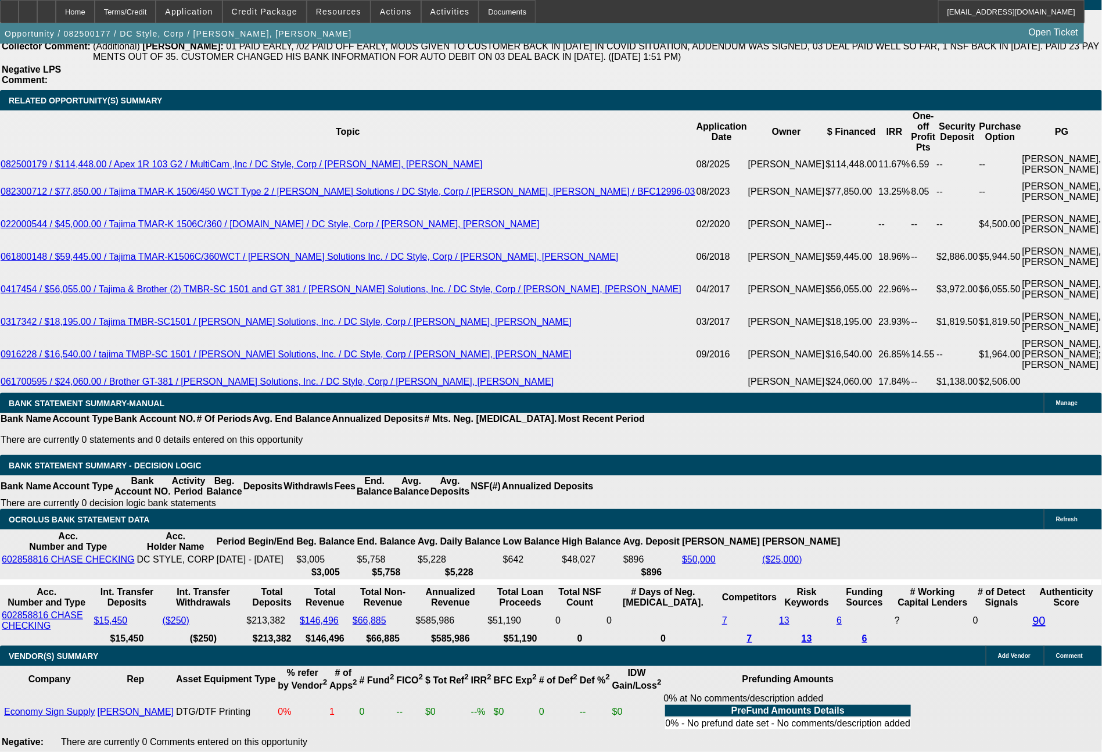
select select "6"
click at [406, 10] on span at bounding box center [395, 12] width 49 height 28
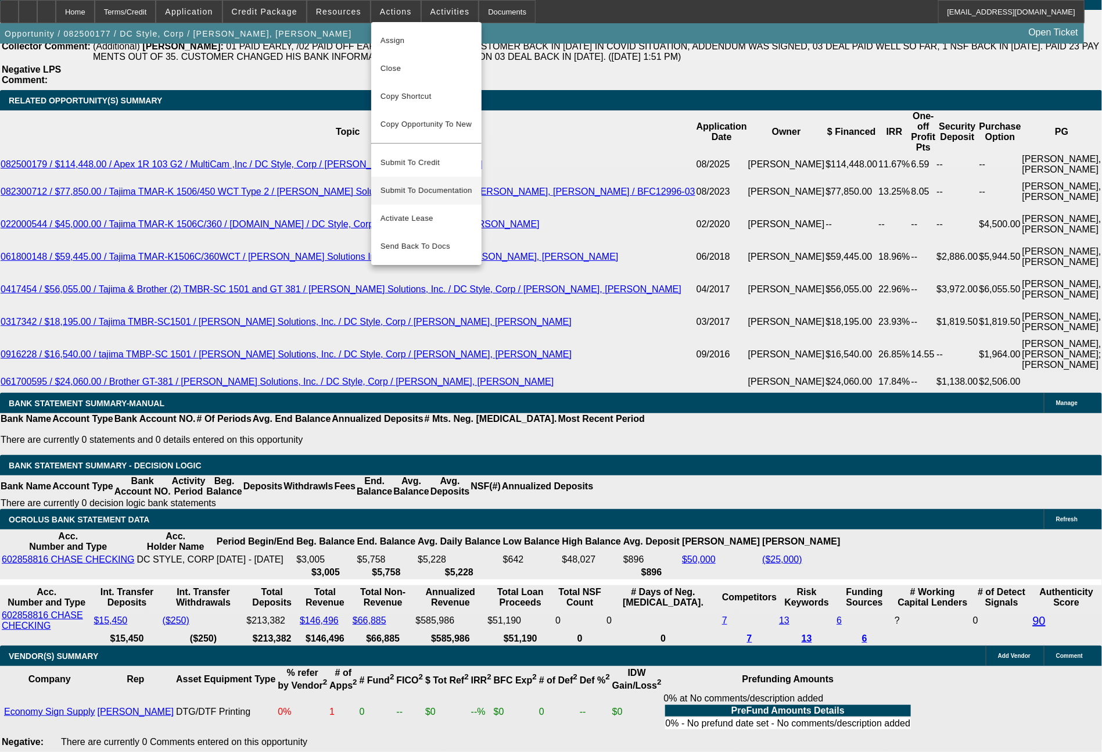
click at [424, 184] on span "Submit To Documentation" at bounding box center [427, 191] width 92 height 14
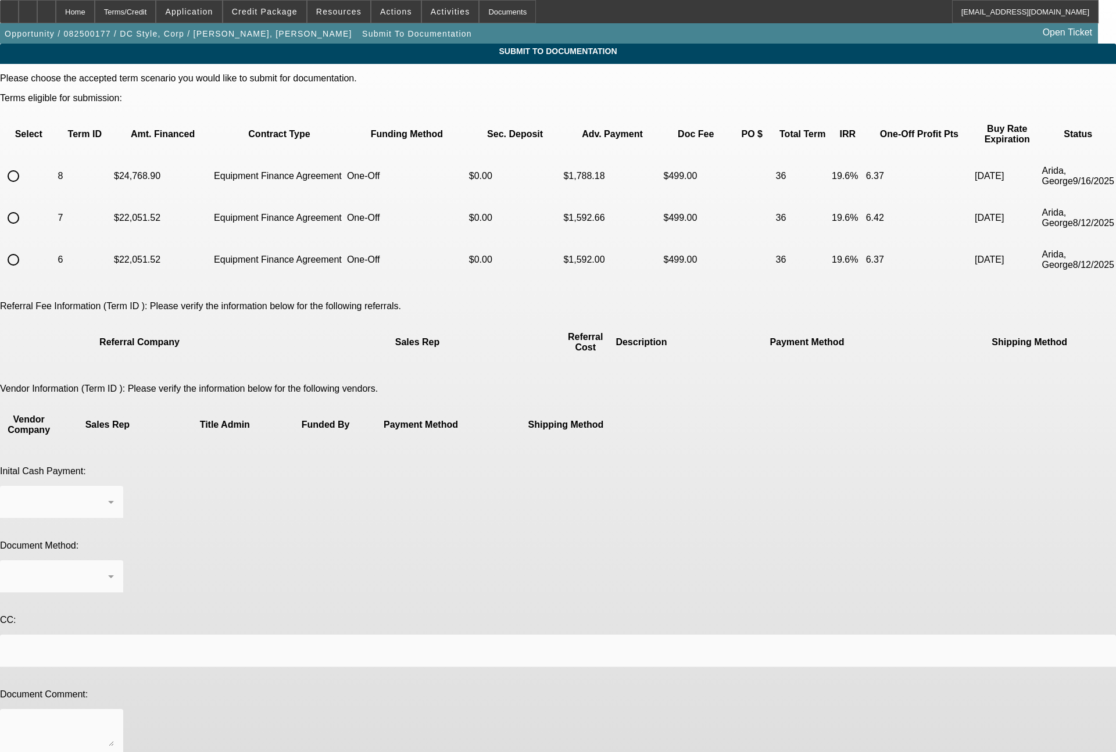
click at [25, 206] on input "radio" at bounding box center [13, 217] width 23 height 23
radio input "true"
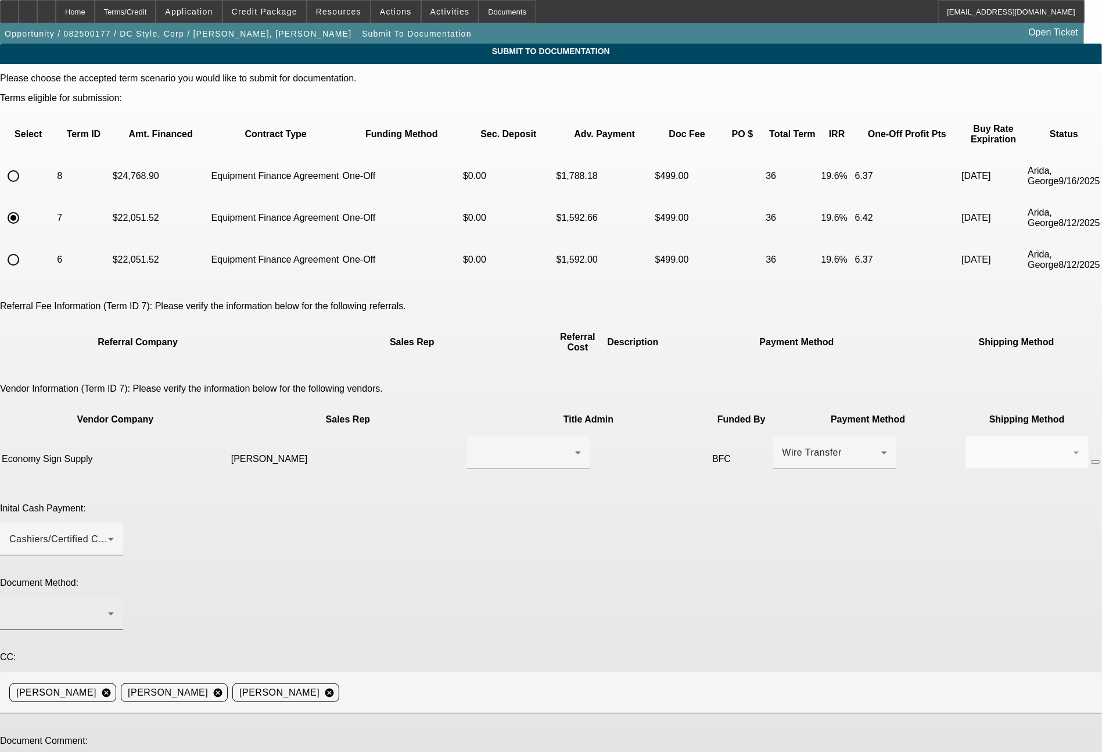
click at [108, 607] on div at bounding box center [58, 614] width 99 height 14
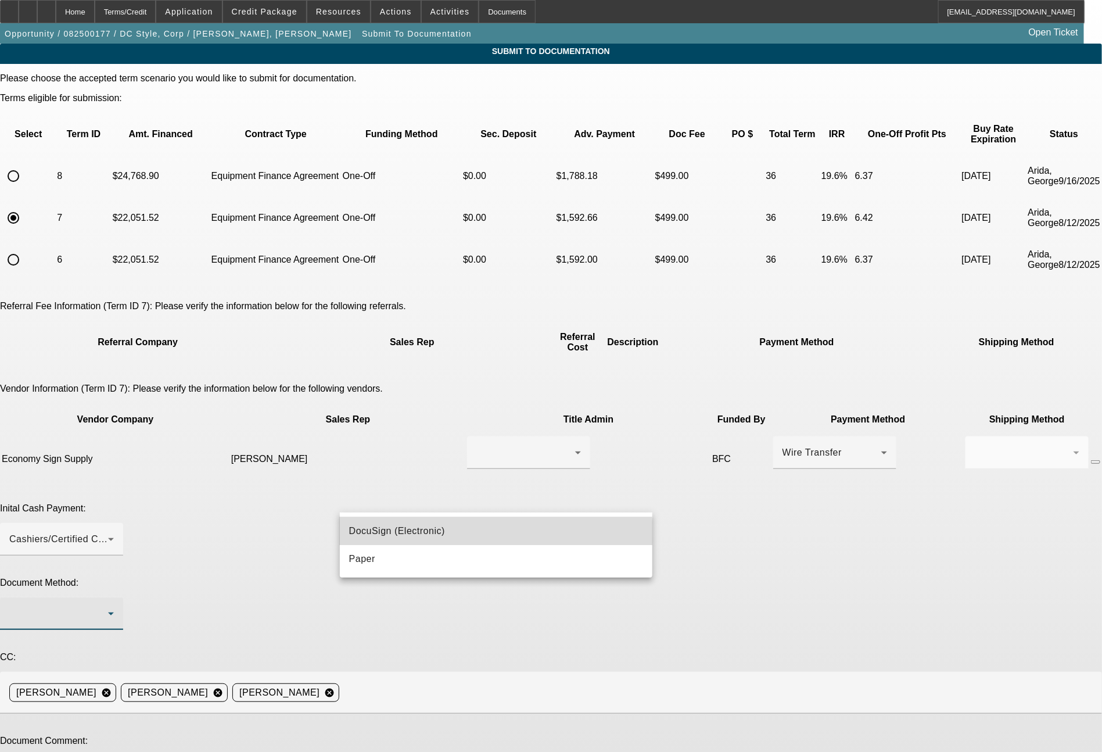
click at [395, 536] on span "DocuSign (Electronic)" at bounding box center [397, 531] width 96 height 14
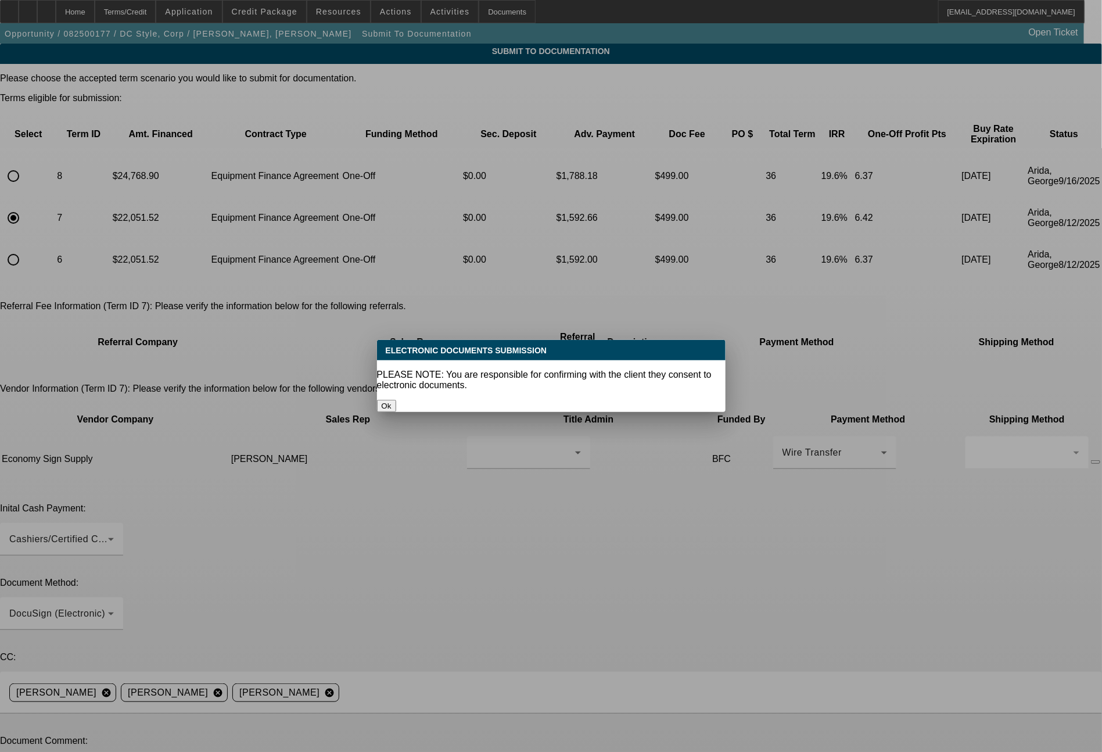
click at [396, 400] on button "Ok" at bounding box center [386, 406] width 19 height 12
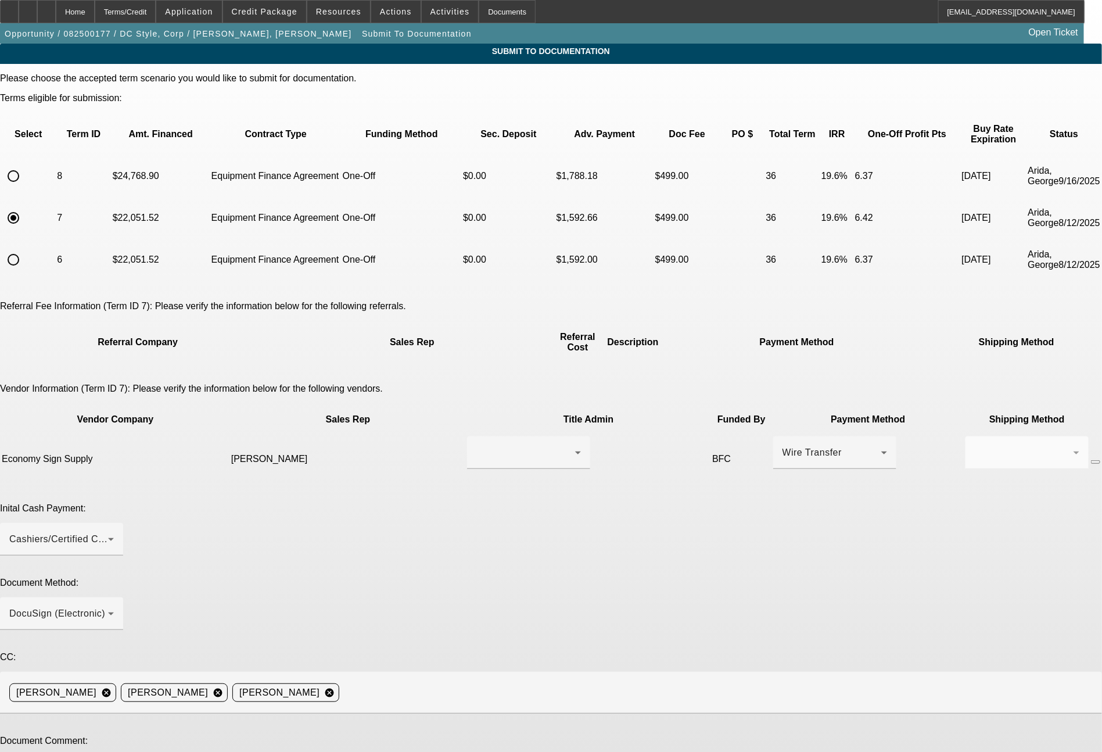
type textarea "Jen - here is the initial term set once again so you can start this deal when r…"
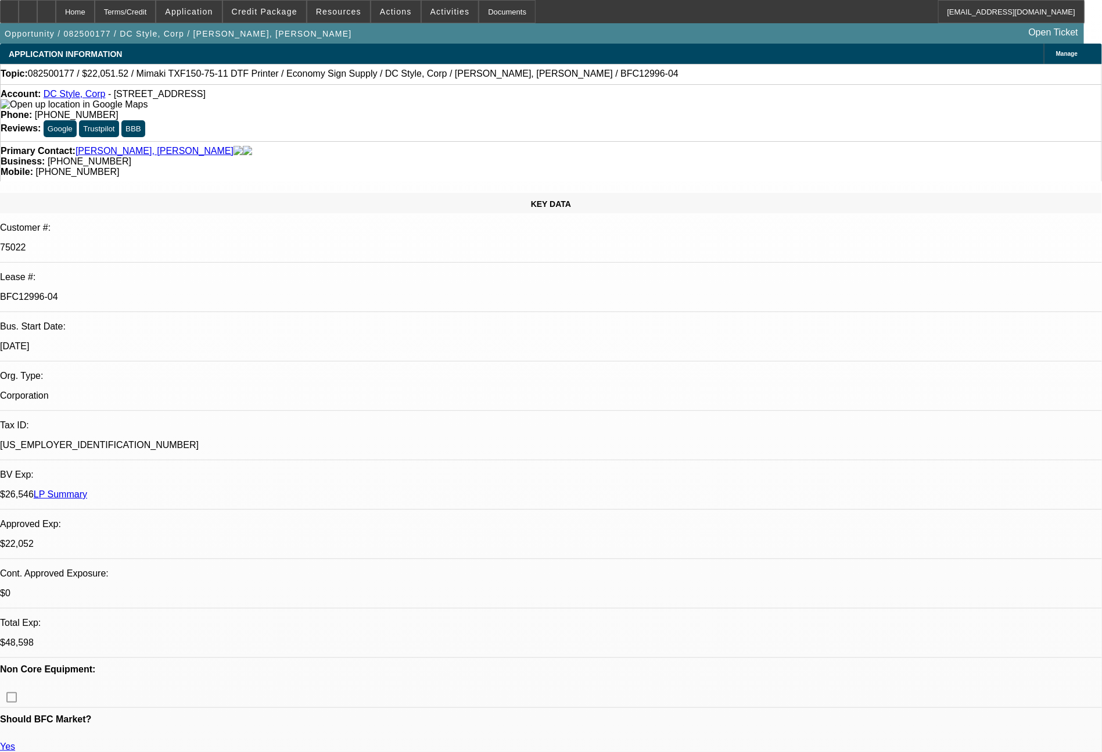
select select "0"
select select "6"
select select "0"
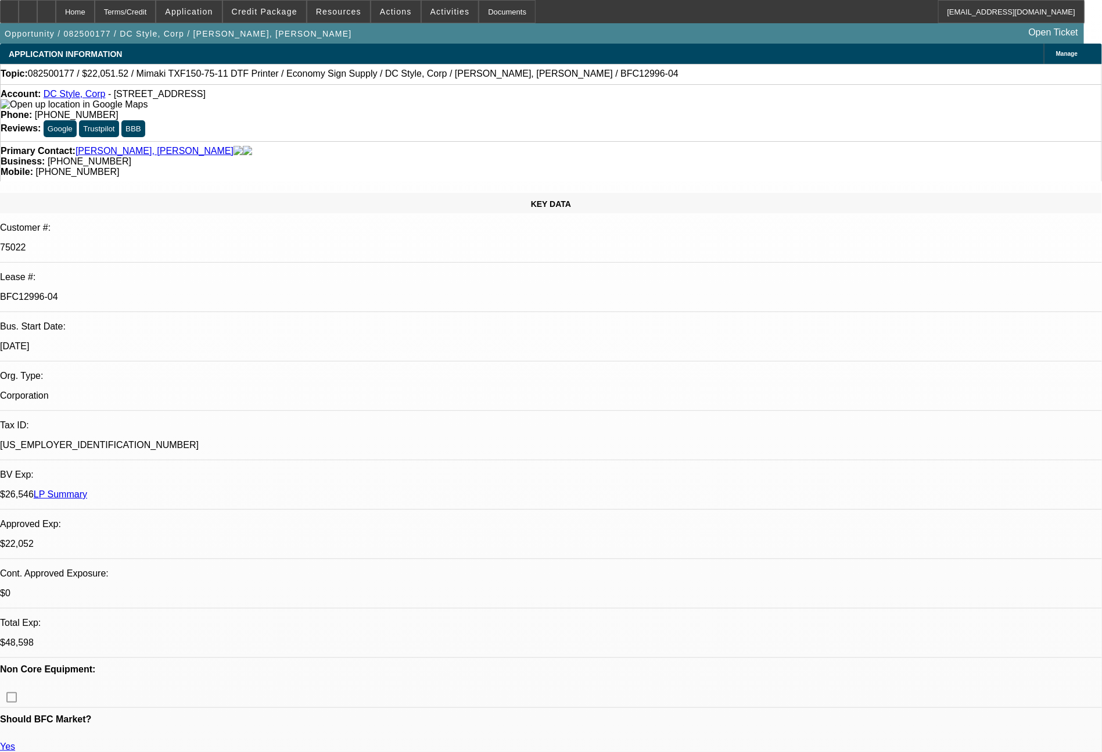
select select "0"
select select "6"
select select "0"
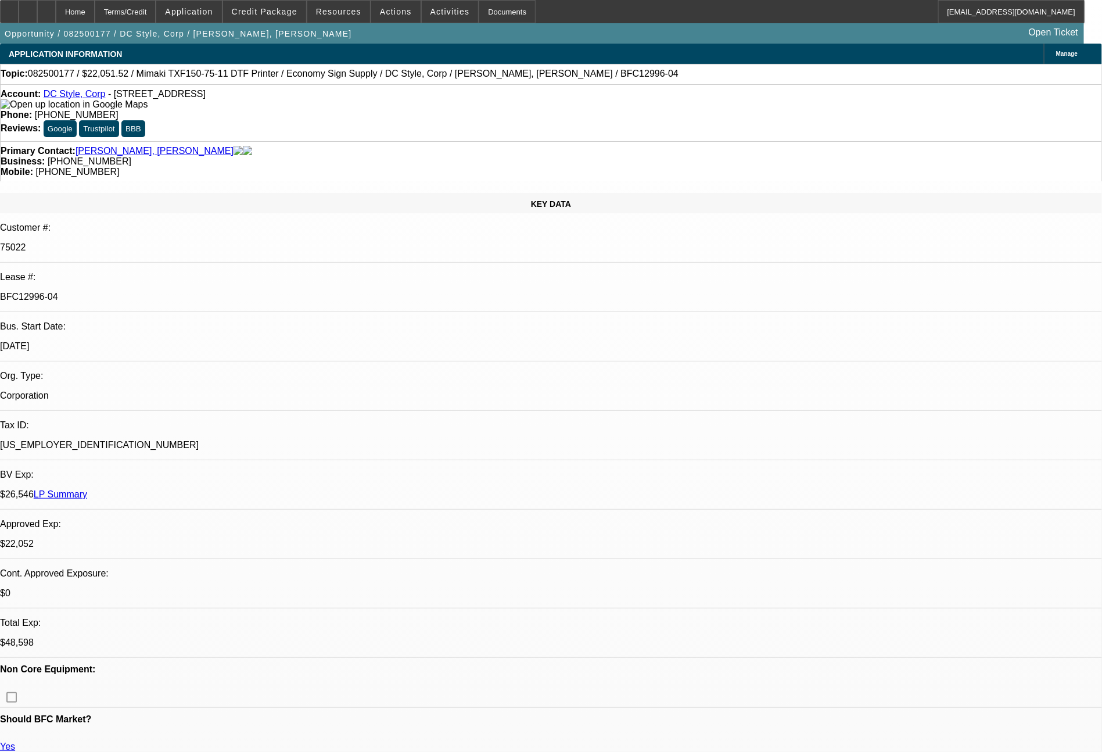
select select "0"
select select "6"
select select "0"
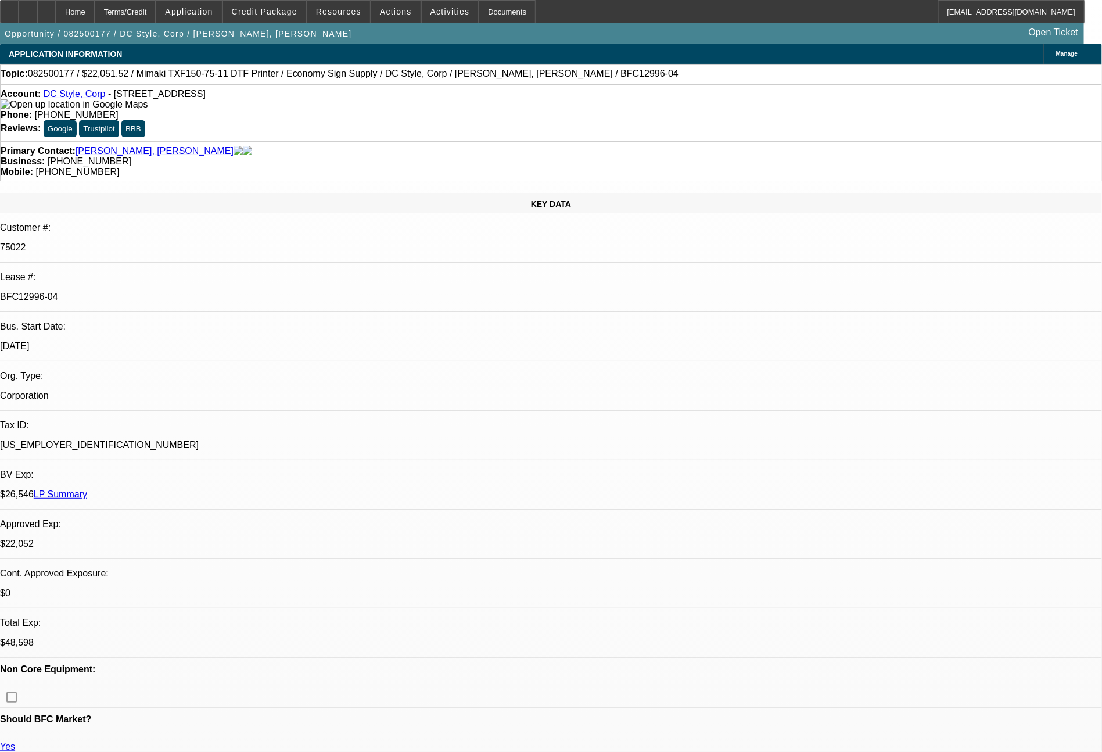
select select "6"
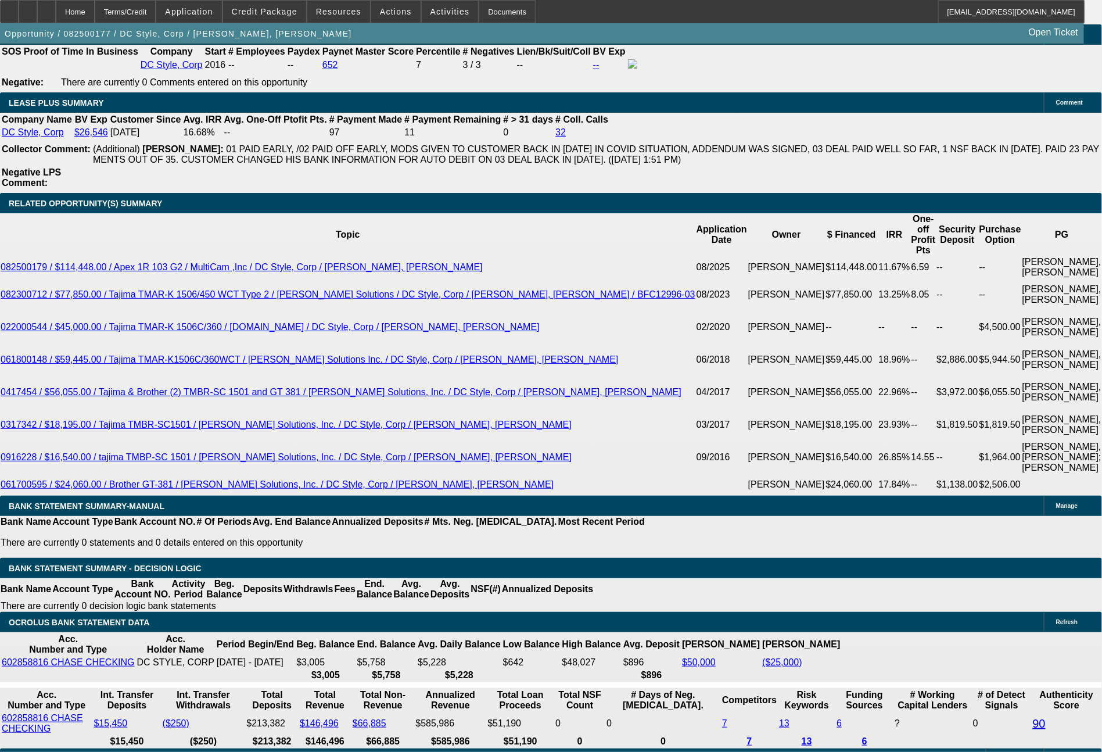
scroll to position [2172, 0]
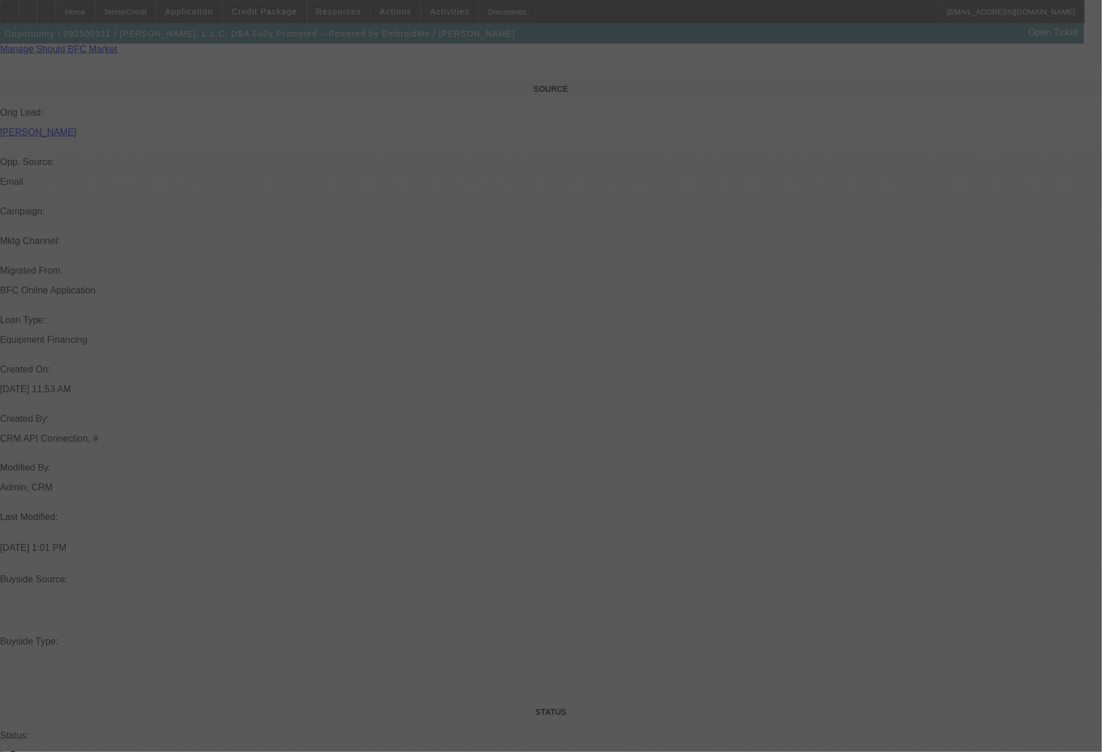
scroll to position [1316, 0]
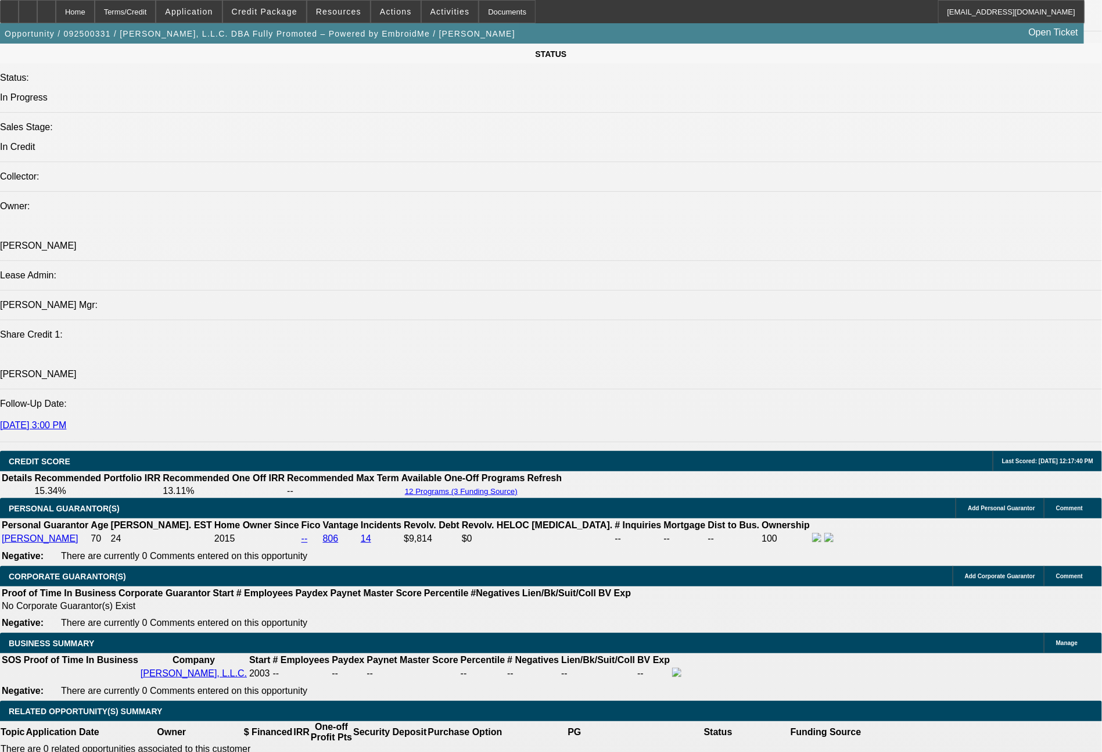
select select "0"
select select "2"
select select "0.1"
select select "4"
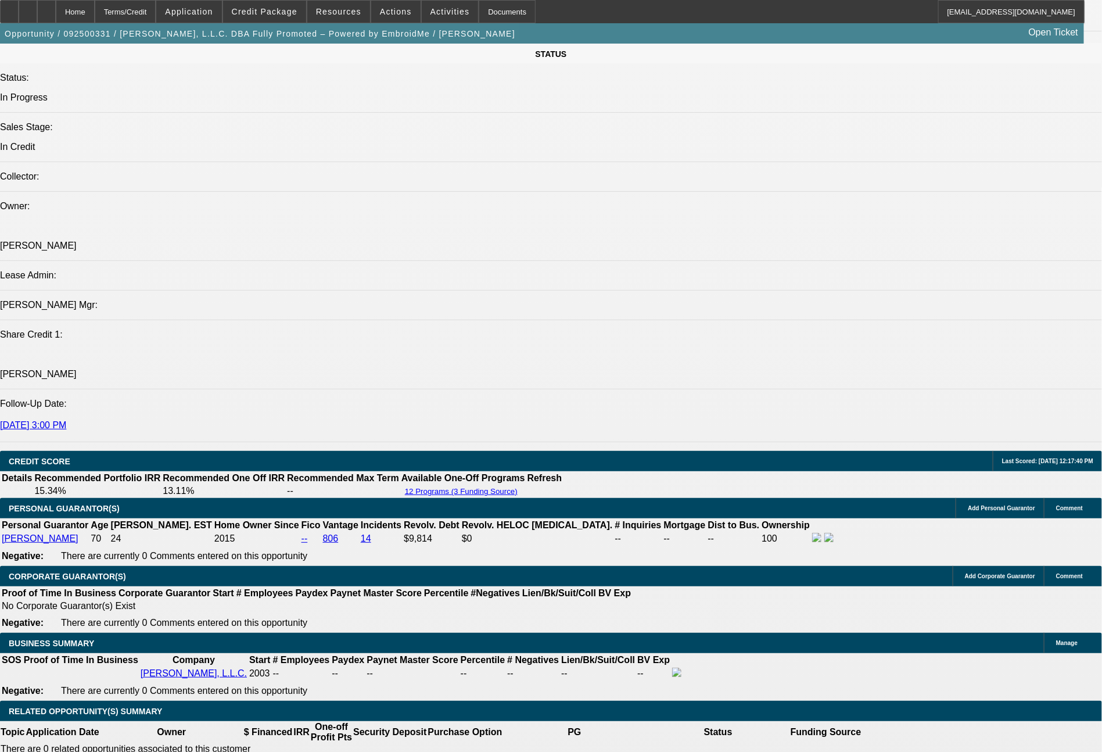
select select "0"
select select "2"
select select "0"
select select "6"
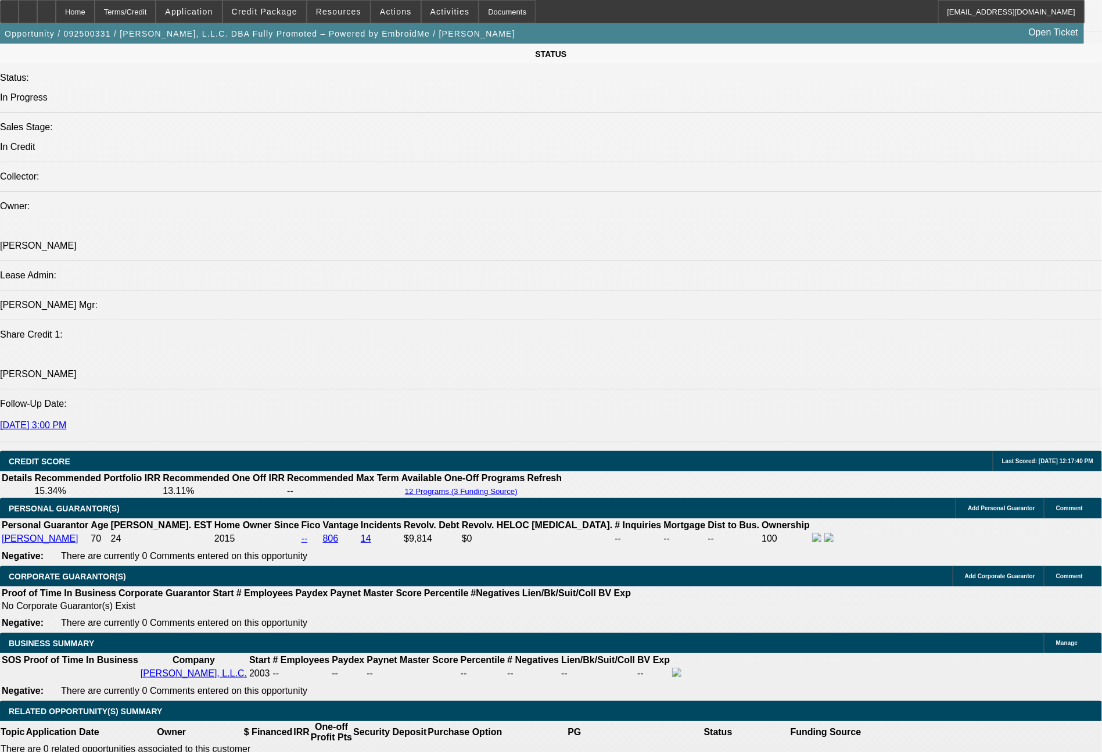
select select "0"
select select "2"
select select "0.1"
select select "4"
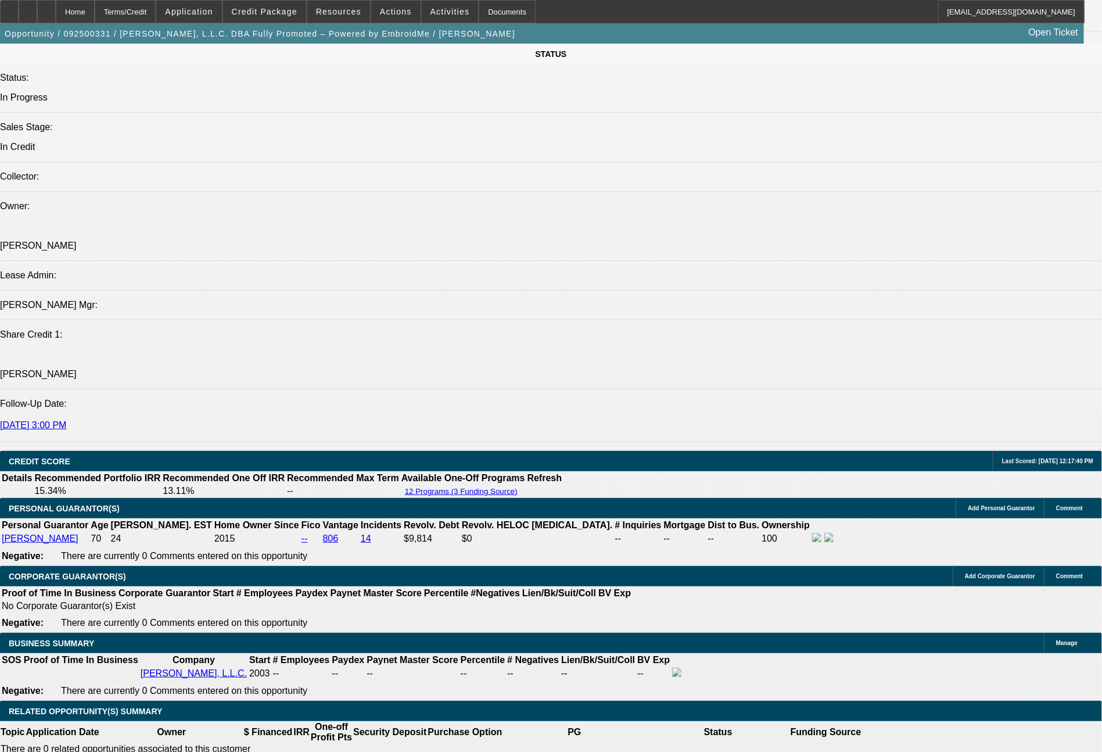
select select "0"
select select "2"
select select "0"
select select "6"
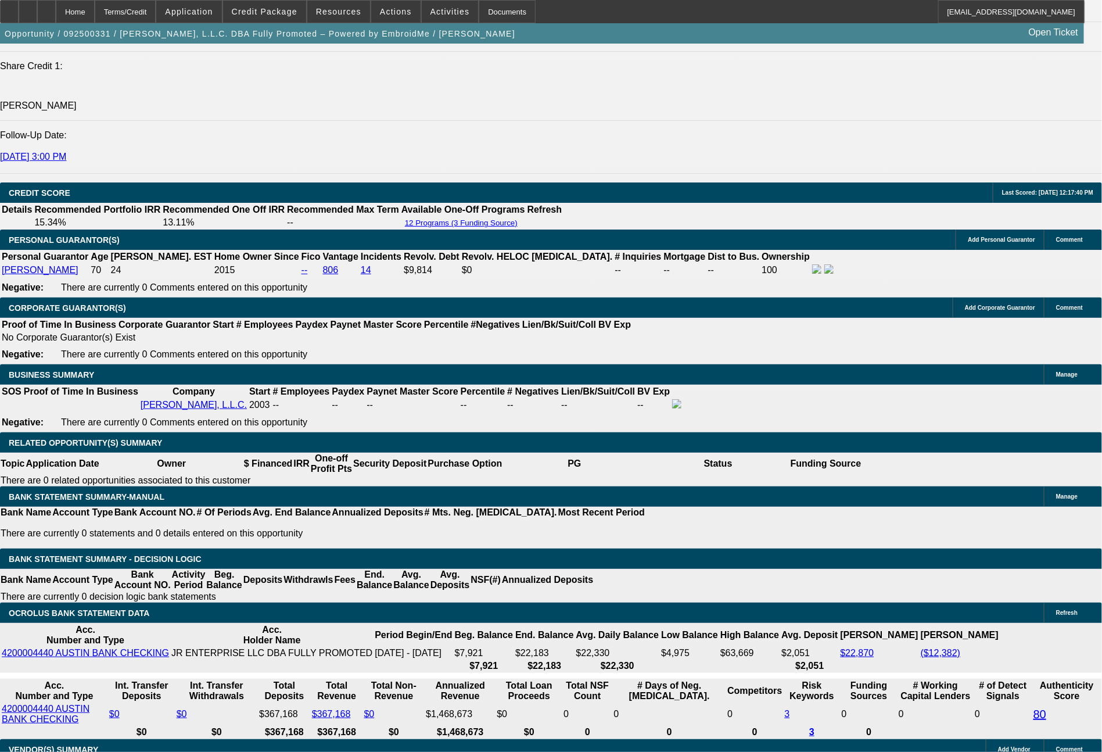
scroll to position [105, 15]
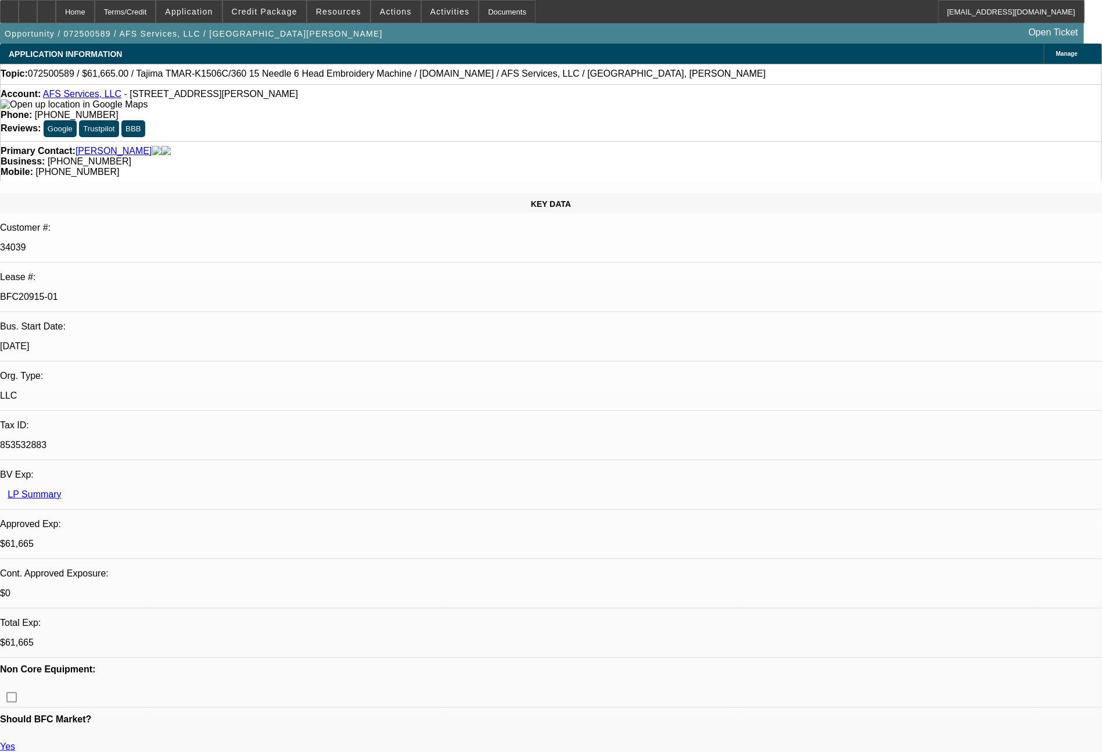
select select "0"
select select "2"
select select "0"
select select "6"
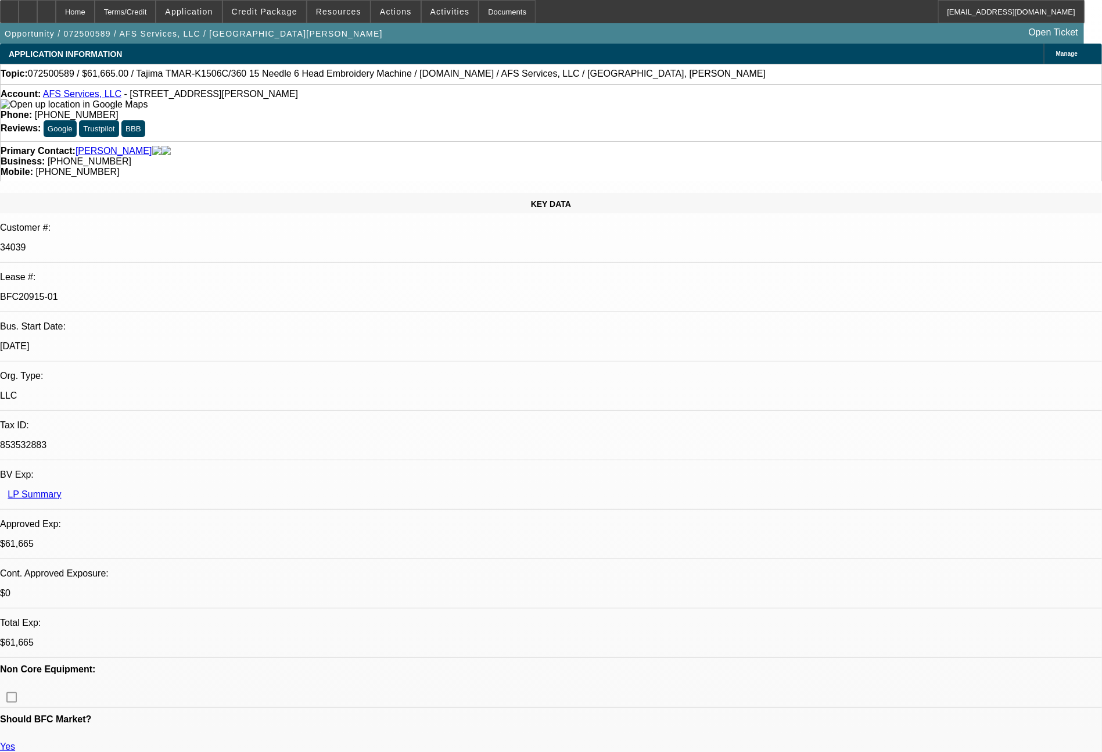
select select "0"
select select "2"
select select "0"
select select "6"
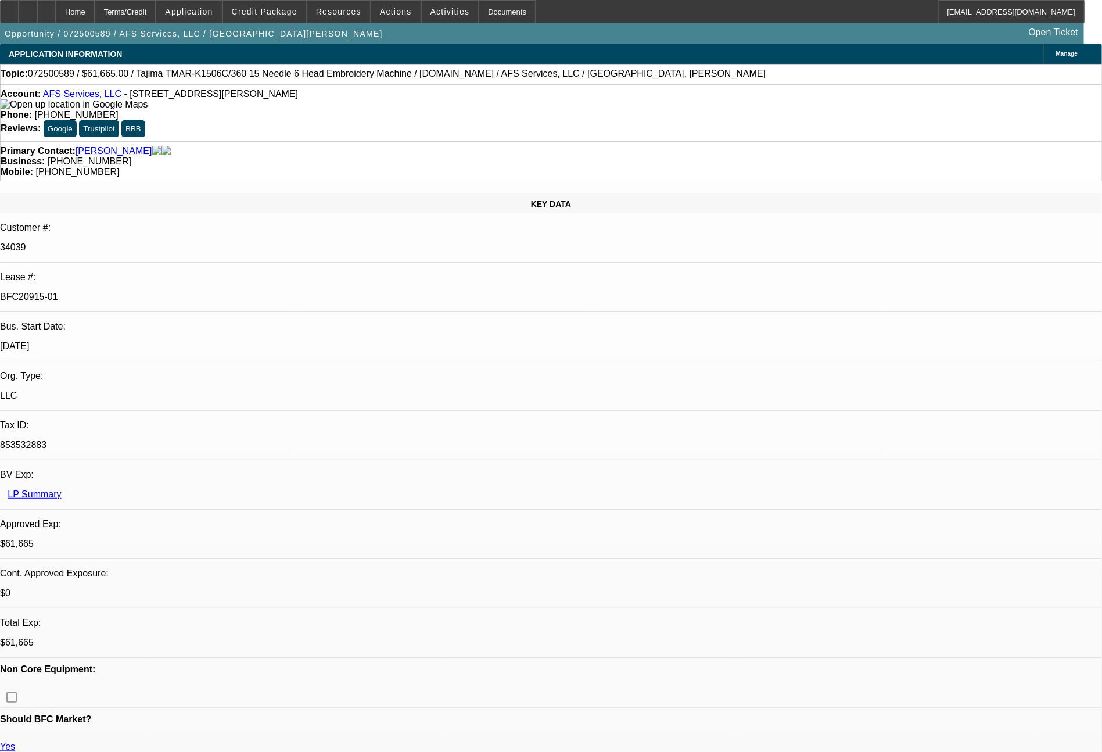
select select "0"
select select "2"
select select "0"
select select "6"
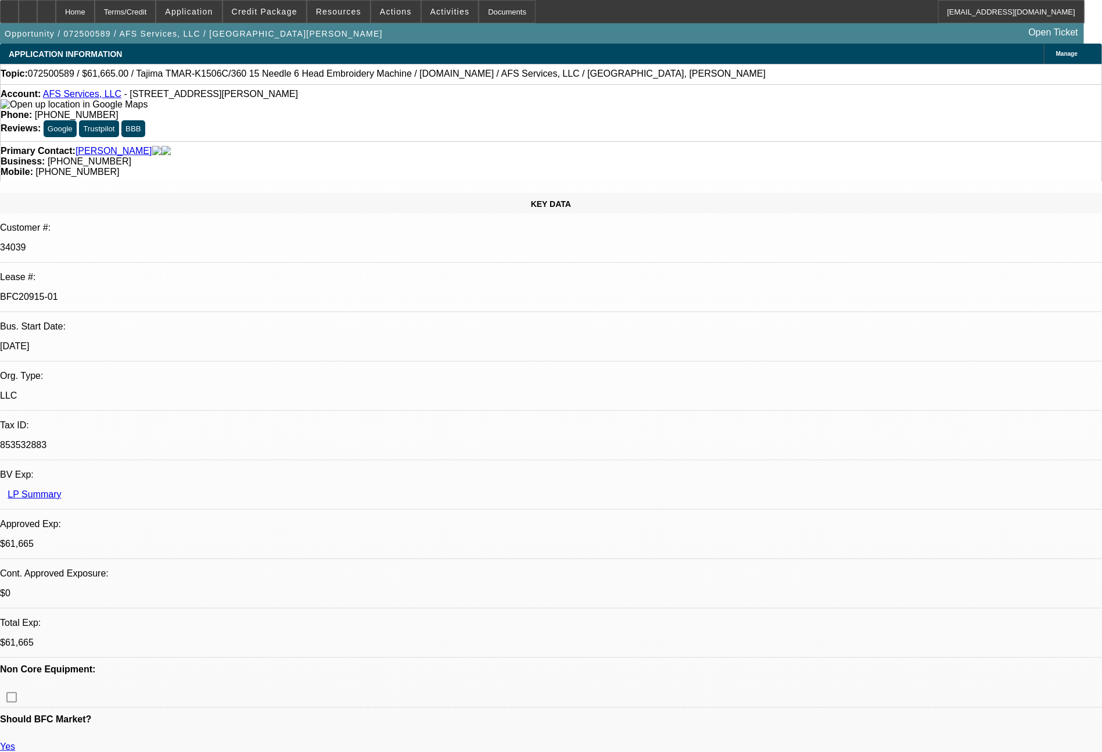
select select "0"
select select "2"
select select "0"
select select "6"
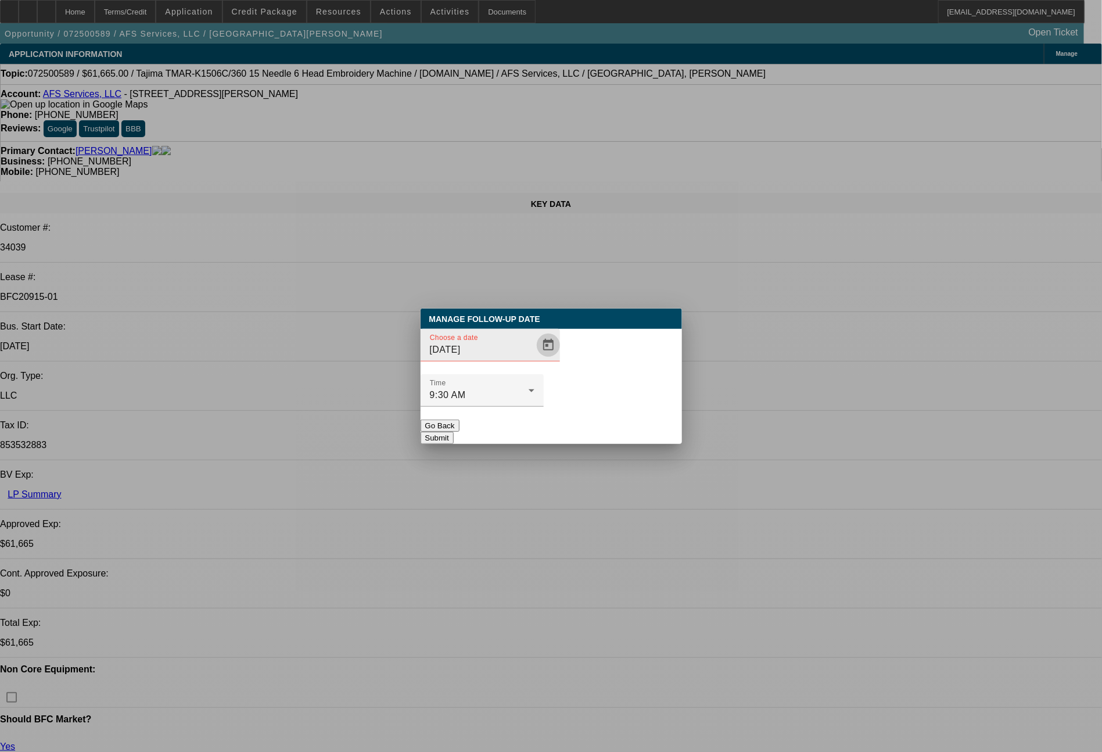
click at [537, 359] on span "Open calendar" at bounding box center [549, 345] width 28 height 28
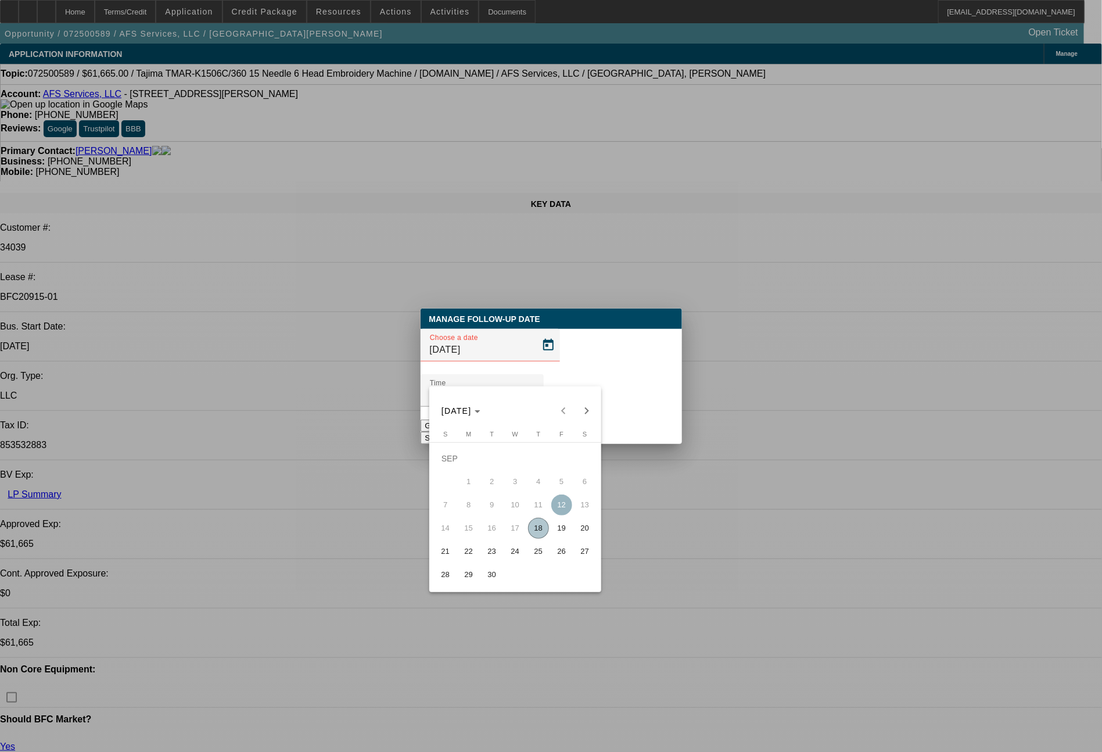
click at [465, 557] on span "22" at bounding box center [468, 551] width 21 height 21
type input "[DATE]"
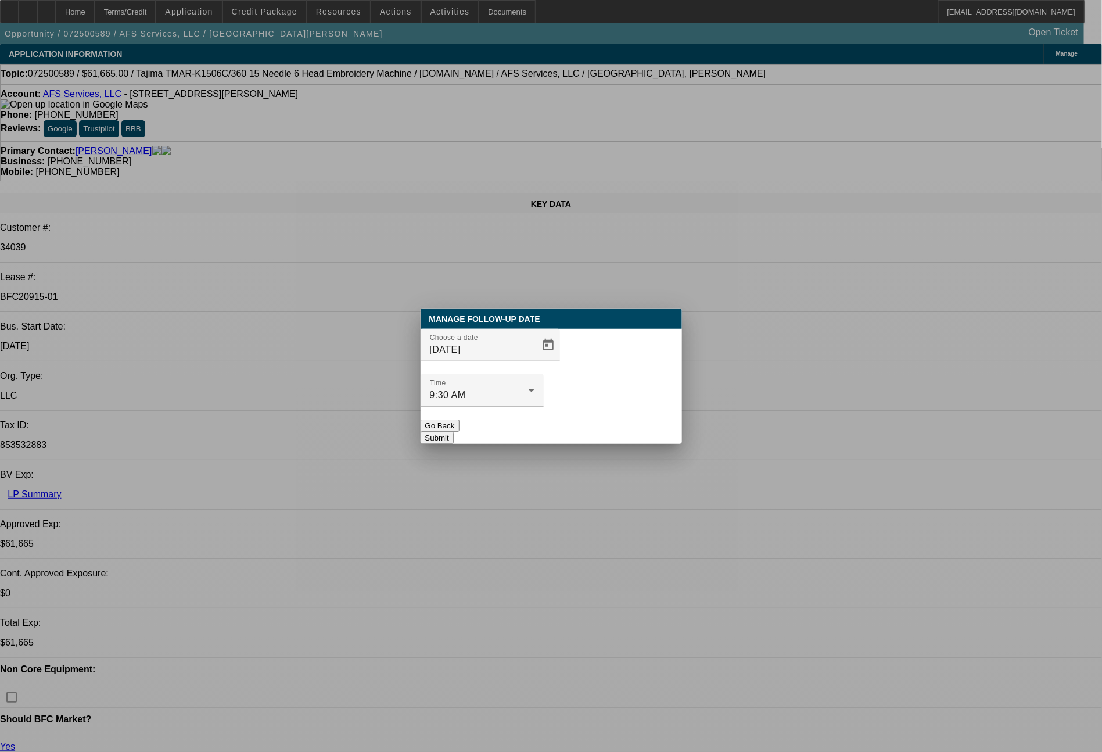
click at [454, 432] on button "Submit" at bounding box center [437, 438] width 33 height 12
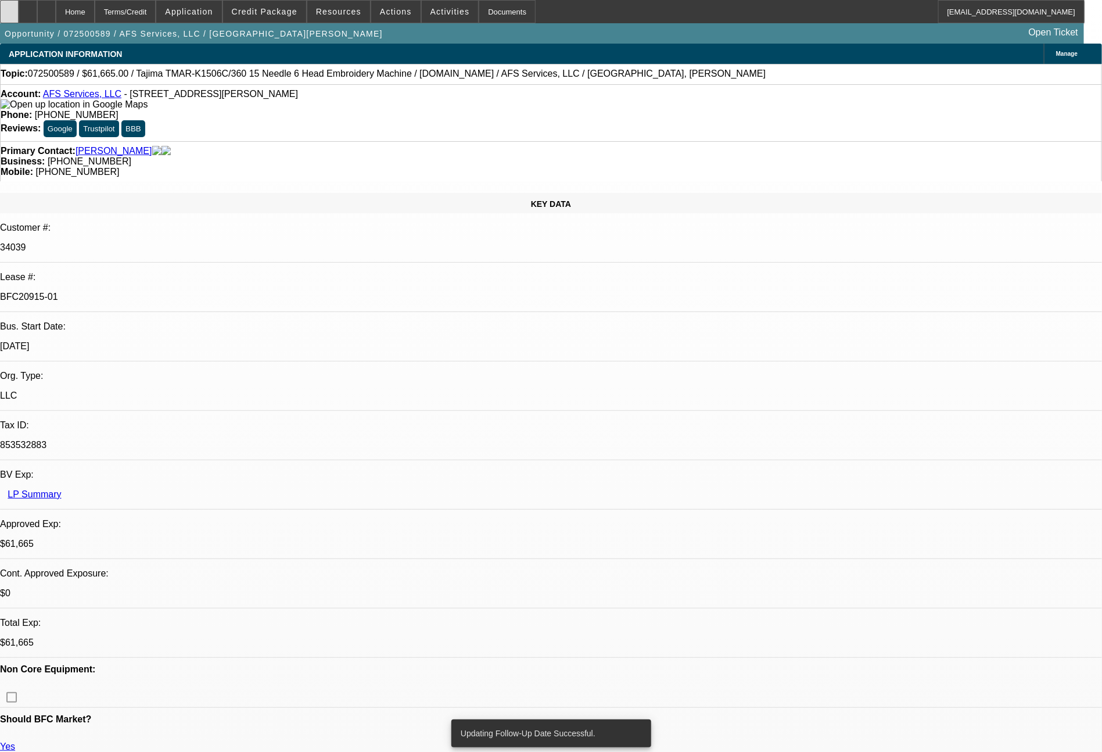
click at [9, 8] on icon at bounding box center [9, 8] width 0 height 0
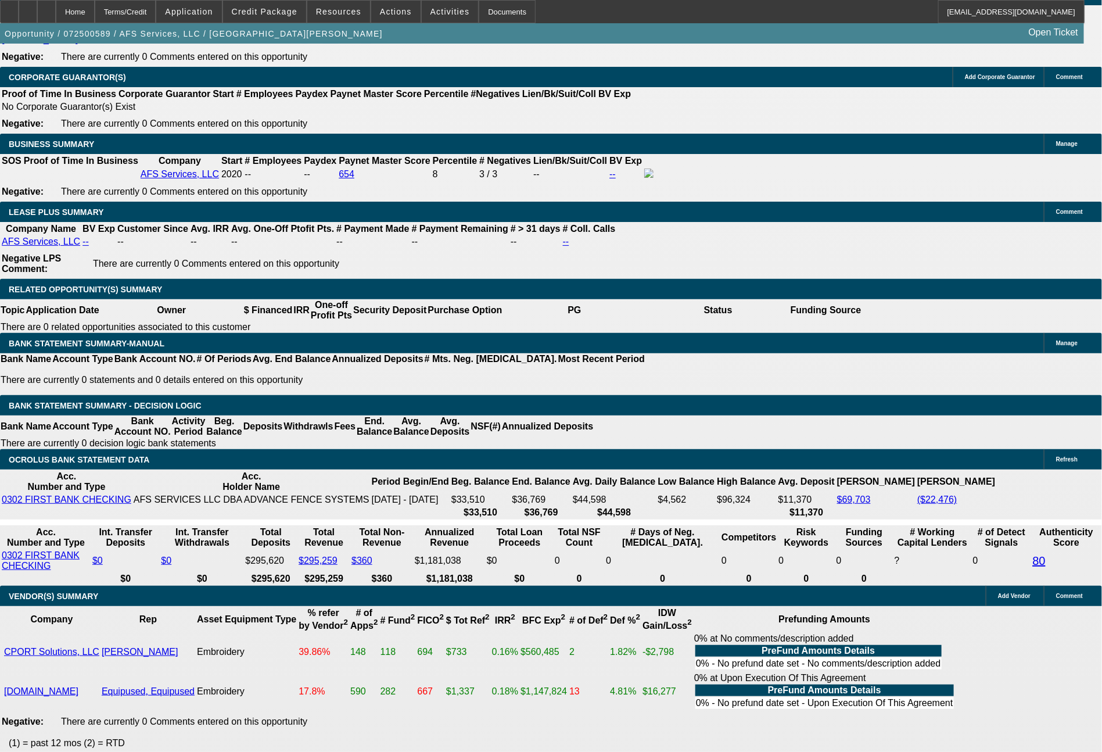
scroll to position [1834, 0]
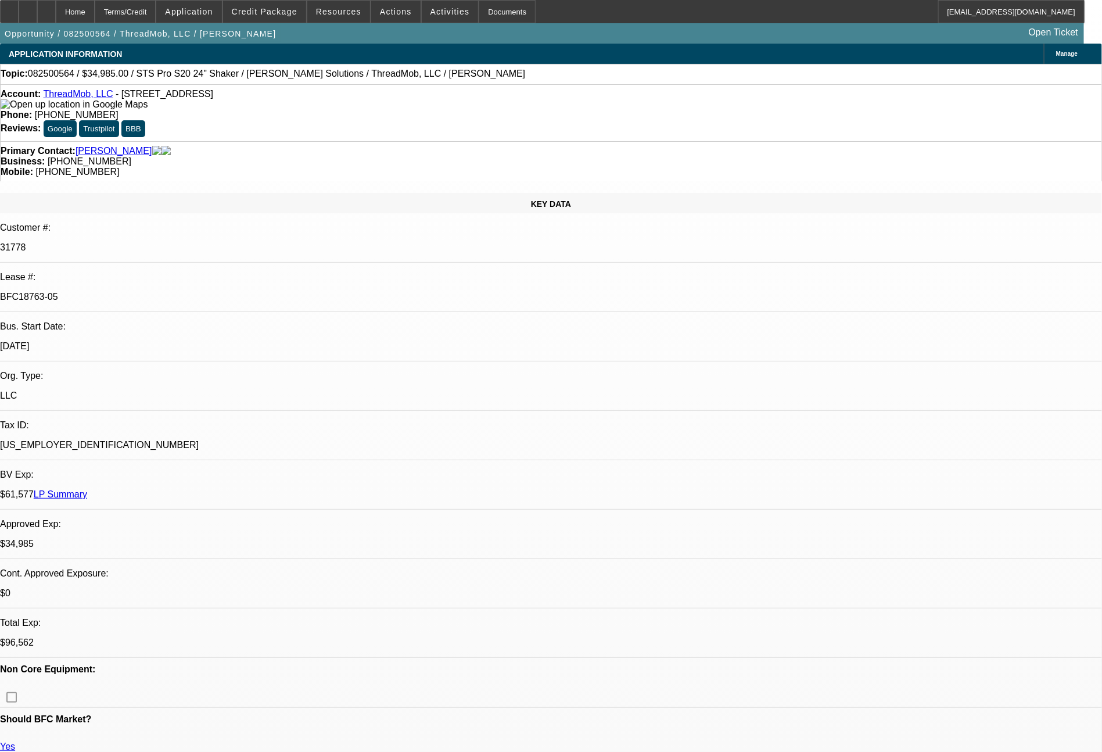
select select "0"
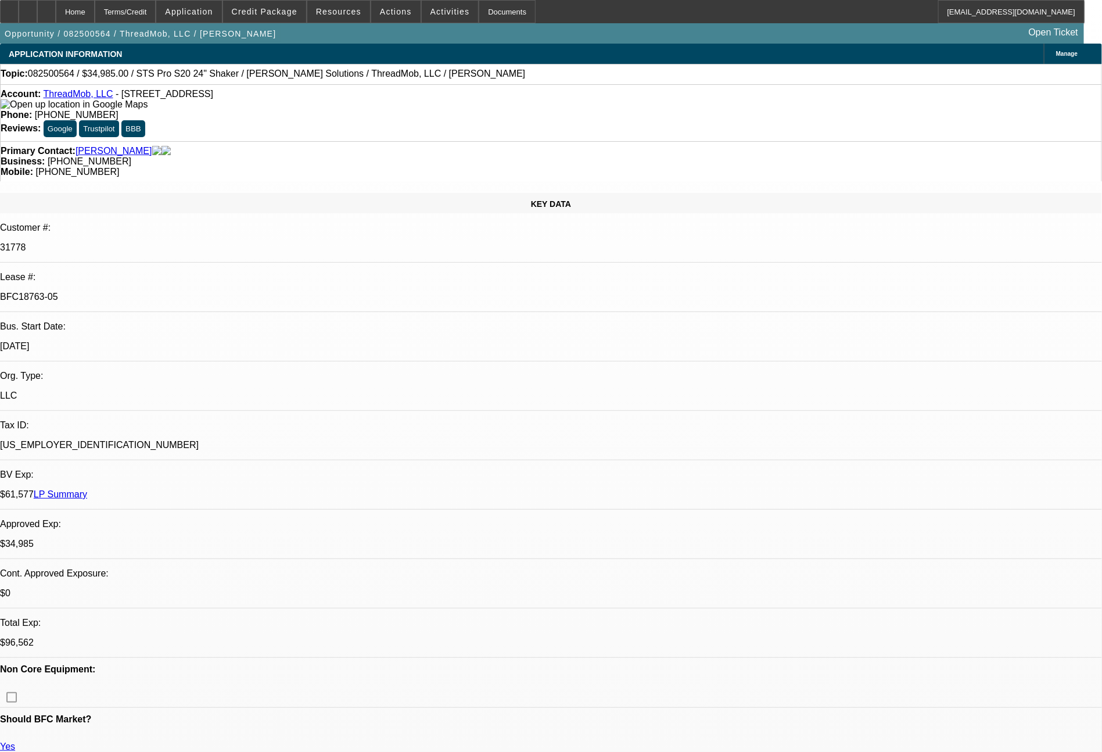
select select "0"
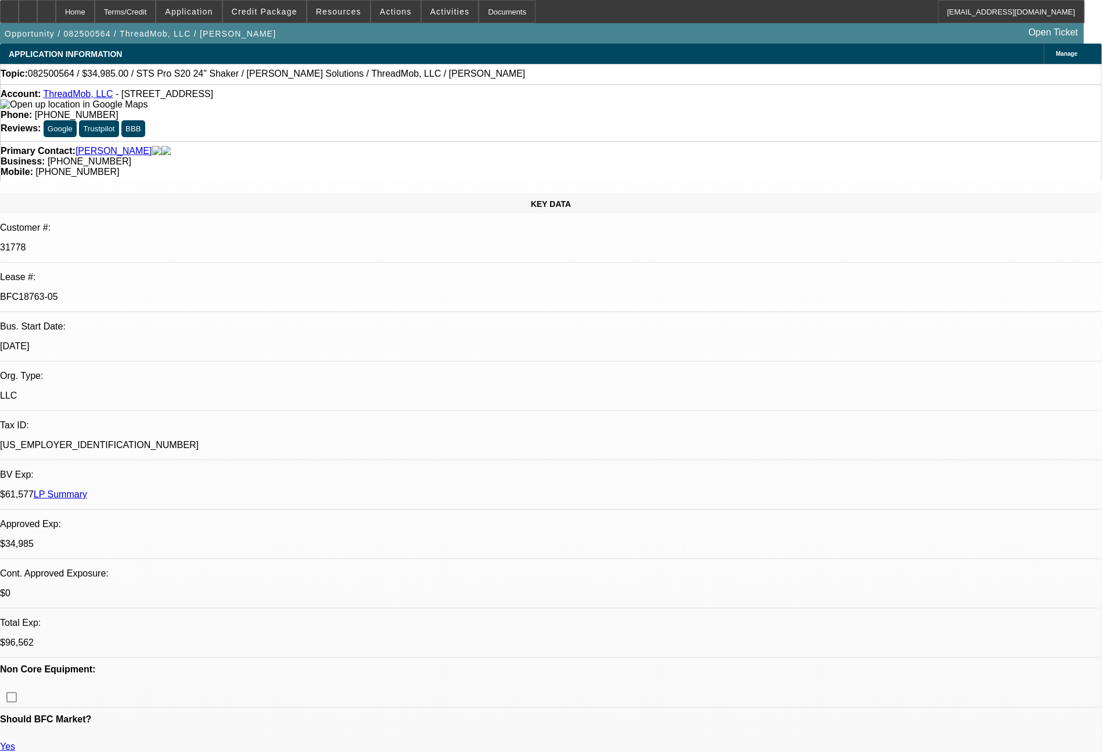
select select "2"
select select "0"
select select "1"
select select "6"
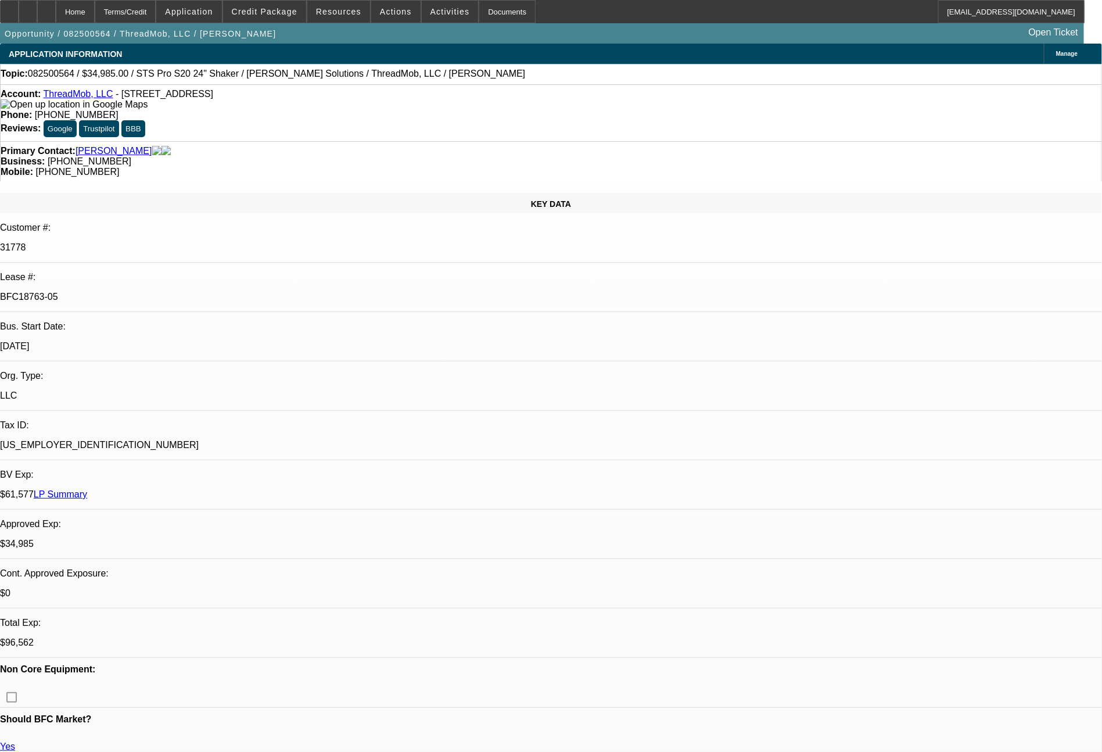
select select "1"
select select "6"
select select "1"
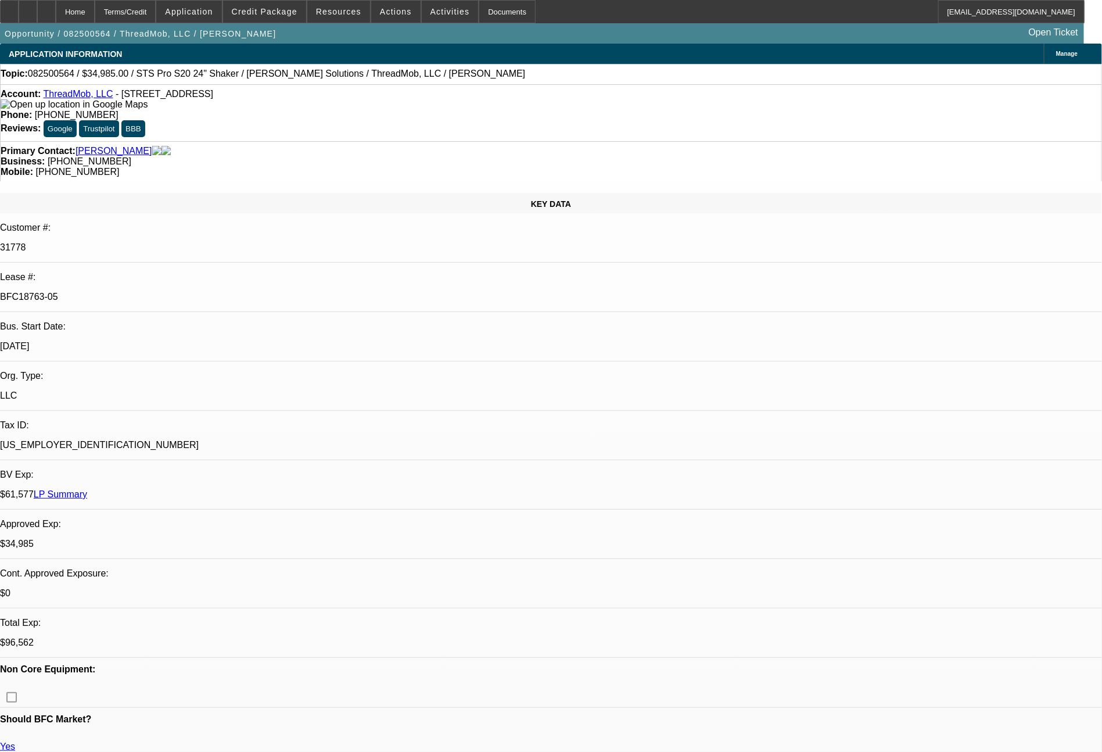
select select "6"
select select "1"
select select "2"
select select "6"
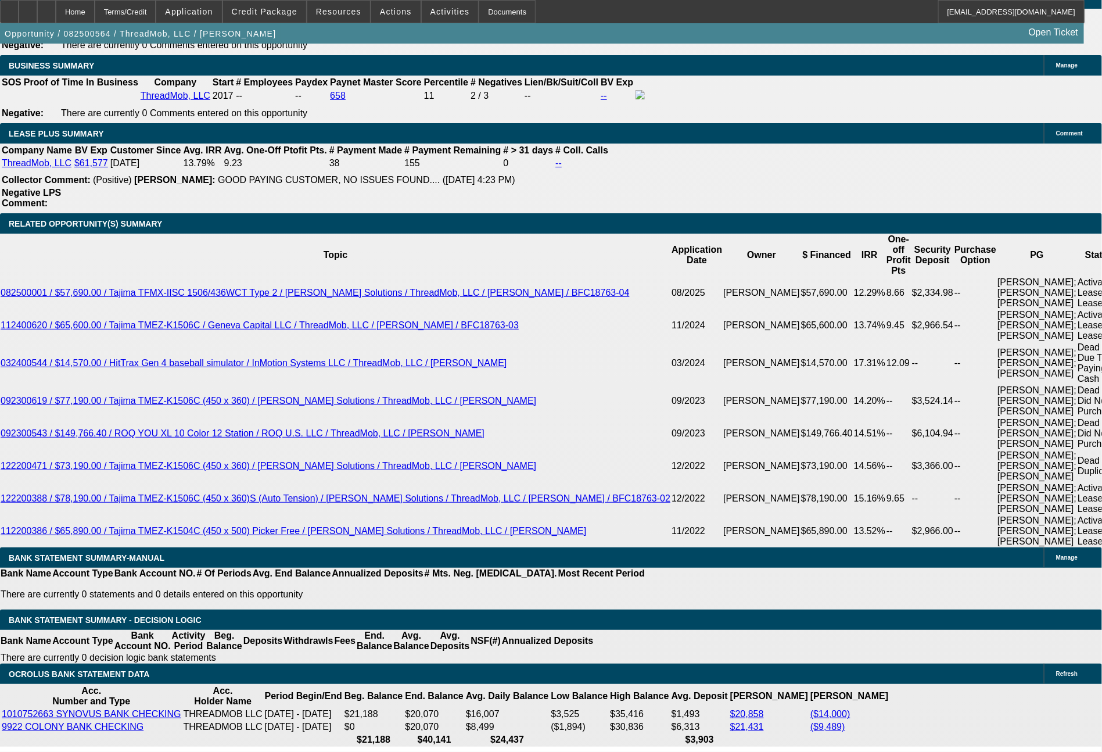
scroll to position [2141, 0]
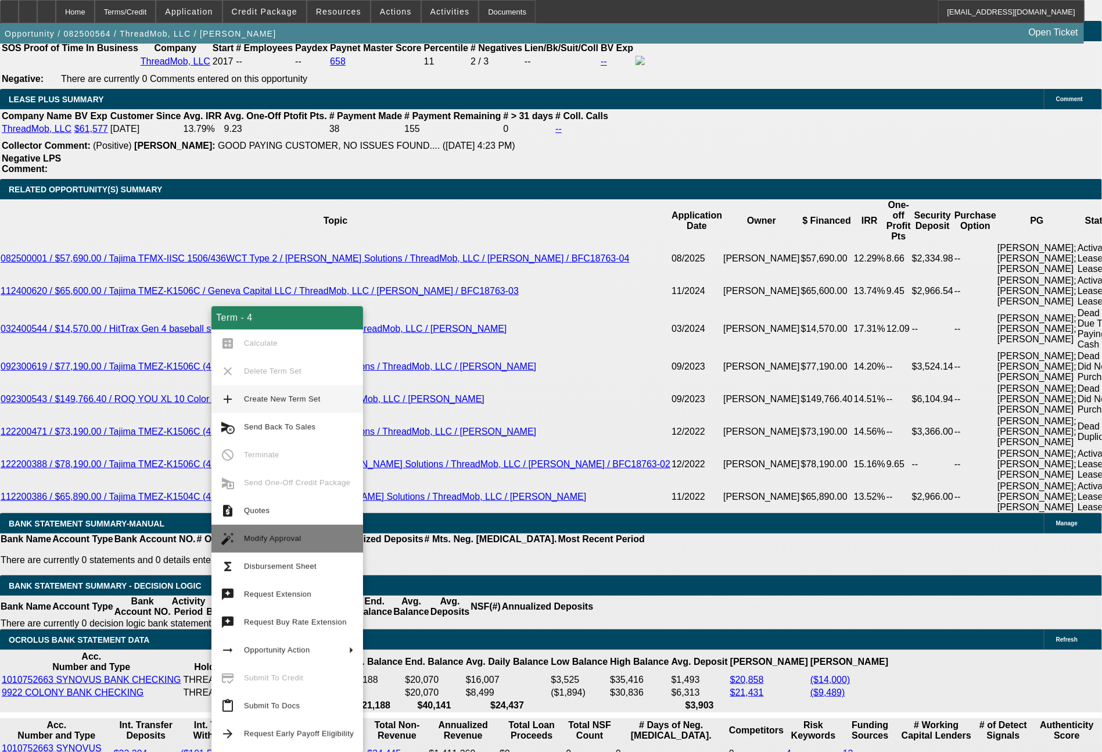
click at [281, 539] on span "Modify Approval" at bounding box center [273, 538] width 58 height 9
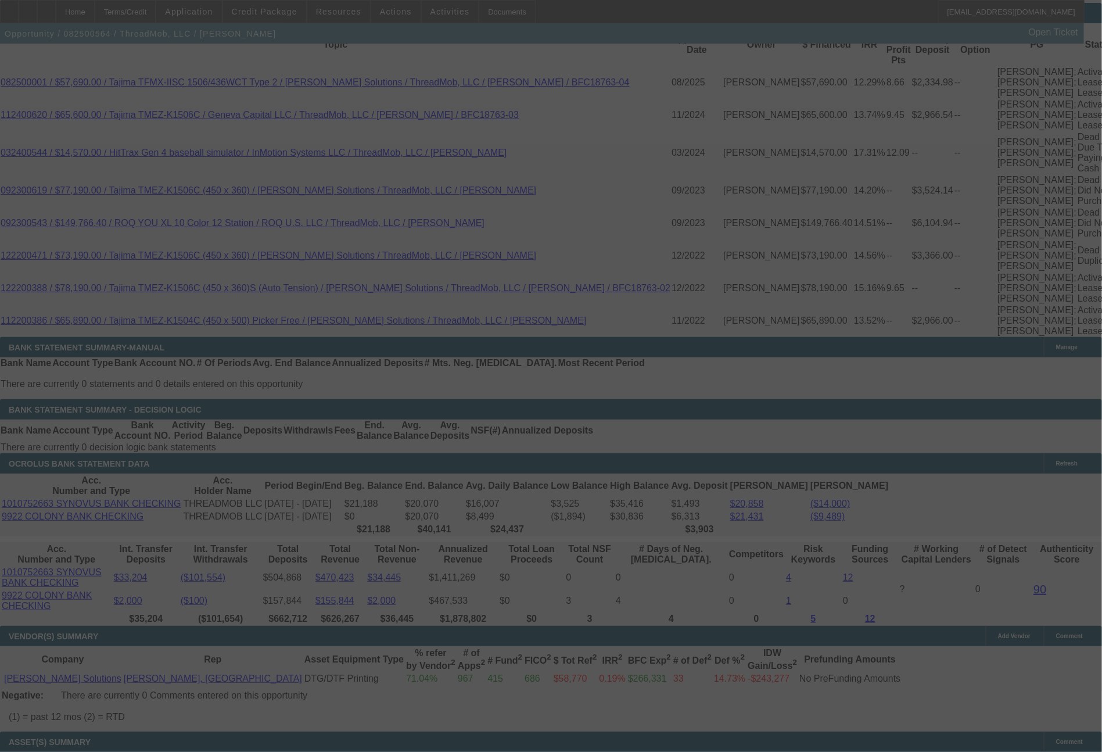
scroll to position [2350, 0]
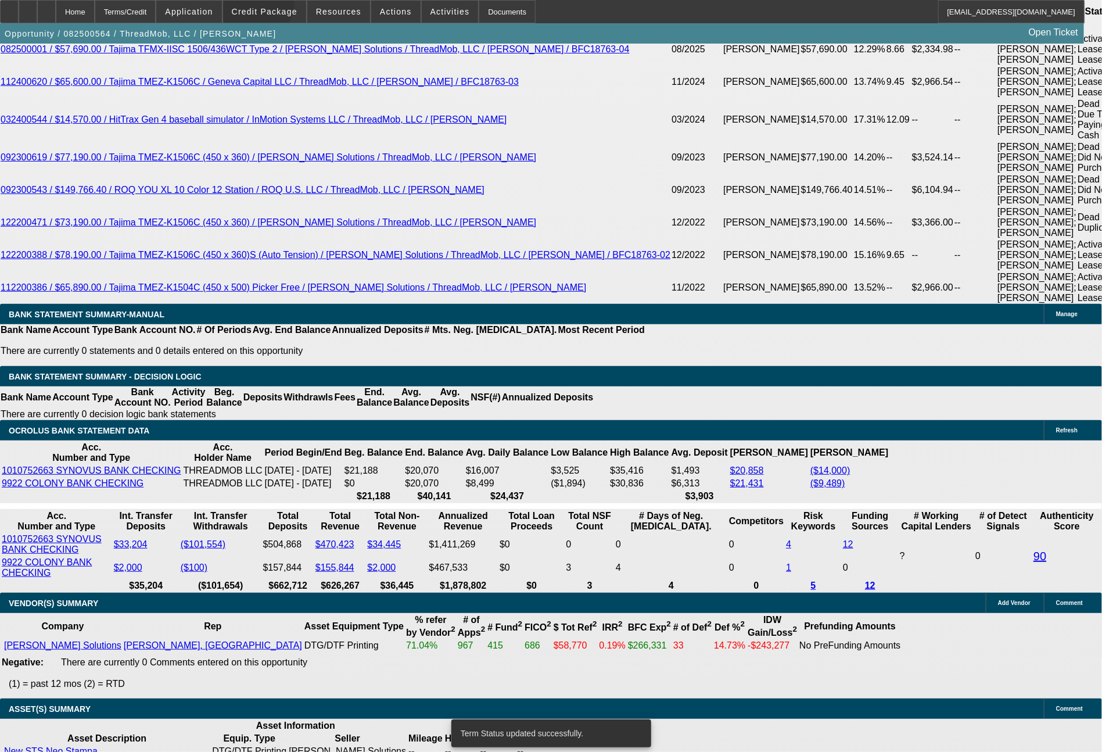
click at [274, 6] on span at bounding box center [264, 12] width 83 height 28
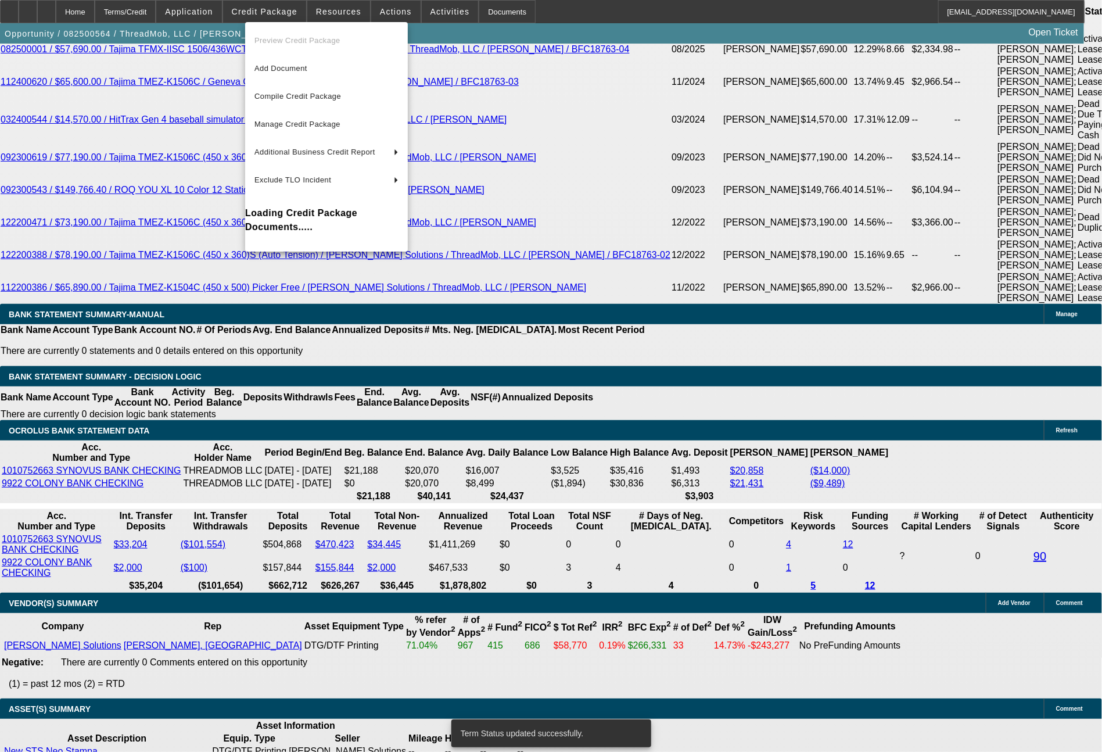
select select "0"
select select "6"
select select "0"
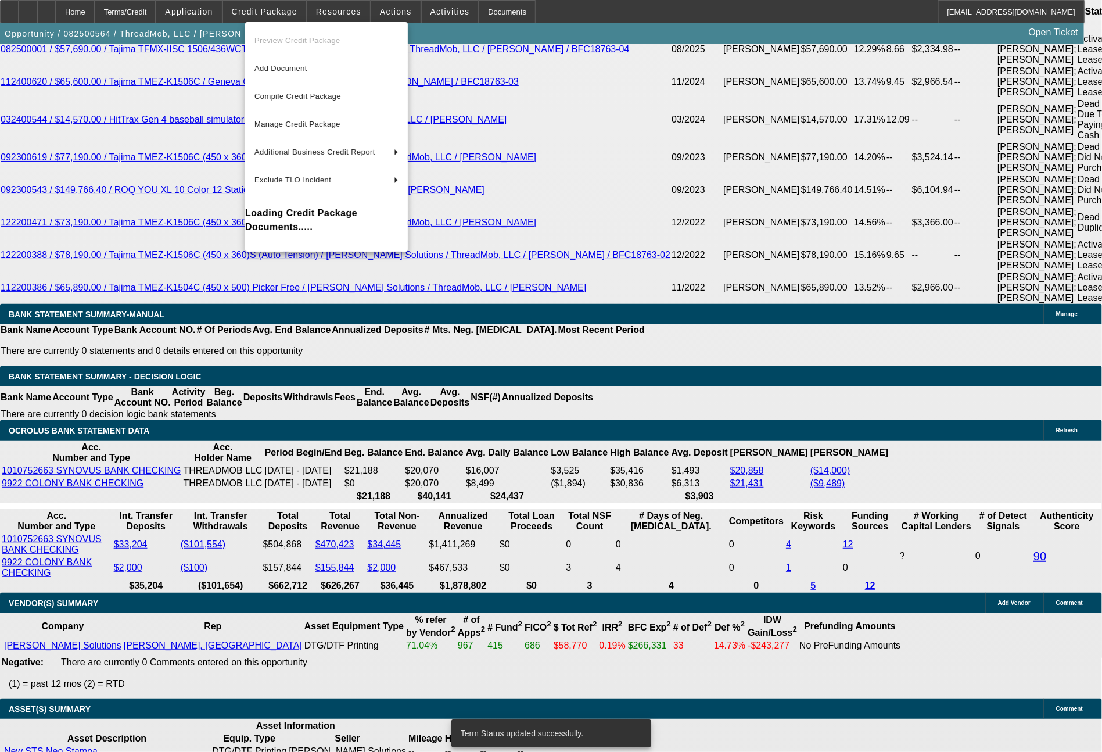
select select "0"
select select "6"
select select "0"
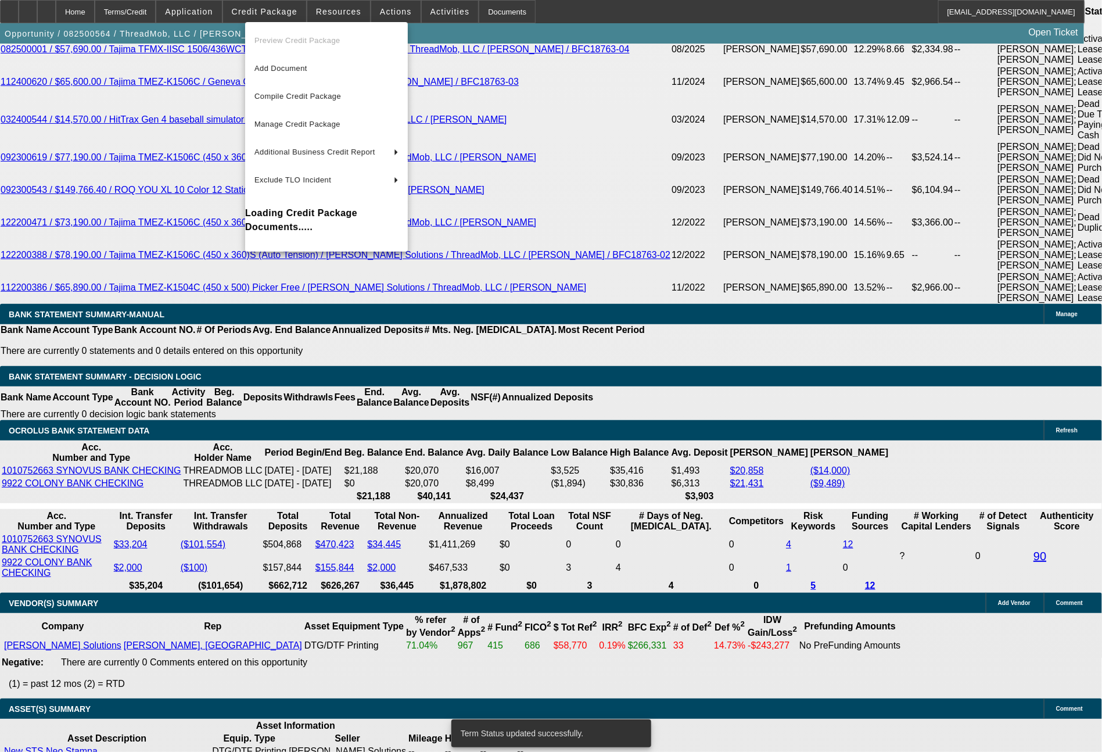
select select "0"
select select "6"
select select "0"
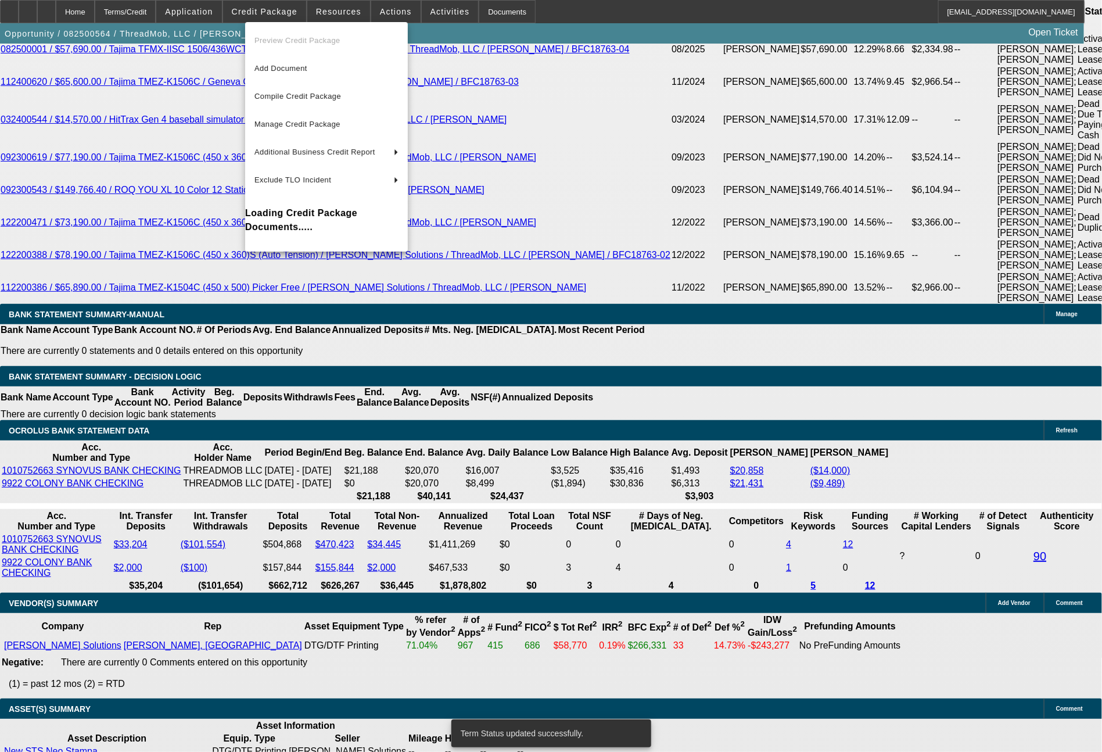
select select "6"
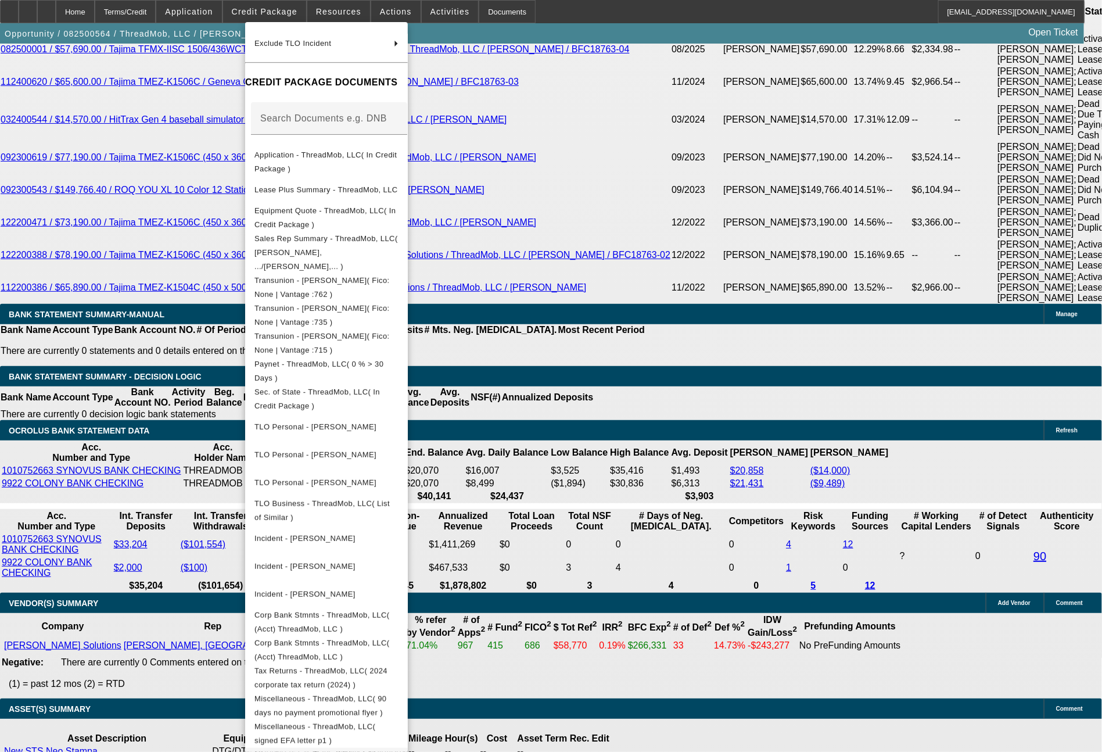
scroll to position [160, 0]
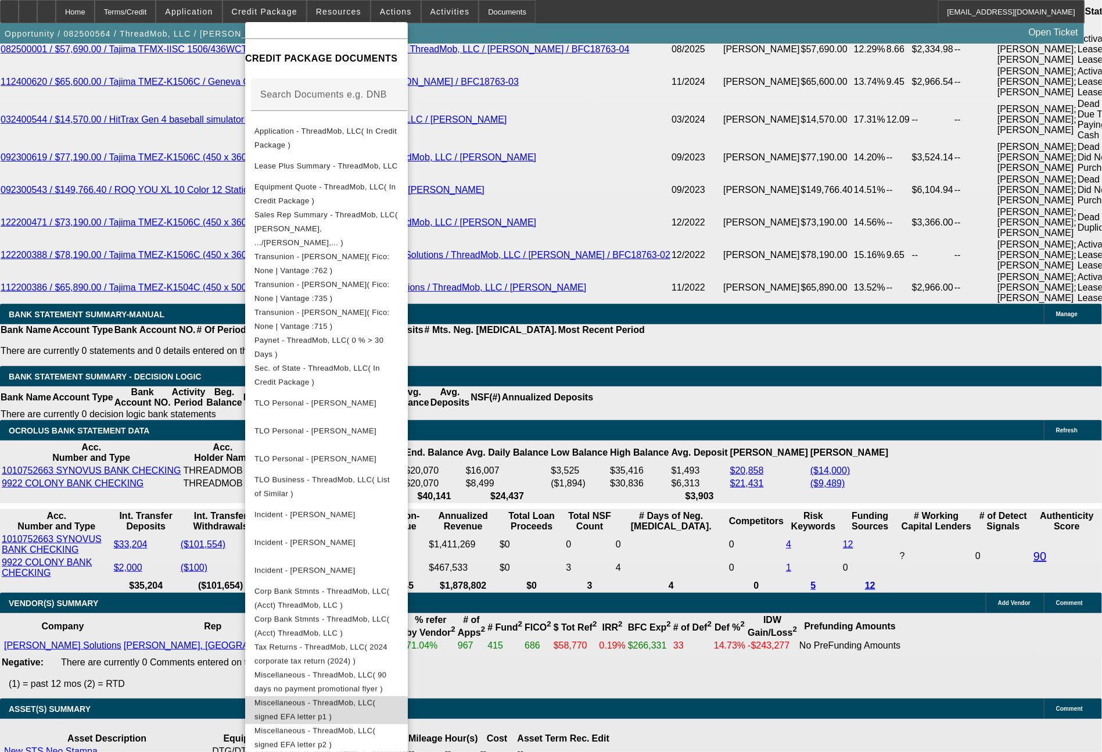
click at [399, 696] on span "Miscellaneous - ThreadMob, LLC( signed EFA letter p1 )" at bounding box center [327, 710] width 144 height 28
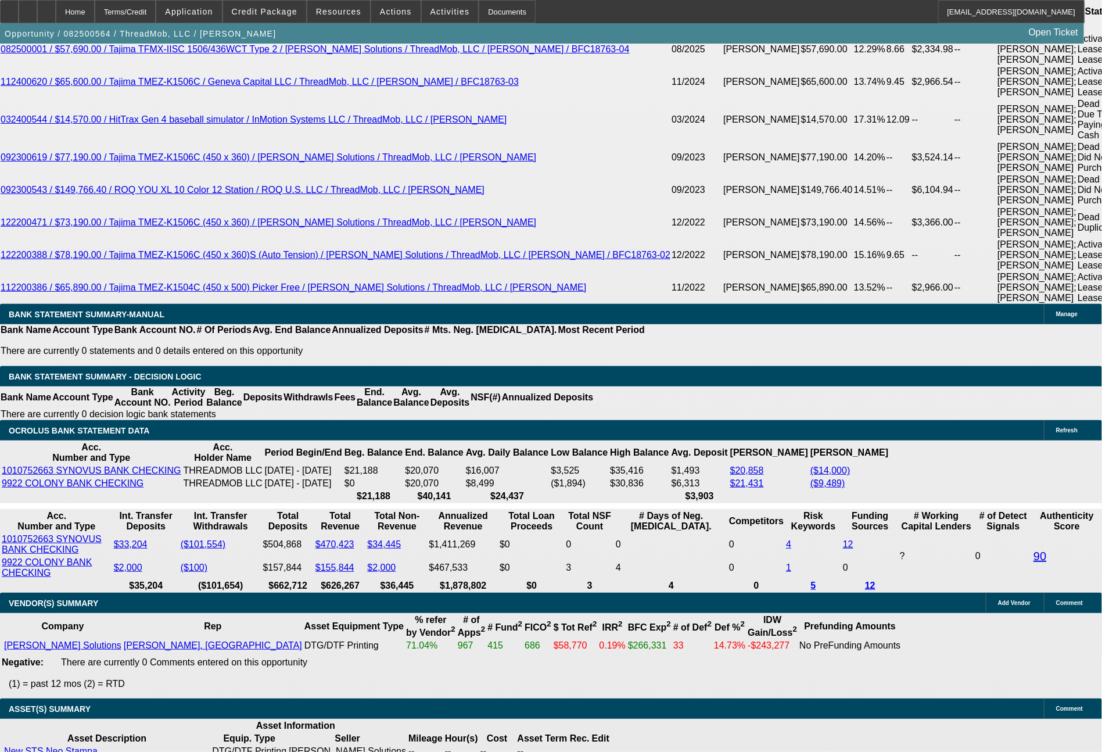
drag, startPoint x: 174, startPoint y: 293, endPoint x: 213, endPoint y: 297, distance: 39.1
type input "2"
type input "UNKNOWN"
type input "$2,023.41"
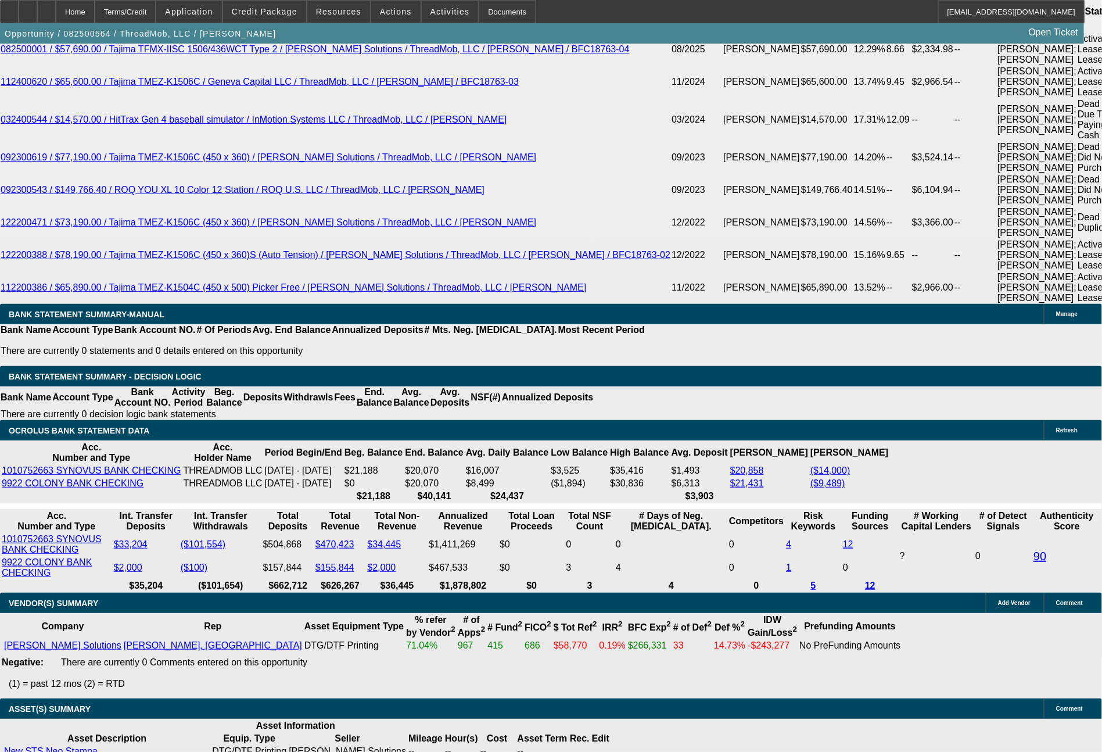
drag, startPoint x: 174, startPoint y: 327, endPoint x: 232, endPoint y: 332, distance: 58.3
type input "2"
type input "2023."
type input "15.2"
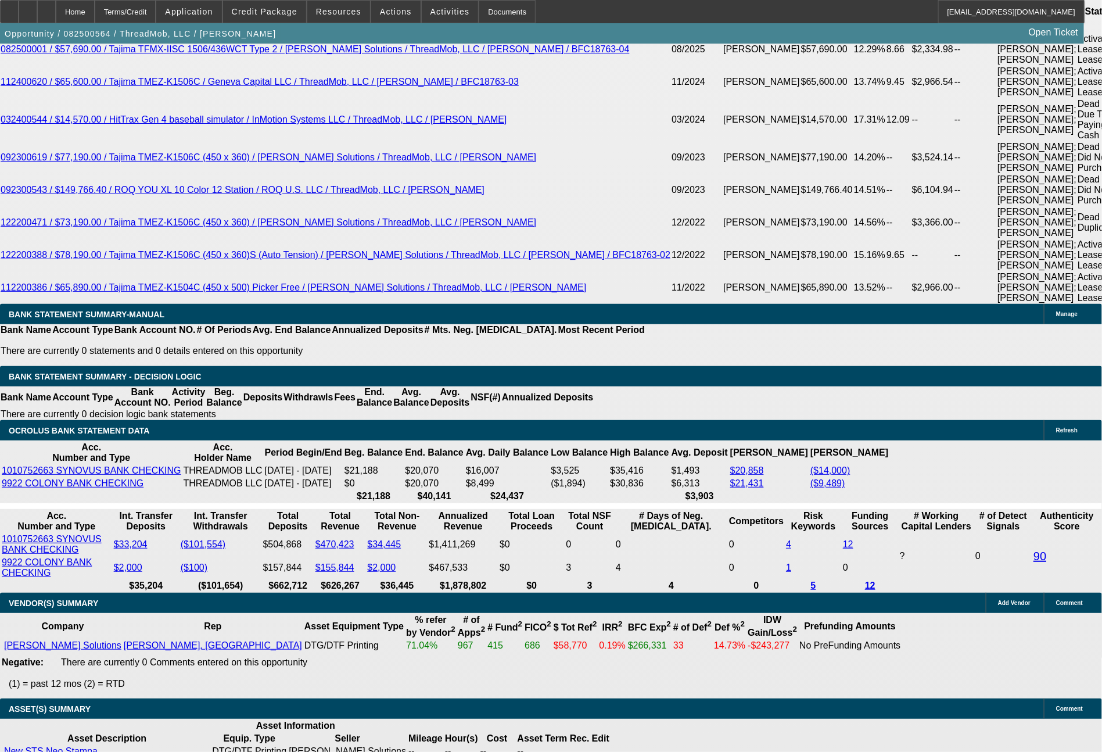
type input "$2,023.41"
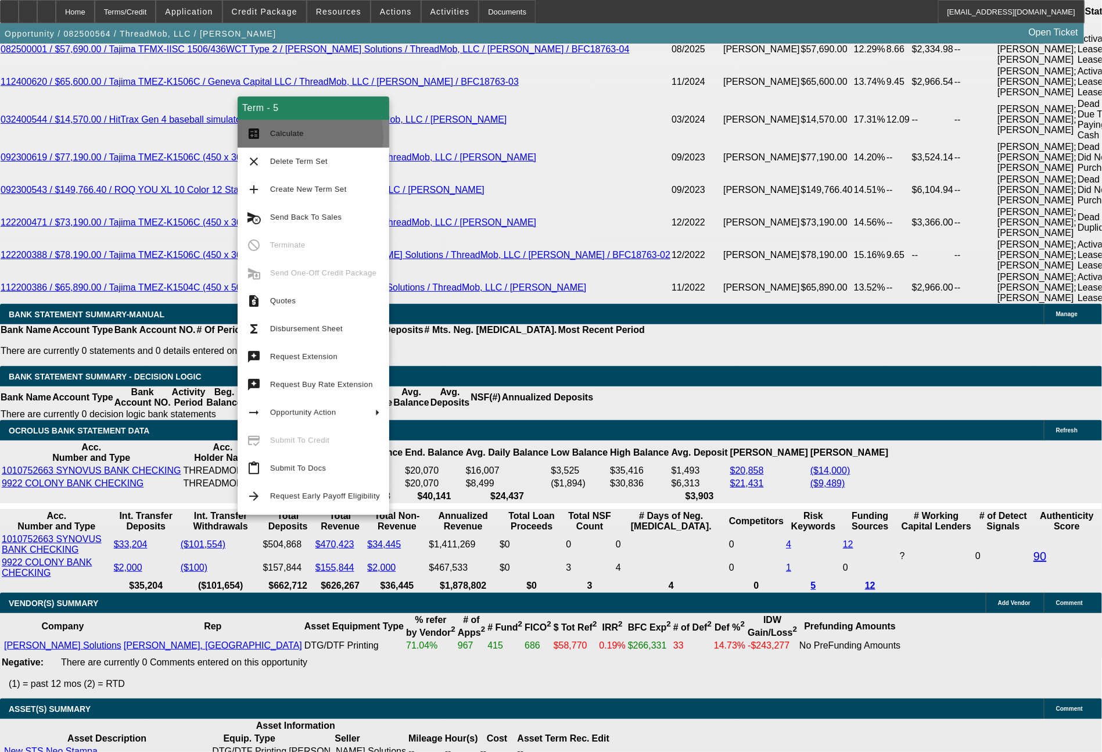
click at [302, 137] on span "Calculate" at bounding box center [325, 134] width 110 height 14
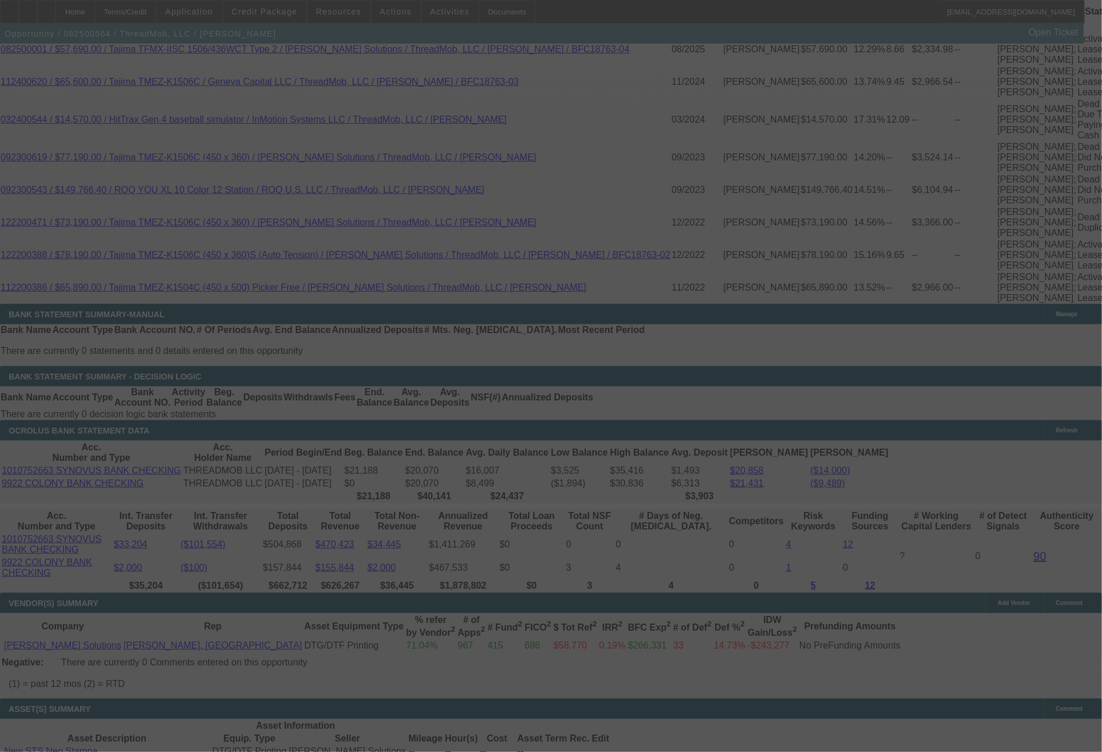
select select "0"
select select "6"
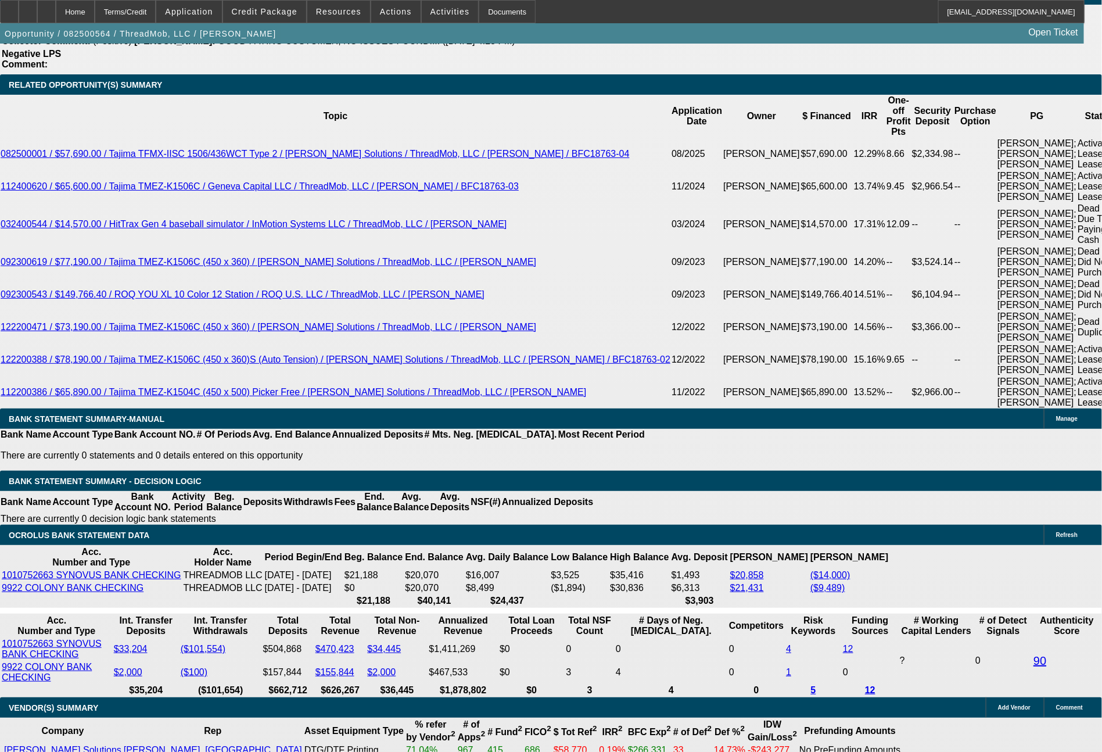
scroll to position [2210, 0]
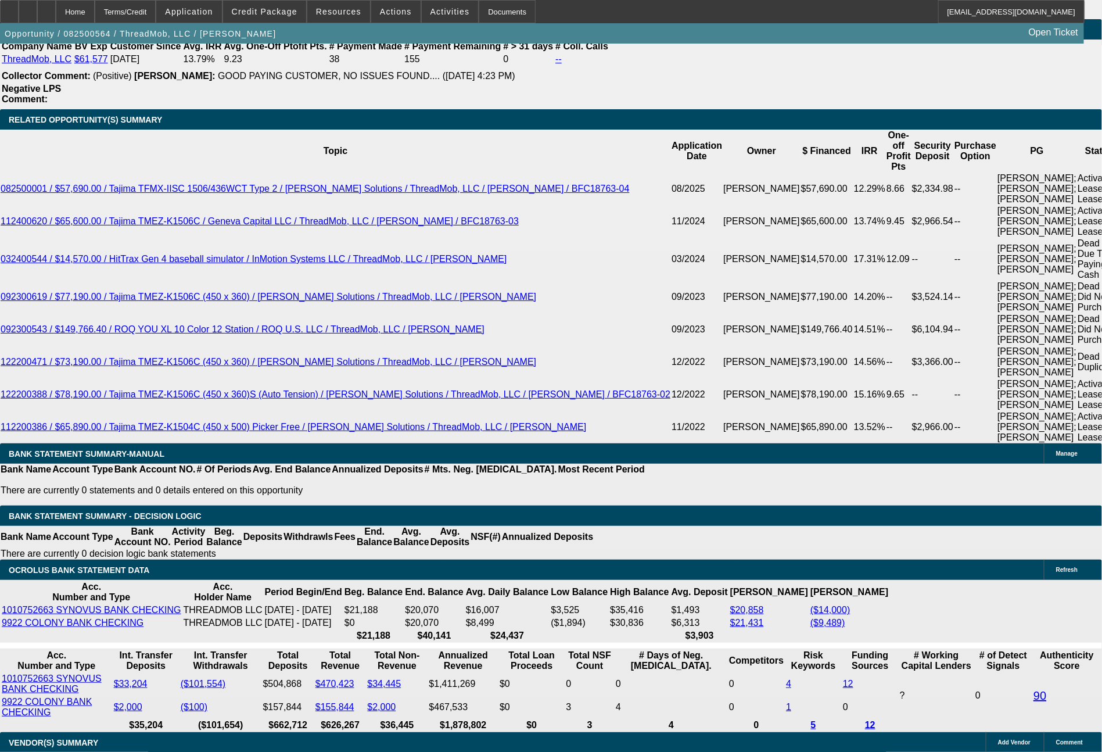
select select "0"
select select "2"
select select "0"
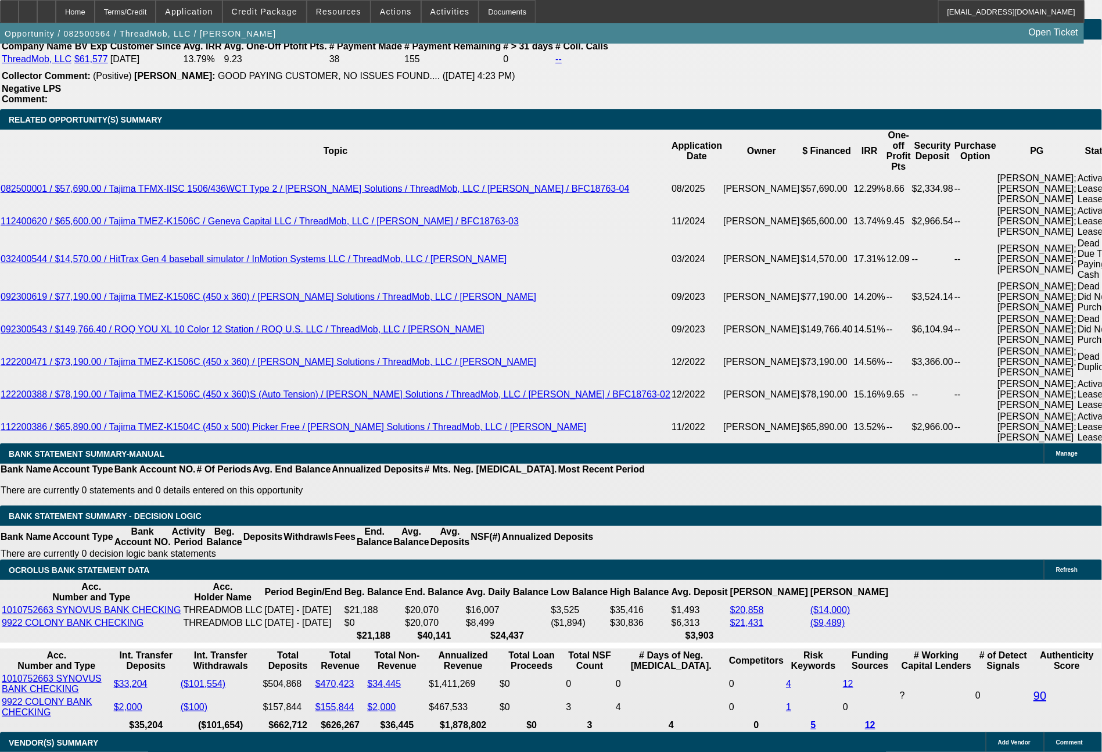
select select "6"
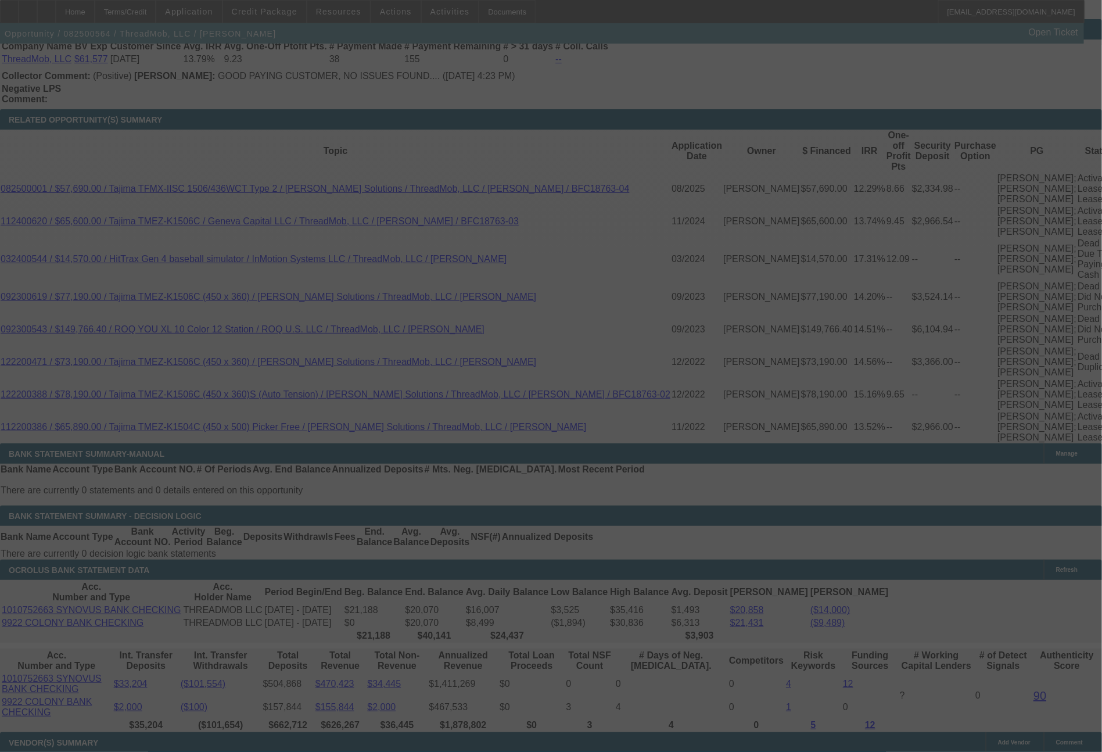
scroll to position [1552, 0]
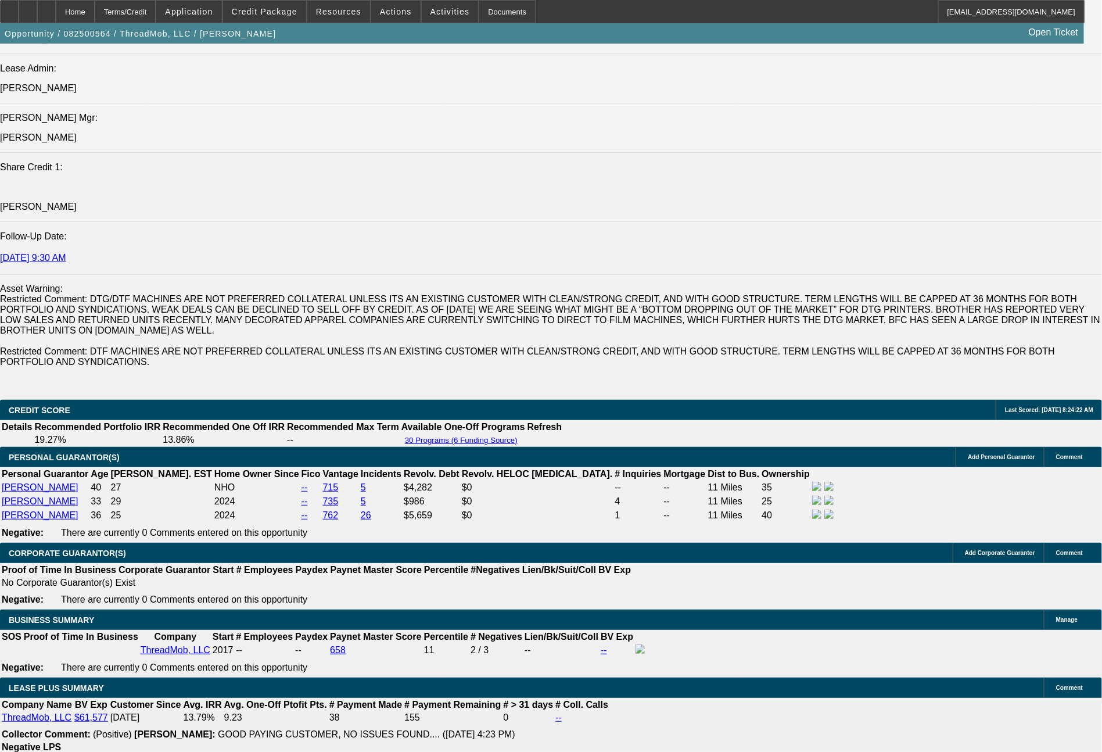
select select "0"
select select "6"
select select "0"
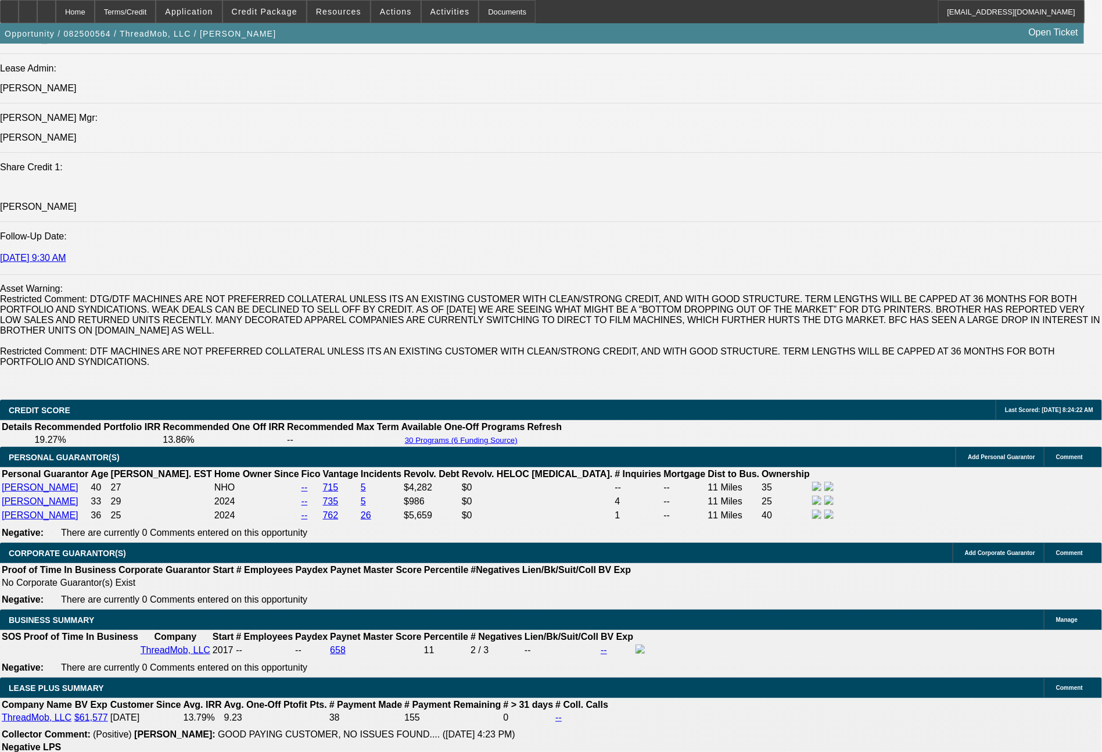
select select "0"
select select "6"
select select "0"
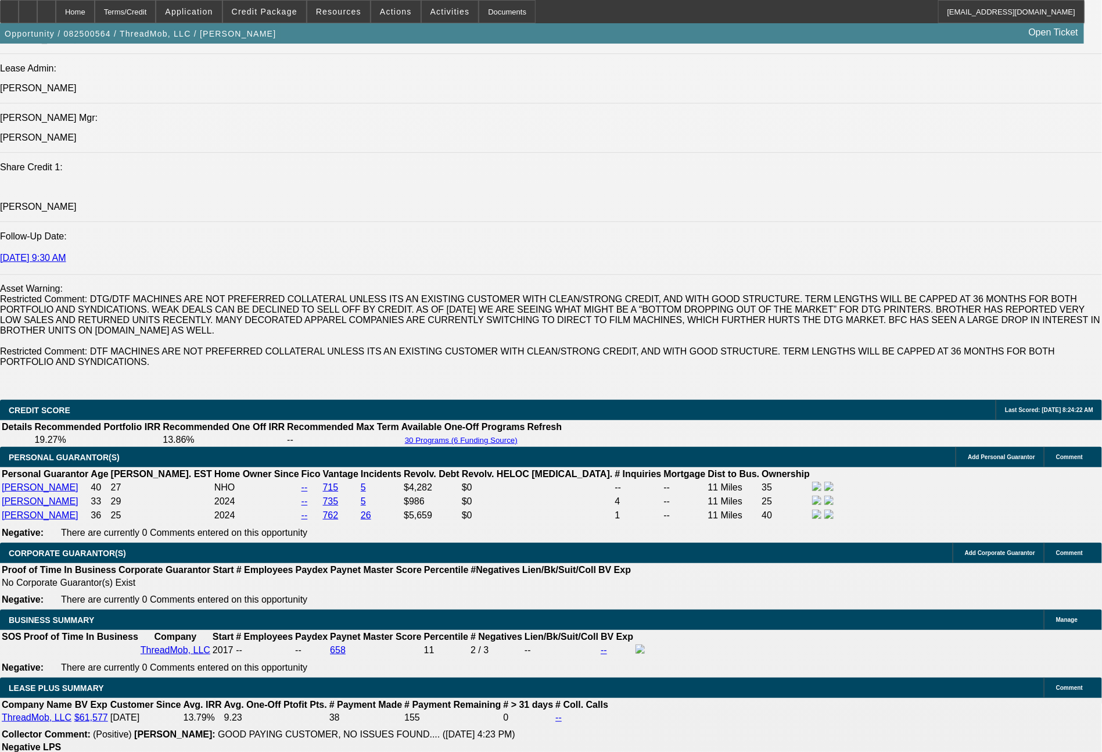
select select "0"
select select "6"
select select "0"
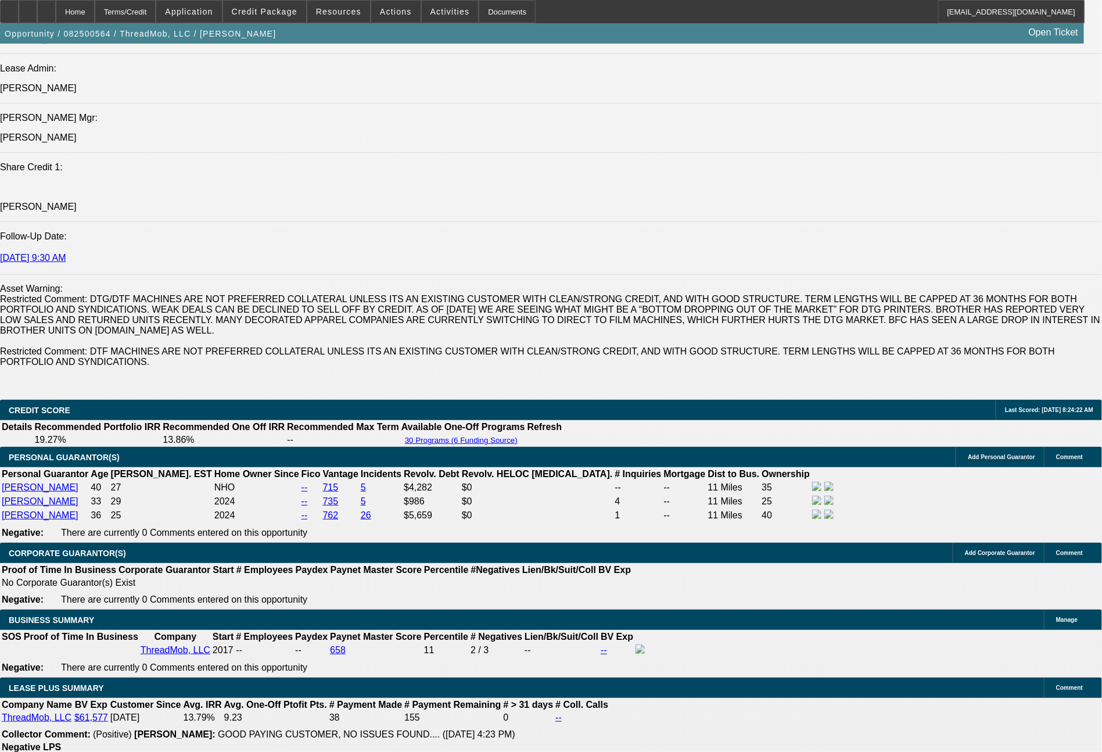
select select "6"
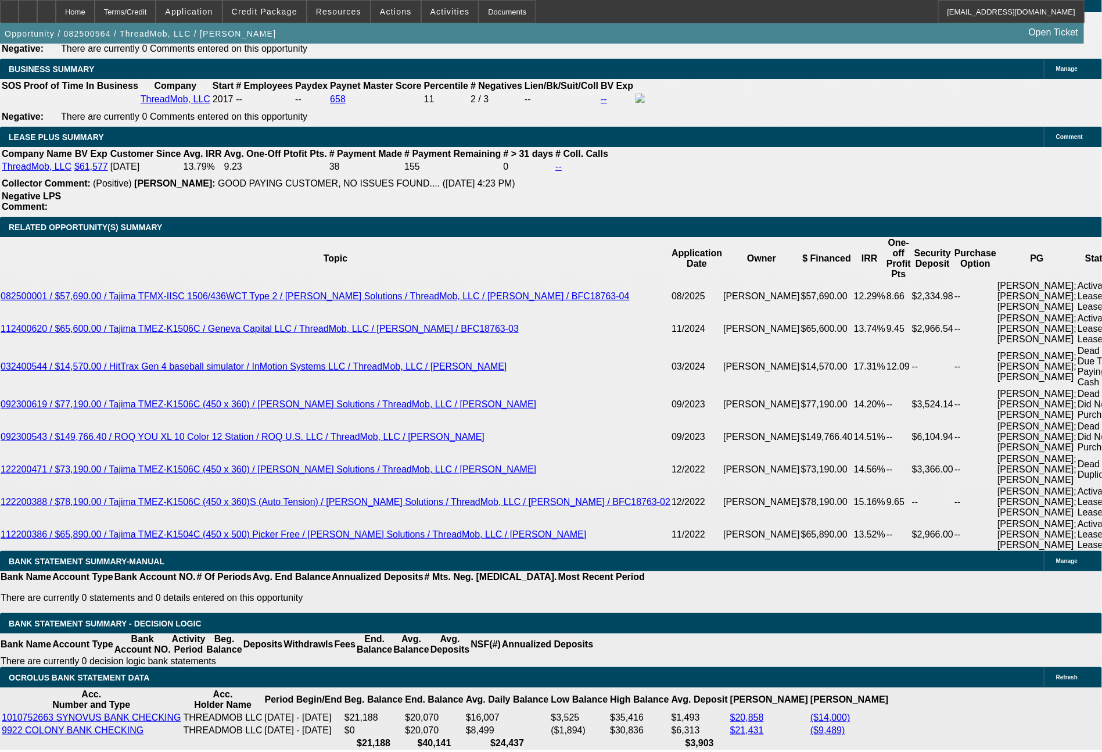
scroll to position [2138, 0]
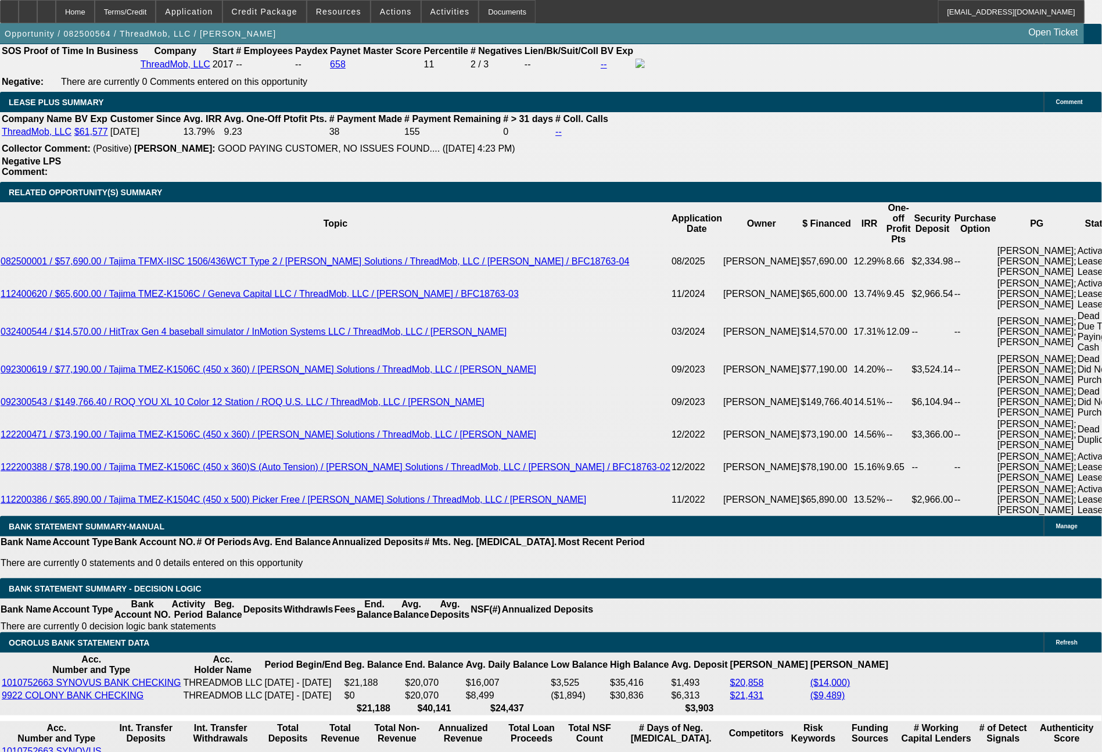
drag, startPoint x: 228, startPoint y: 525, endPoint x: 248, endPoint y: 531, distance: 19.9
type input "3"
type input "UNKNOWN"
type input "3"
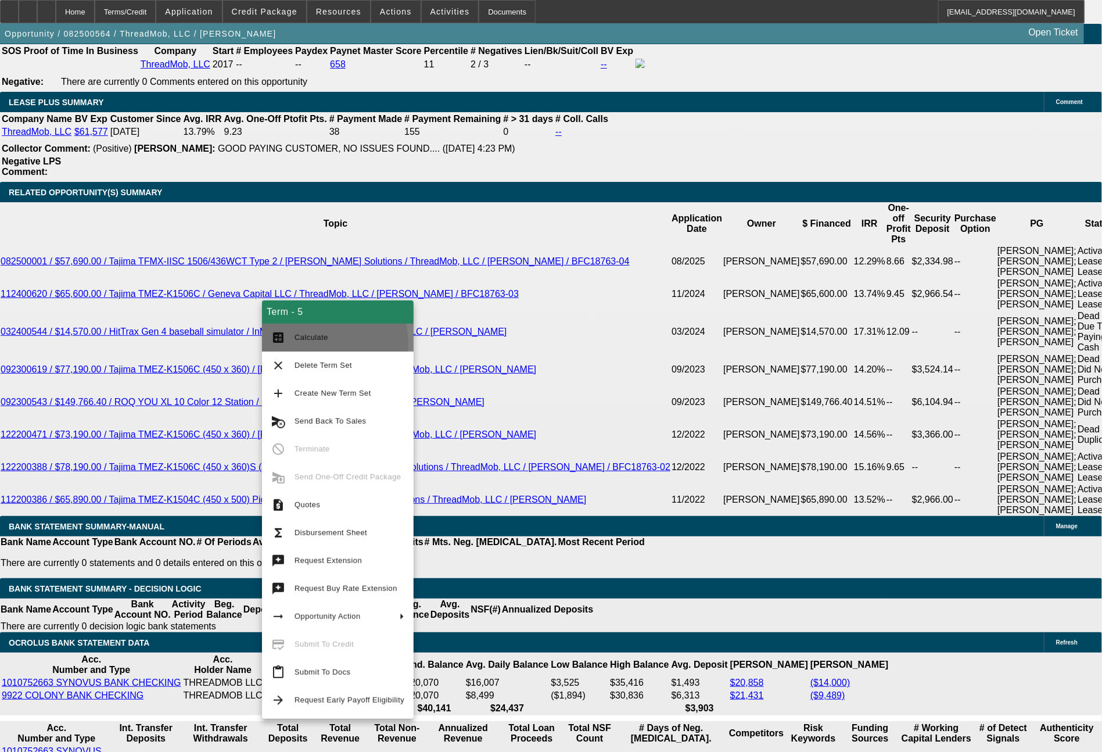
click at [300, 345] on button "calculate Calculate" at bounding box center [338, 338] width 152 height 28
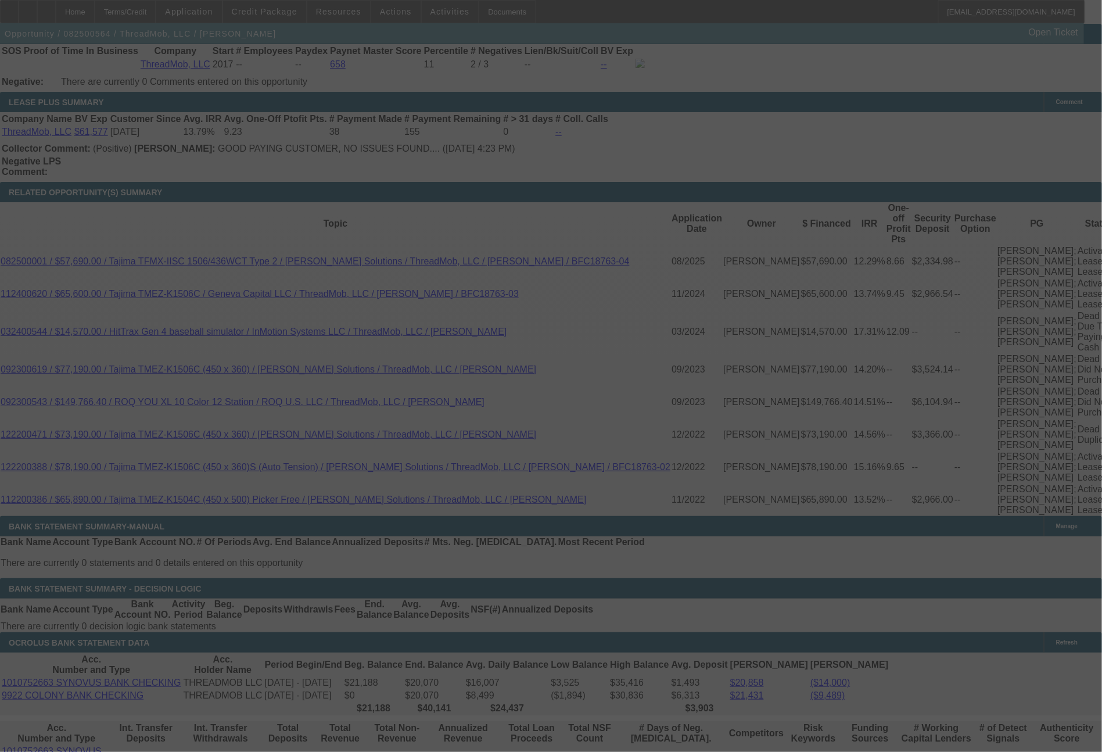
select select "0"
select select "6"
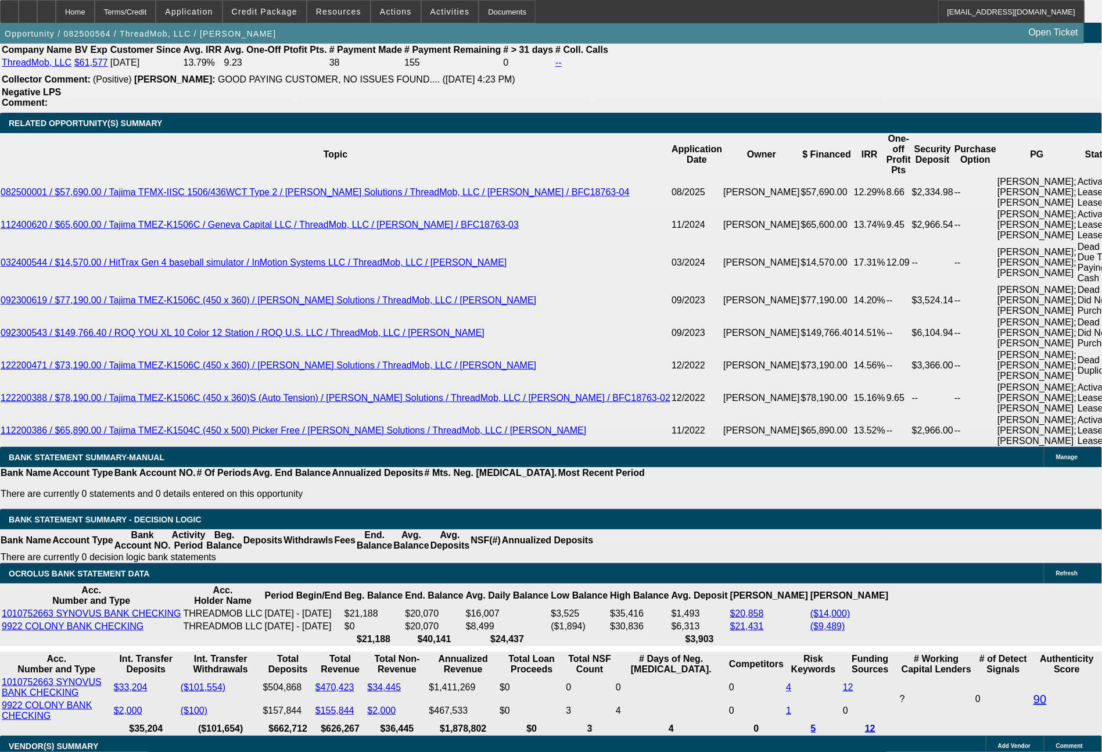
scroll to position [2207, 0]
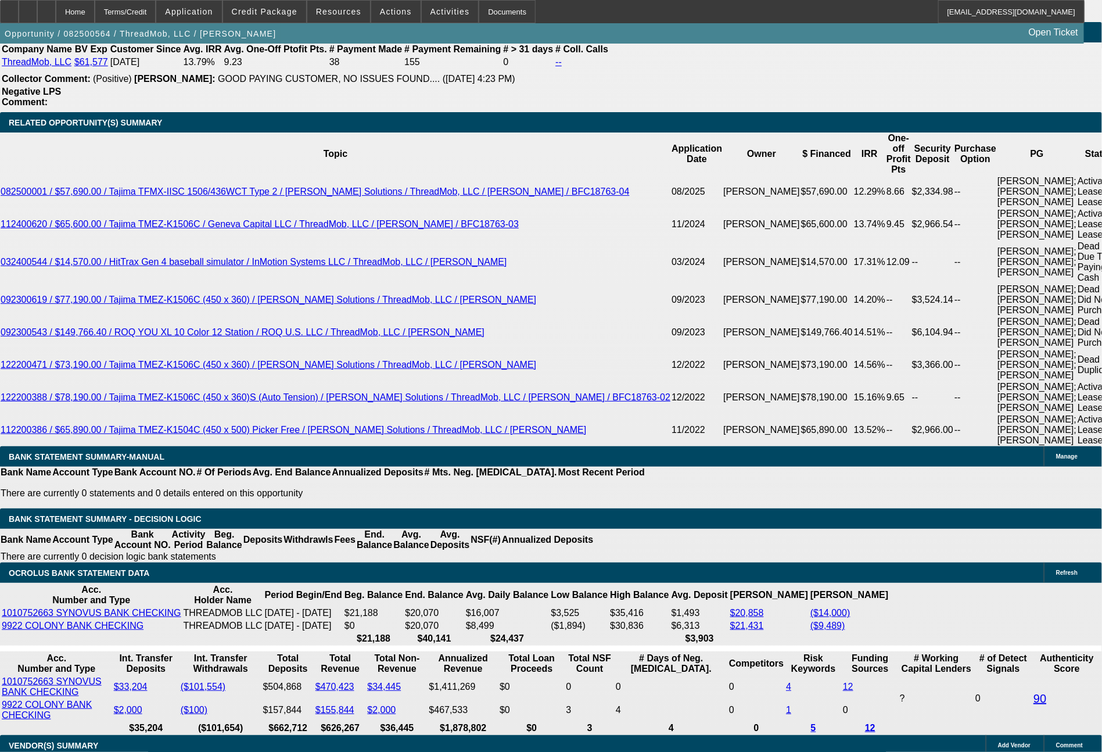
type input "2023.41"
drag, startPoint x: 170, startPoint y: 440, endPoint x: 213, endPoint y: 441, distance: 43.0
type input "UNKNOWN"
type input "$2,033.31"
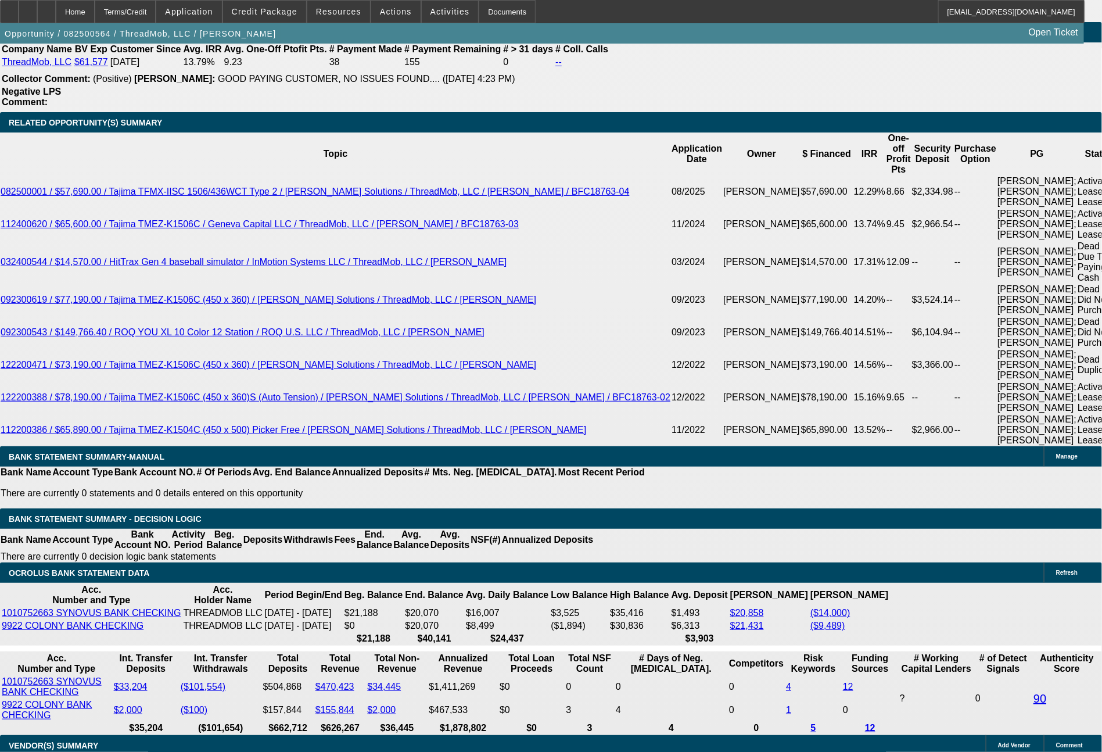
drag, startPoint x: 170, startPoint y: 469, endPoint x: 227, endPoint y: 469, distance: 57.5
type input "20"
type input "2033."
type input "15.4"
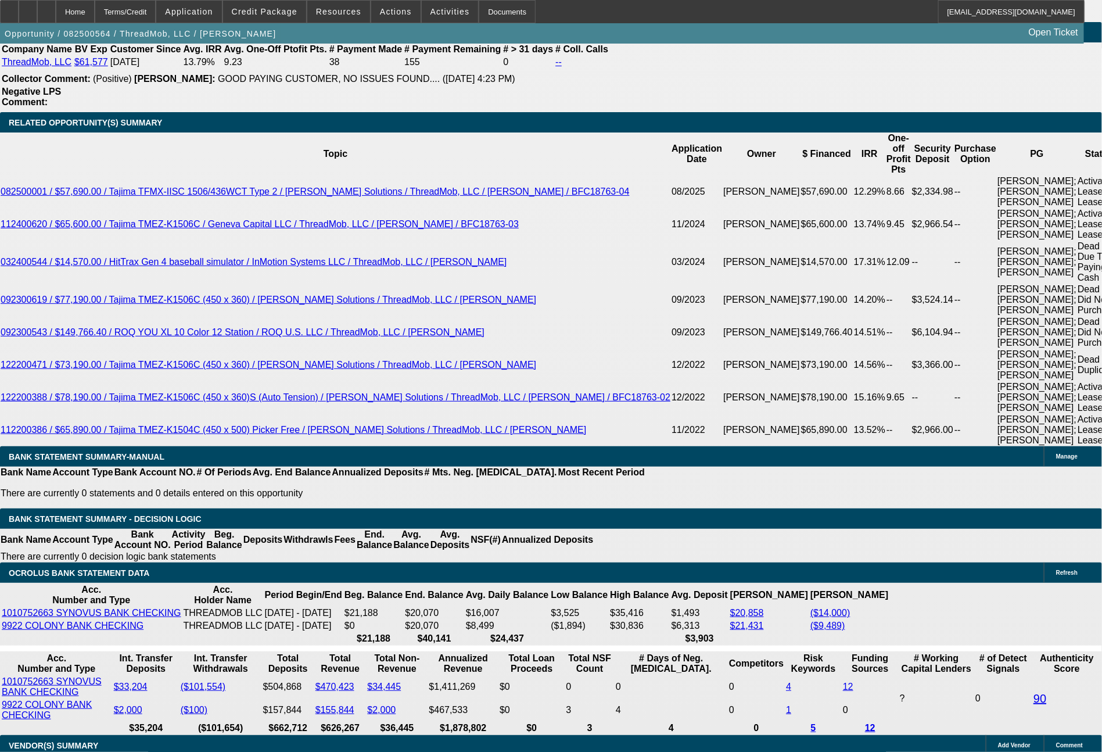
type input "2033.41"
type input "15.5"
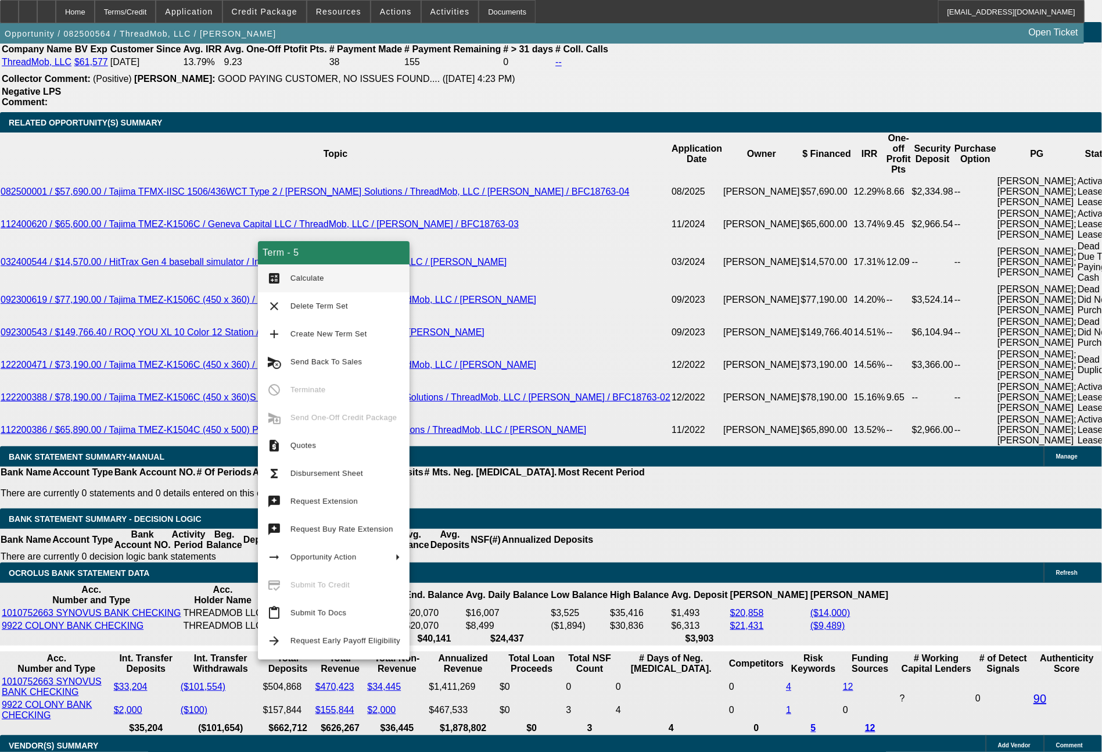
type input "$2,033.41"
click at [300, 286] on button "calculate Calculate" at bounding box center [334, 278] width 152 height 28
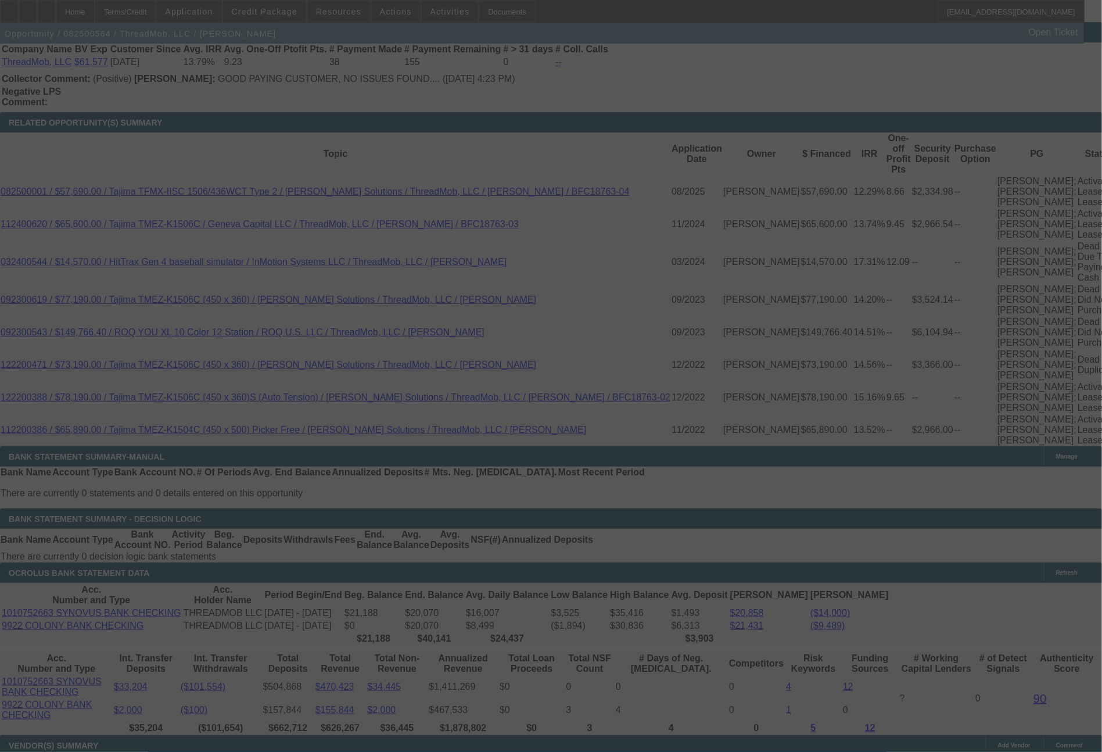
select select "0"
select select "6"
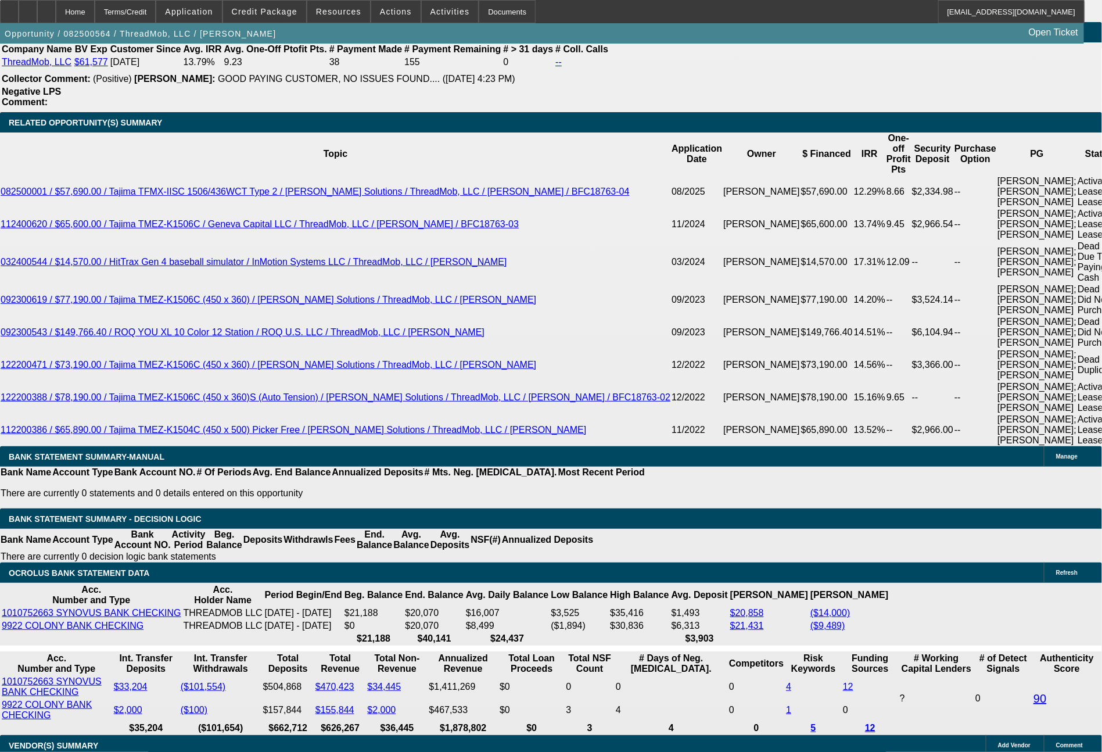
type input "2033.31"
drag, startPoint x: 167, startPoint y: 442, endPoint x: 259, endPoint y: 450, distance: 91.6
type input "UNKNOWN"
type input "$2,033.41"
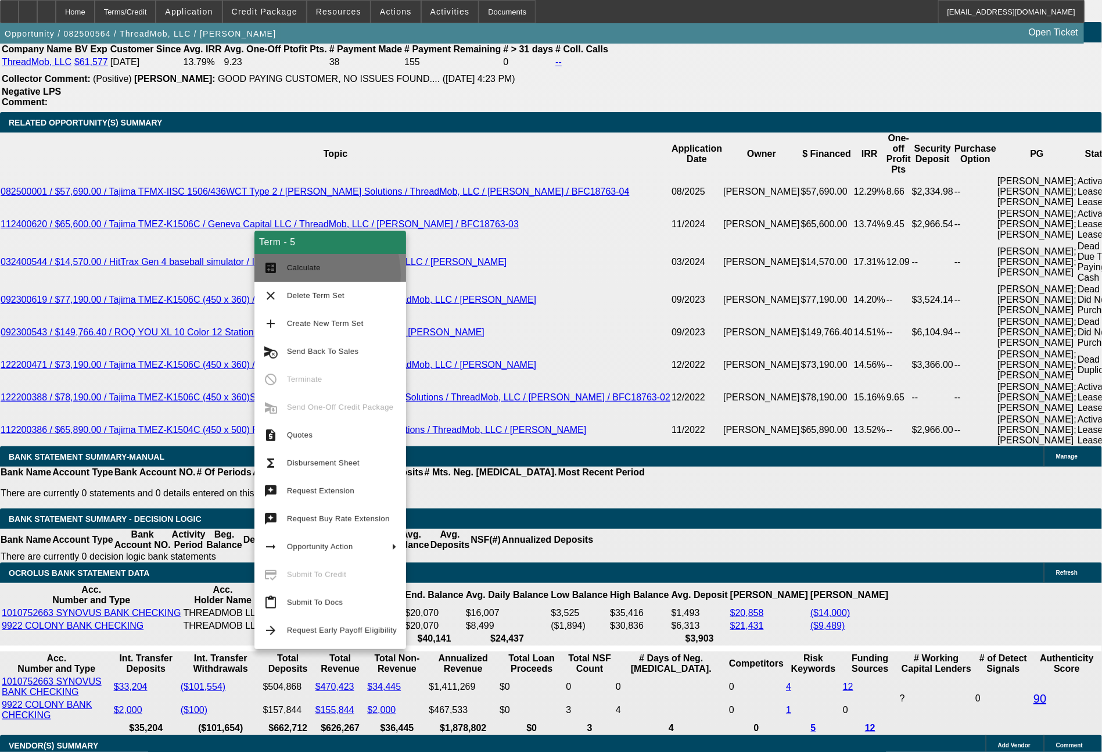
click at [300, 275] on button "calculate Calculate" at bounding box center [331, 268] width 152 height 28
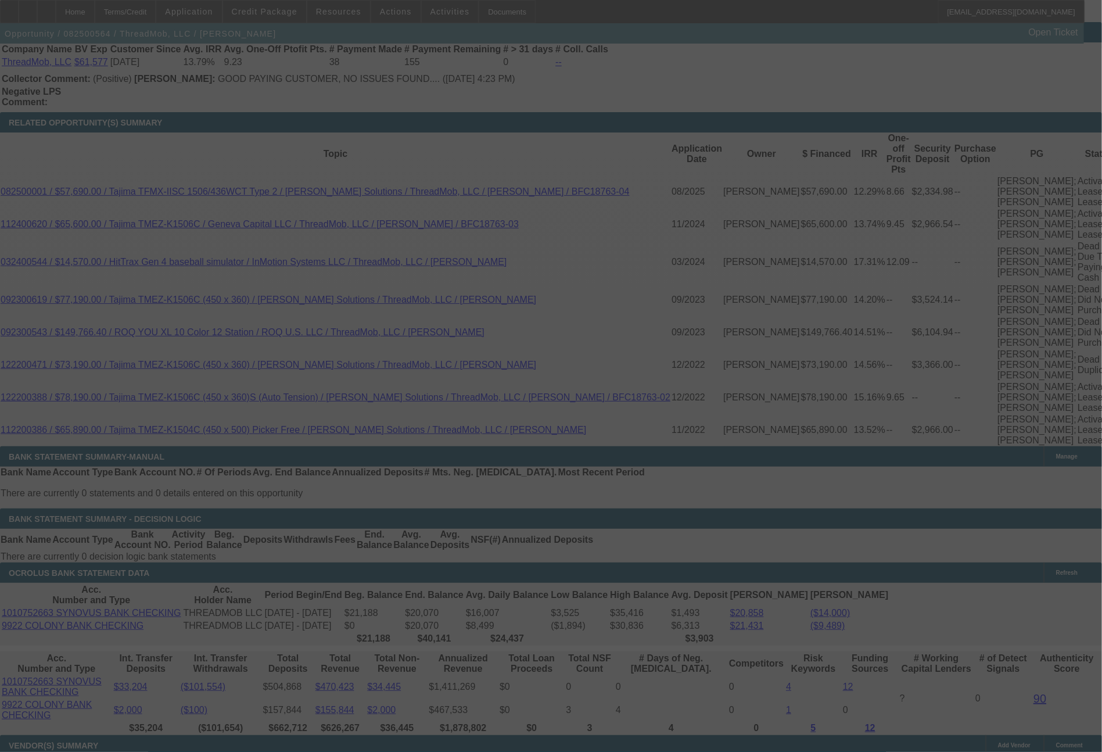
select select "0"
select select "6"
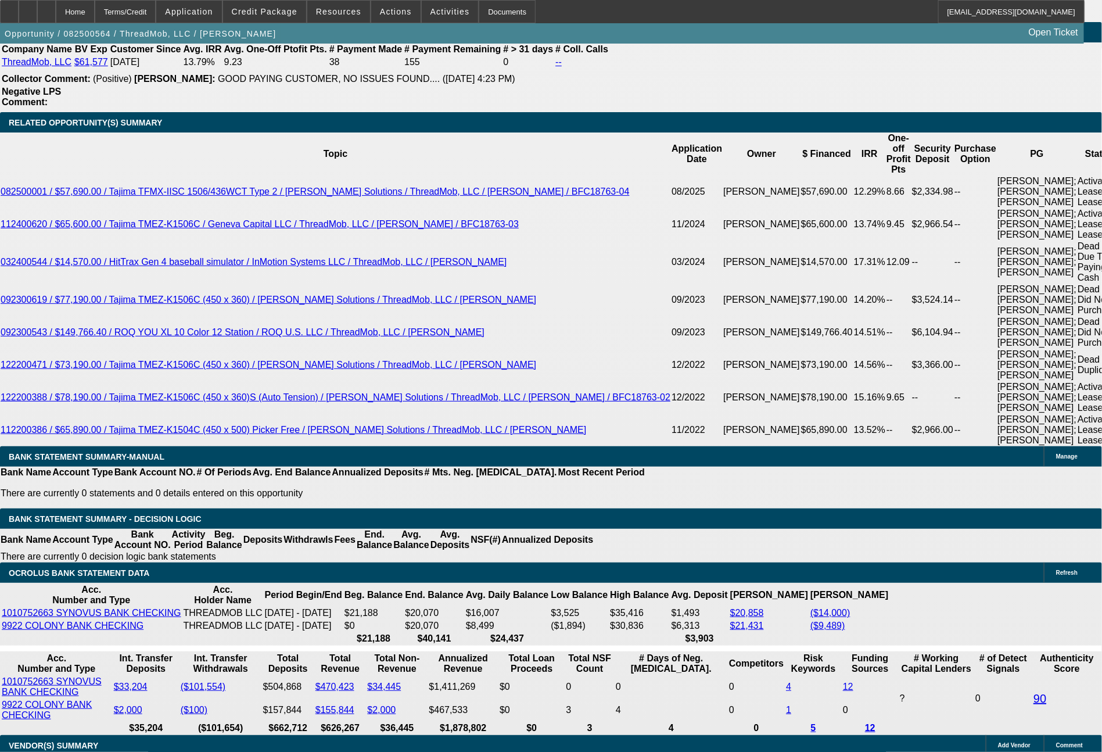
scroll to position [1119, 0]
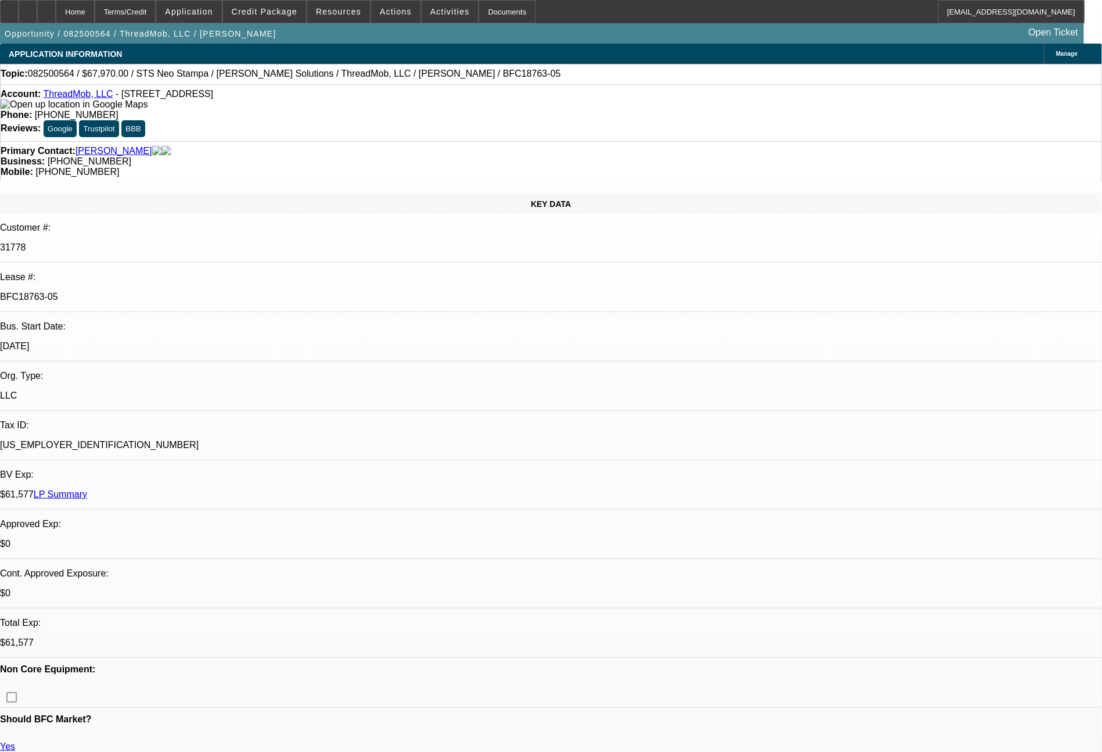
select select "0"
select select "6"
select select "0"
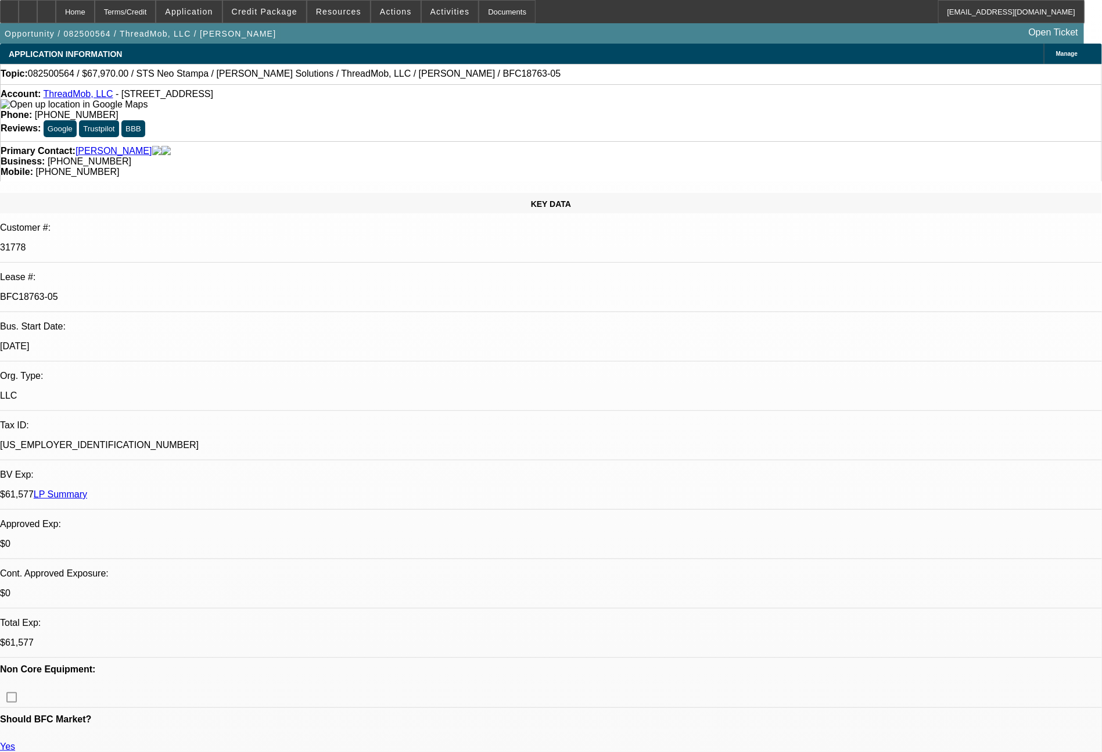
select select "0"
select select "6"
select select "0"
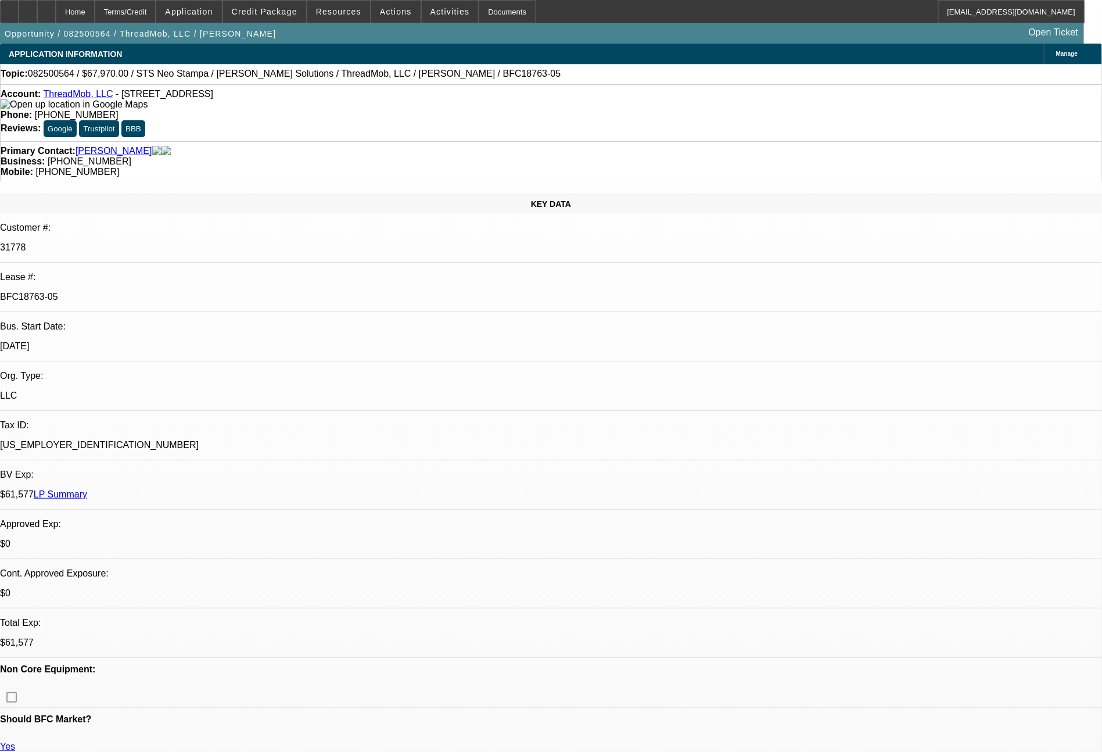
select select "0"
select select "6"
select select "0"
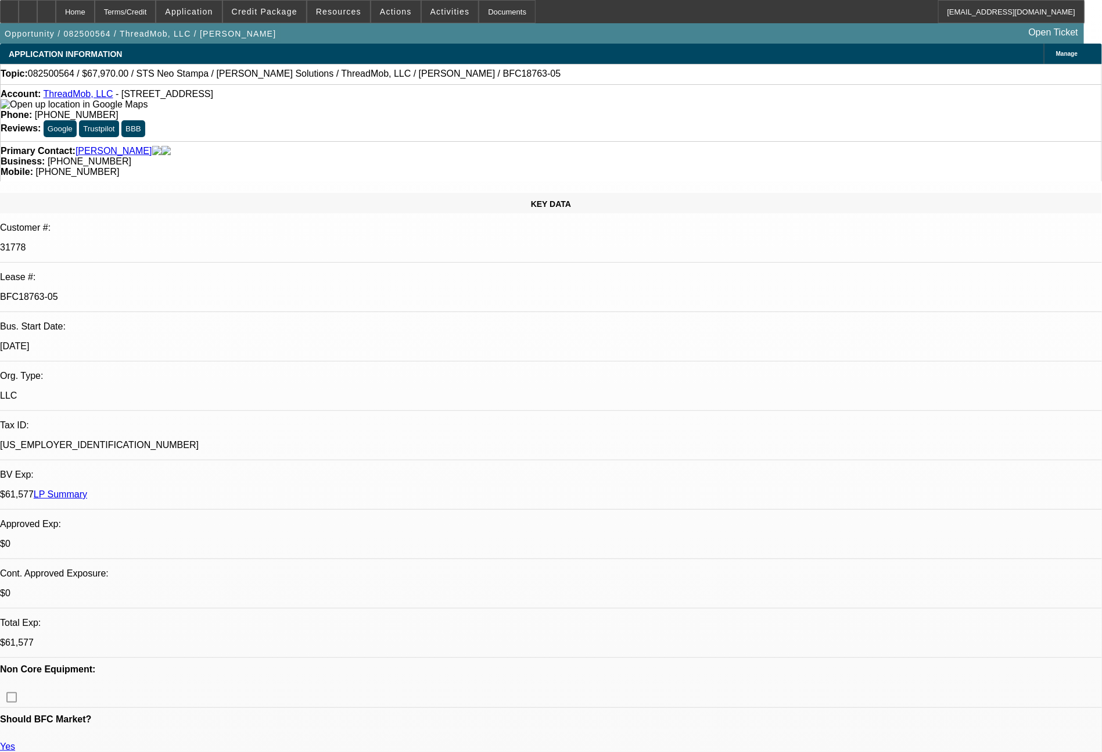
select select "6"
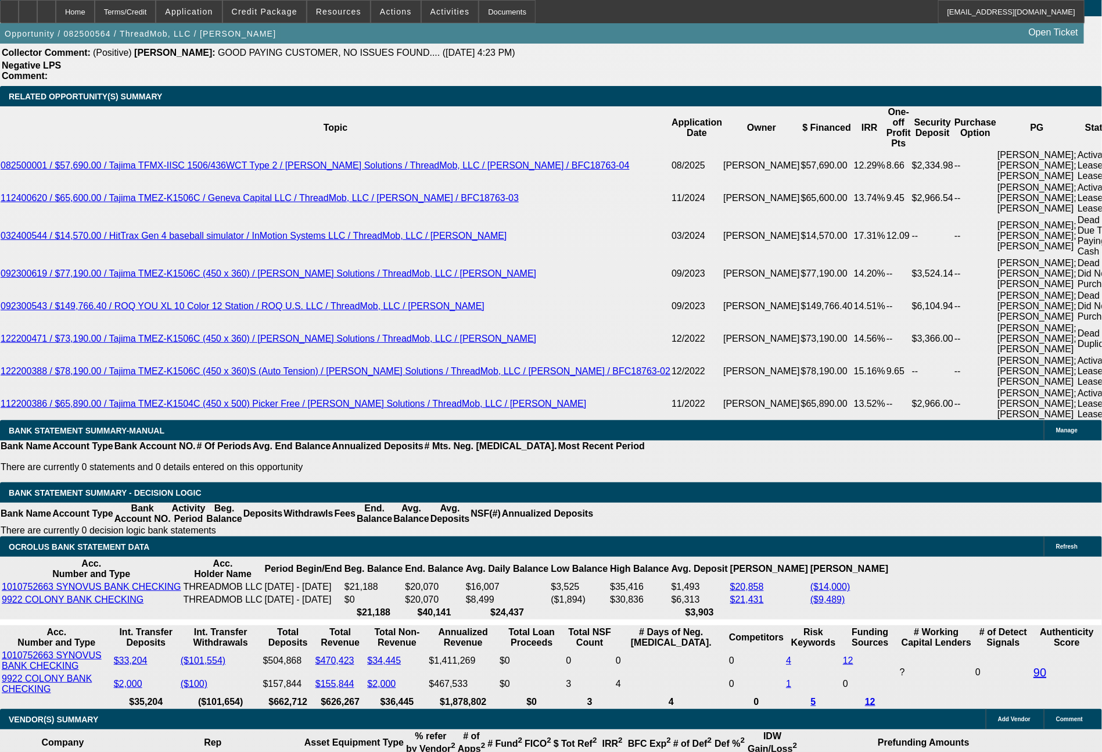
scroll to position [2268, 0]
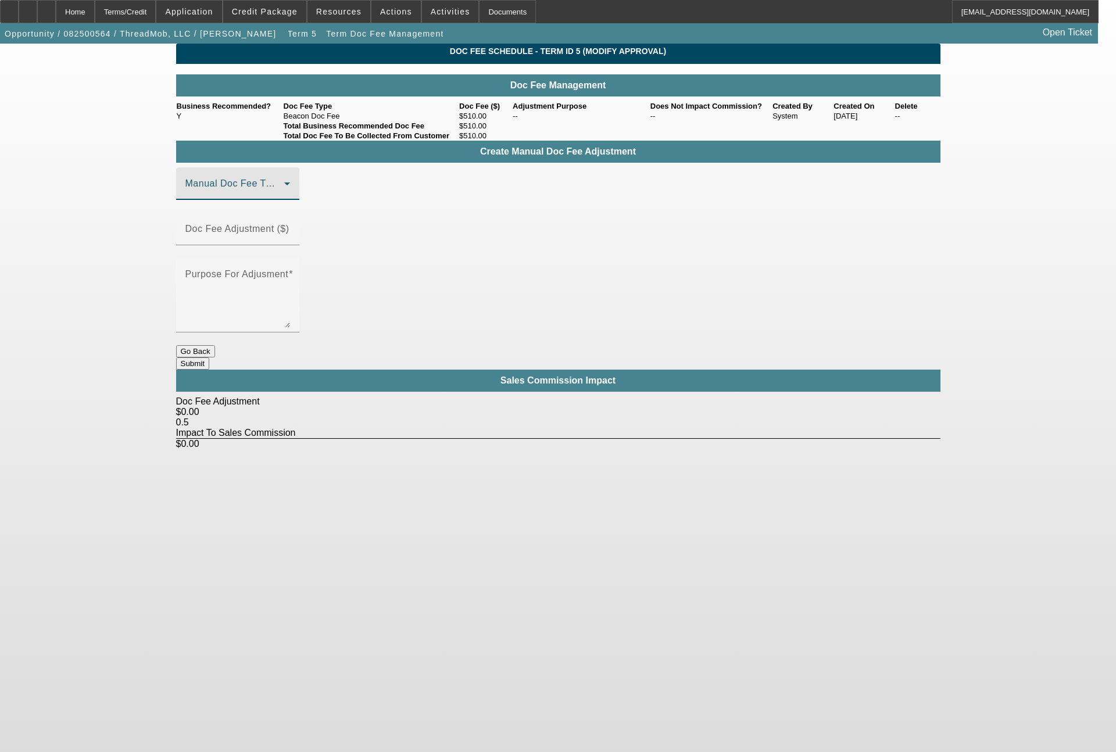
click at [244, 195] on span at bounding box center [234, 188] width 99 height 14
click at [251, 251] on mat-option "Beacon Doc Fee" at bounding box center [255, 261] width 156 height 28
click at [290, 234] on input "Doc Fee Adjustment ($)" at bounding box center [237, 234] width 105 height 14
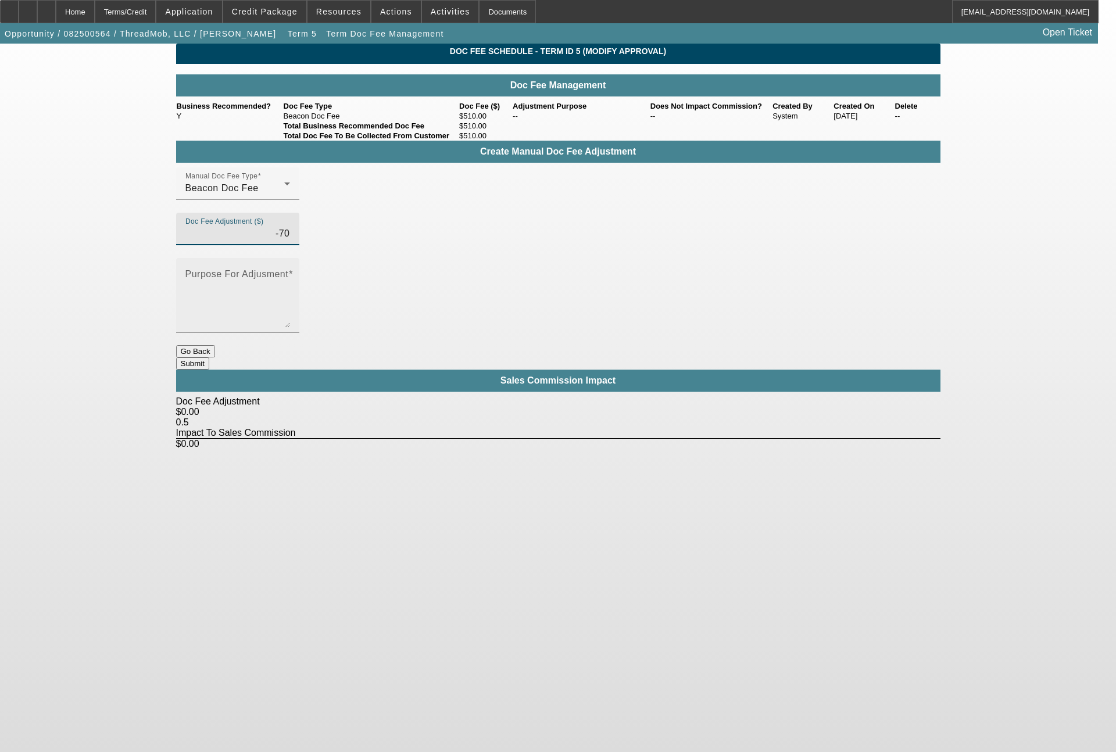
type input "($70.00)"
click at [290, 272] on textarea "Purpose For Adjusment" at bounding box center [237, 300] width 105 height 56
type textarea "to match the initially approved doc fee"
click at [209, 357] on button "Submit" at bounding box center [192, 363] width 33 height 12
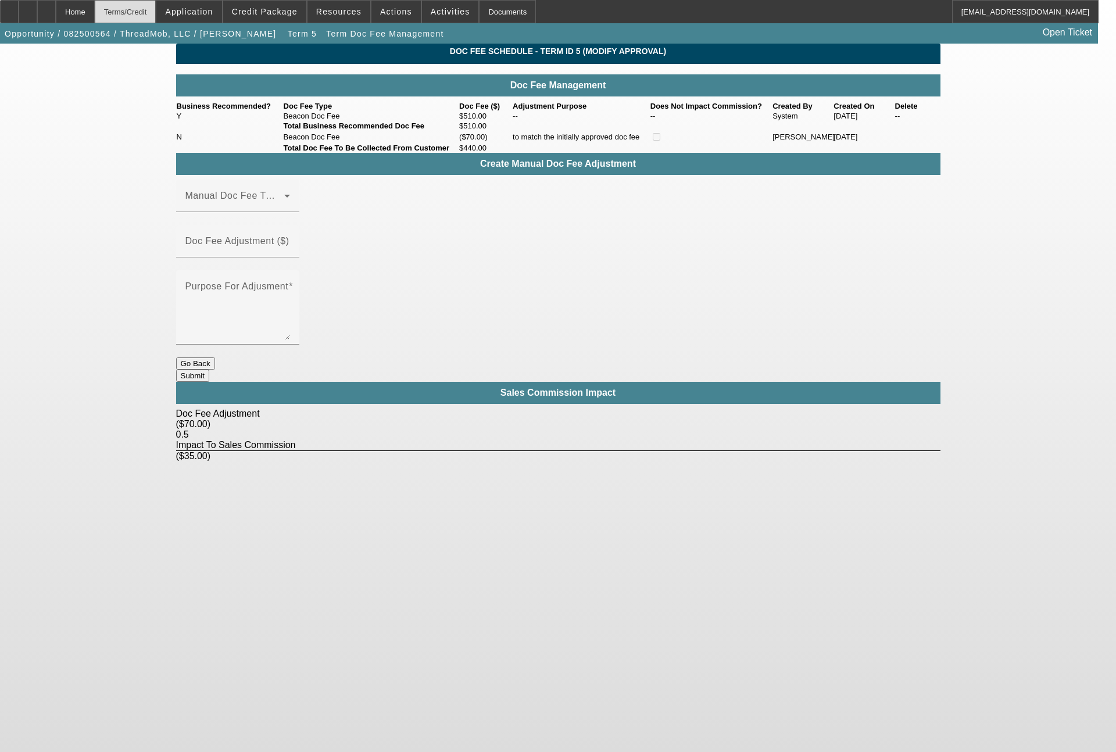
click at [156, 16] on div "Terms/Credit" at bounding box center [126, 11] width 62 height 23
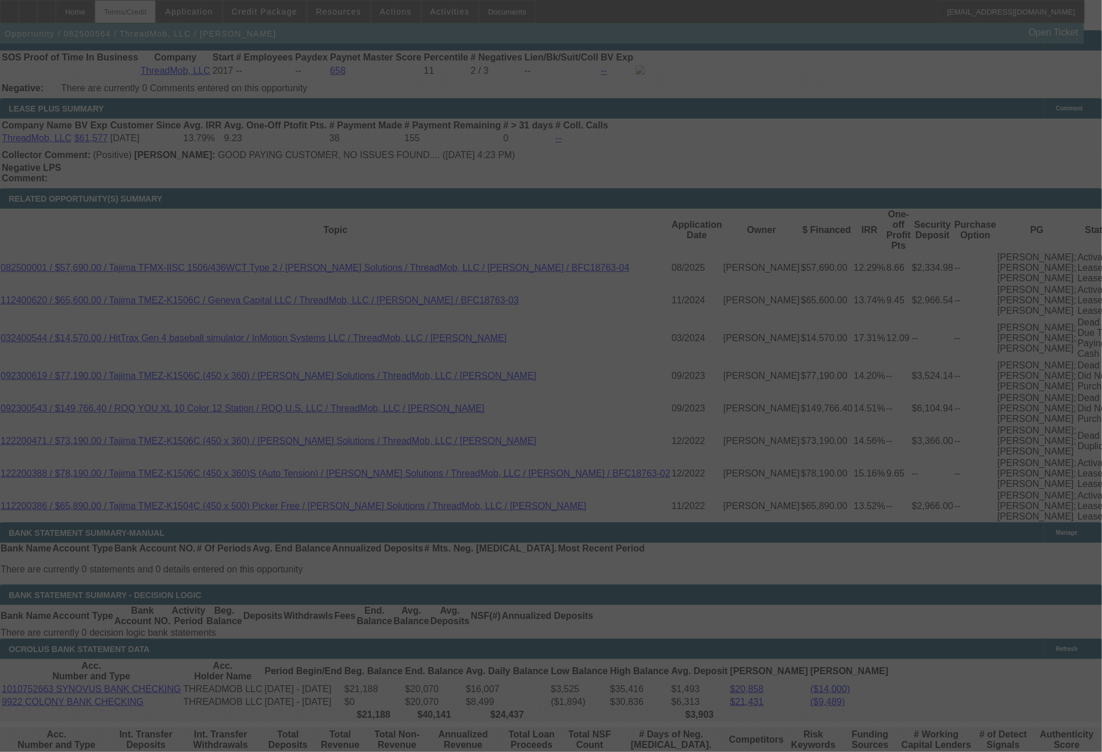
scroll to position [2185, 0]
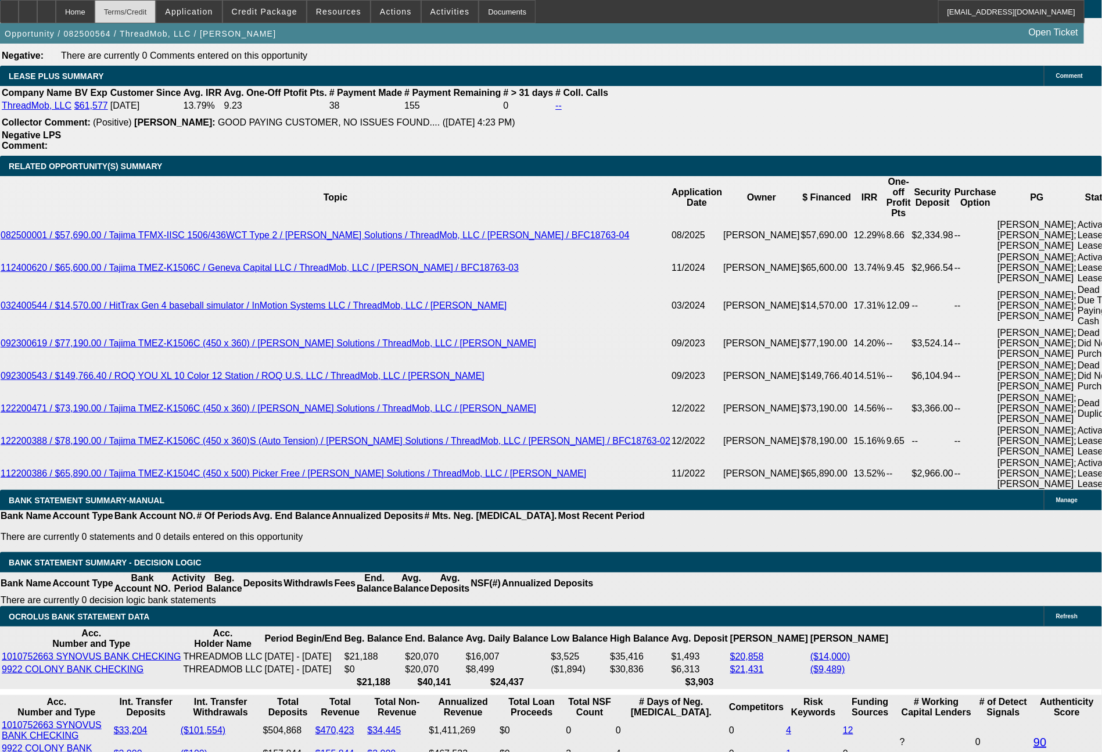
select select "0"
select select "6"
select select "0"
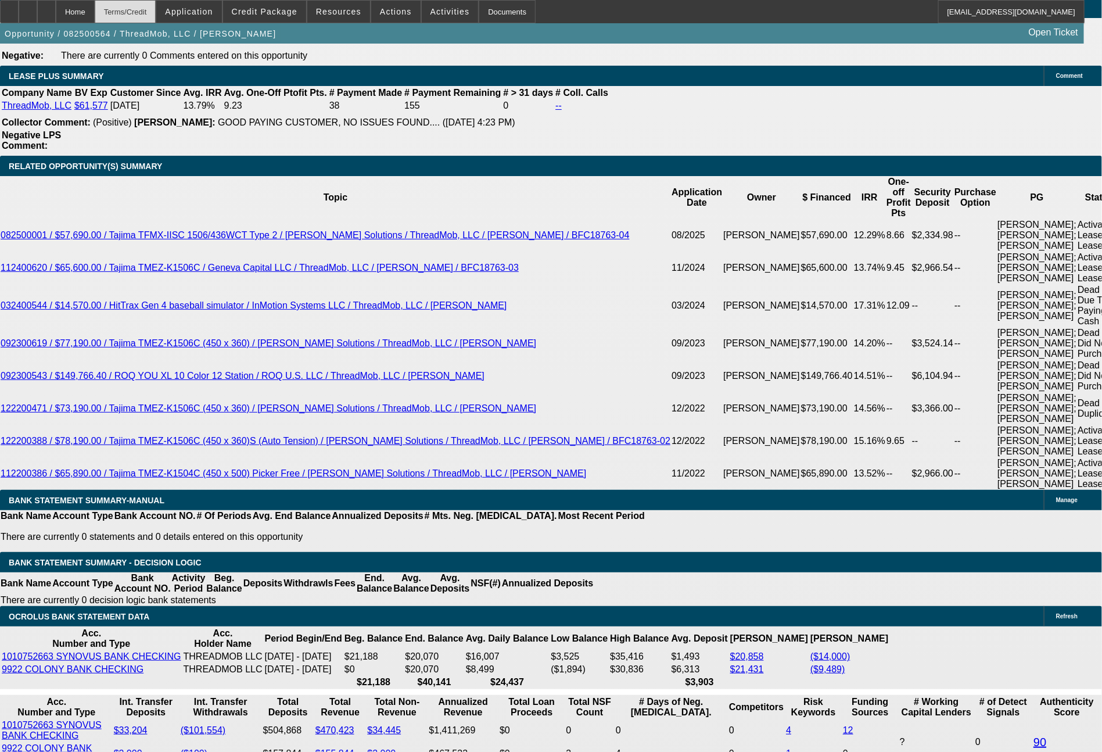
select select "0"
select select "6"
select select "0"
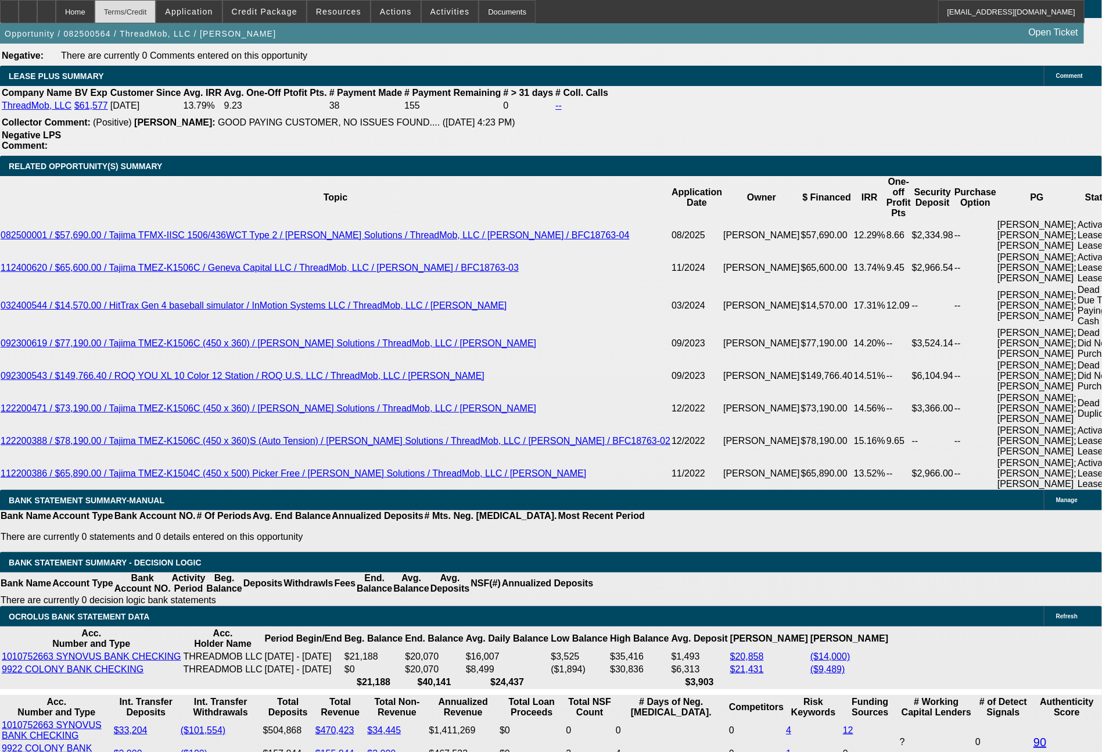
select select "0"
select select "6"
select select "0"
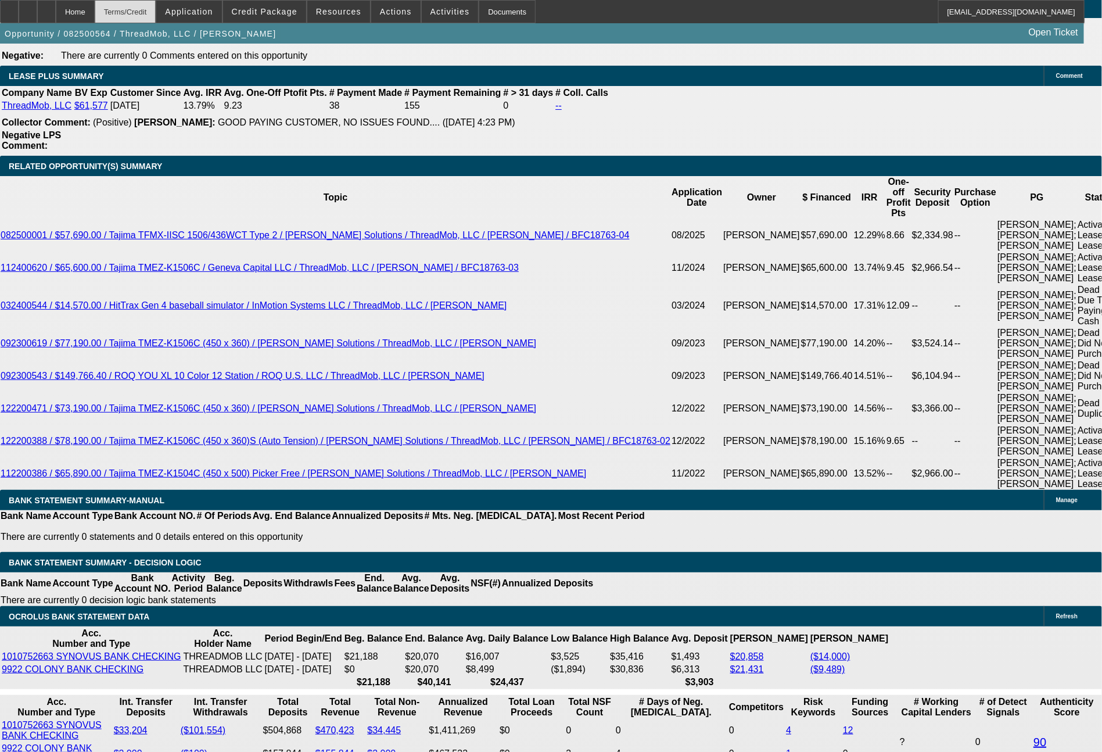
select select "6"
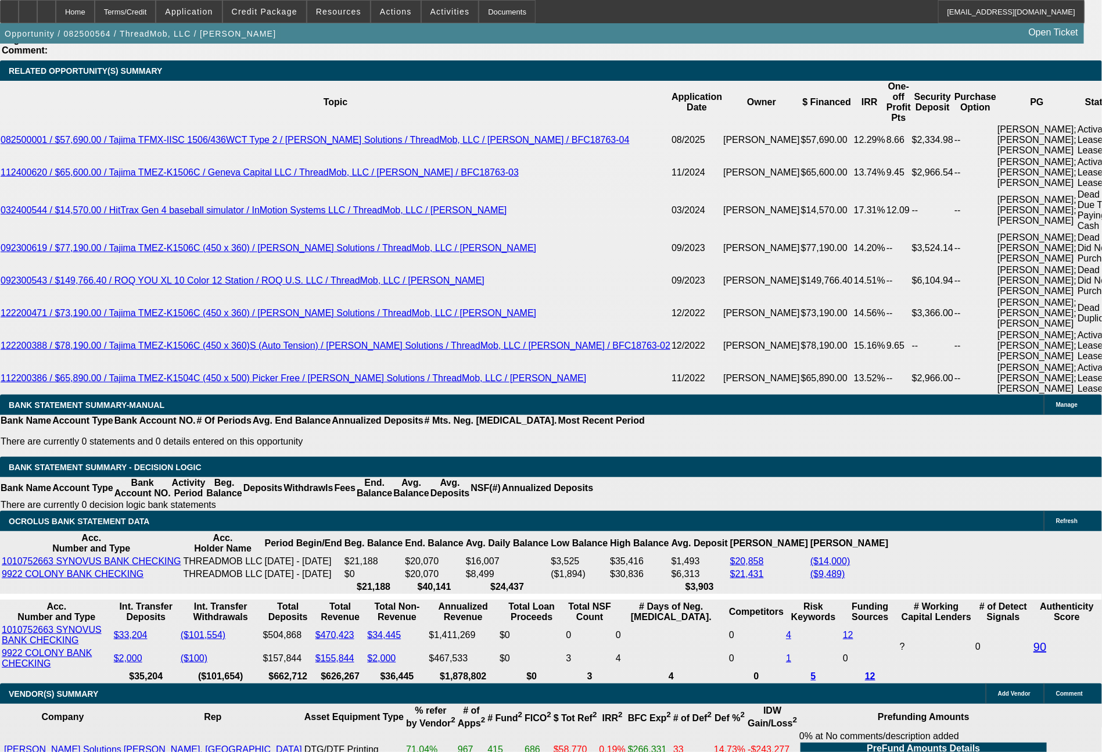
scroll to position [2259, 0]
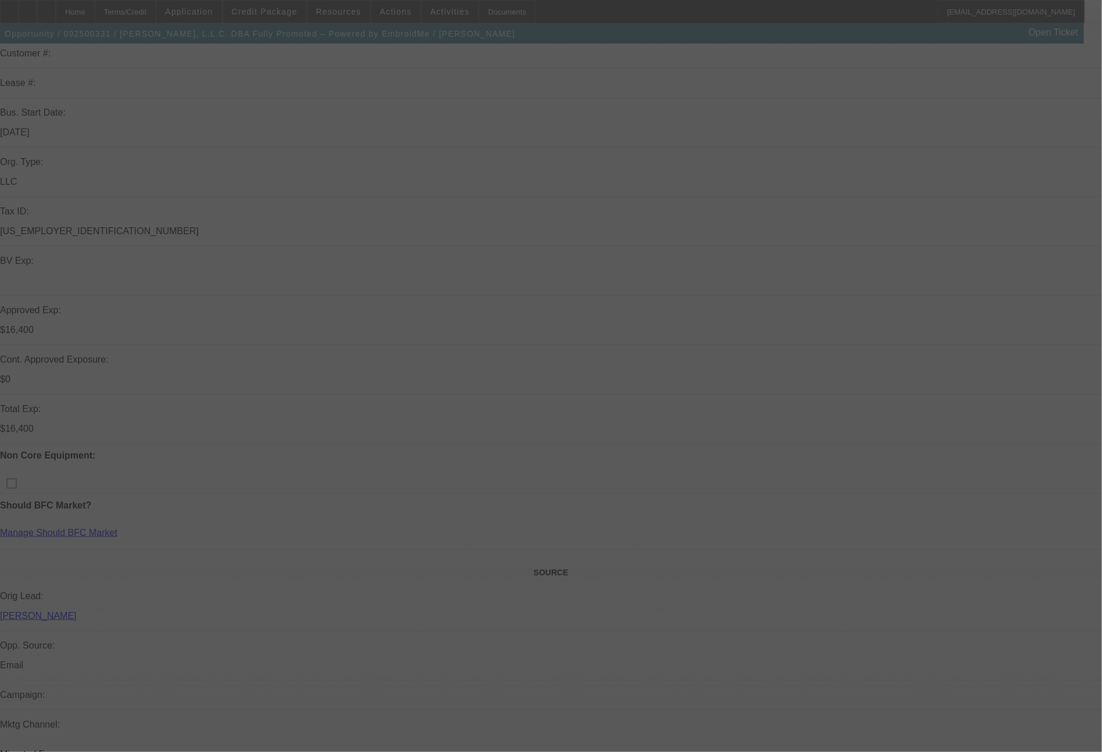
scroll to position [198, 0]
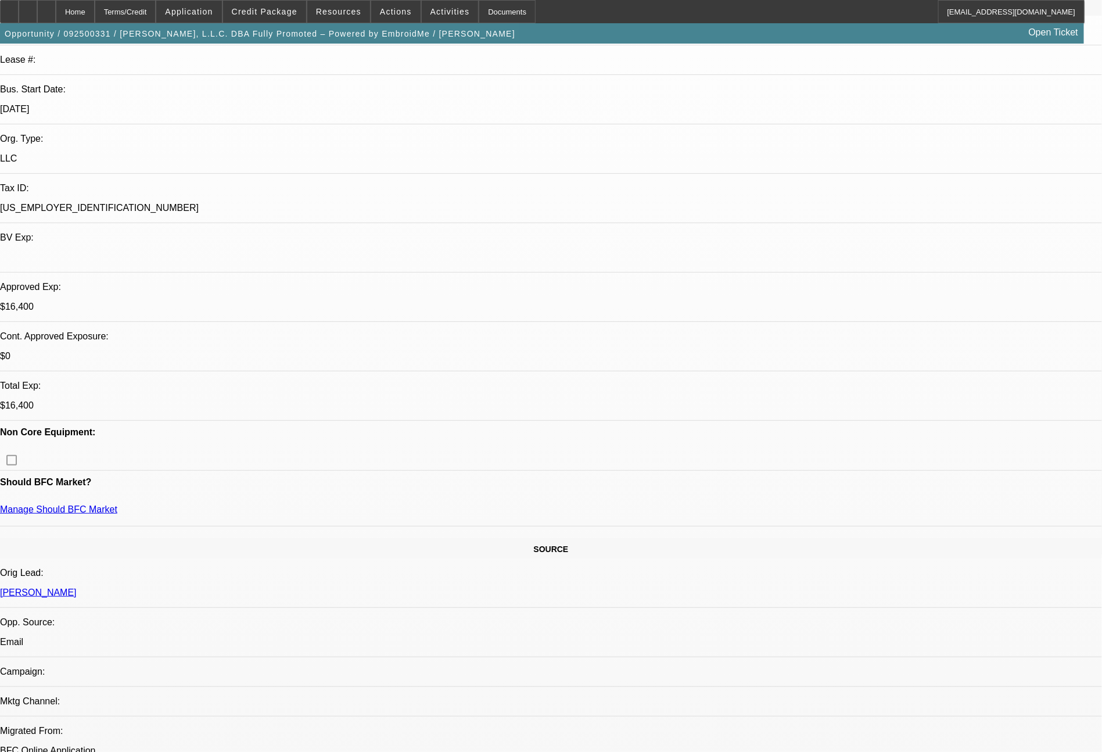
select select "0"
select select "2"
select select "0.1"
select select "4"
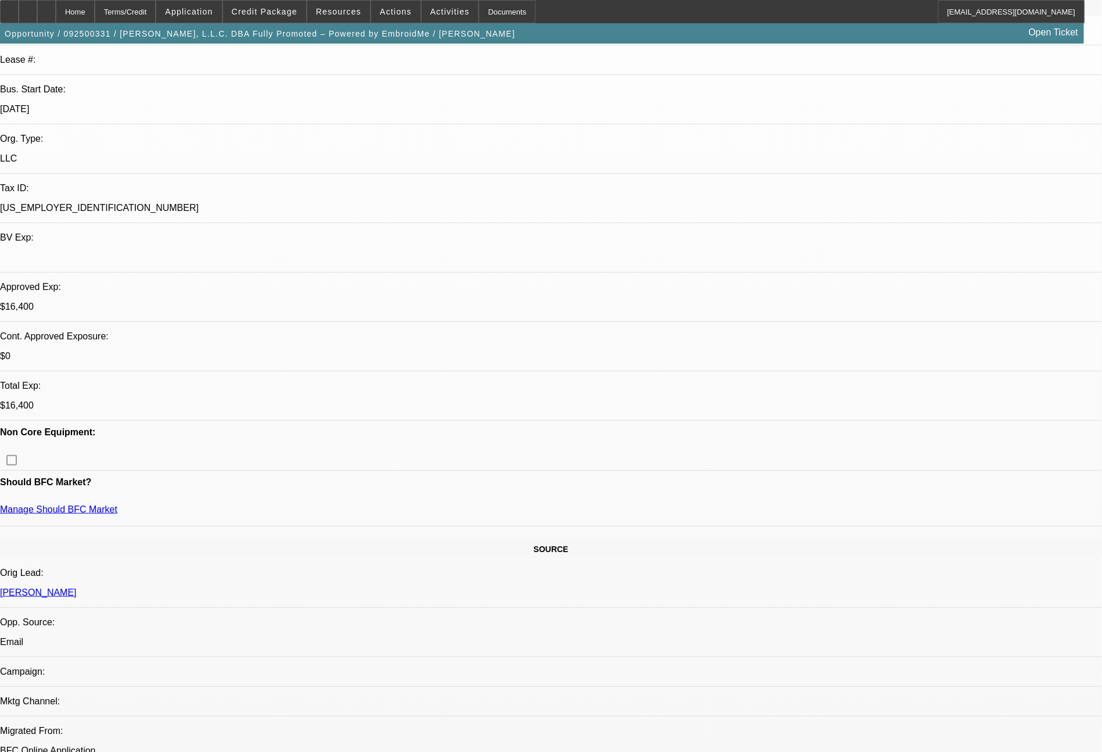
select select "0"
select select "2"
select select "0"
select select "6"
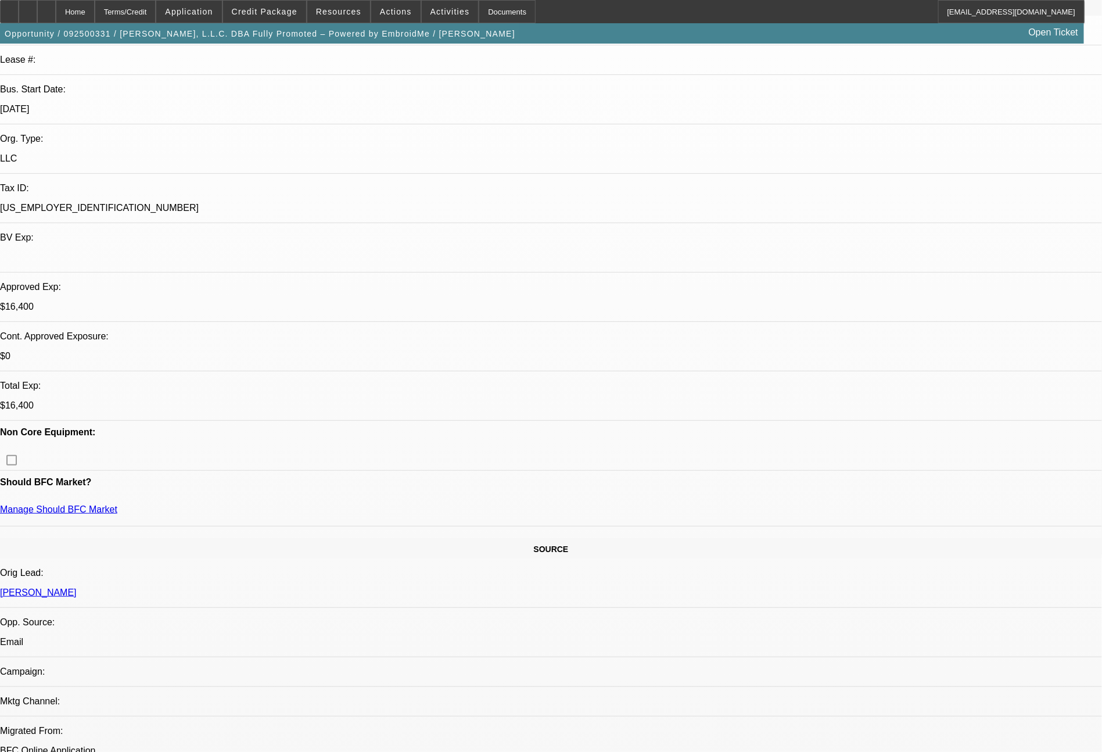
select select "0"
select select "2"
select select "0.1"
select select "4"
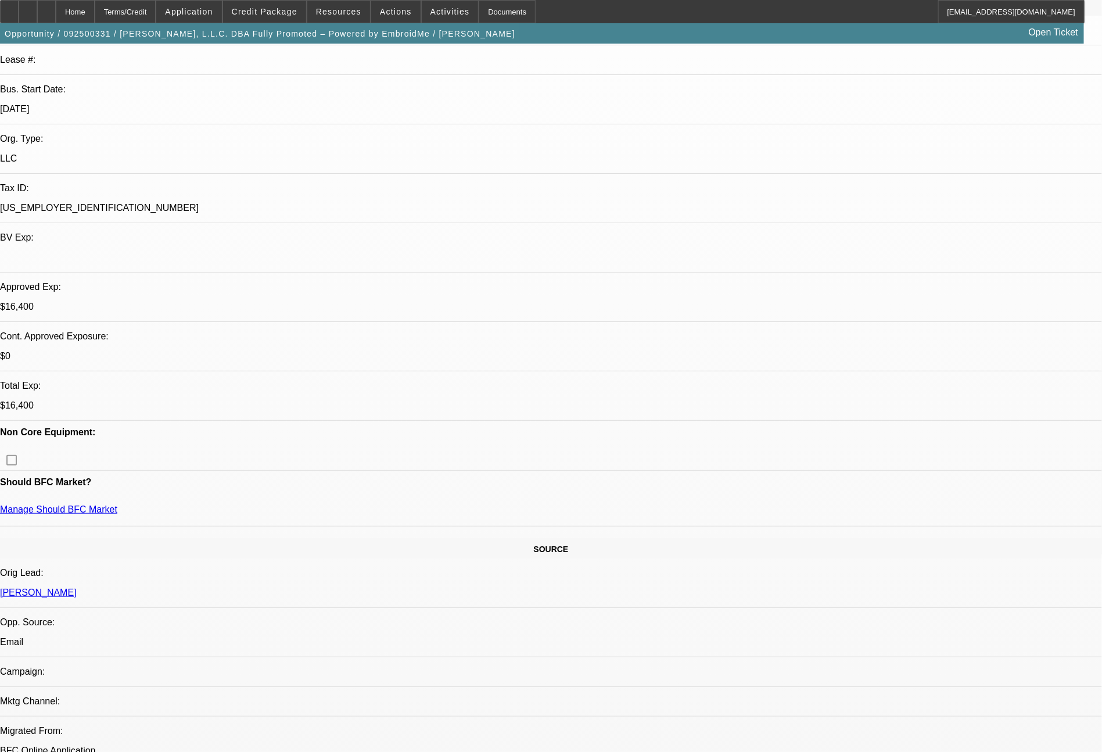
select select "0"
select select "2"
select select "0"
select select "6"
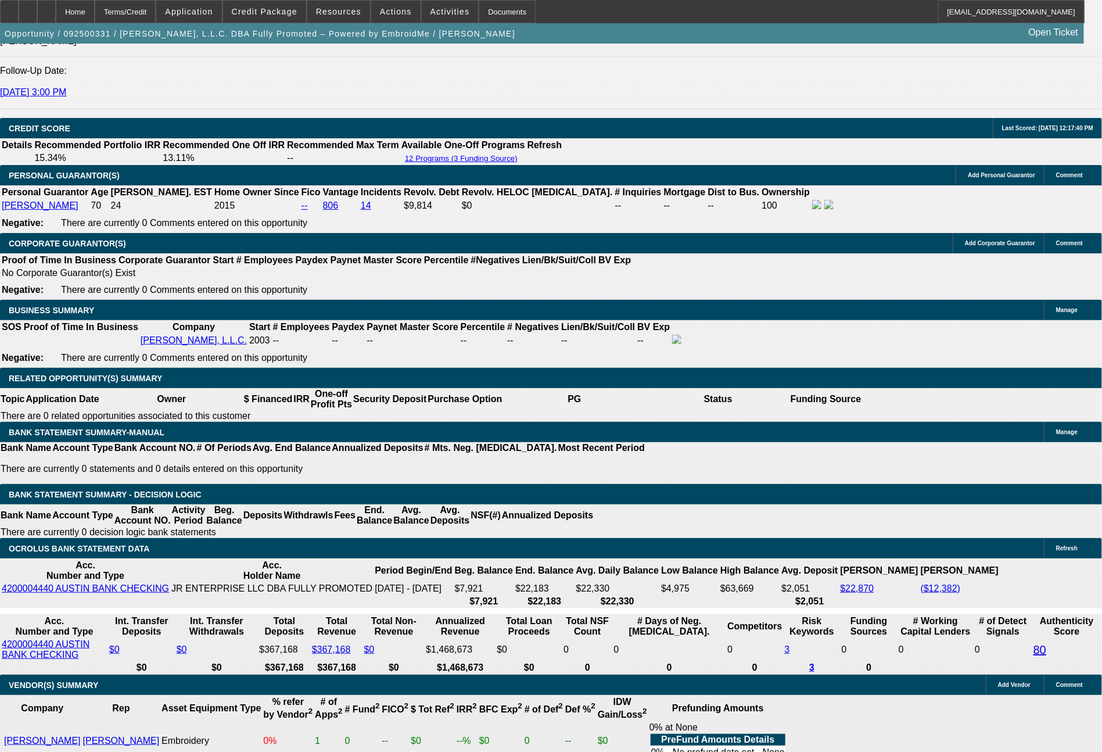
scroll to position [1650, 0]
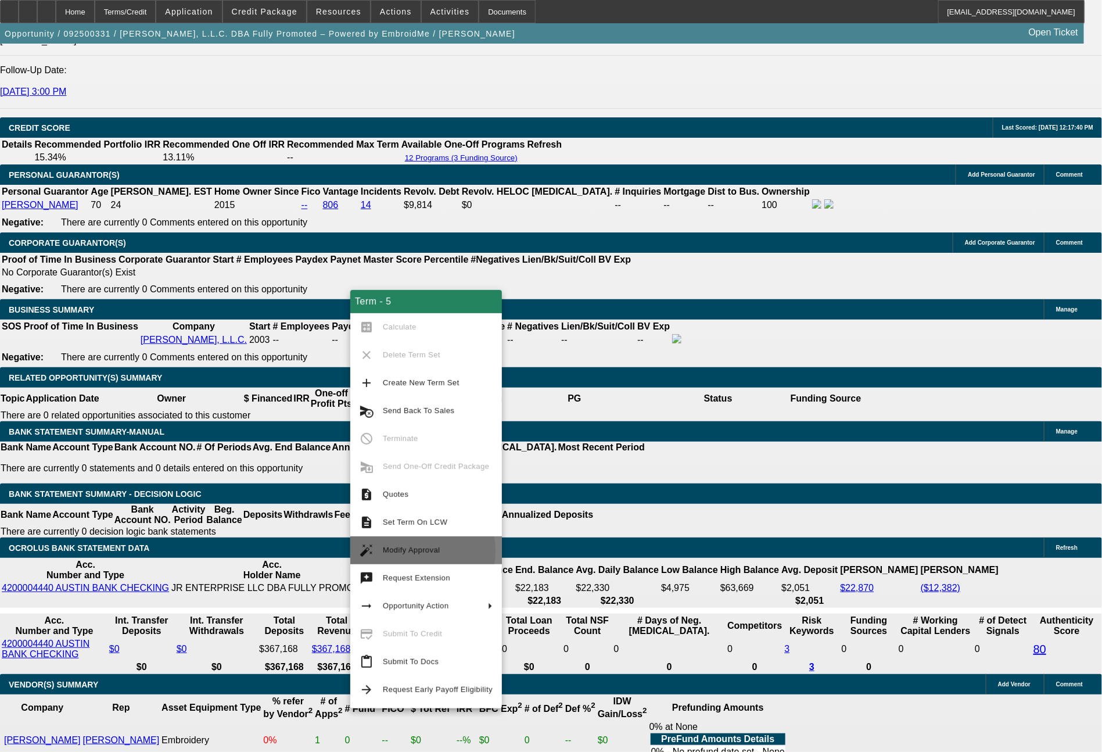
click at [401, 551] on span "Modify Approval" at bounding box center [412, 550] width 58 height 9
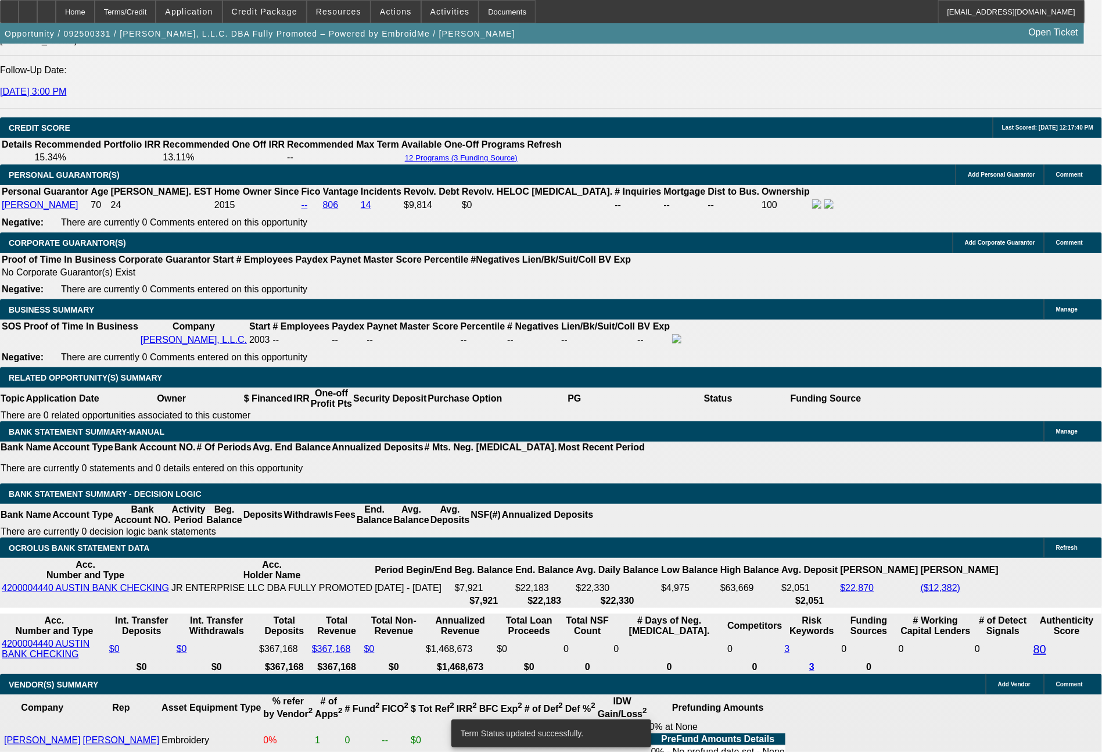
select select "0"
select select "2"
select select "0"
select select "6"
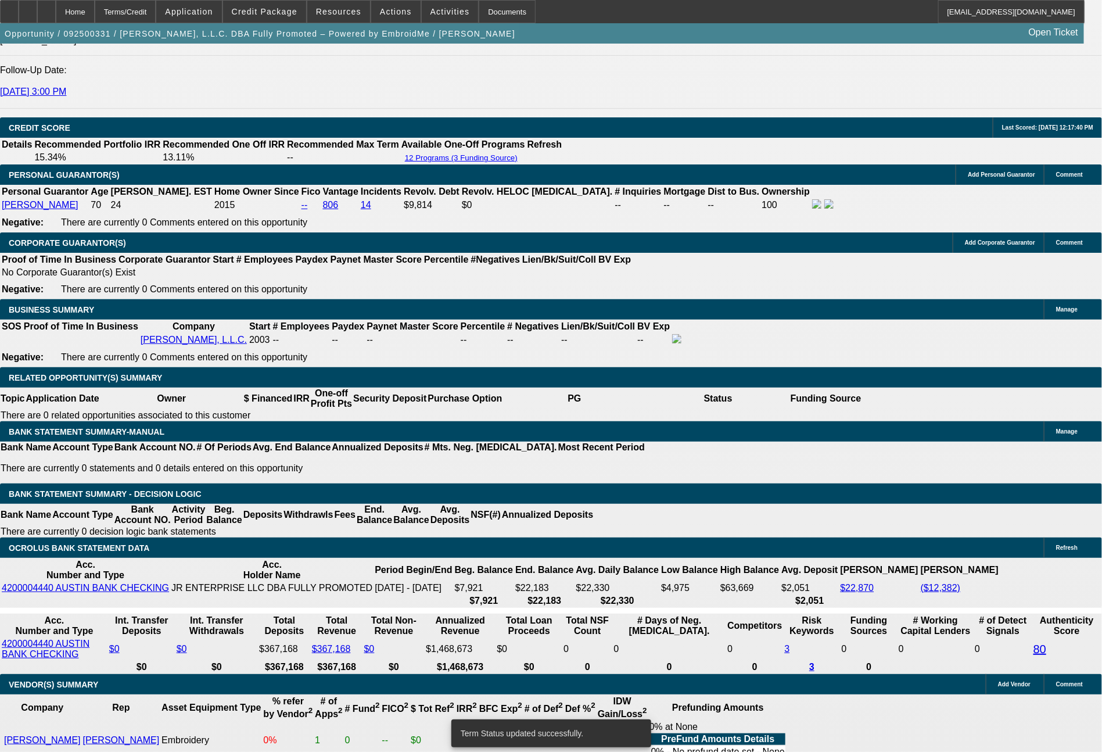
select select "0"
select select "2"
select select "0.1"
select select "4"
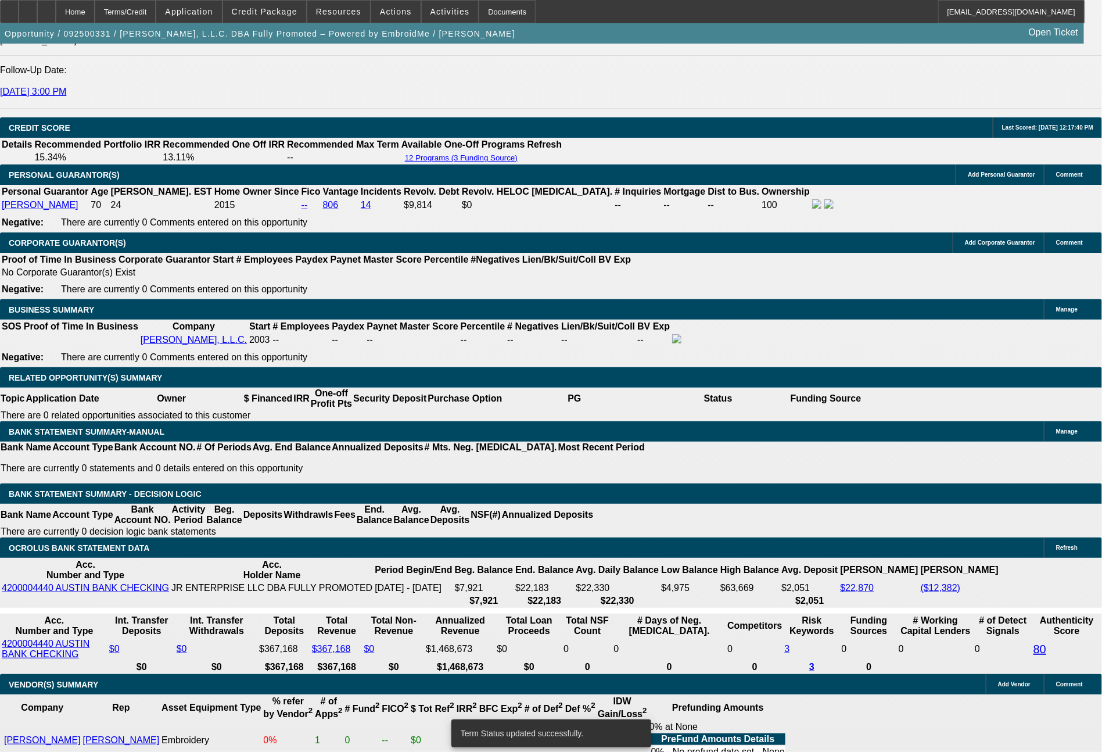
select select "0"
select select "2"
select select "0"
select select "6"
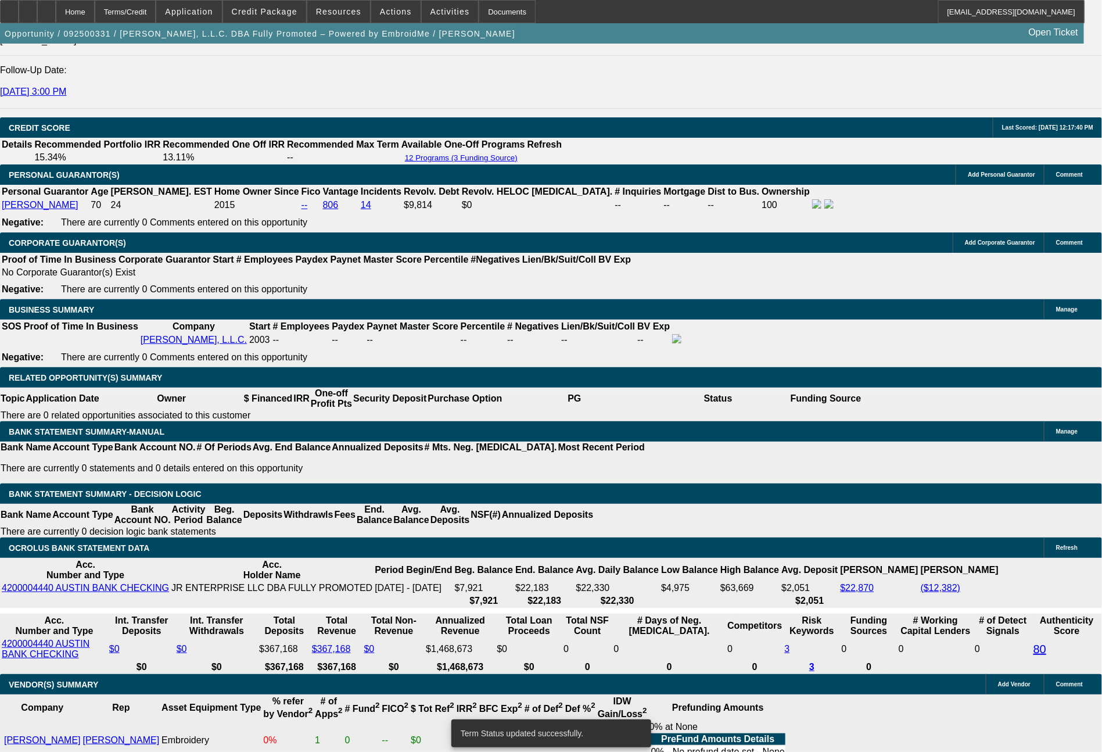
select select "0"
select select "2"
select select "0.1"
select select "4"
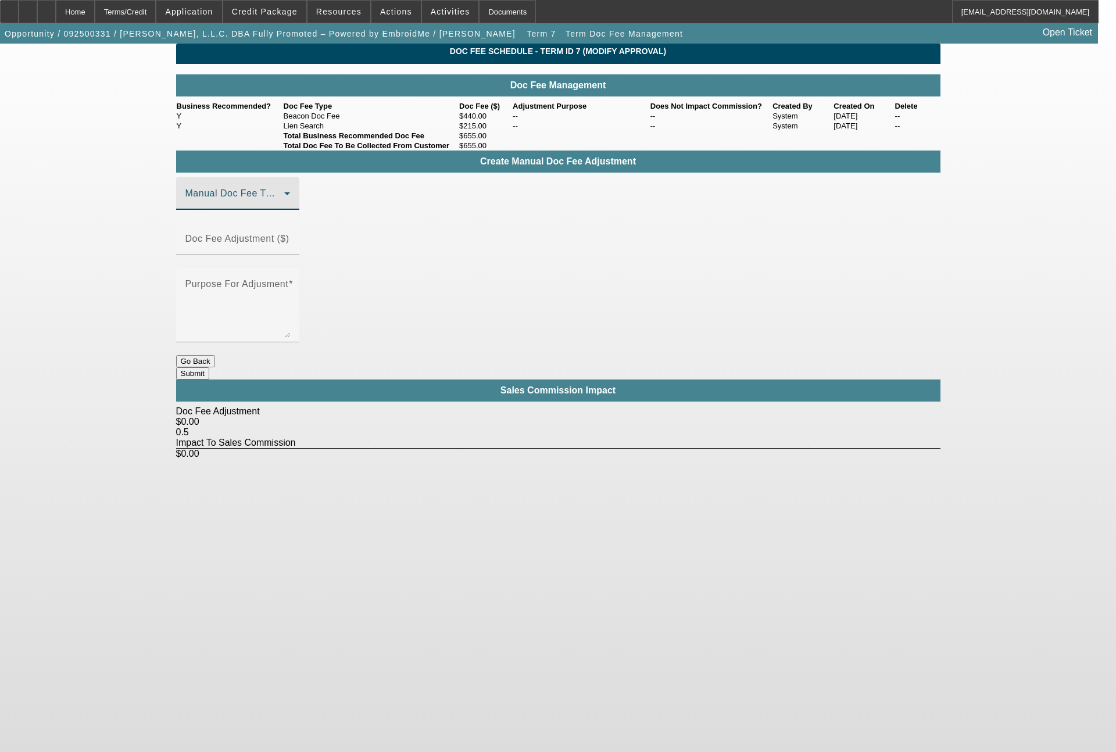
click at [214, 205] on span at bounding box center [234, 198] width 99 height 14
click at [244, 277] on span "Beacon Doc Fee" at bounding box center [222, 278] width 73 height 14
click at [290, 250] on input "Doc Fee Adjustment ($)" at bounding box center [237, 243] width 105 height 14
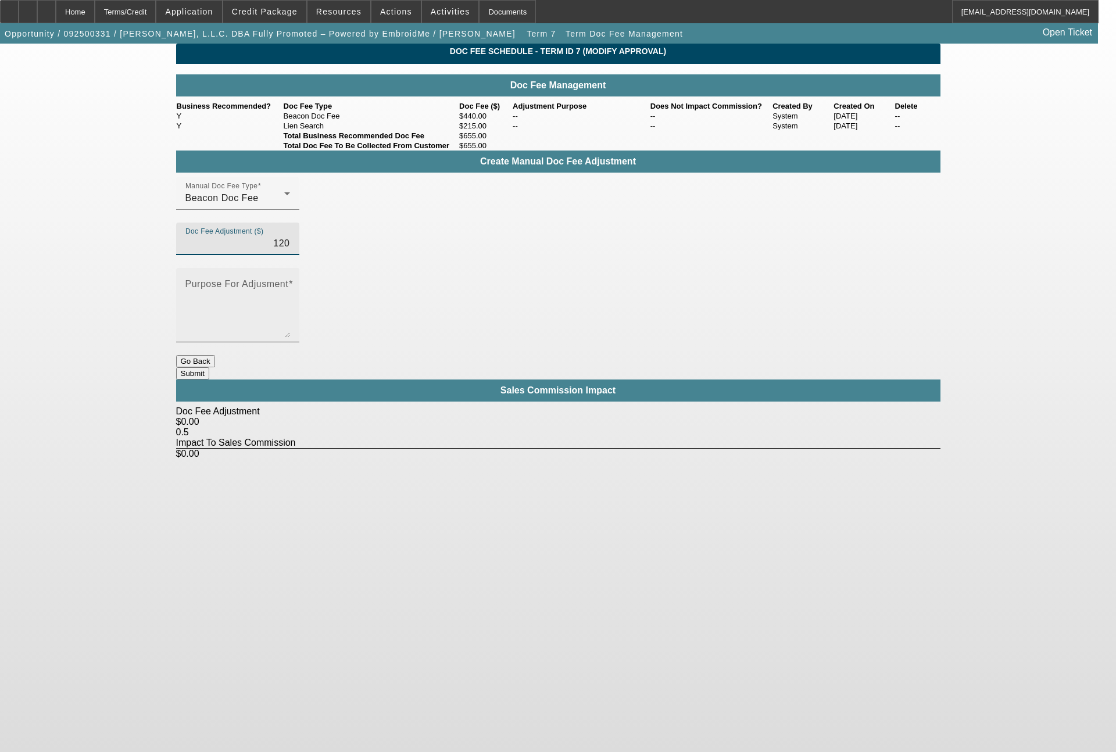
type input "$120.00"
click at [290, 282] on textarea "Purpose For Adjusment" at bounding box center [237, 310] width 105 height 56
type textarea "collected a higher doc fee"
click at [209, 367] on button "Submit" at bounding box center [192, 373] width 33 height 12
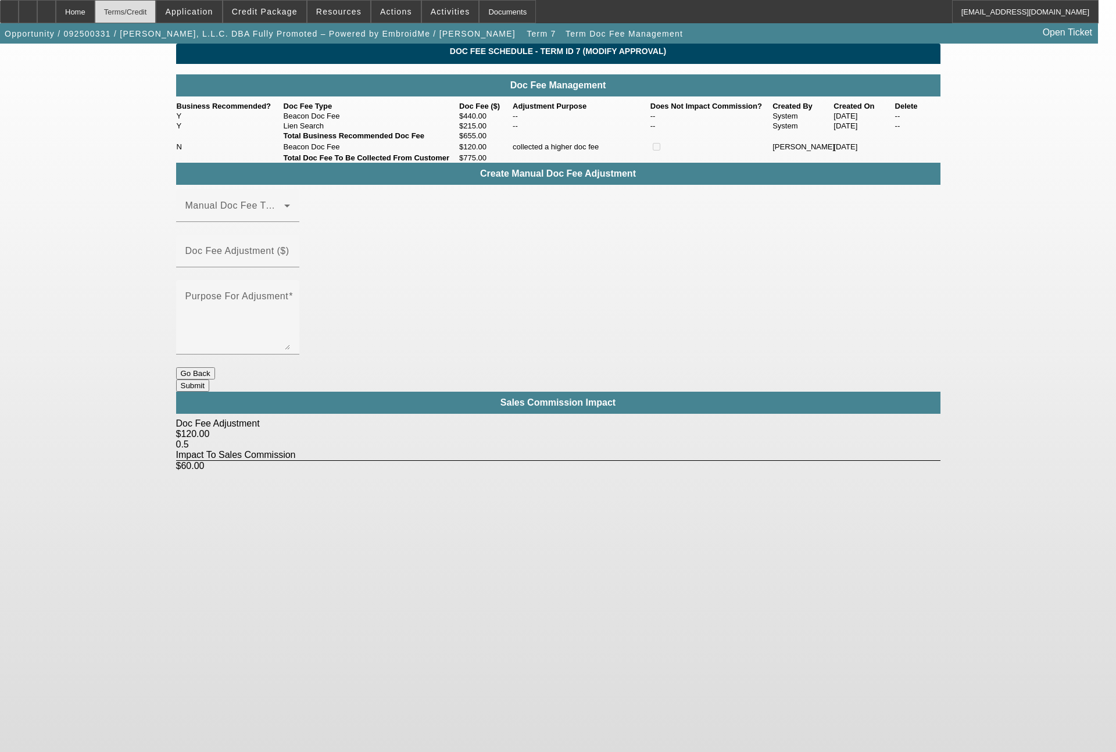
click at [156, 8] on div "Terms/Credit" at bounding box center [126, 11] width 62 height 23
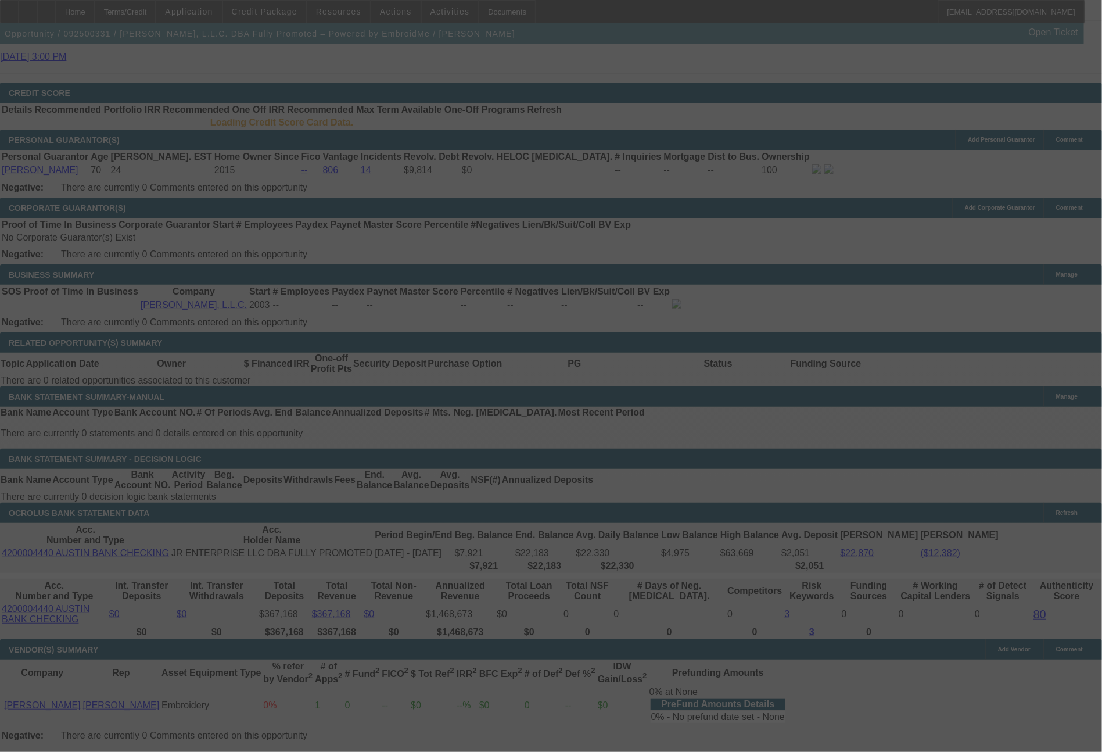
scroll to position [1601, 0]
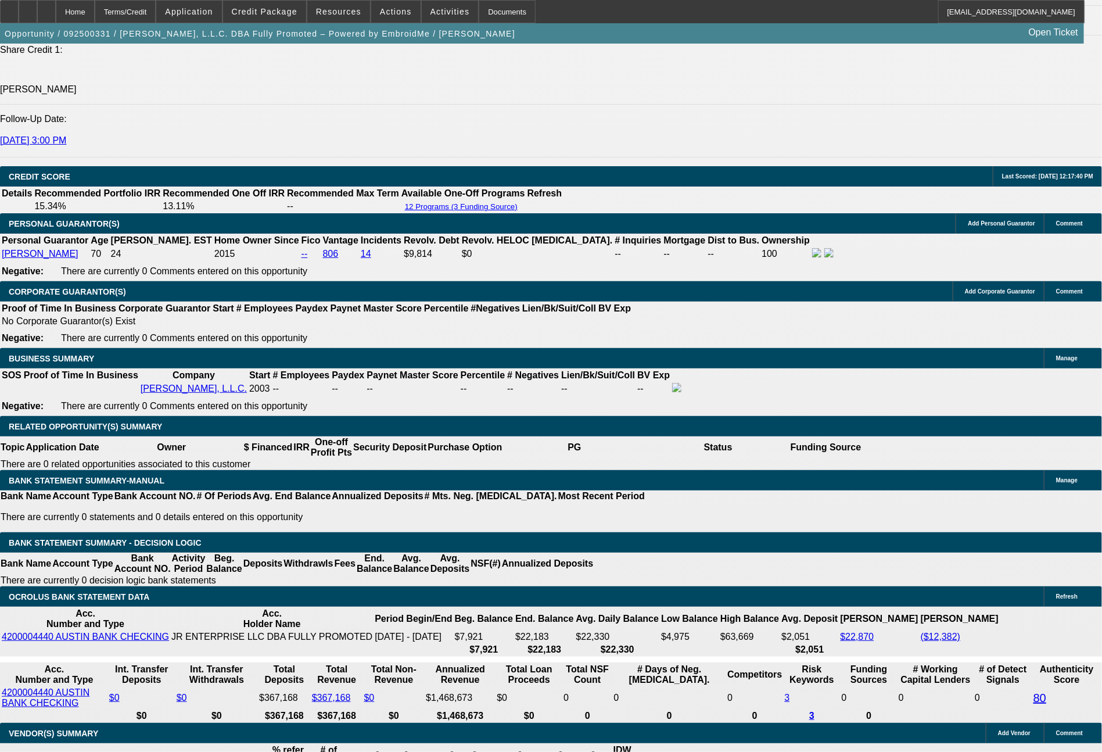
select select "0"
select select "2"
select select "0"
select select "6"
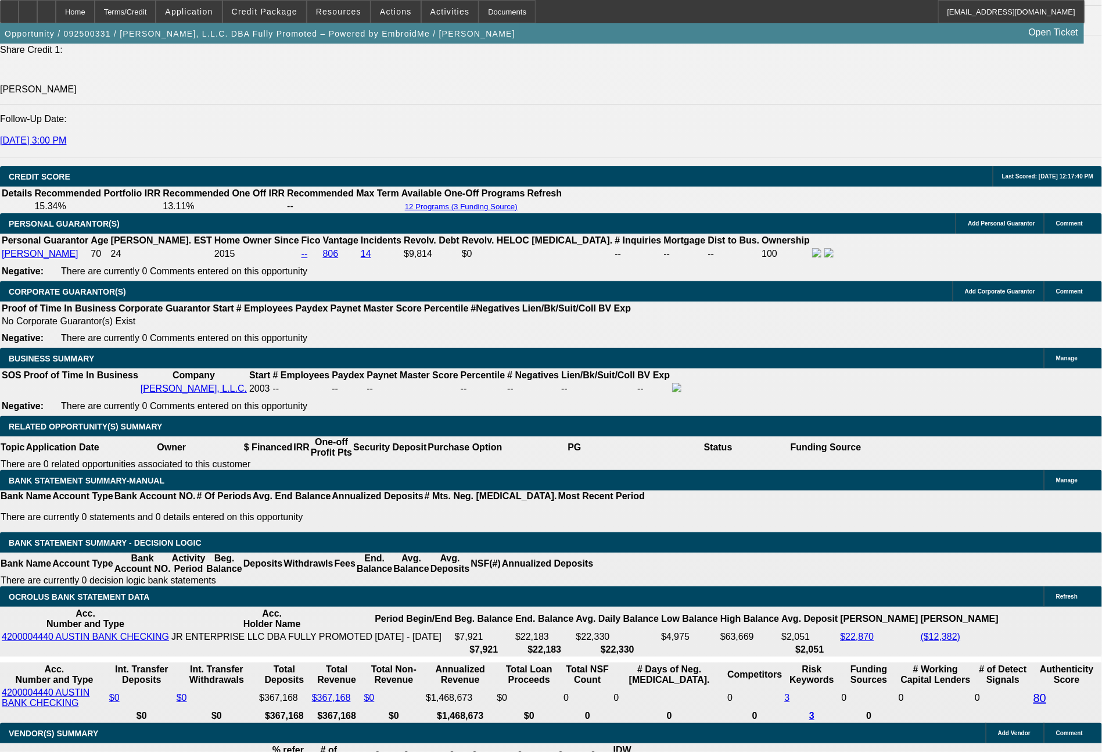
select select "0"
select select "2"
select select "0.1"
select select "4"
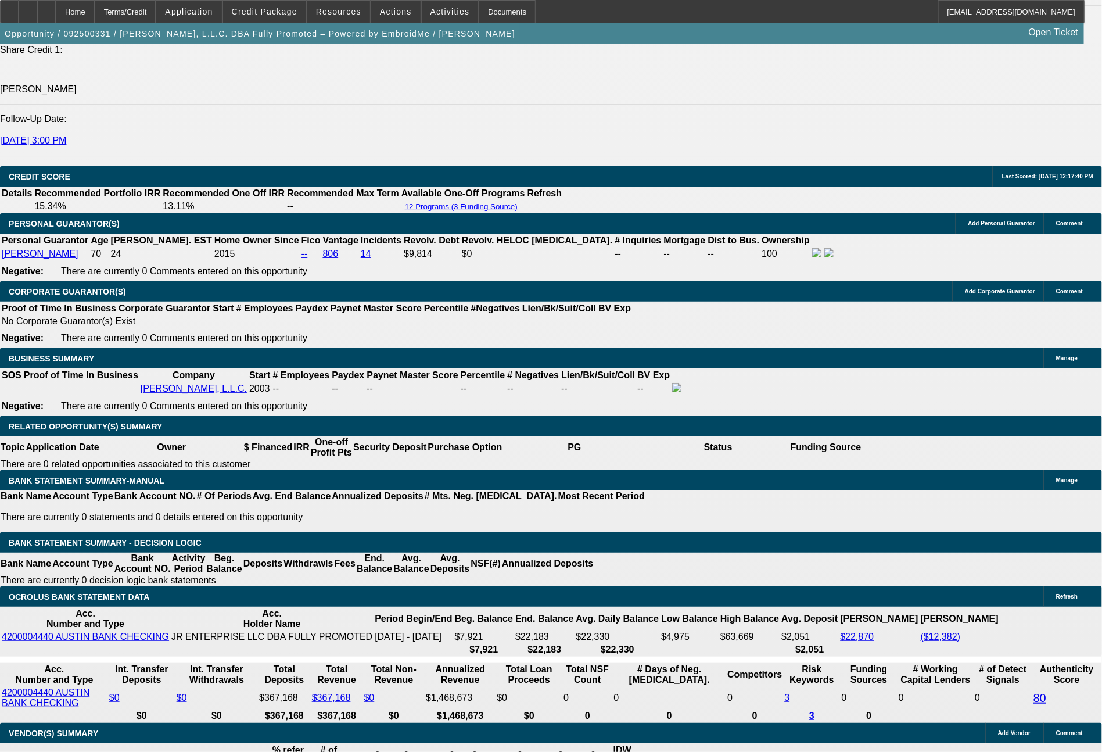
select select "0"
select select "2"
select select "0"
select select "6"
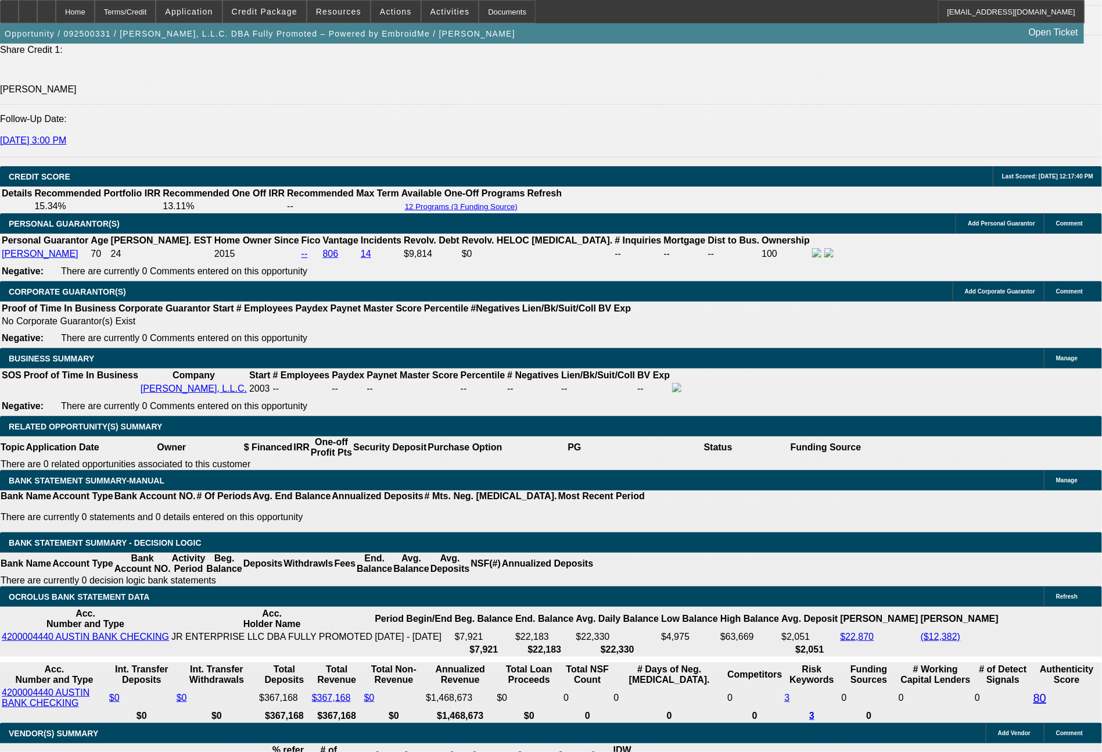
select select "0"
select select "2"
select select "0.1"
select select "4"
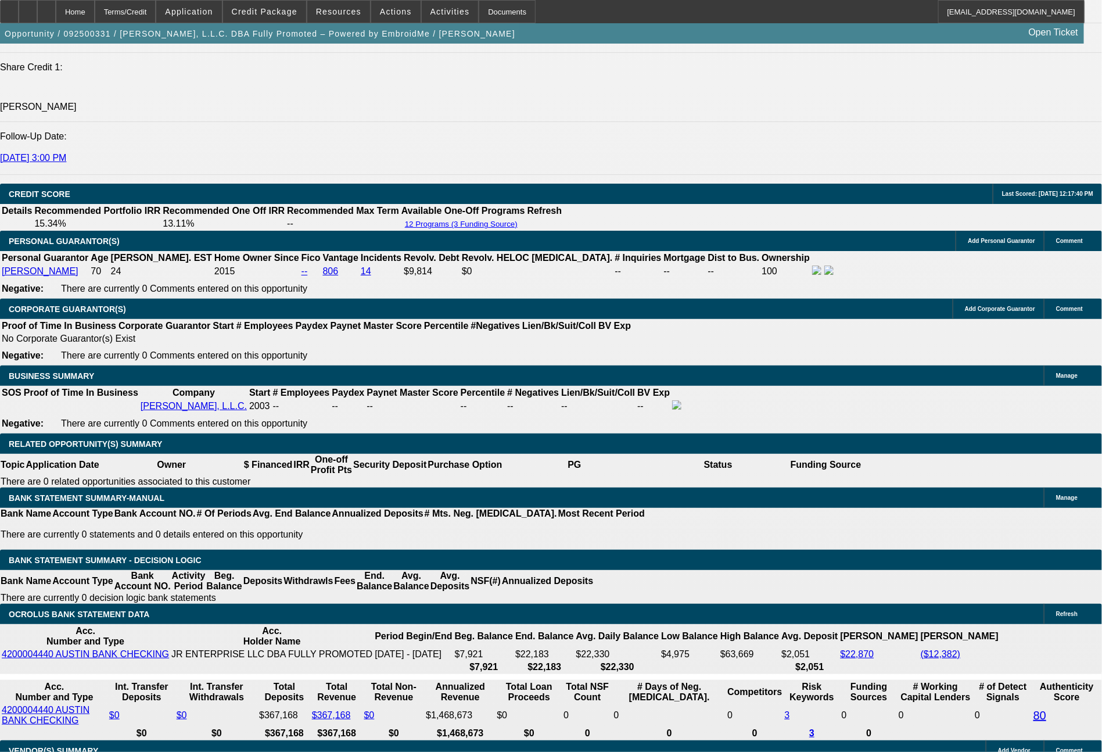
scroll to position [1643, 0]
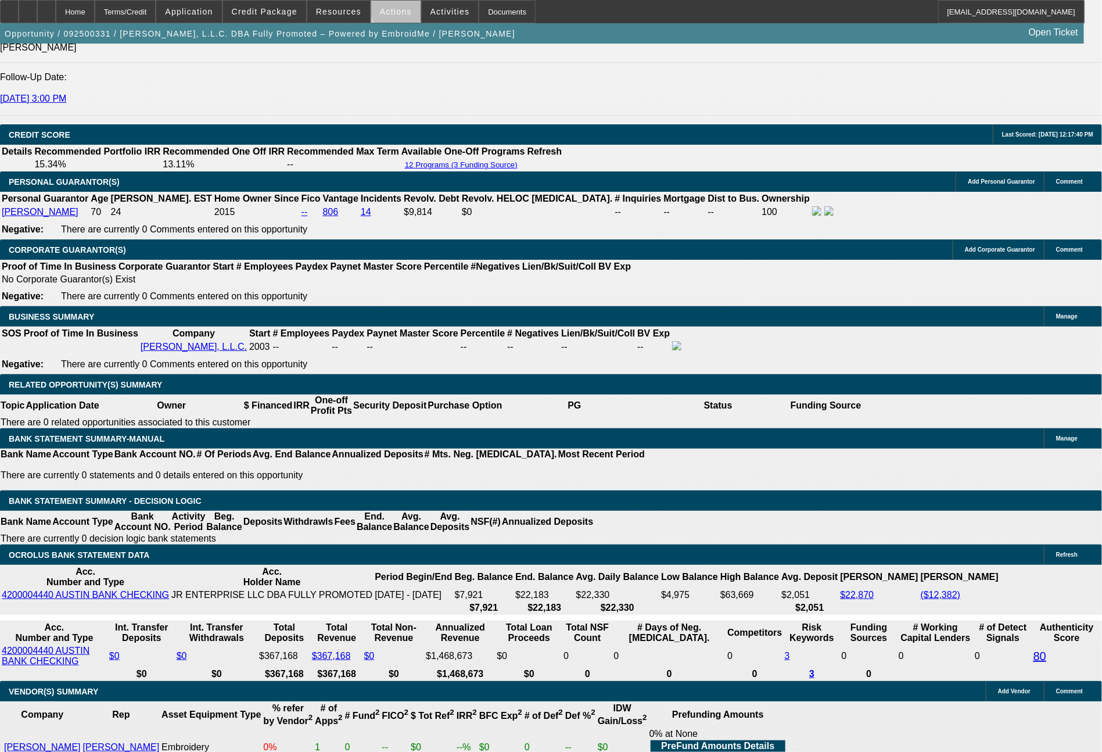
click at [403, 6] on span at bounding box center [395, 12] width 49 height 28
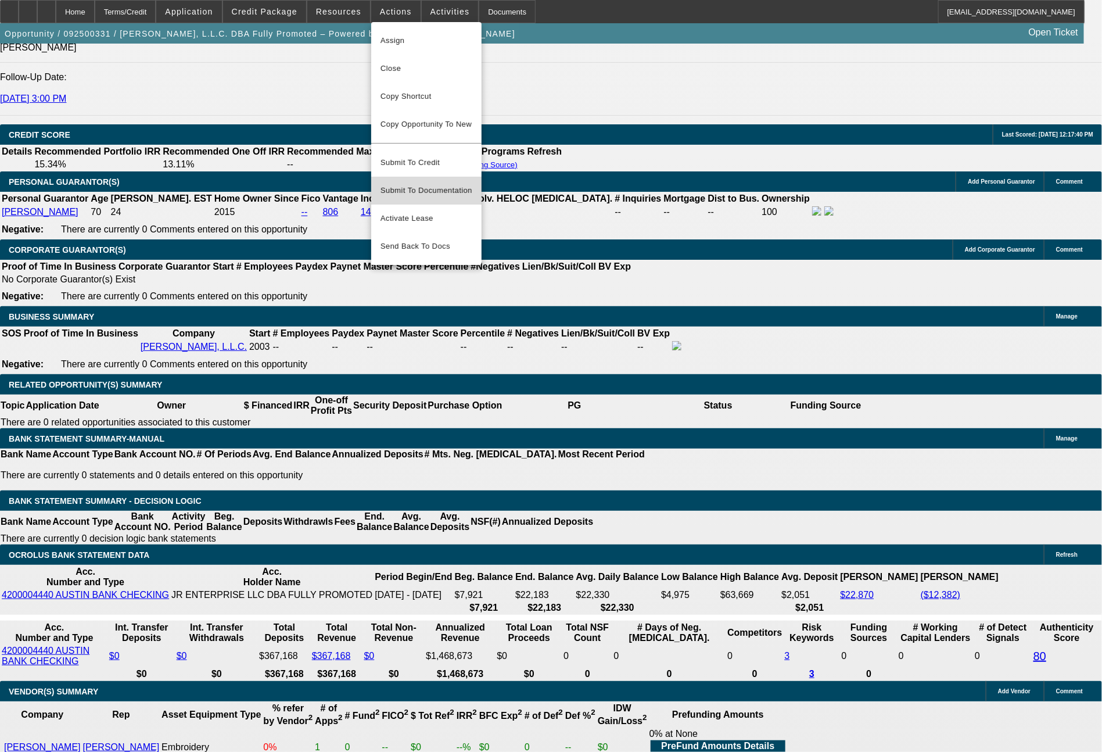
click at [429, 184] on span "Submit To Documentation" at bounding box center [427, 191] width 92 height 14
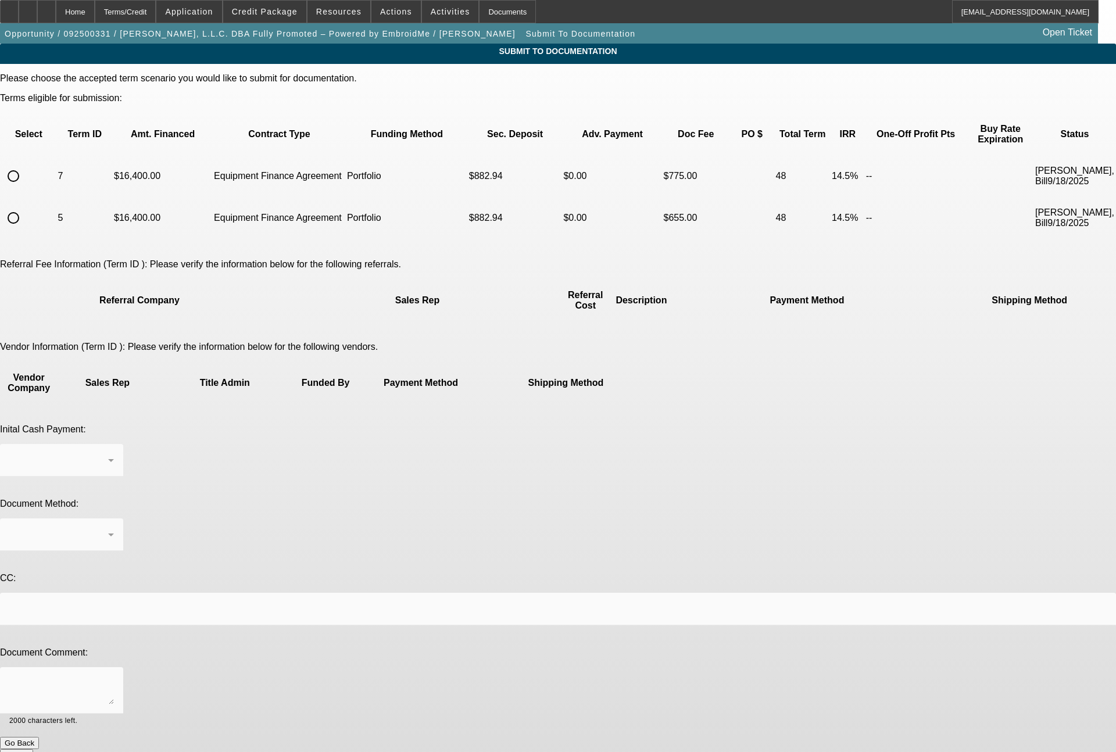
click at [25, 164] on input "radio" at bounding box center [13, 175] width 23 height 23
radio input "true"
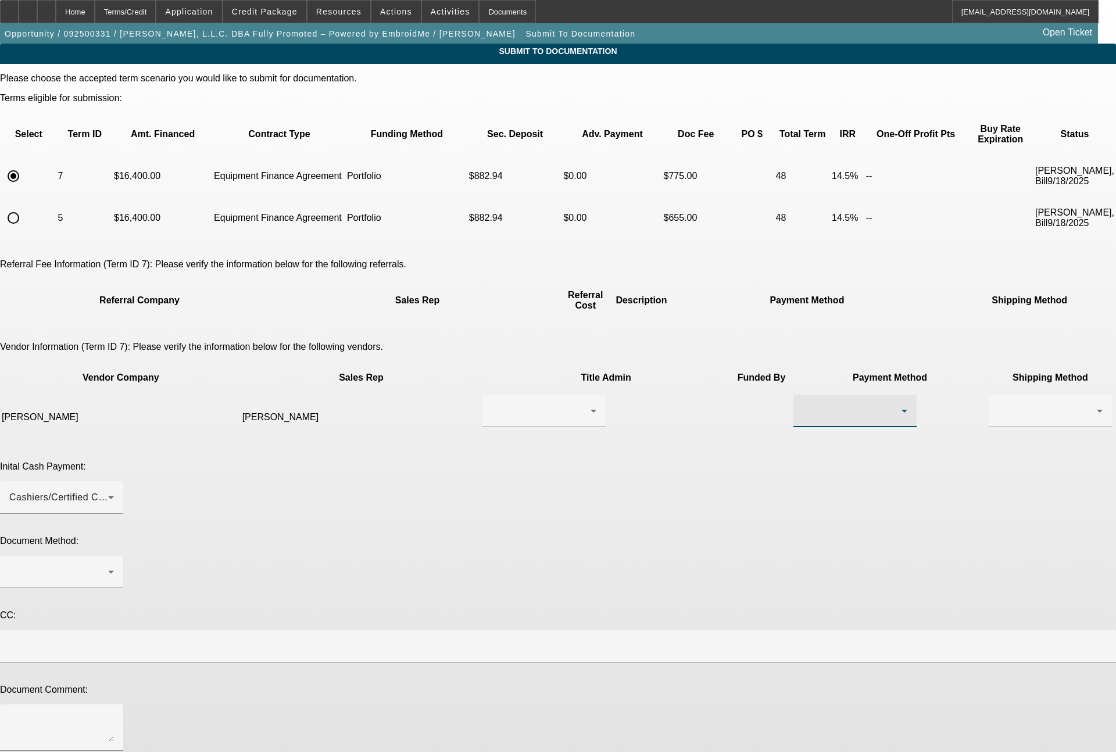
click at [802, 404] on div at bounding box center [851, 411] width 99 height 14
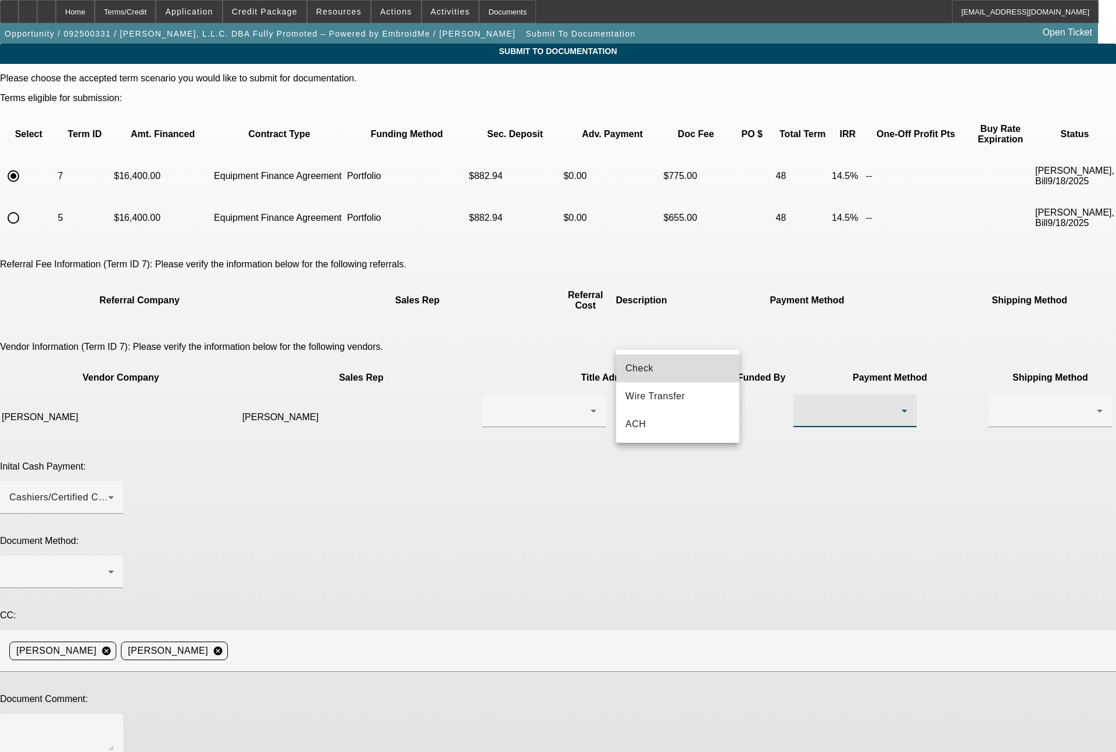
click at [649, 370] on span "Check" at bounding box center [639, 368] width 28 height 14
click at [998, 395] on div at bounding box center [1050, 411] width 105 height 33
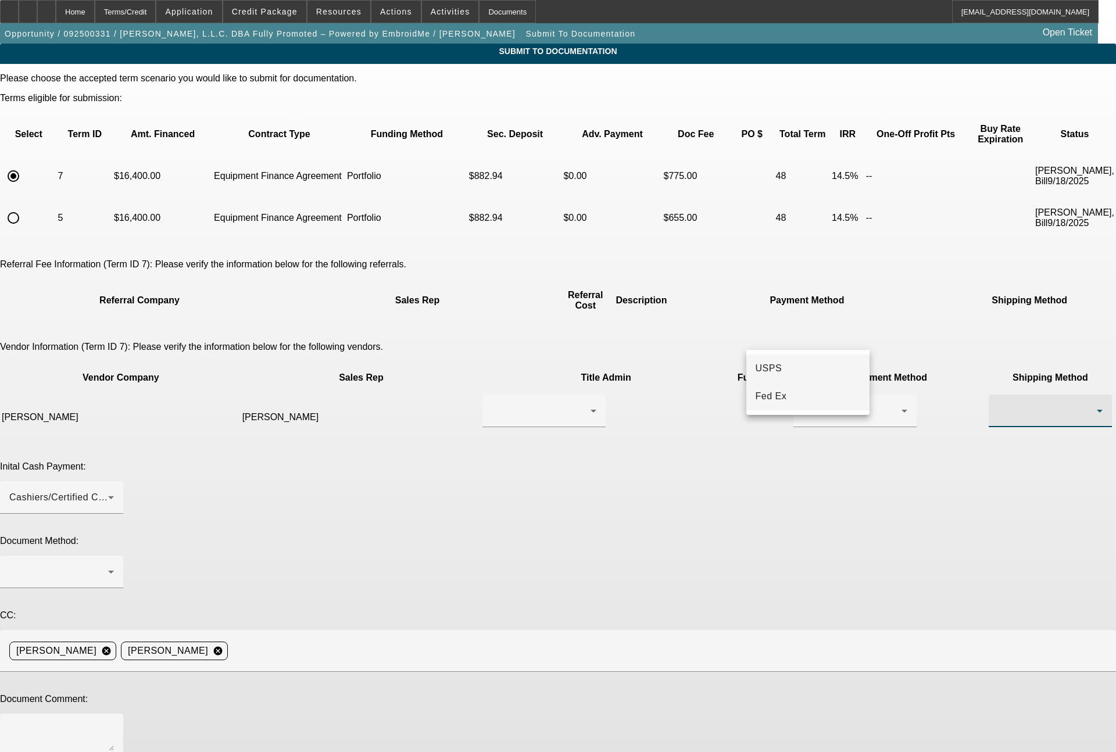
click at [776, 389] on span "Fed Ex" at bounding box center [770, 396] width 31 height 14
click at [114, 555] on div at bounding box center [61, 571] width 105 height 33
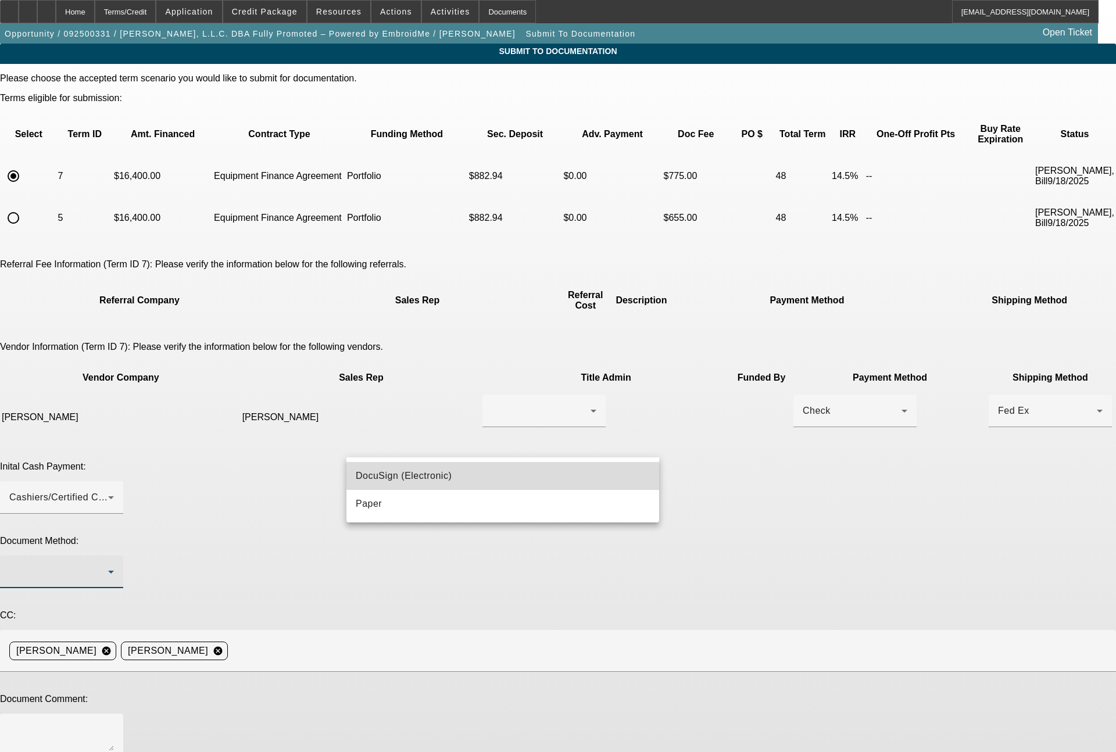
click at [410, 483] on mat-option "DocuSign (Electronic)" at bounding box center [502, 476] width 313 height 28
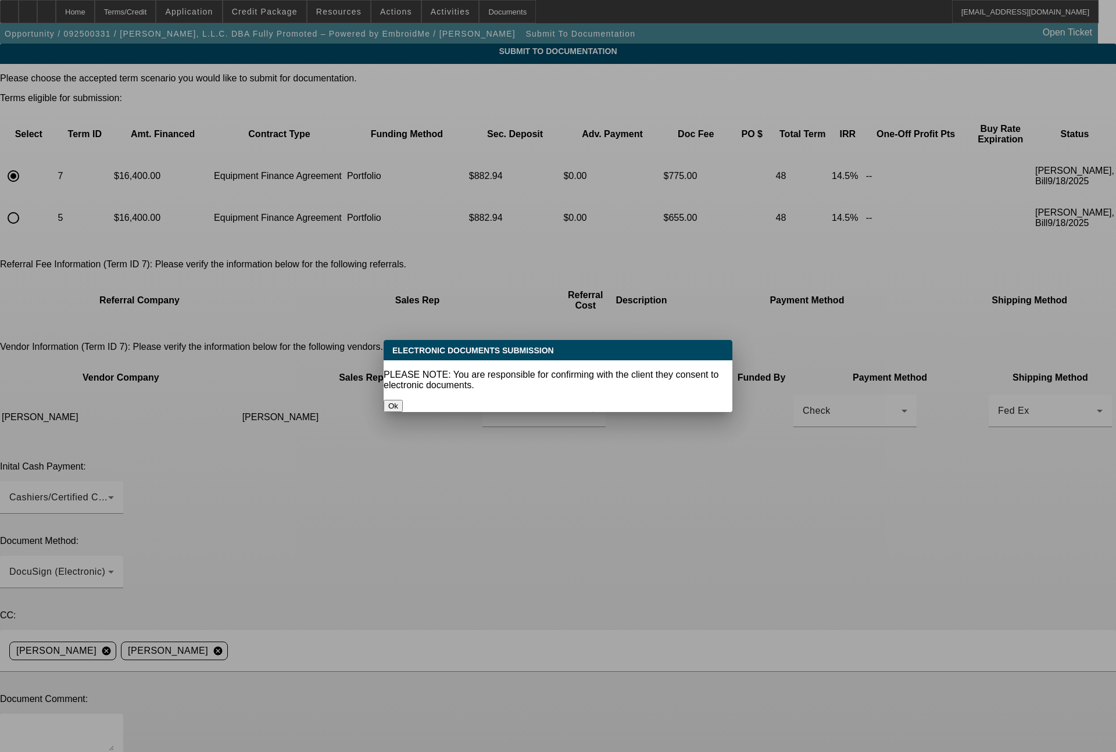
click at [403, 400] on button "Ok" at bounding box center [392, 406] width 19 height 12
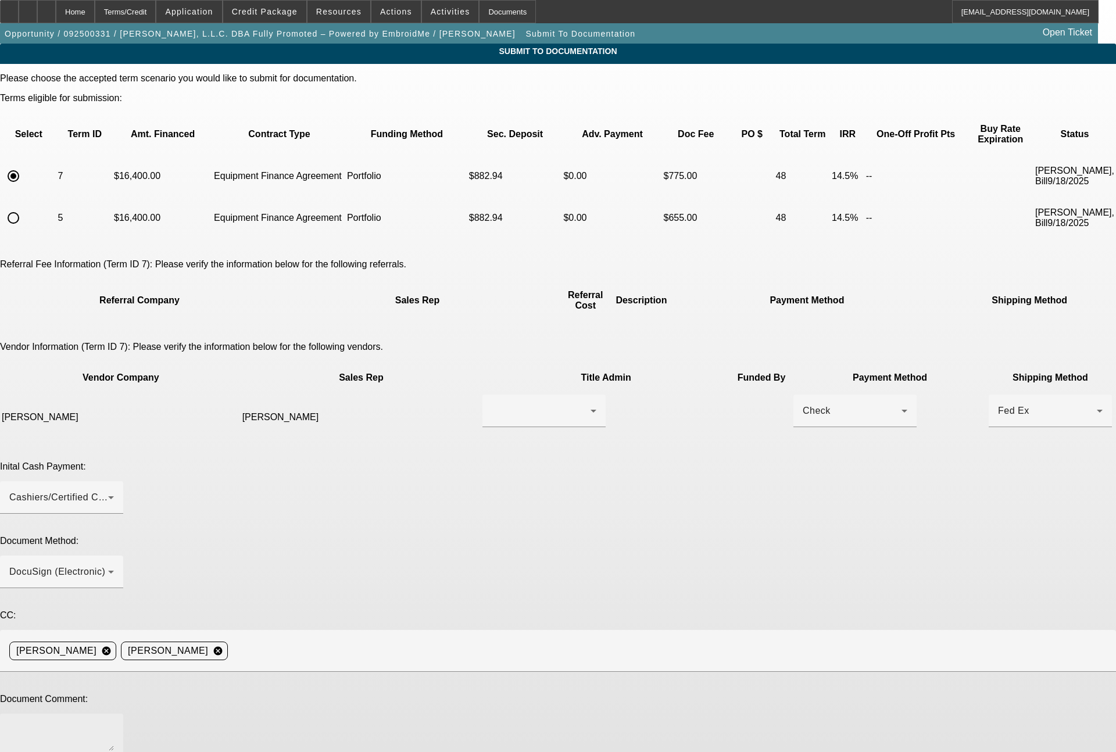
click at [114, 723] on textarea at bounding box center [61, 737] width 105 height 28
type textarea "Customer ready for EFA docs. Very nice lady, you can do the doc call to JoAnne …"
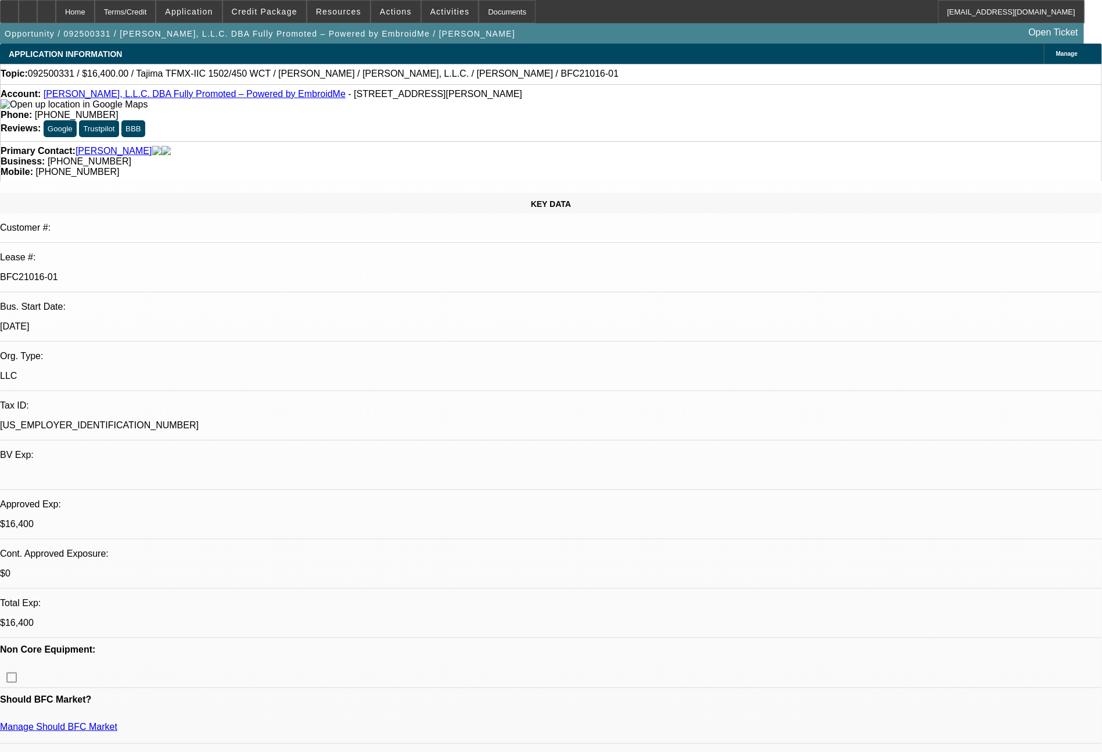
select select "0"
select select "2"
select select "0"
select select "6"
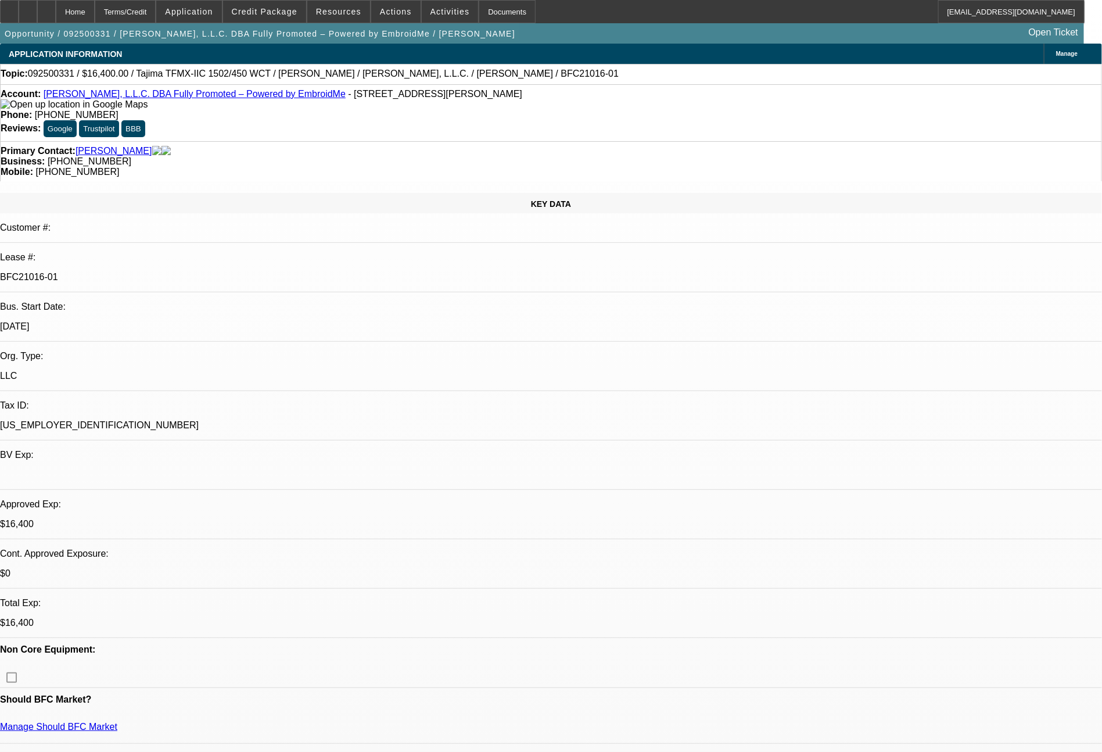
select select "0"
select select "2"
select select "0.1"
select select "4"
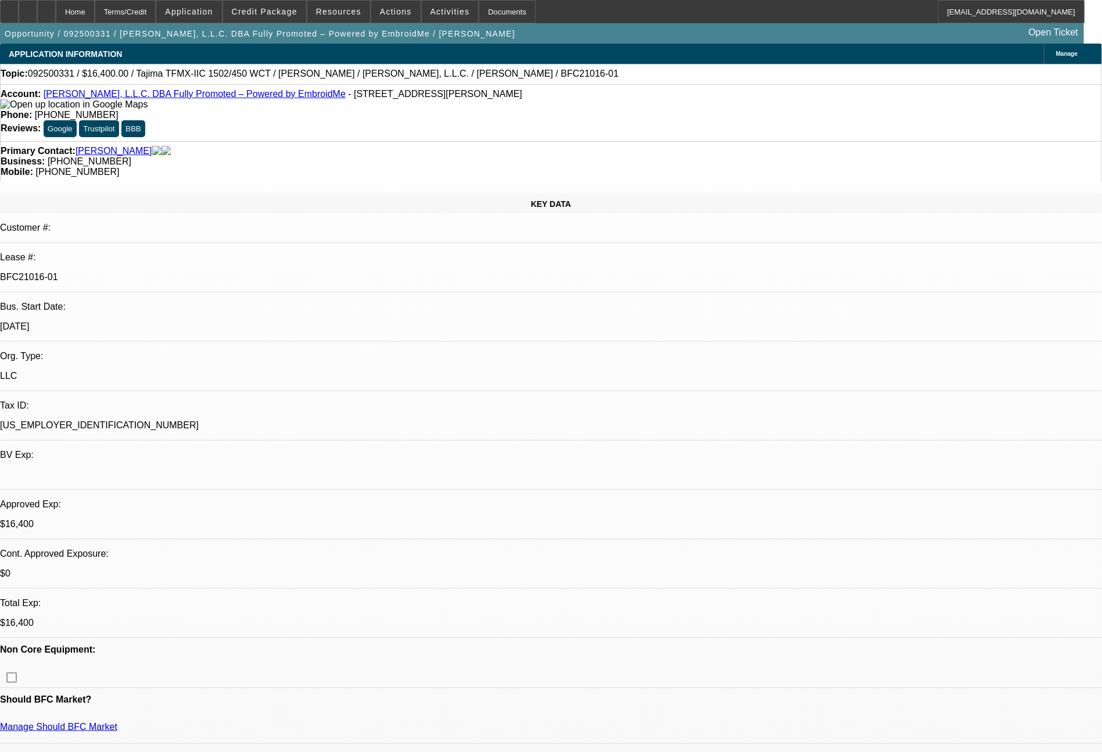
select select "0"
select select "2"
select select "0"
select select "6"
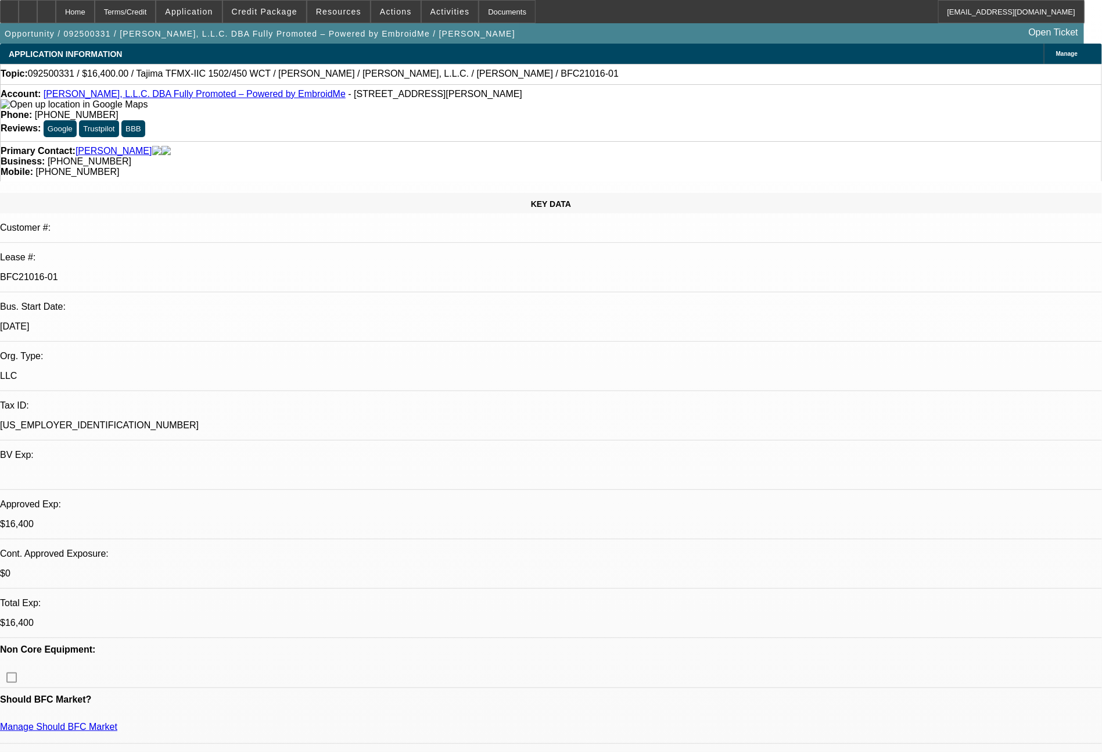
select select "0"
select select "2"
select select "0.1"
select select "4"
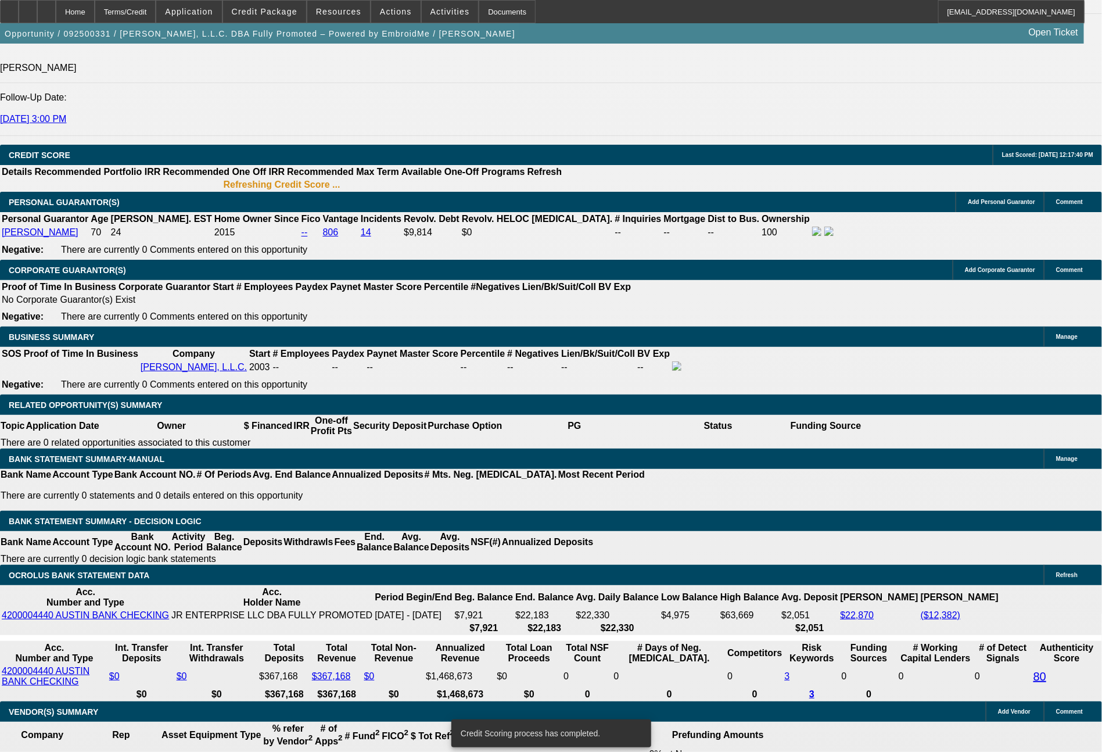
scroll to position [1637, 0]
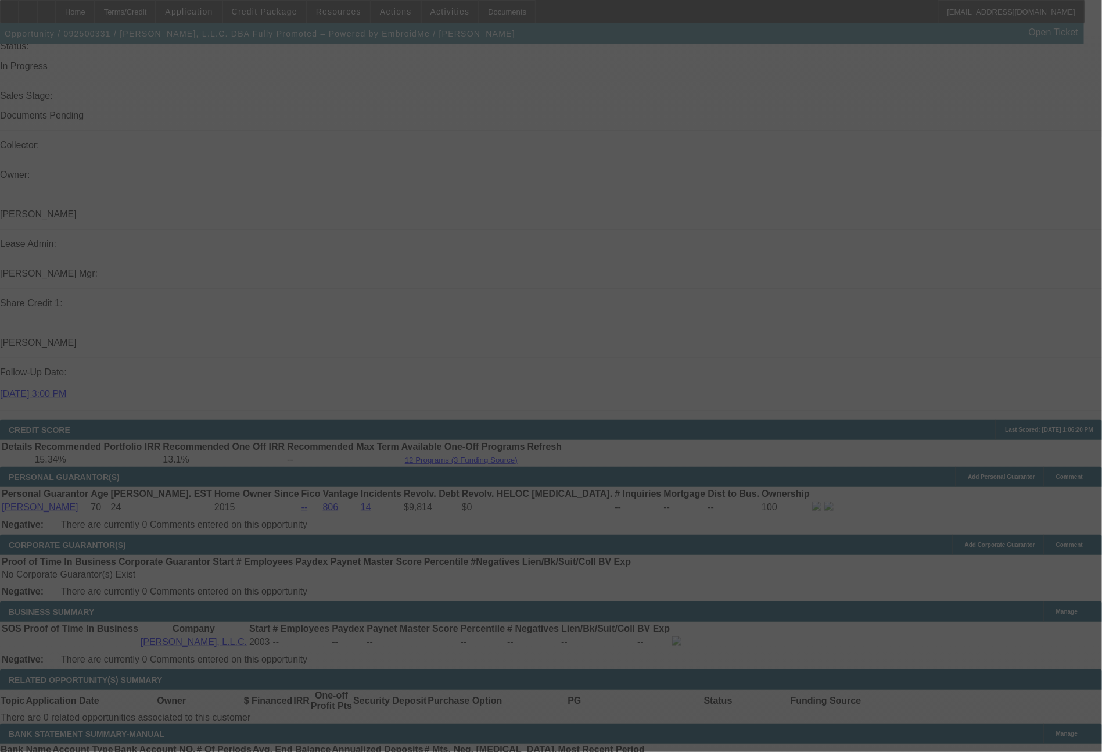
select select "0"
select select "2"
select select "0"
select select "2"
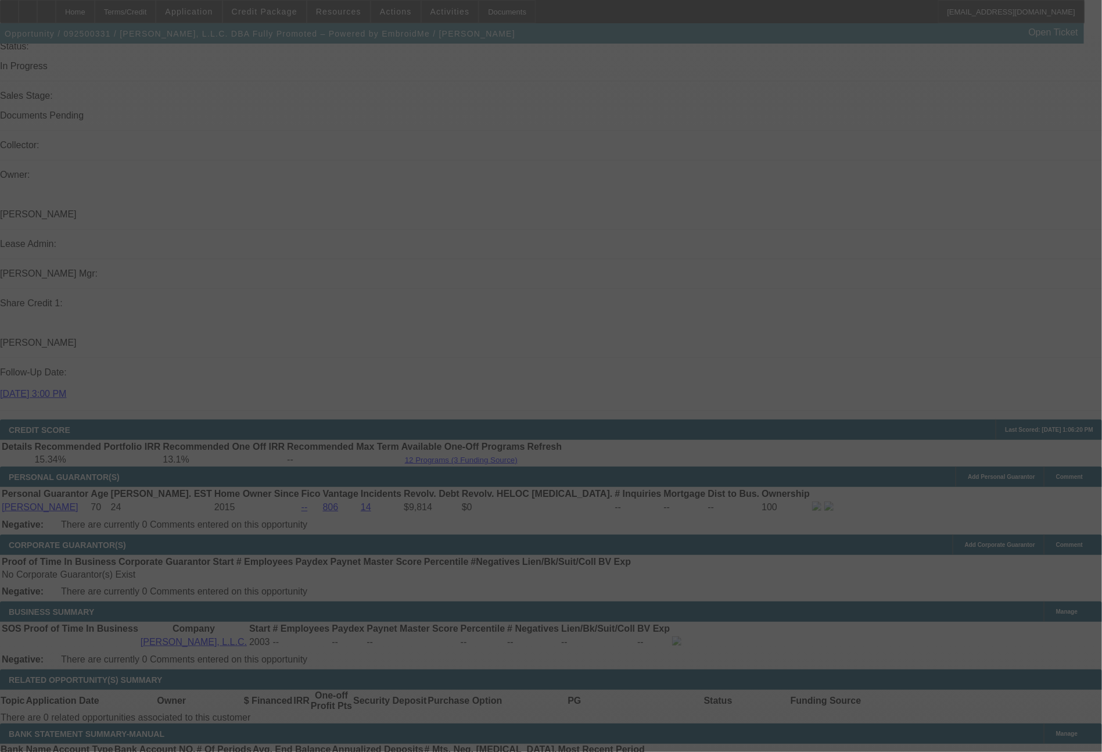
select select "0.1"
select select "0"
select select "2"
select select "0"
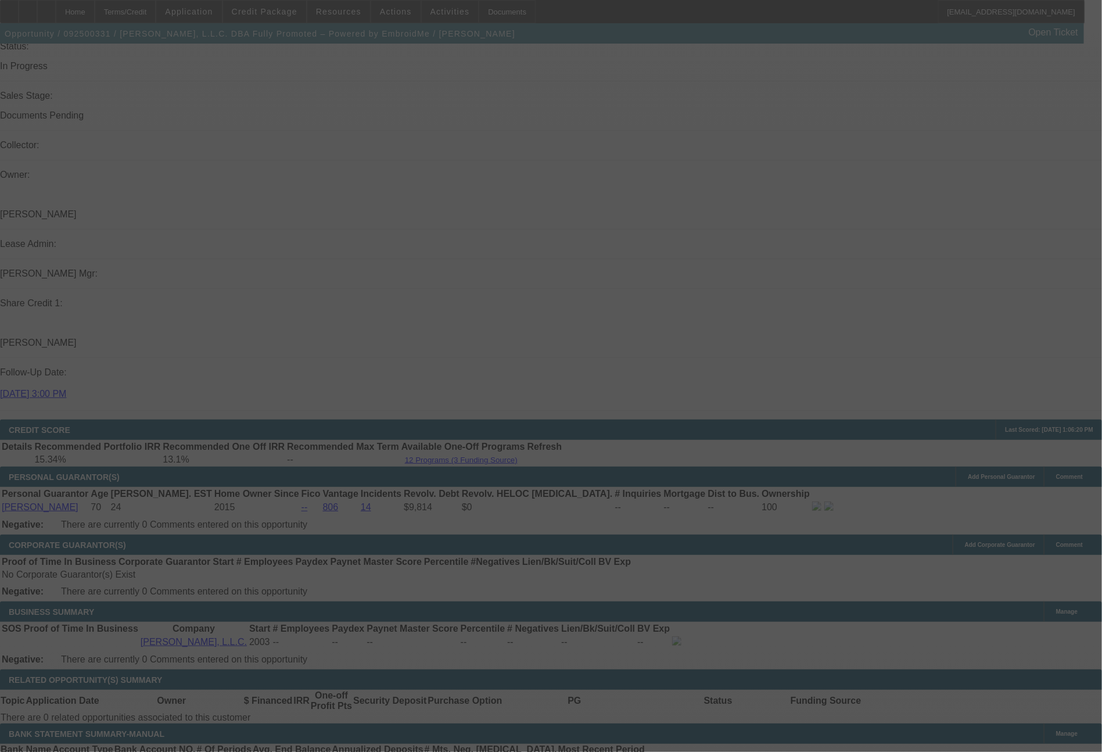
select select "2"
select select "0.1"
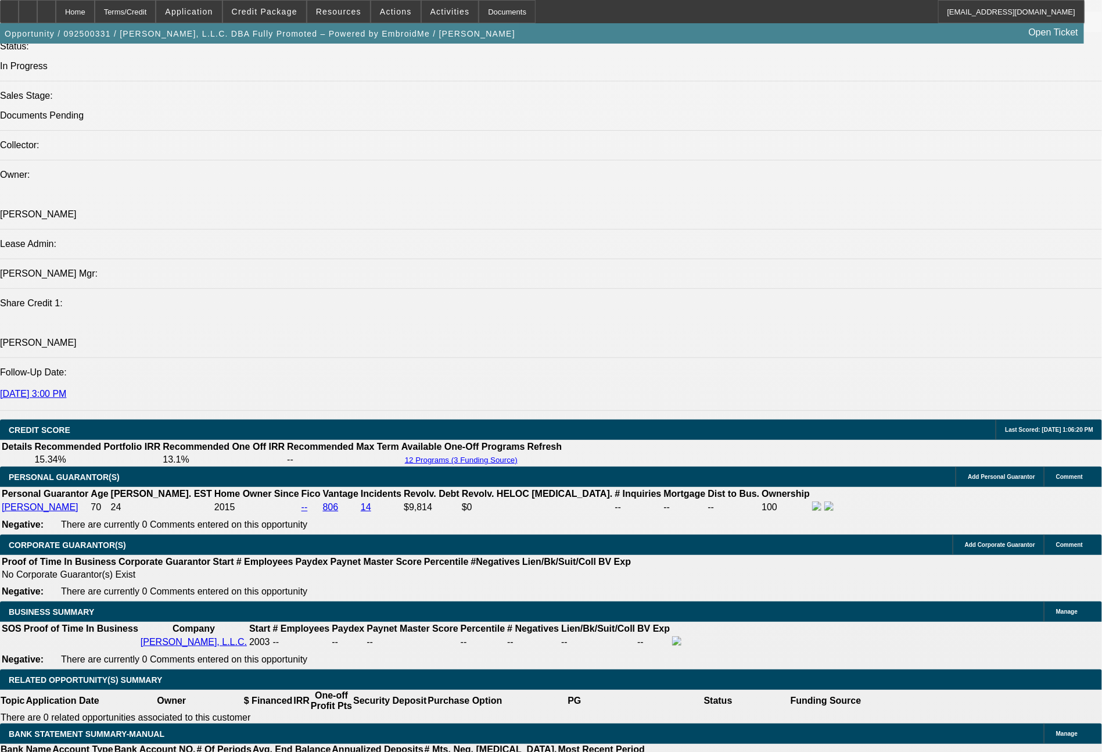
select select "1"
select select "2"
select select "6"
select select "1"
select select "2"
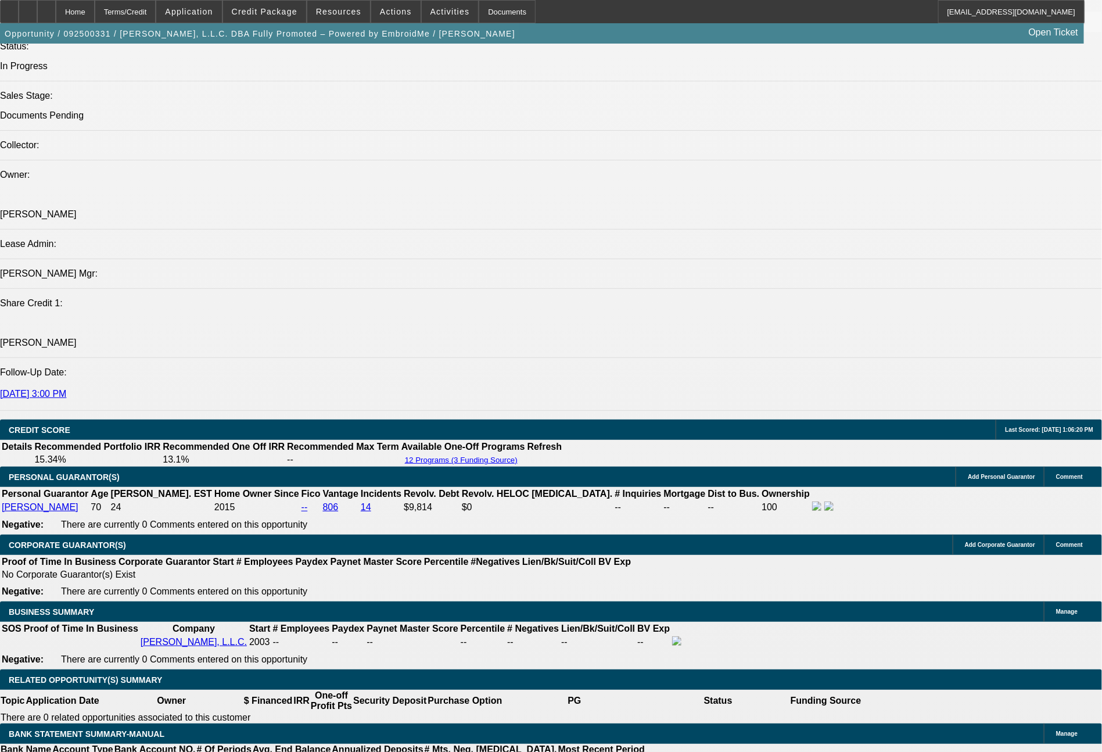
select select "4"
select select "1"
select select "2"
select select "6"
select select "1"
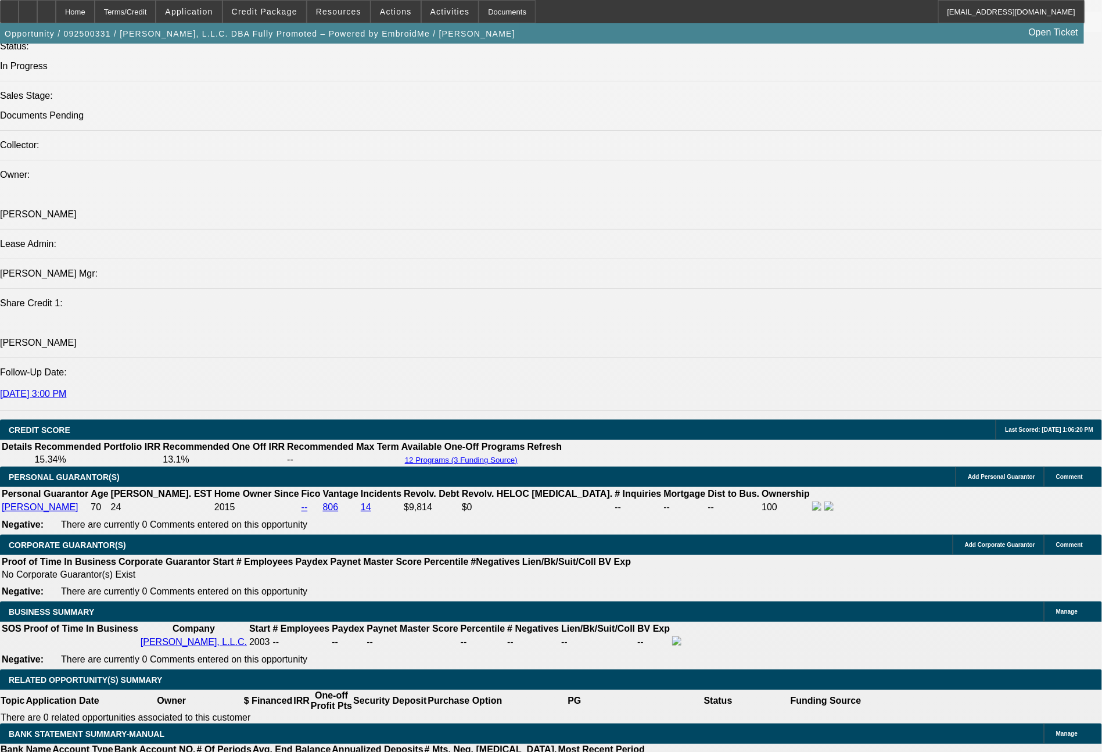
select select "2"
select select "4"
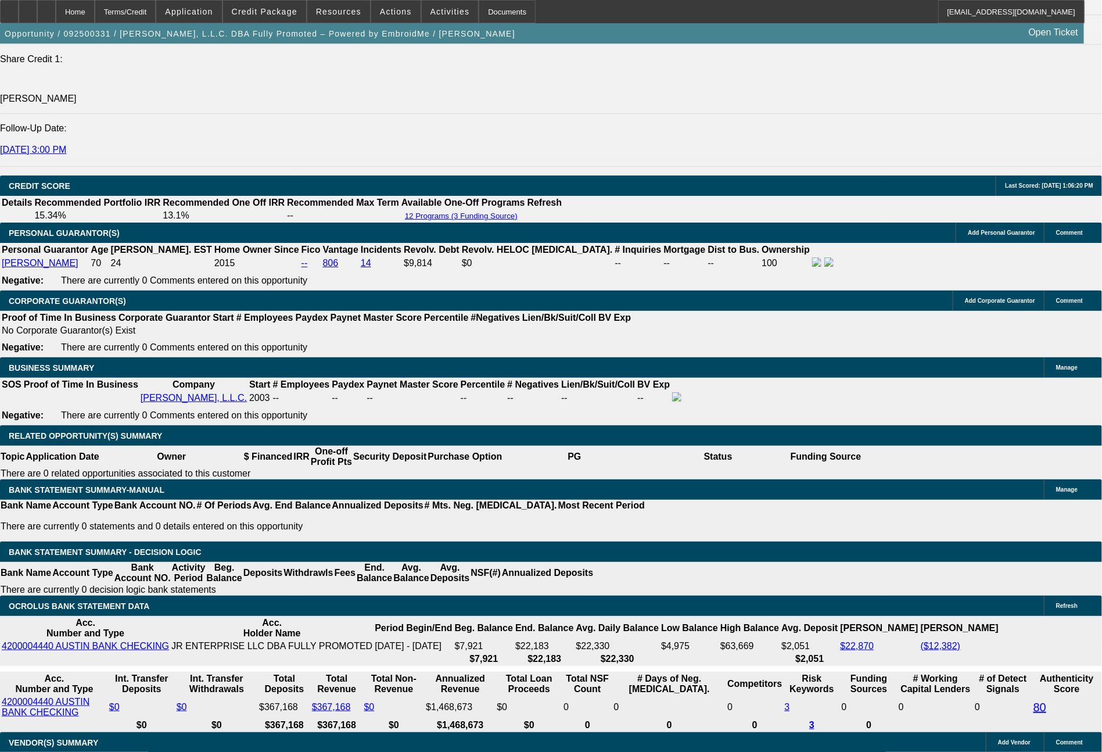
scroll to position [1635, 0]
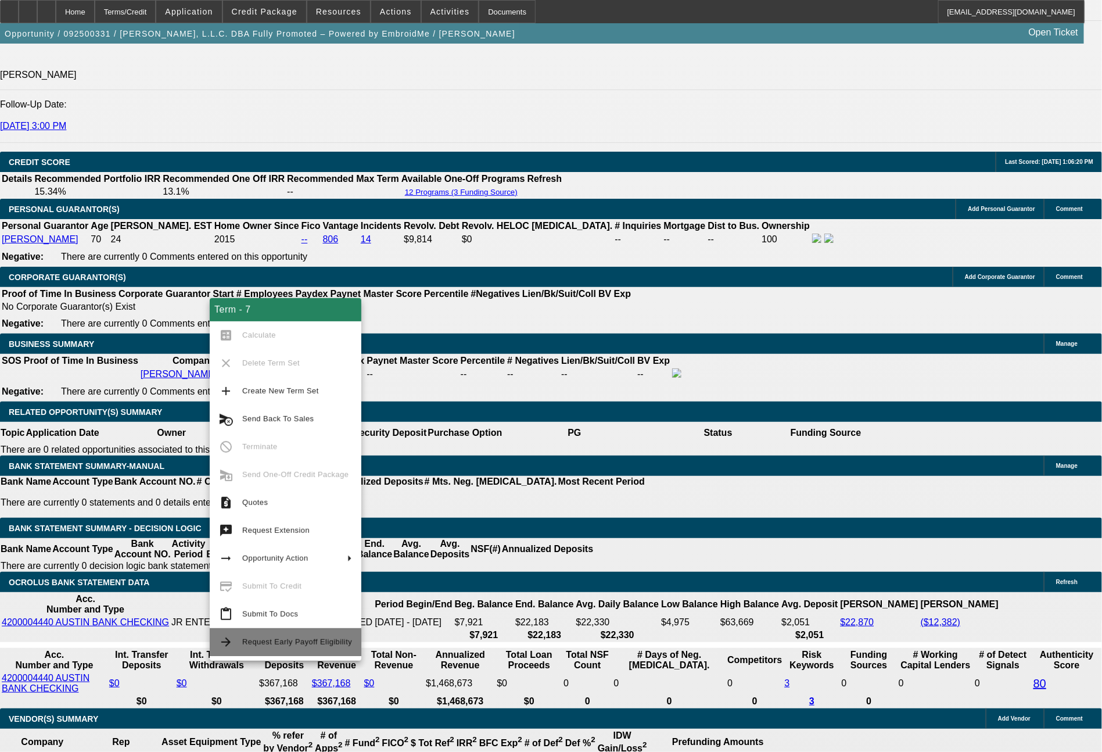
click at [297, 640] on span "Request Early Payoff Eligibility" at bounding box center [297, 641] width 110 height 9
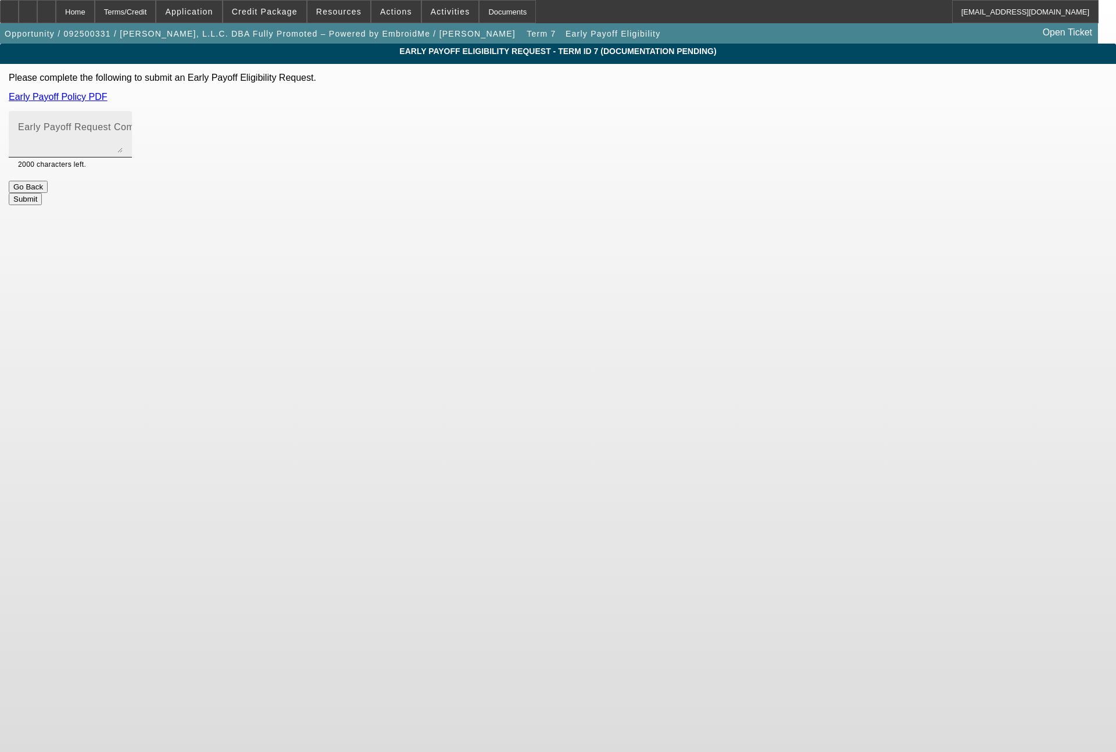
click at [123, 150] on textarea "Early Payoff Request Comment" at bounding box center [70, 139] width 105 height 28
click at [123, 136] on textarea "Bill - need early payoff language approved here as well please (after 24 months…" at bounding box center [70, 139] width 105 height 28
click at [123, 137] on textarea "Bill - need the early payoff language approved here as well please (after 24 mo…" at bounding box center [70, 139] width 105 height 28
click at [123, 126] on textarea "Bill - need the early payoff language approved here for the portfolio as well p…" at bounding box center [70, 139] width 105 height 28
type textarea "Bill - need the early payoff language approved here for the portfolio as well p…"
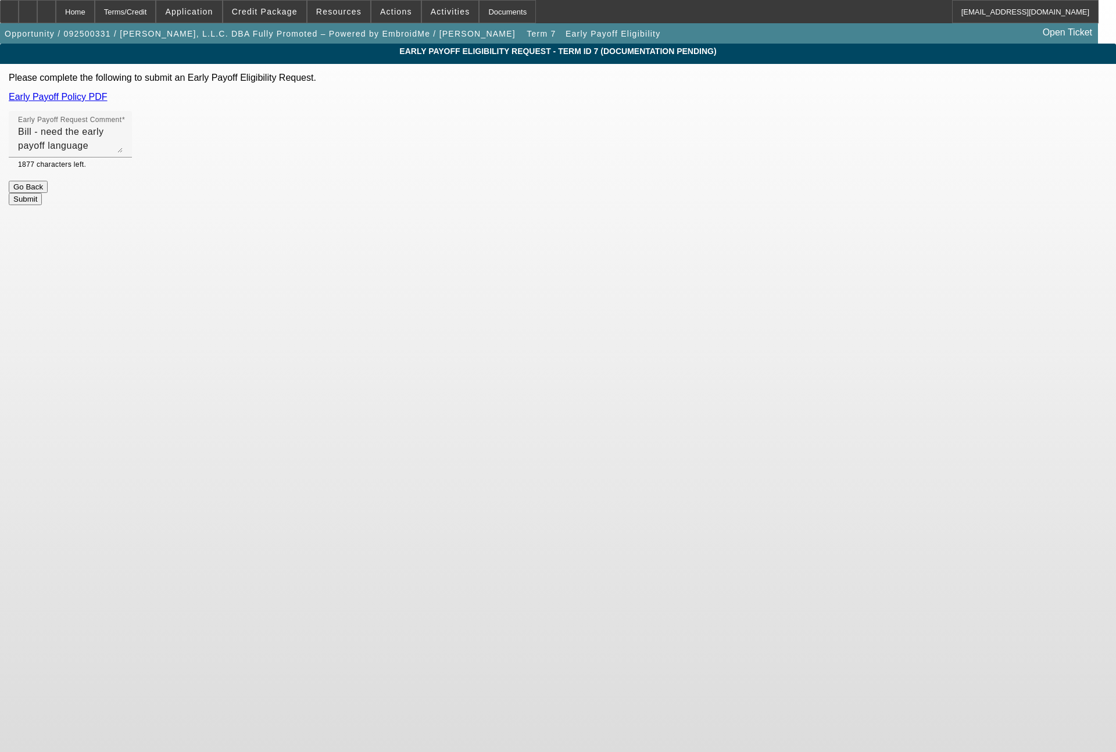
click at [42, 197] on button "Submit" at bounding box center [25, 199] width 33 height 12
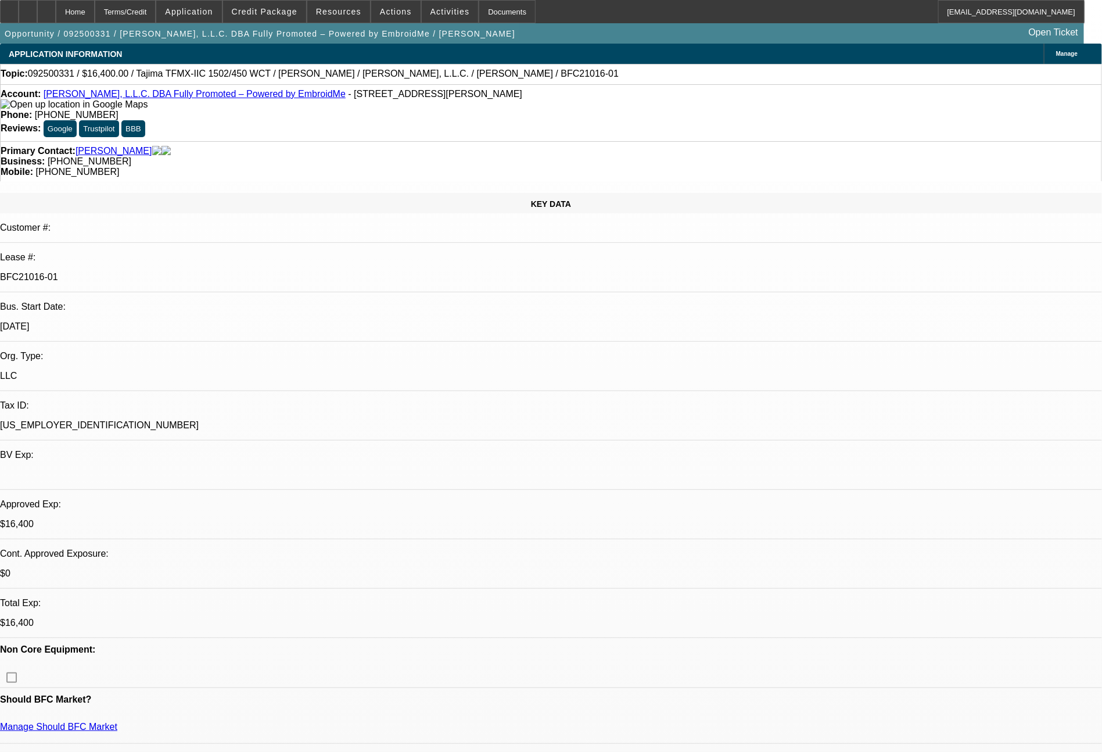
select select "0"
select select "2"
select select "0"
select select "6"
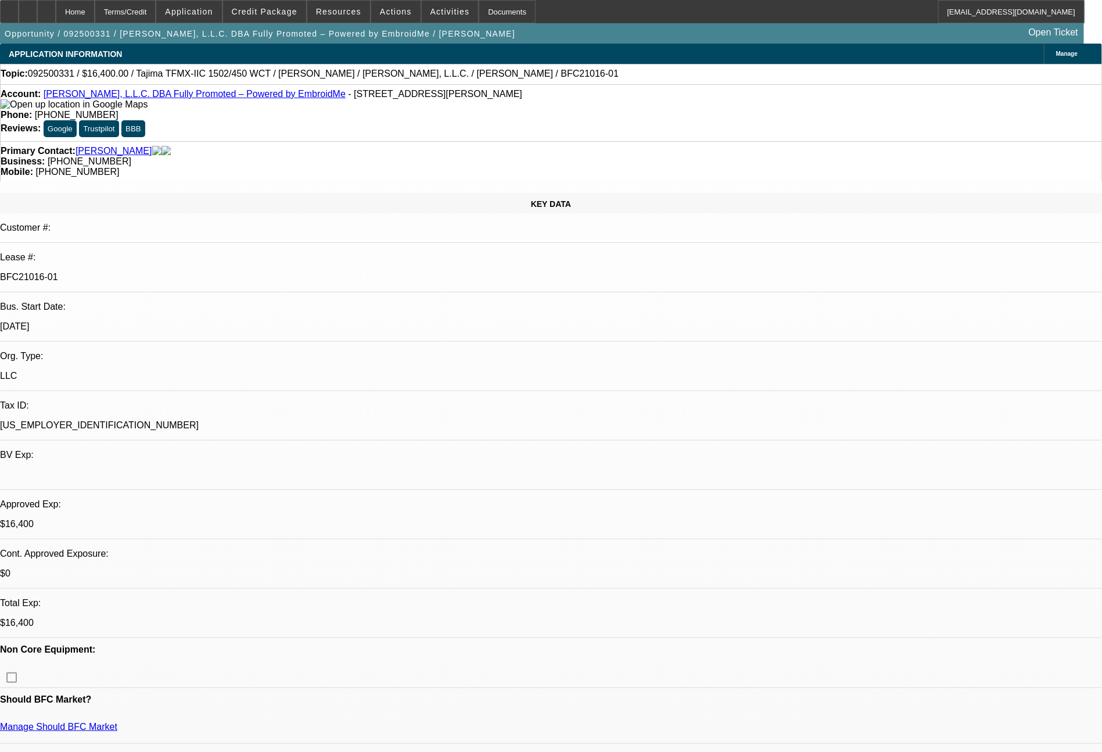
select select "0"
select select "2"
select select "0.1"
select select "4"
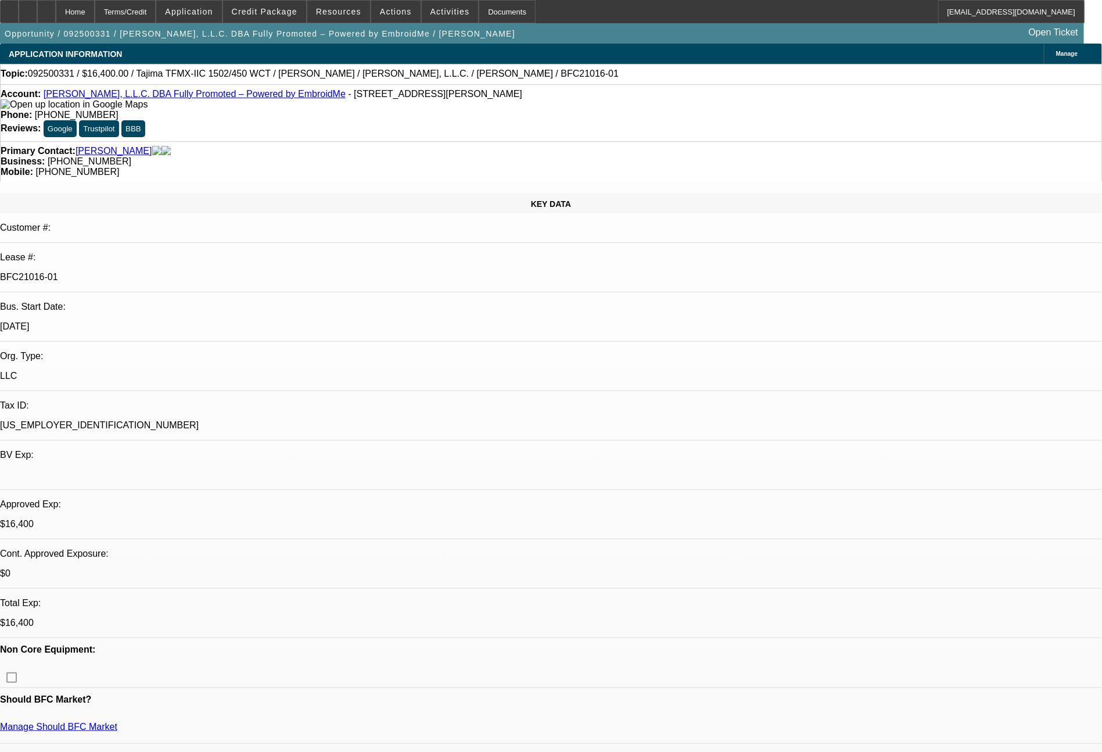
select select "0"
select select "2"
select select "0"
select select "6"
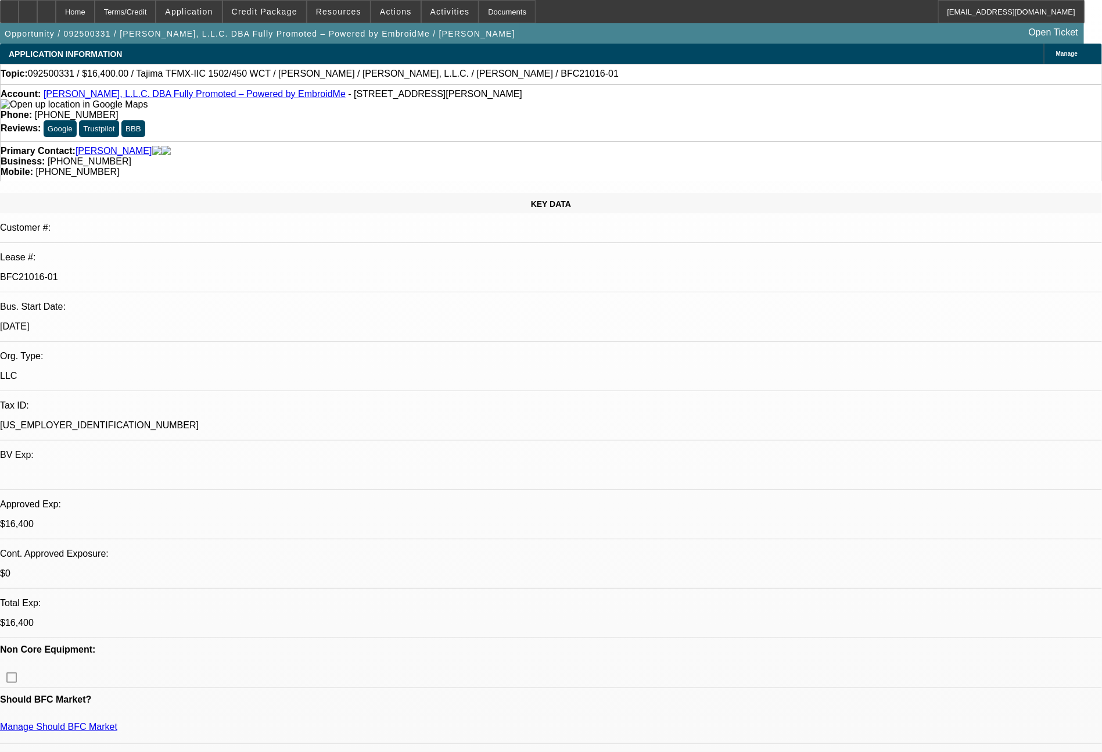
select select "0"
select select "2"
select select "0.1"
select select "4"
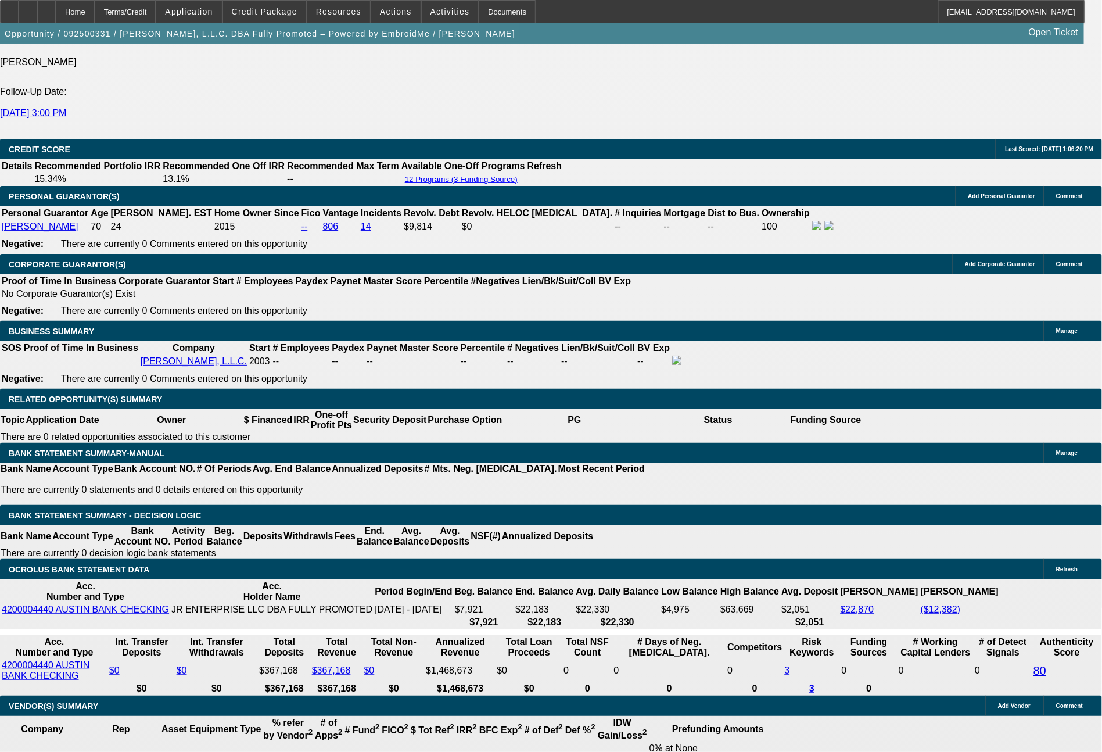
scroll to position [1653, 0]
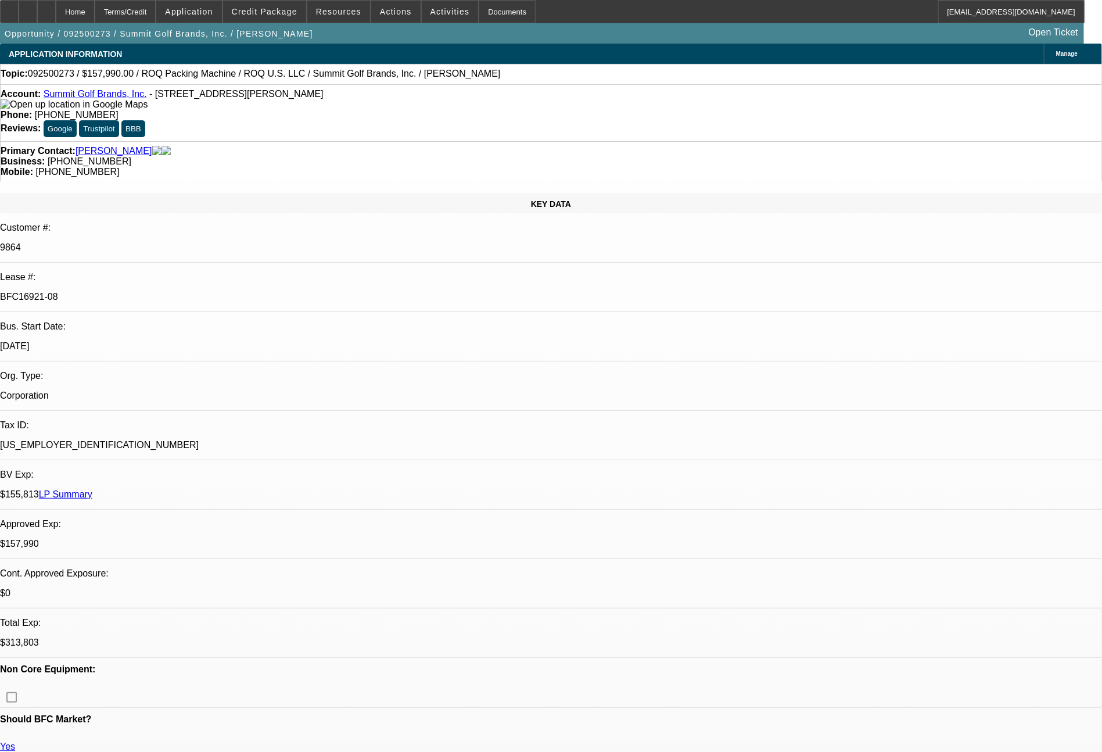
select select "0"
select select "2"
select select "0.1"
select select "4"
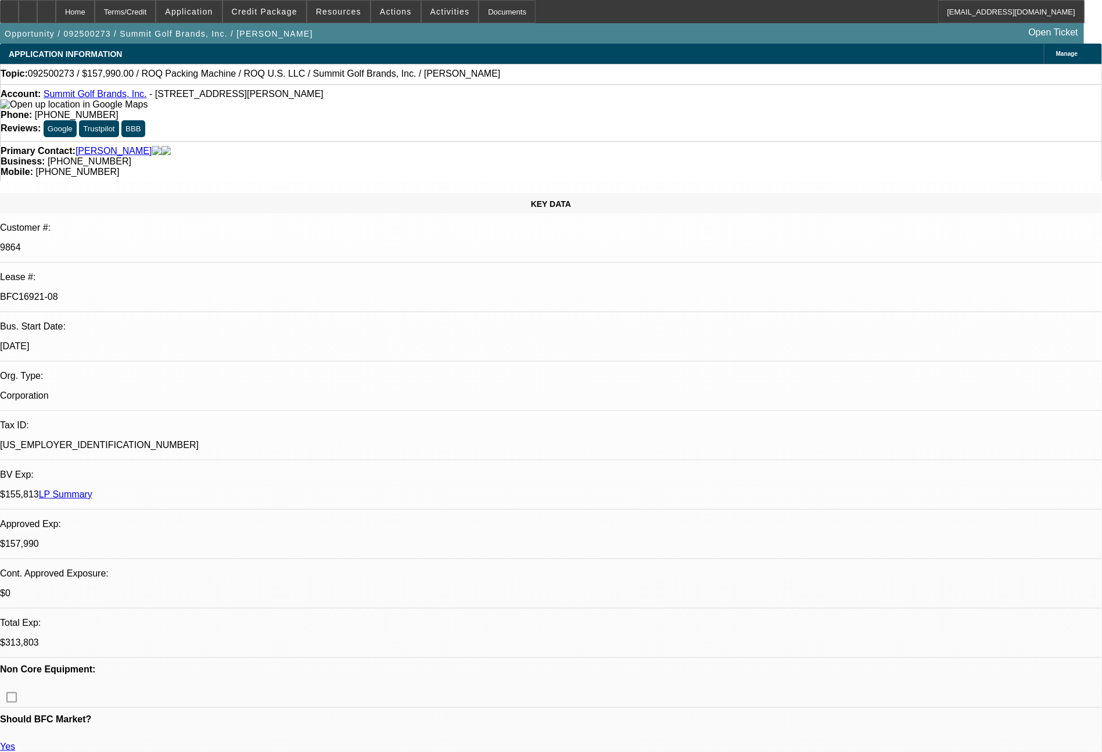
select select "0"
select select "2"
select select "0.1"
select select "4"
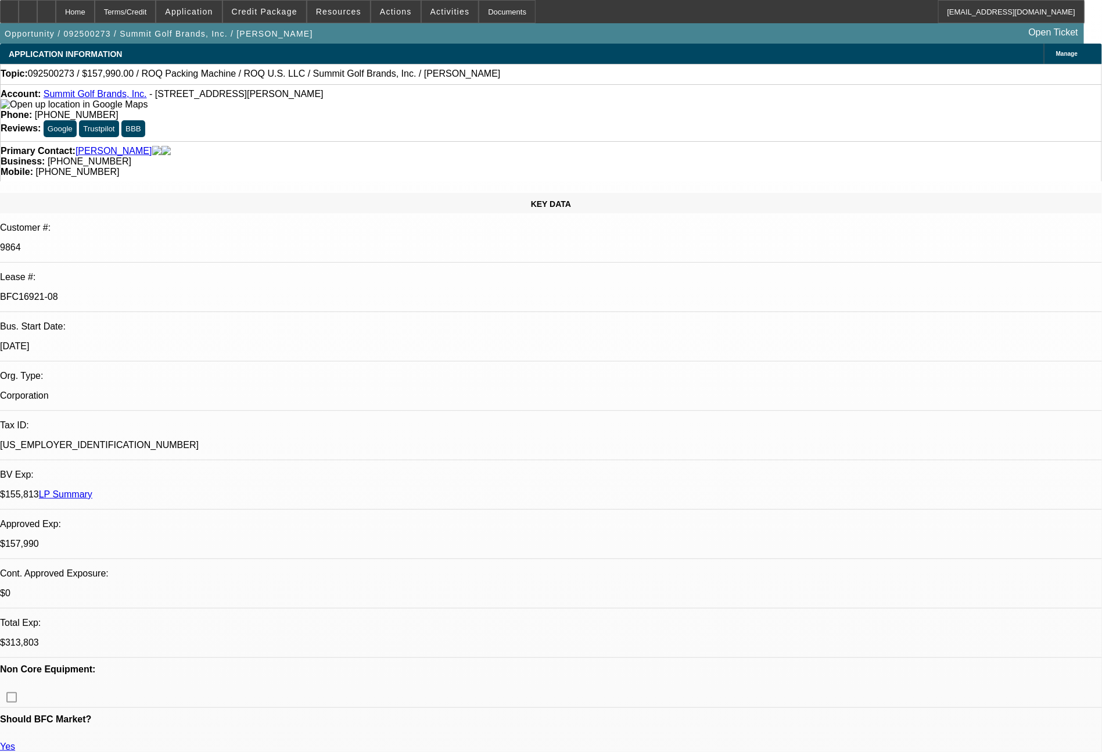
select select "0"
select select "0.1"
select select "4"
select select "0"
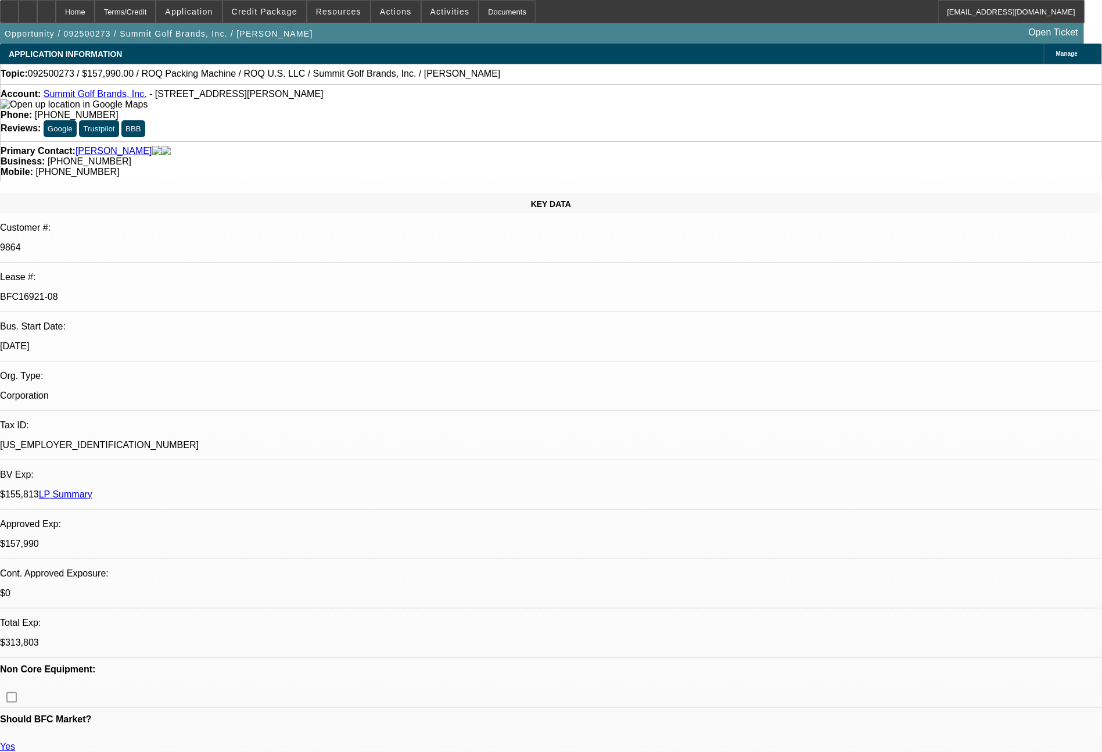
select select "2"
select select "0.1"
select select "4"
